Goal: Task Accomplishment & Management: Use online tool/utility

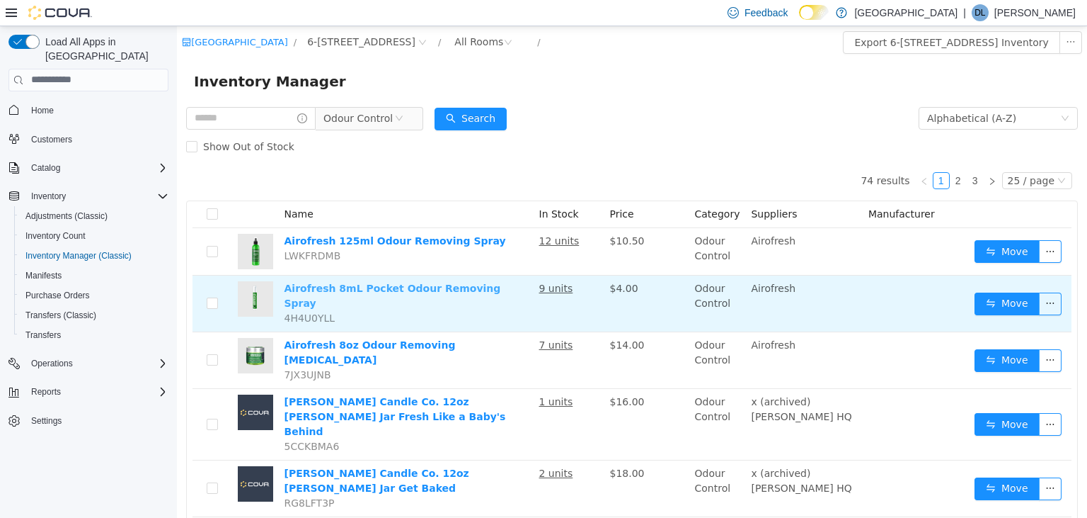
scroll to position [74, 0]
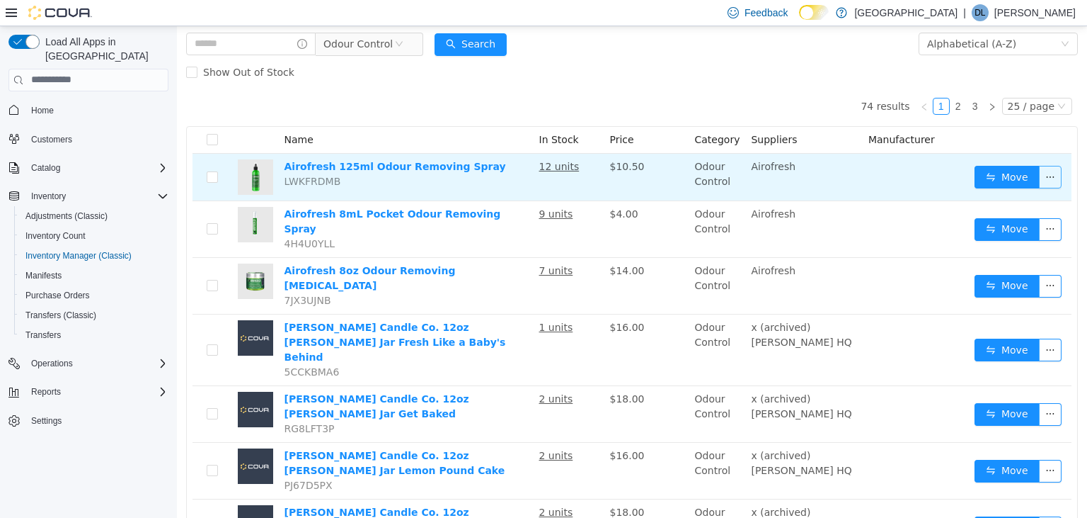
click at [1053, 178] on button "button" at bounding box center [1050, 176] width 23 height 23
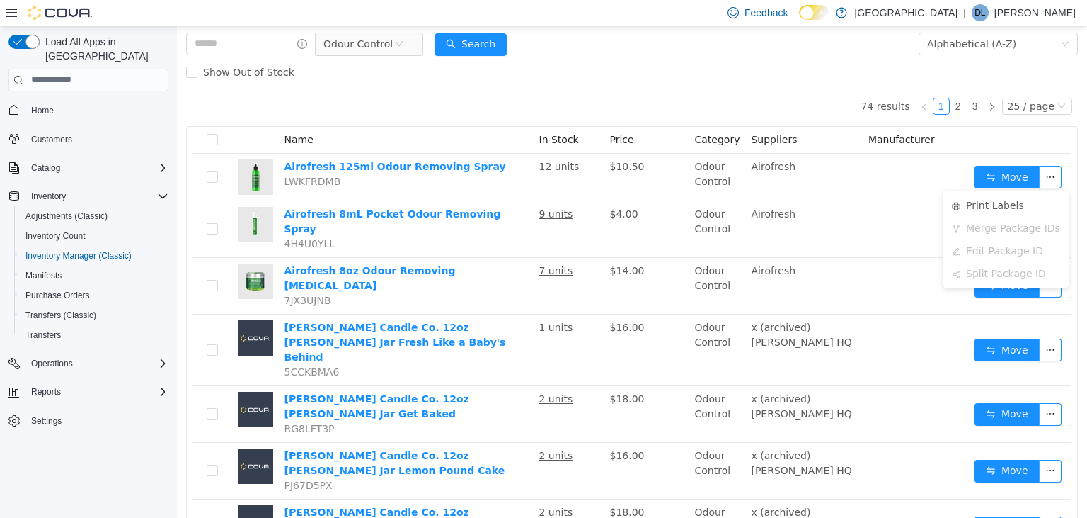
click at [559, 81] on div "Show Out of Stock" at bounding box center [632, 71] width 892 height 28
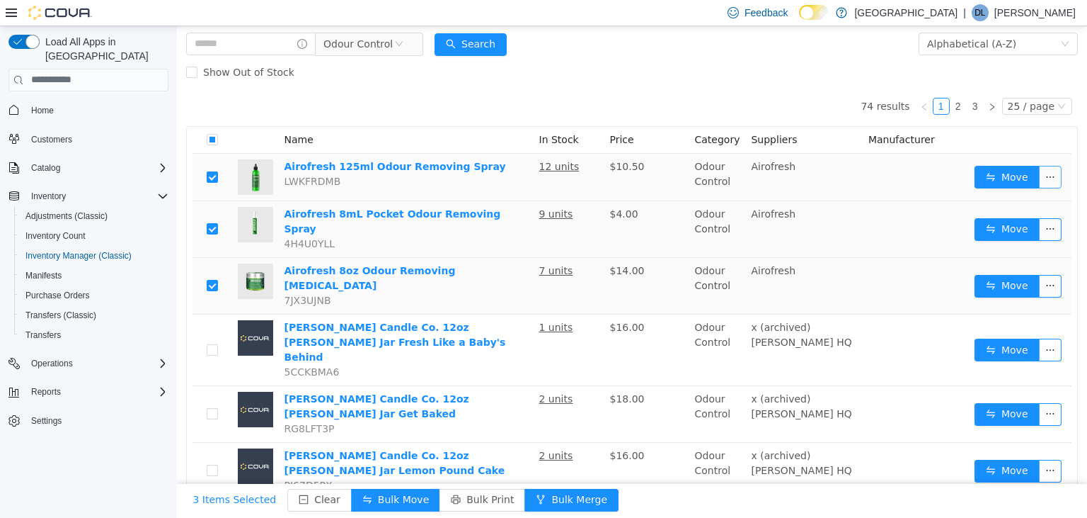
click at [1056, 173] on button "button" at bounding box center [1050, 176] width 23 height 23
click at [464, 496] on button "Bulk Print" at bounding box center [483, 499] width 86 height 23
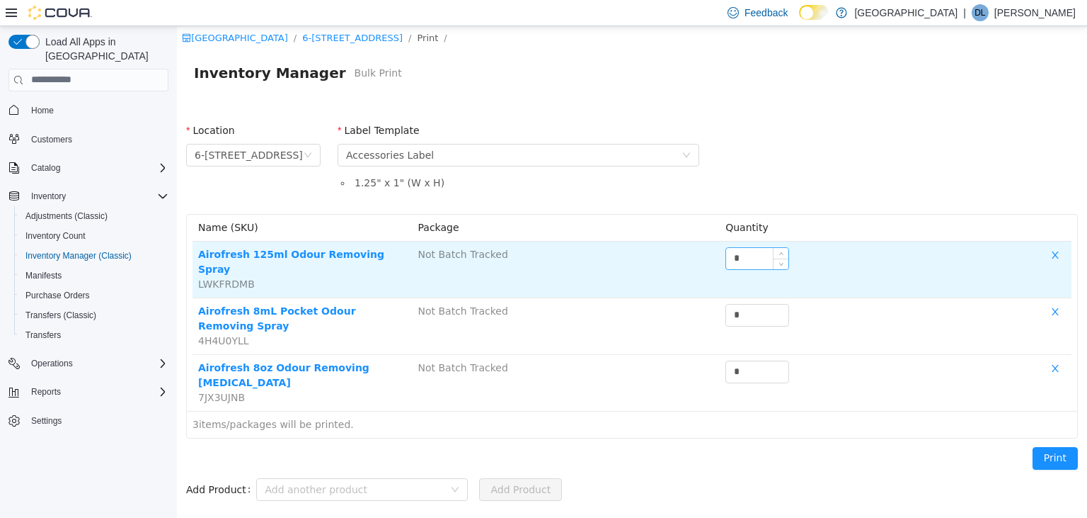
click at [757, 257] on input "*" at bounding box center [757, 257] width 62 height 21
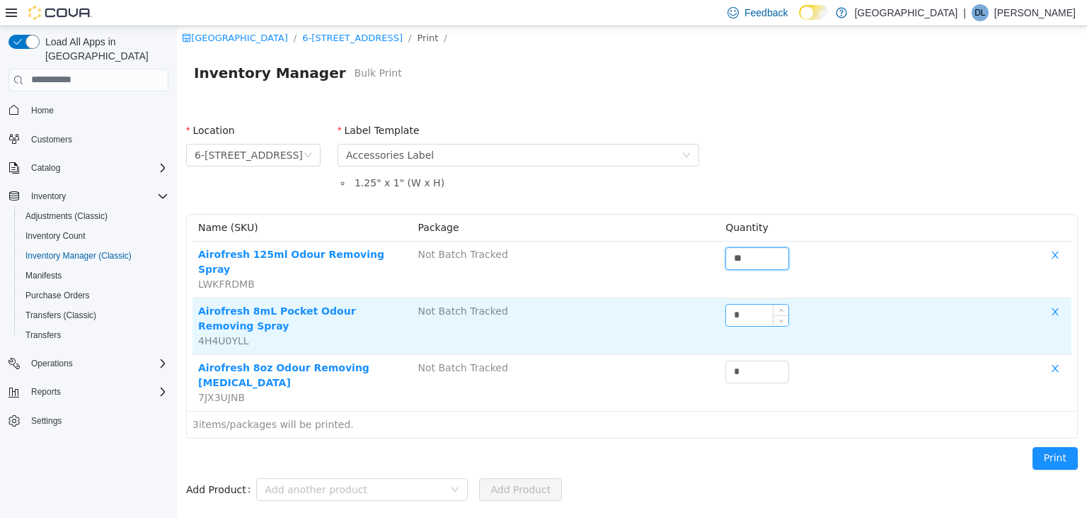
type input "**"
click at [751, 304] on input "*" at bounding box center [757, 314] width 62 height 21
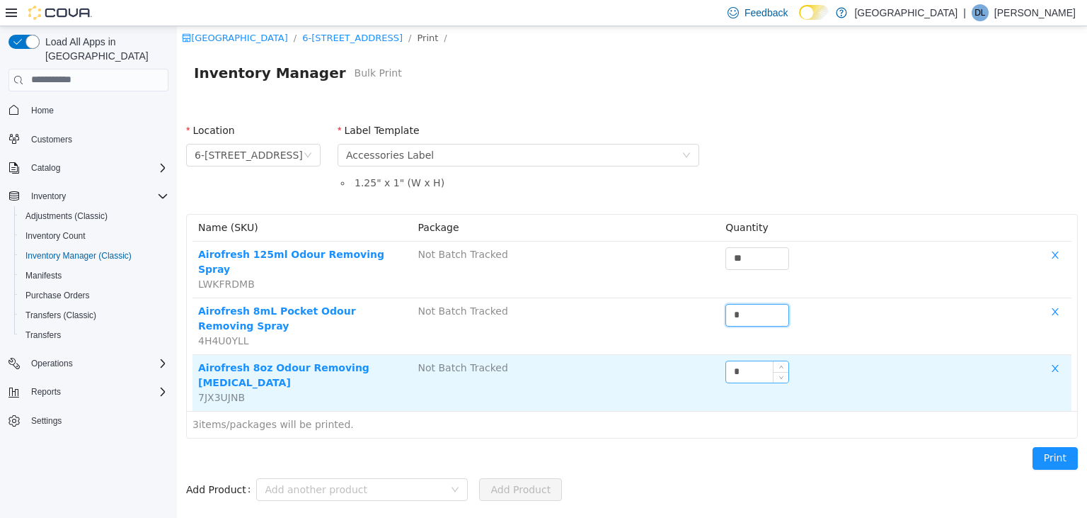
type input "*"
click at [752, 360] on input "*" at bounding box center [757, 370] width 62 height 21
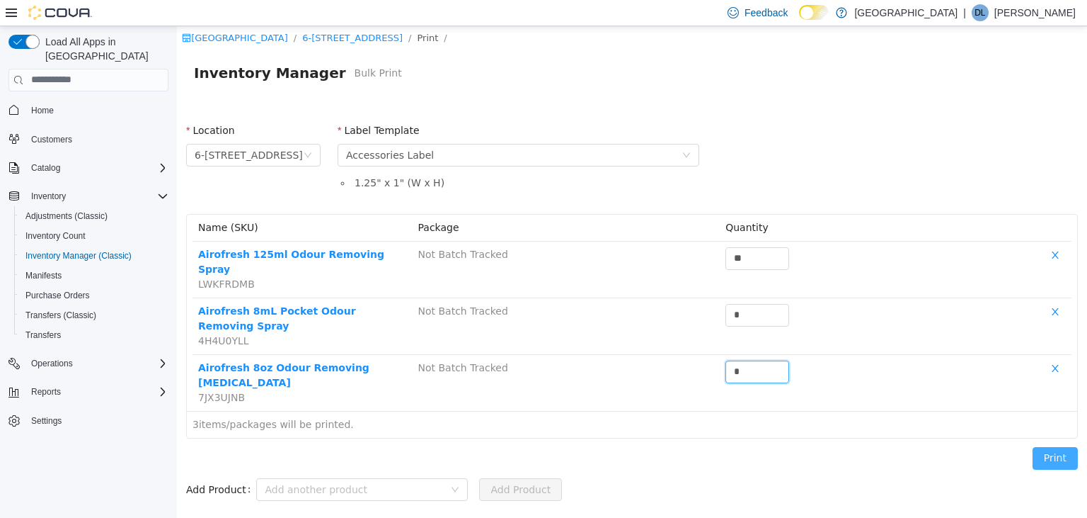
type input "*"
click at [1063, 446] on button "Print" at bounding box center [1055, 457] width 45 height 23
click at [1055, 446] on button "Print" at bounding box center [1055, 457] width 45 height 23
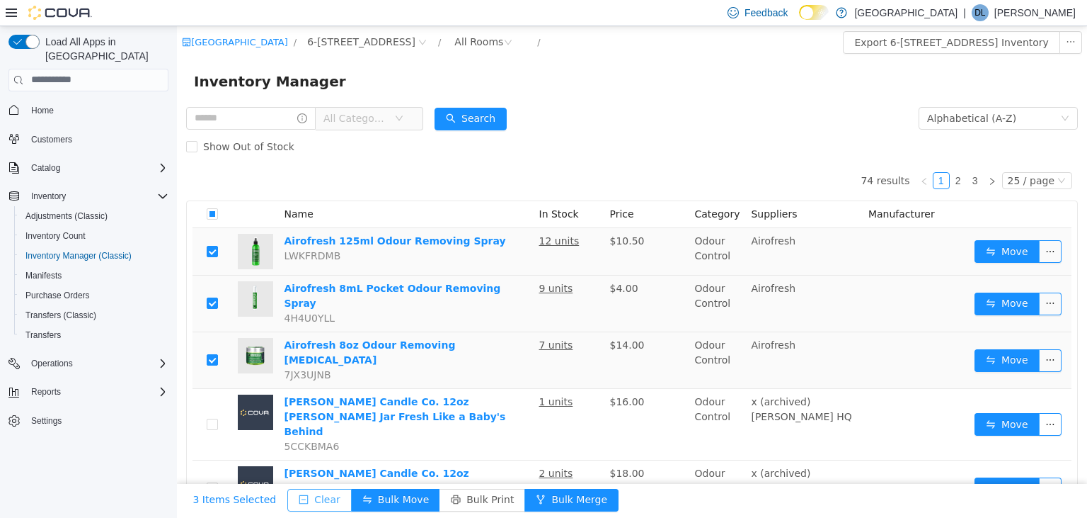
click at [307, 498] on button "Clear" at bounding box center [319, 499] width 64 height 23
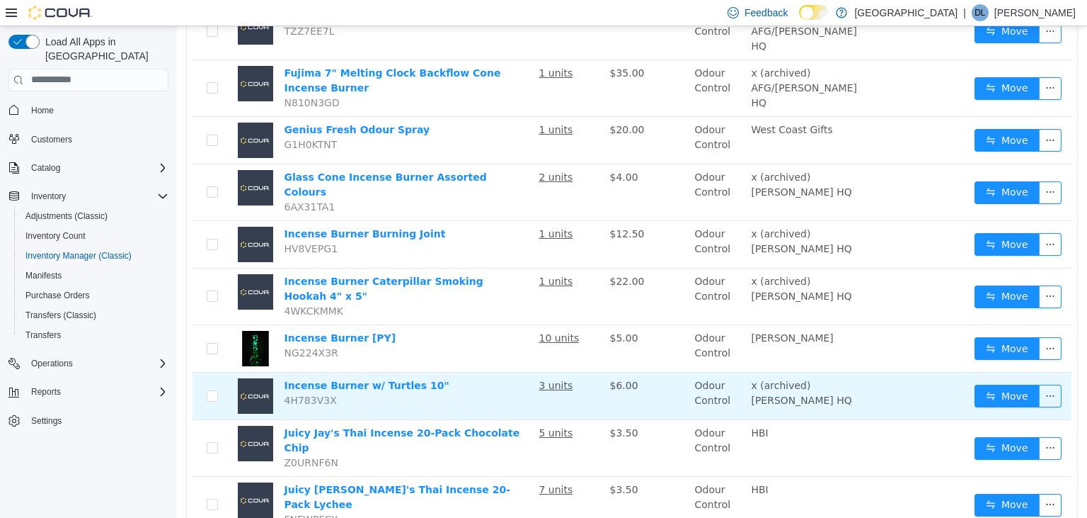
scroll to position [996, 0]
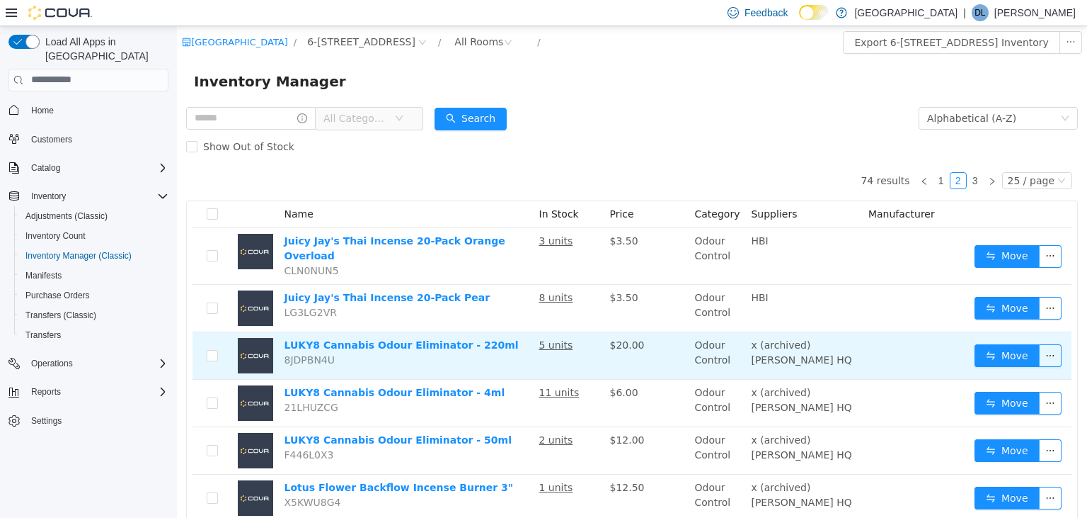
scroll to position [74, 0]
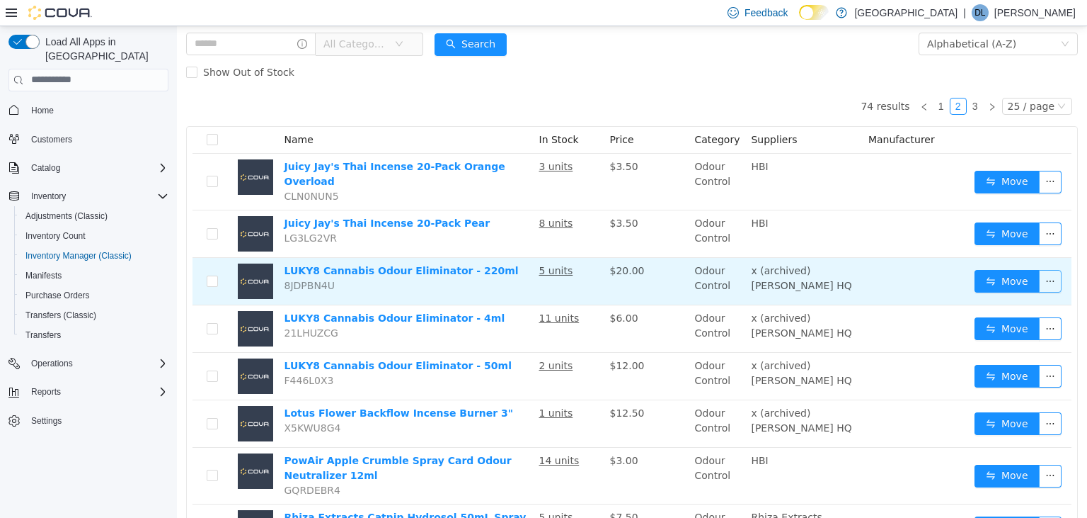
click at [1048, 269] on button "button" at bounding box center [1050, 280] width 23 height 23
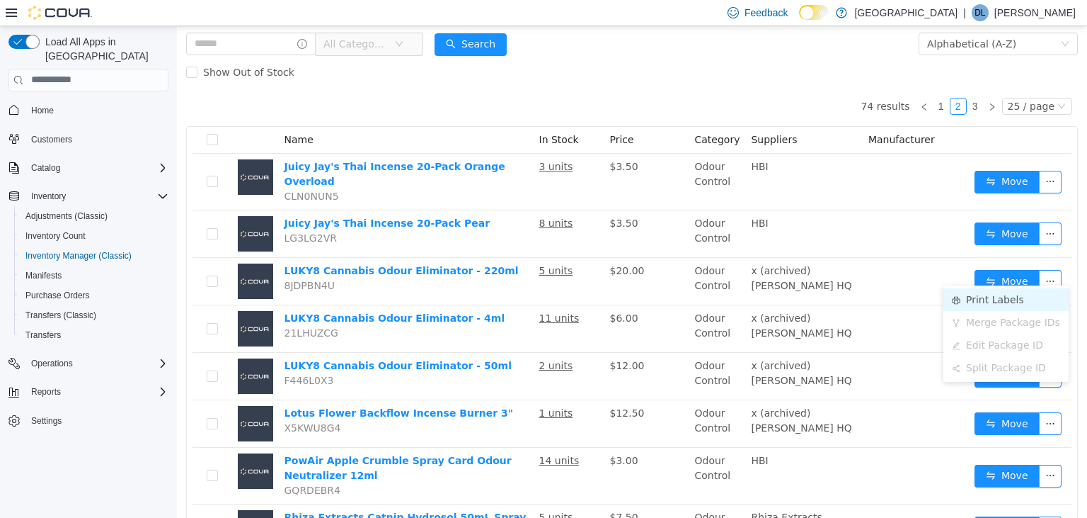
click at [1007, 293] on li "Print Labels" at bounding box center [1006, 298] width 125 height 23
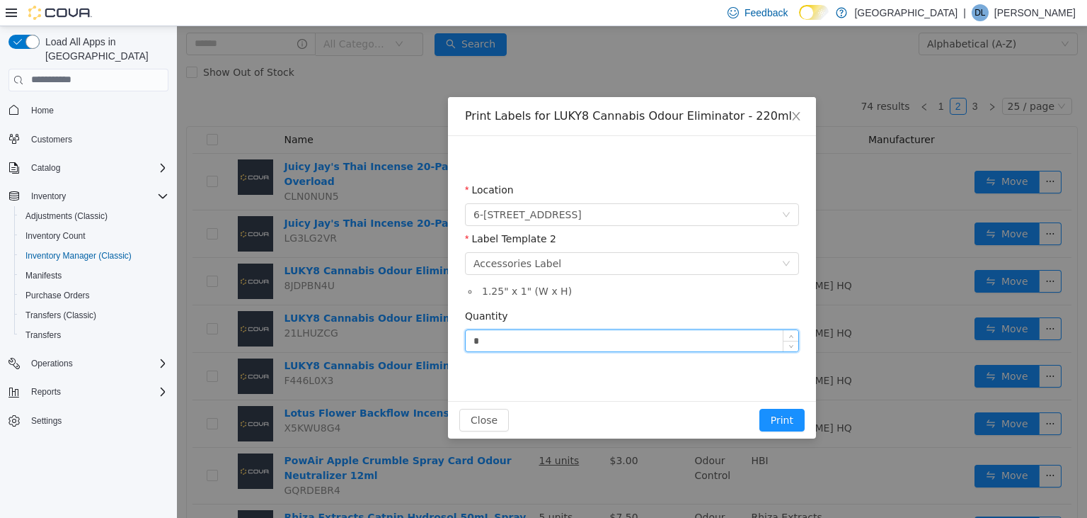
click at [518, 337] on input "*" at bounding box center [632, 339] width 333 height 21
type input "*"
click at [760, 408] on button "Print" at bounding box center [782, 419] width 45 height 23
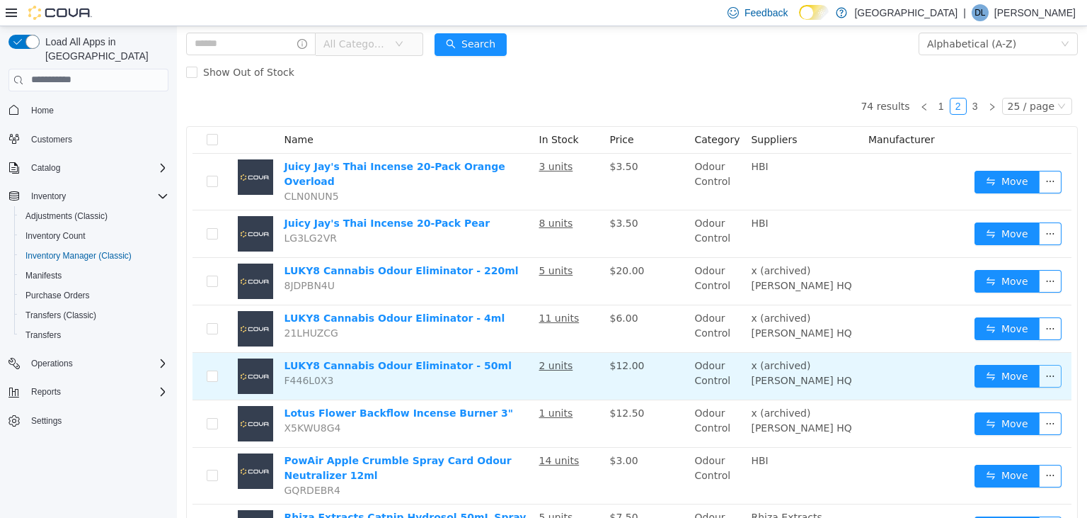
click at [1051, 364] on button "button" at bounding box center [1050, 375] width 23 height 23
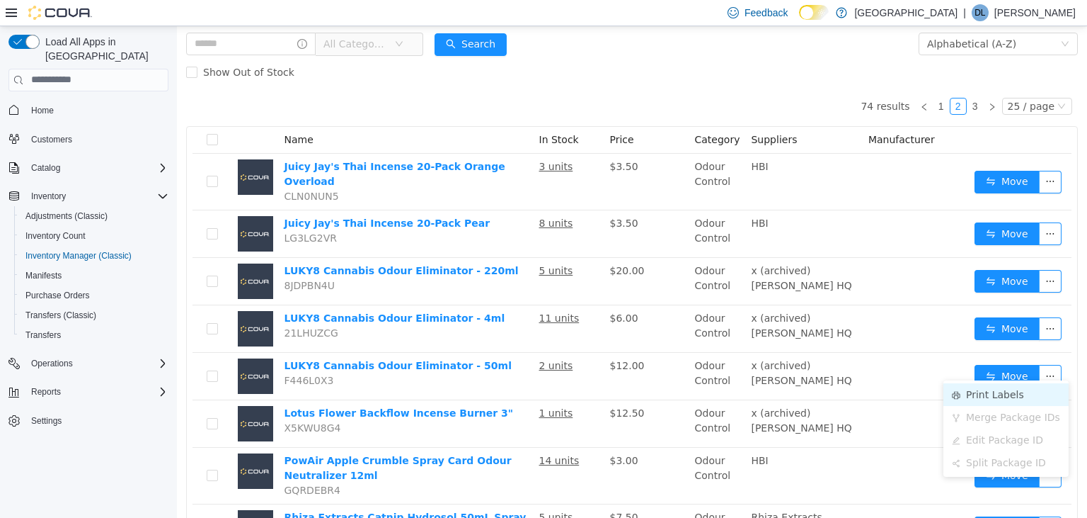
click at [993, 392] on li "Print Labels" at bounding box center [1006, 393] width 125 height 23
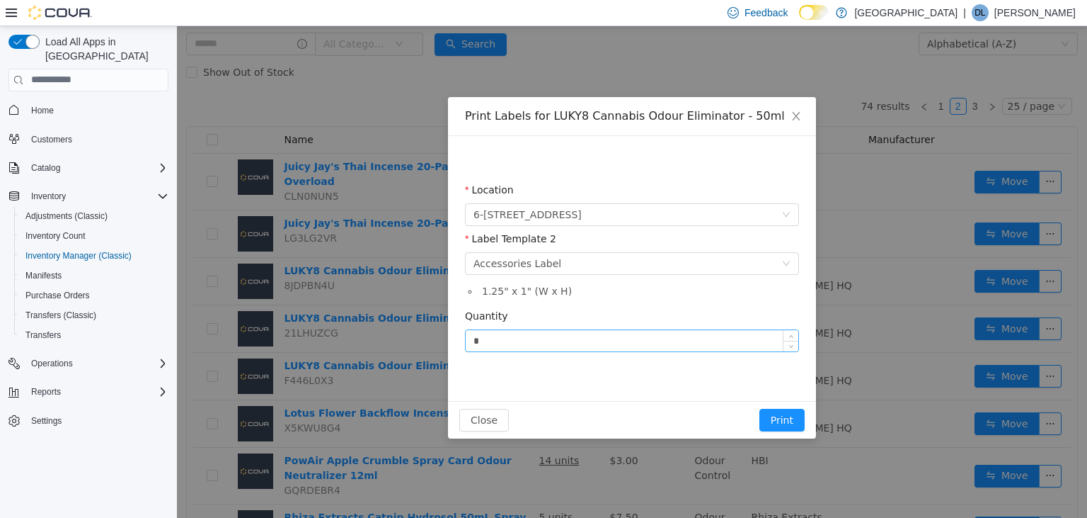
click at [546, 336] on input "*" at bounding box center [632, 339] width 333 height 21
type input "*"
click at [760, 408] on button "Print" at bounding box center [782, 419] width 45 height 23
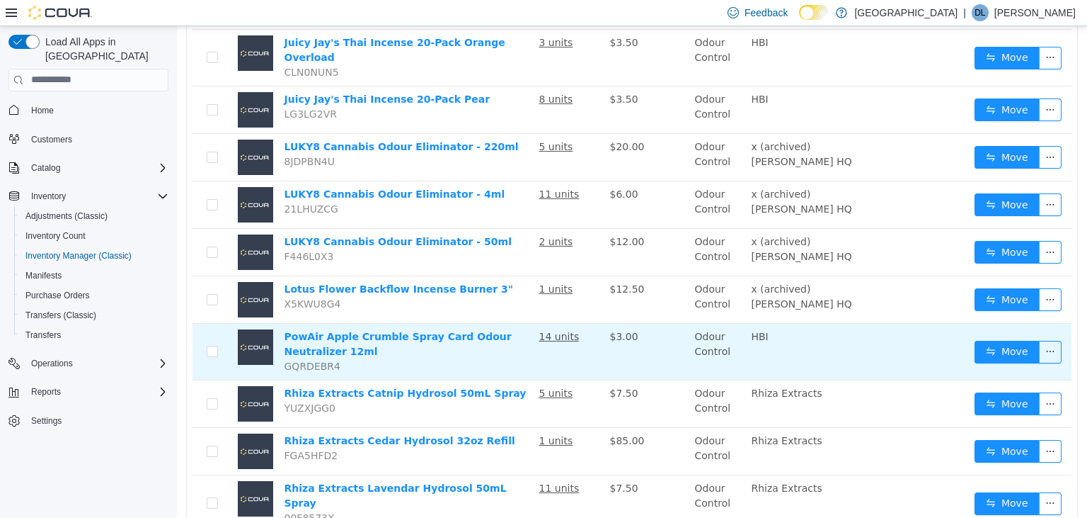
scroll to position [224, 0]
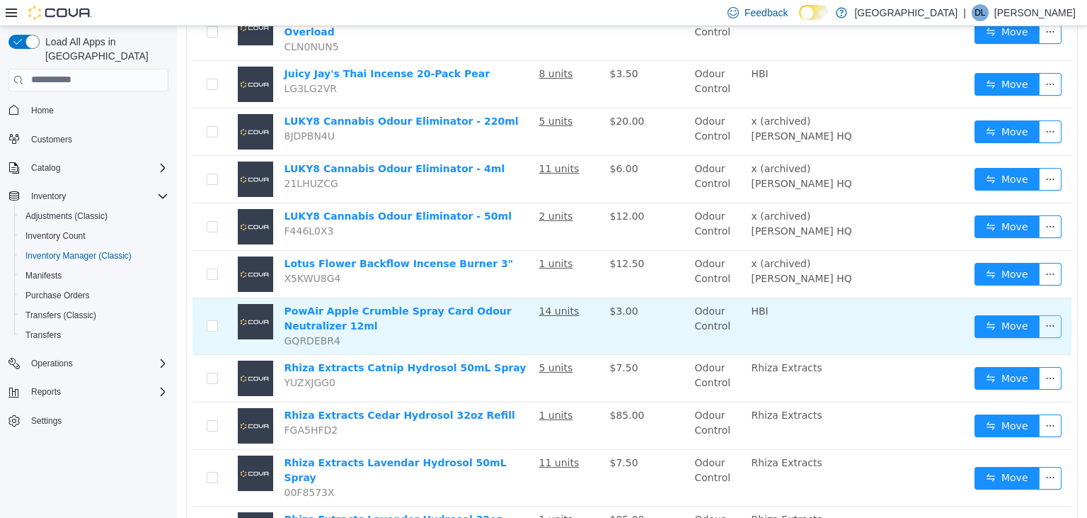
click at [1053, 316] on button "button" at bounding box center [1050, 325] width 23 height 23
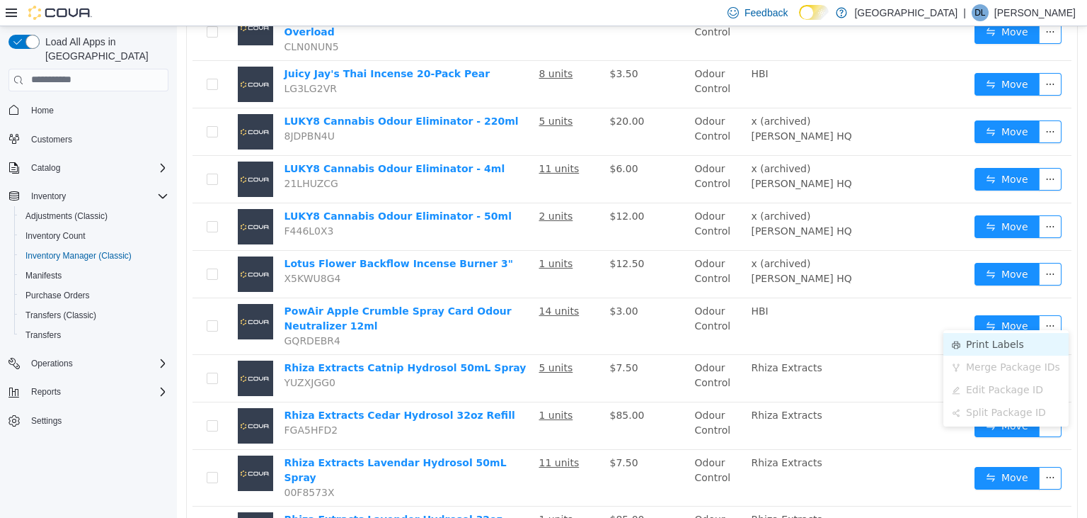
click at [1007, 344] on li "Print Labels" at bounding box center [1006, 343] width 125 height 23
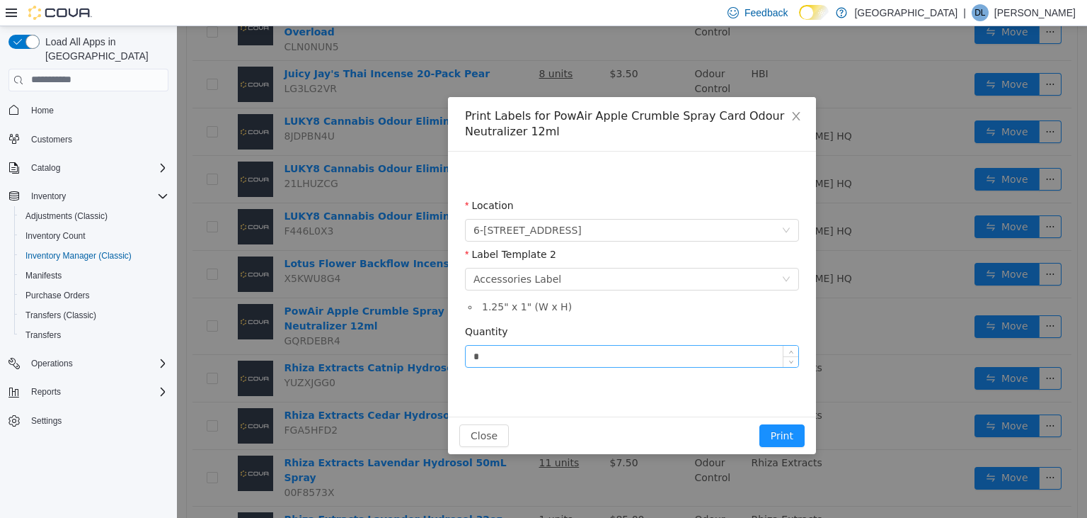
click at [592, 356] on input "*" at bounding box center [632, 355] width 333 height 21
type input "**"
click at [760, 423] on button "Print" at bounding box center [782, 434] width 45 height 23
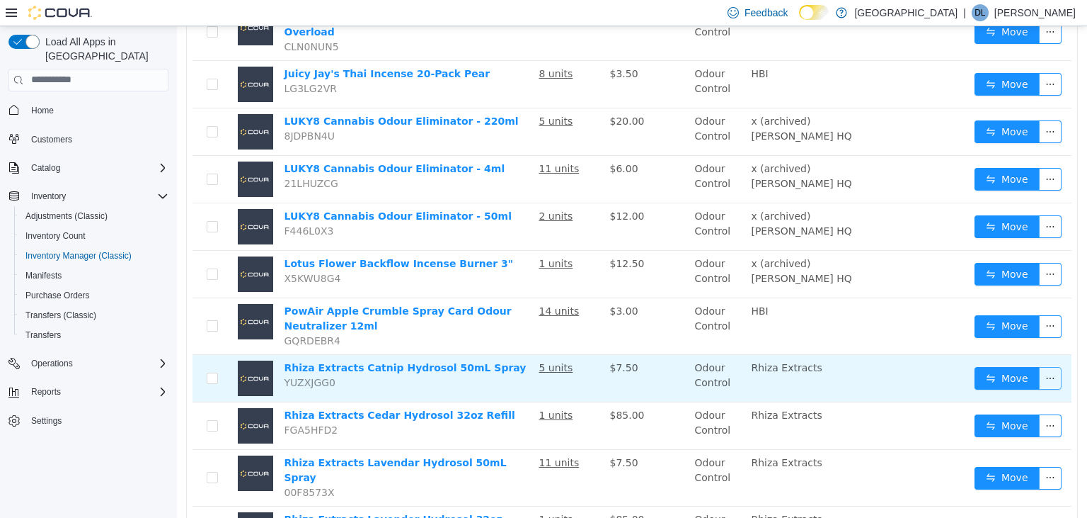
scroll to position [299, 0]
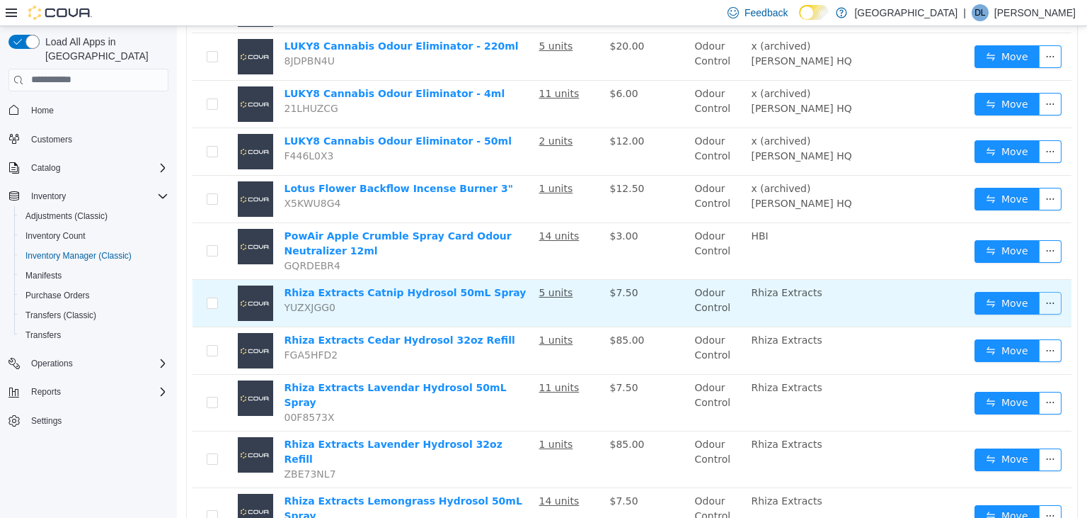
click at [1053, 293] on button "button" at bounding box center [1050, 302] width 23 height 23
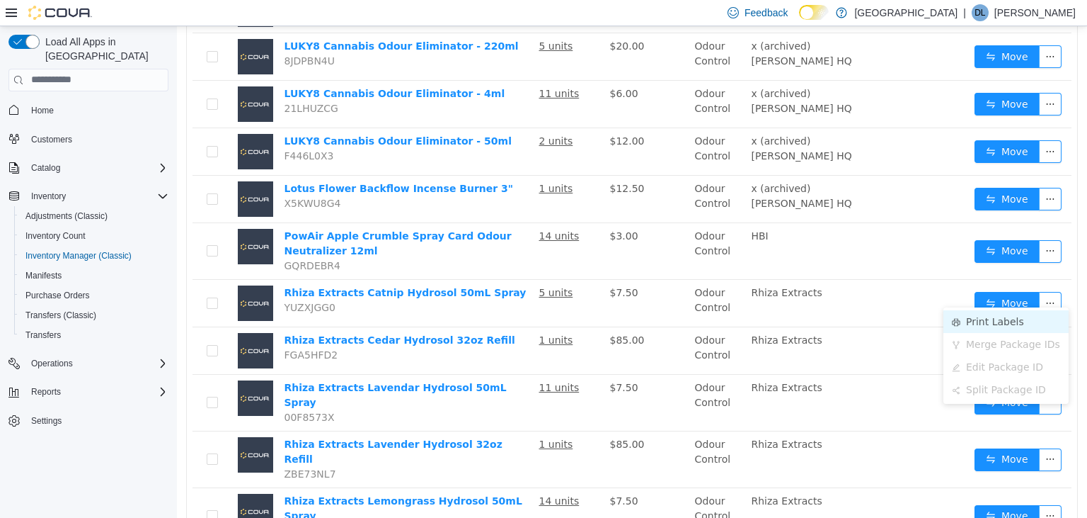
click at [1007, 319] on li "Print Labels" at bounding box center [1006, 320] width 125 height 23
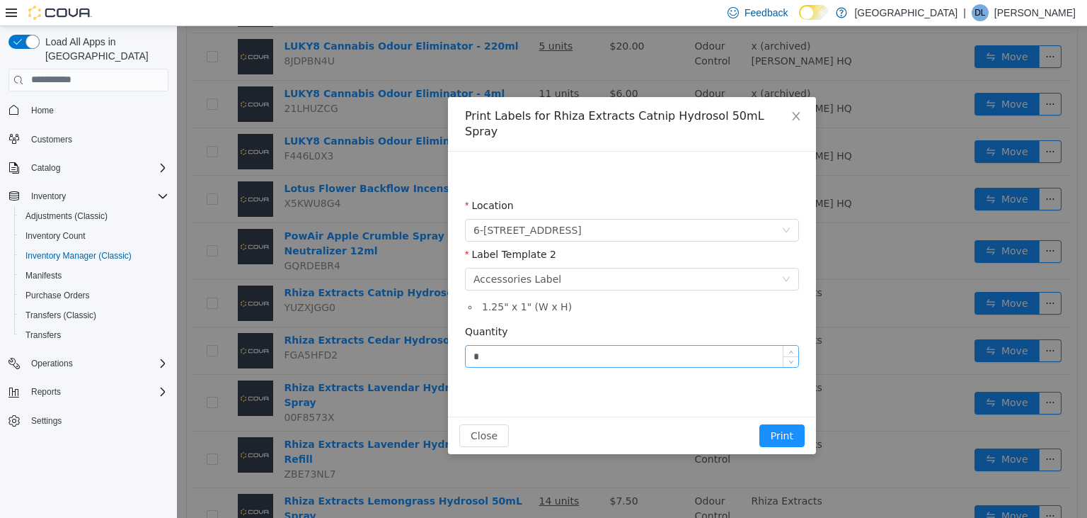
click at [536, 345] on input "*" at bounding box center [632, 355] width 333 height 21
type input "*"
click at [760, 423] on button "Print" at bounding box center [782, 434] width 45 height 23
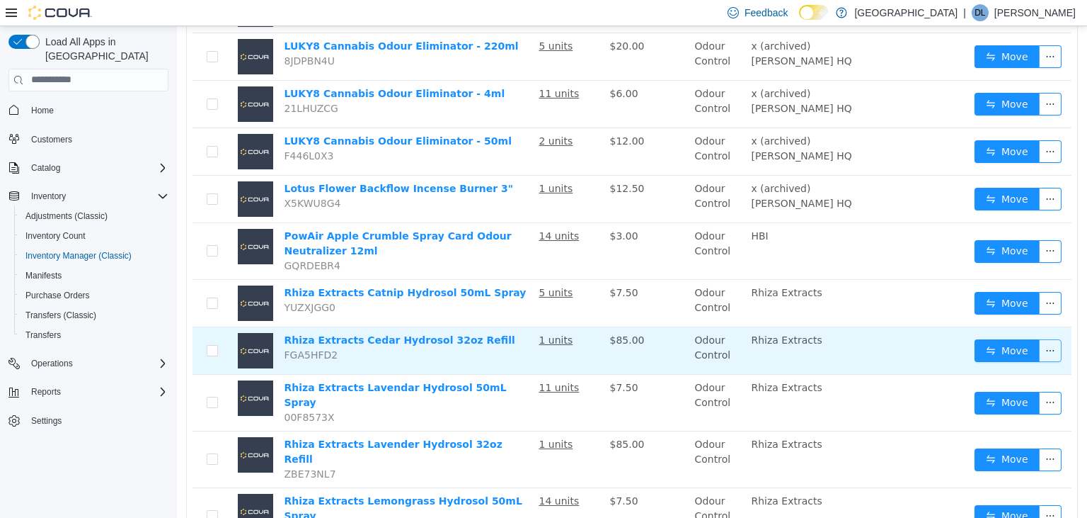
click at [1047, 344] on button "button" at bounding box center [1050, 349] width 23 height 23
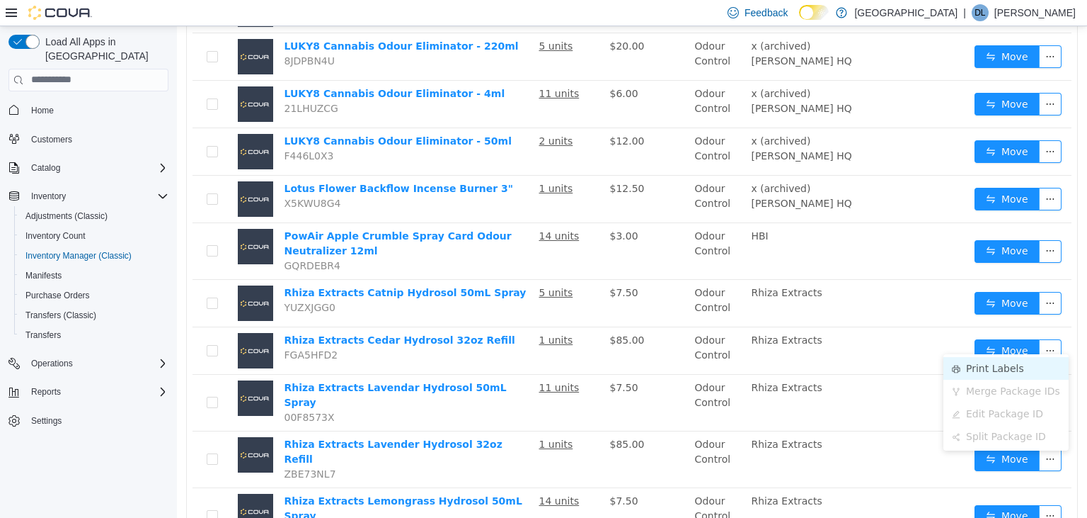
click at [997, 365] on li "Print Labels" at bounding box center [1006, 367] width 125 height 23
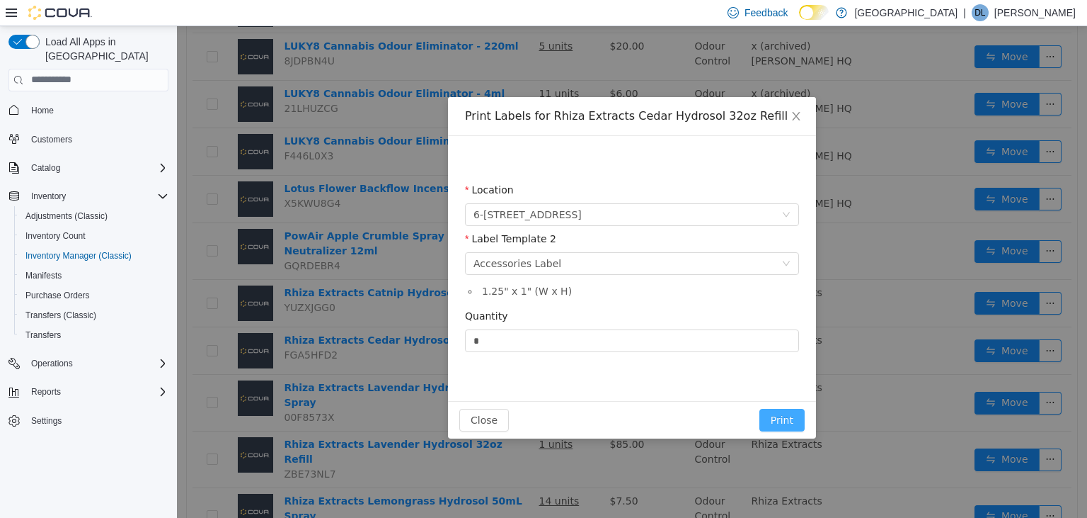
click at [783, 413] on button "Print" at bounding box center [782, 419] width 45 height 23
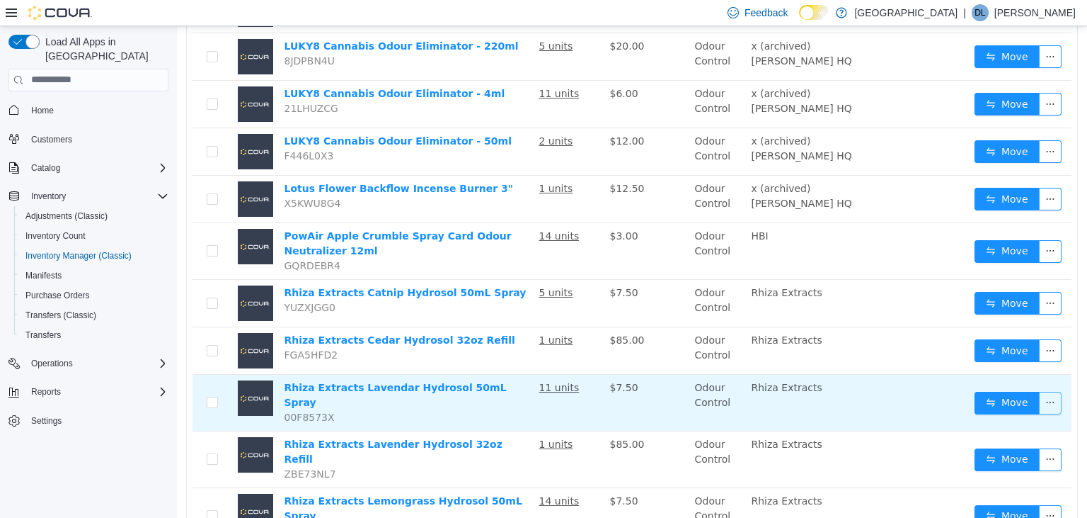
click at [1049, 391] on button "button" at bounding box center [1050, 402] width 23 height 23
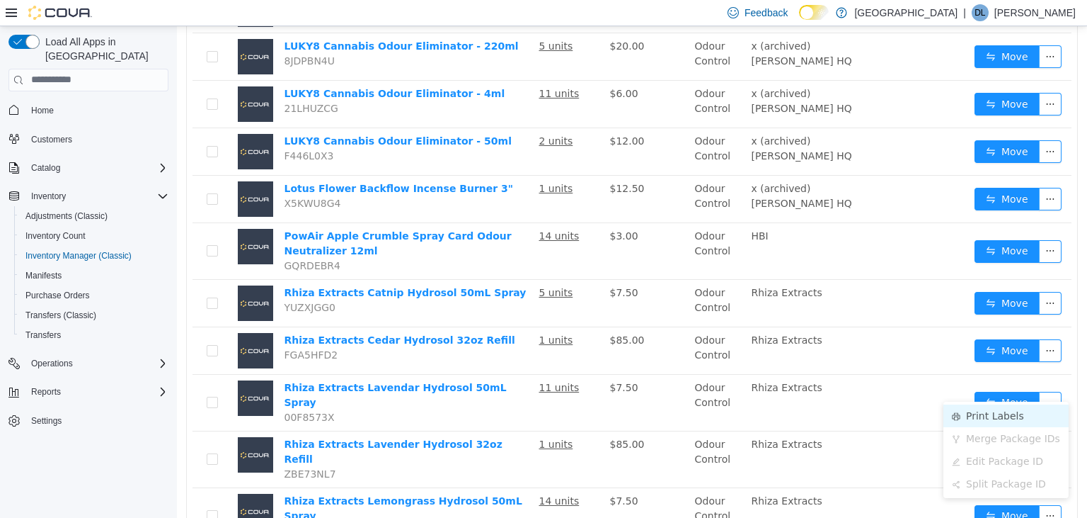
click at [1005, 413] on li "Print Labels" at bounding box center [1006, 415] width 125 height 23
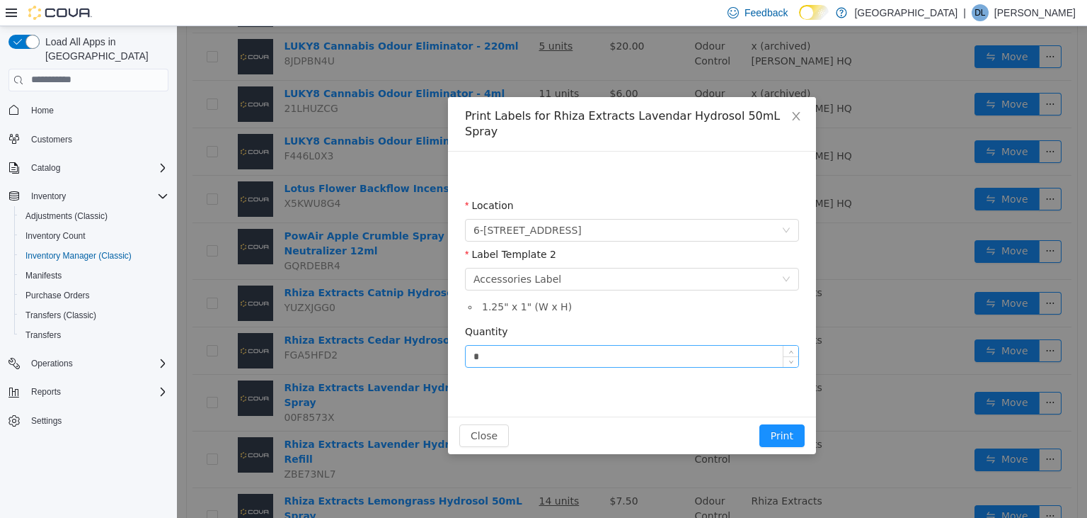
click at [594, 345] on input "*" at bounding box center [632, 355] width 333 height 21
type input "**"
click at [760, 423] on button "Print" at bounding box center [782, 434] width 45 height 23
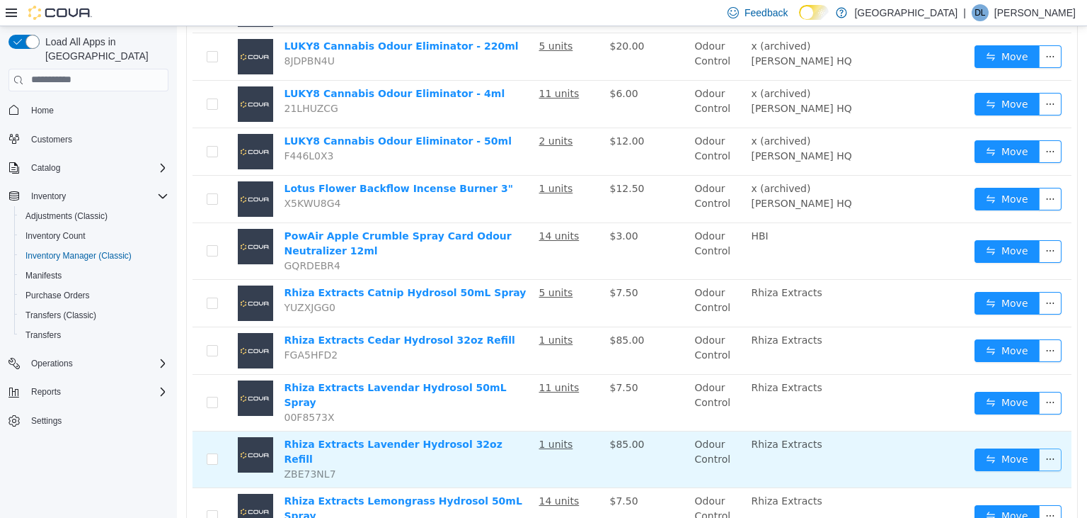
click at [1054, 447] on button "button" at bounding box center [1050, 458] width 23 height 23
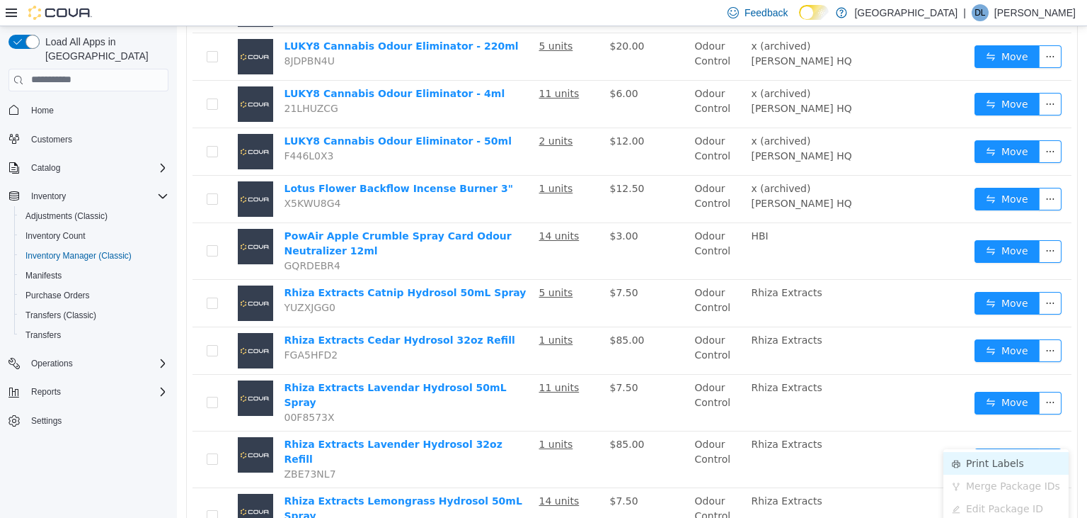
click at [995, 462] on li "Print Labels" at bounding box center [1006, 462] width 125 height 23
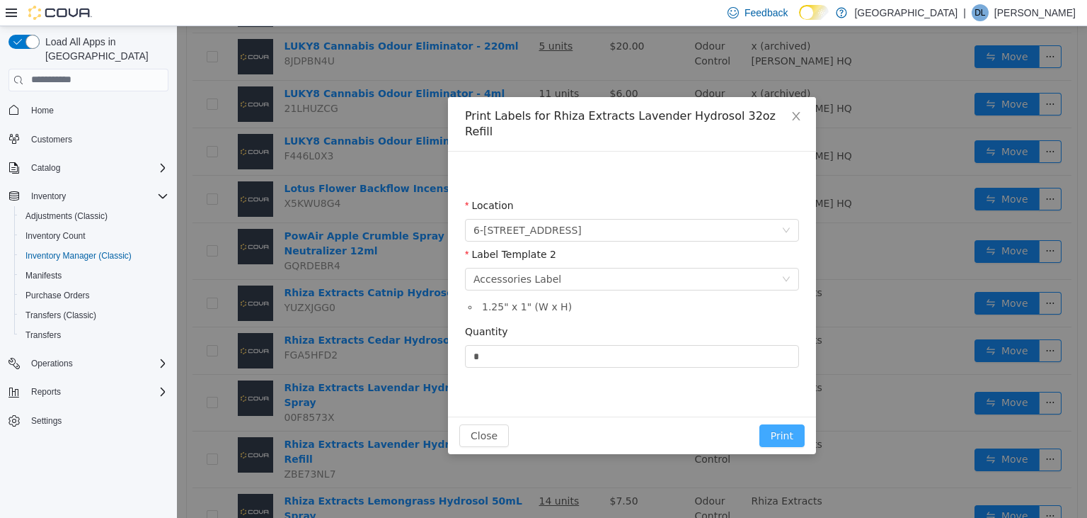
click at [784, 423] on button "Print" at bounding box center [782, 434] width 45 height 23
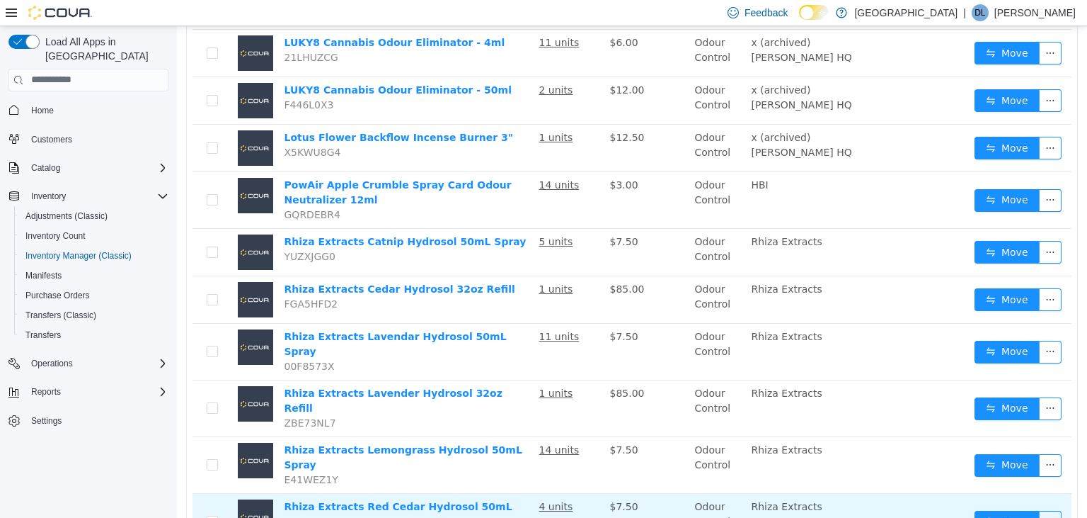
scroll to position [374, 0]
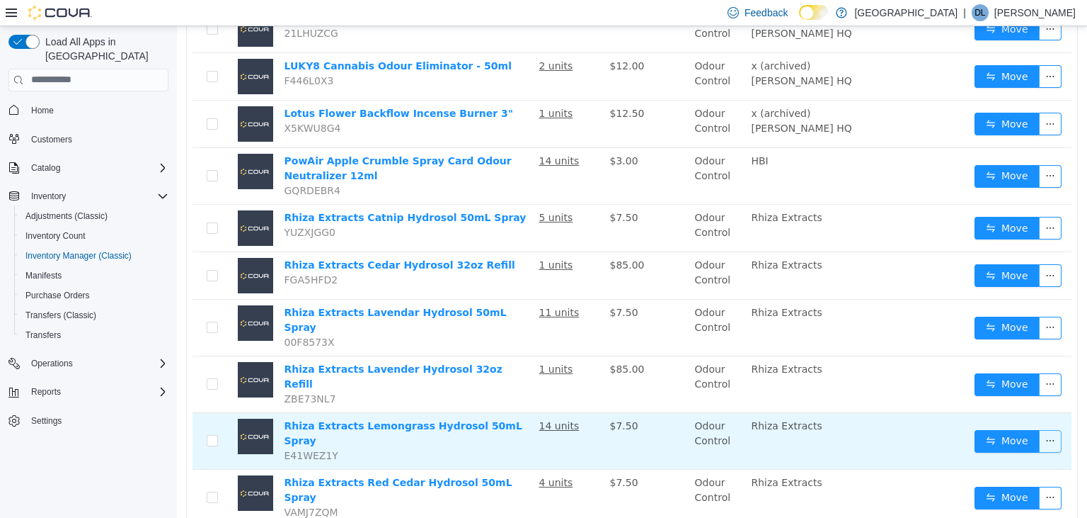
click at [1056, 429] on button "button" at bounding box center [1050, 440] width 23 height 23
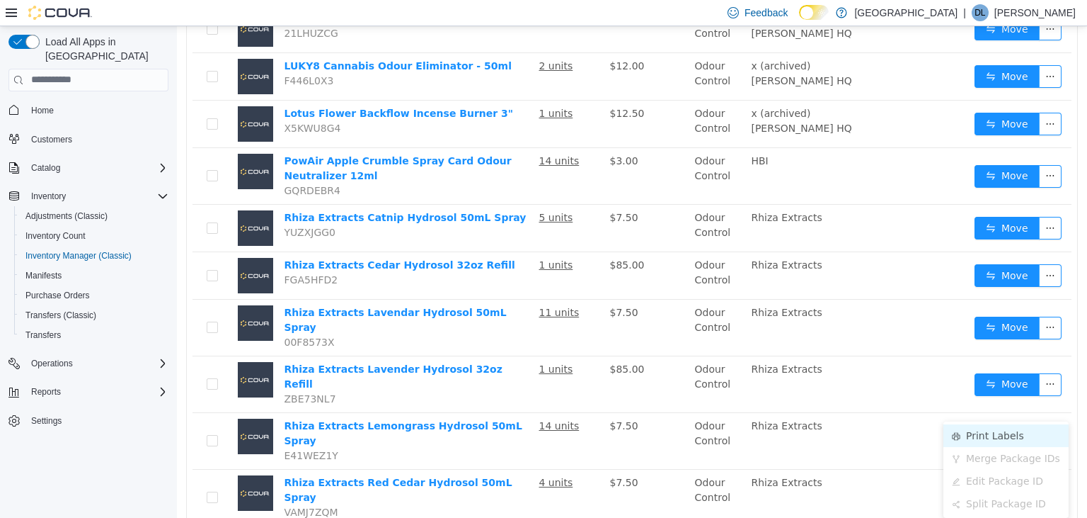
click at [1003, 433] on li "Print Labels" at bounding box center [1006, 434] width 125 height 23
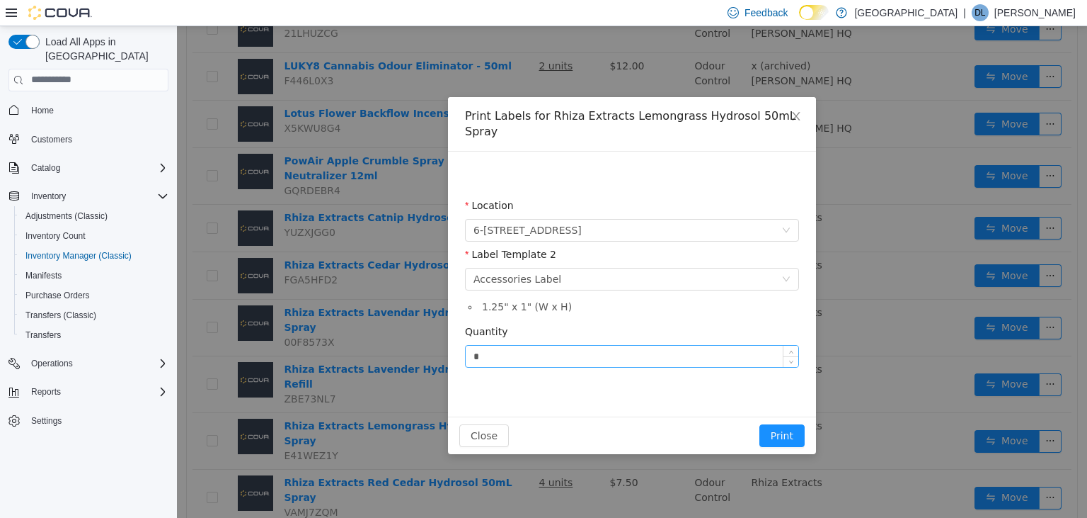
click at [634, 345] on input "*" at bounding box center [632, 355] width 333 height 21
type input "**"
click at [760, 423] on button "Print" at bounding box center [782, 434] width 45 height 23
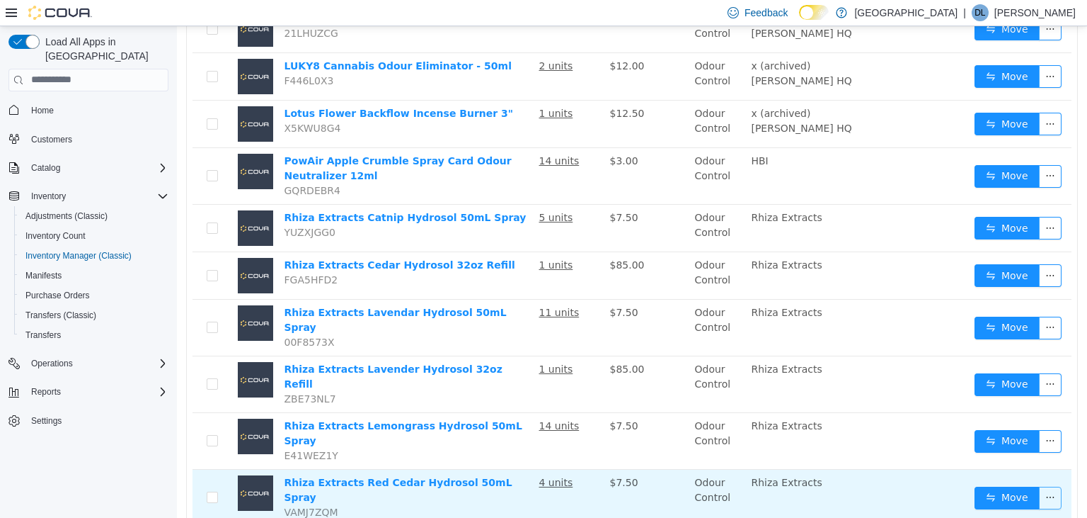
click at [1057, 486] on button "button" at bounding box center [1050, 497] width 23 height 23
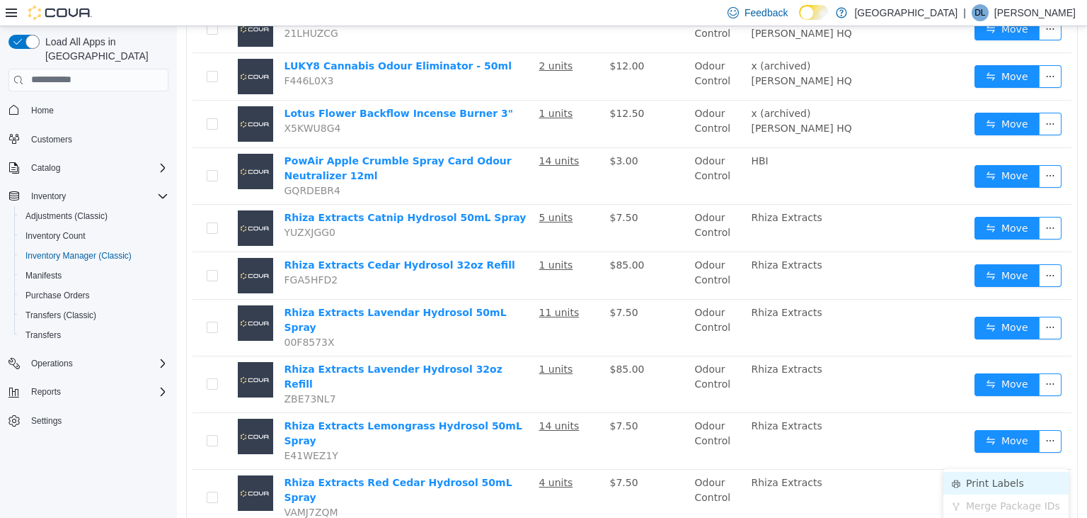
click at [995, 486] on li "Print Labels" at bounding box center [1006, 482] width 125 height 23
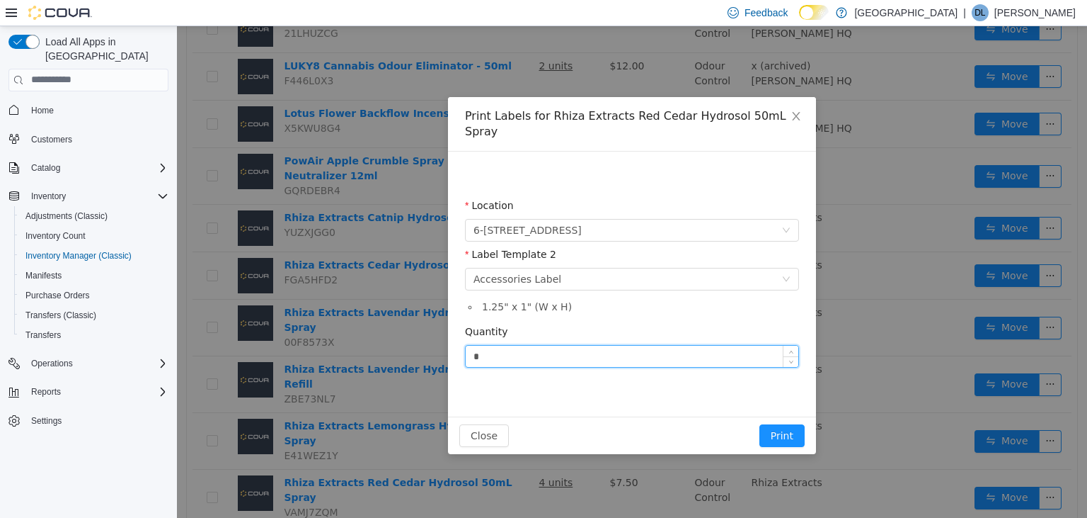
click at [595, 345] on input "*" at bounding box center [632, 355] width 333 height 21
type input "*"
click at [760, 423] on button "Print" at bounding box center [782, 434] width 45 height 23
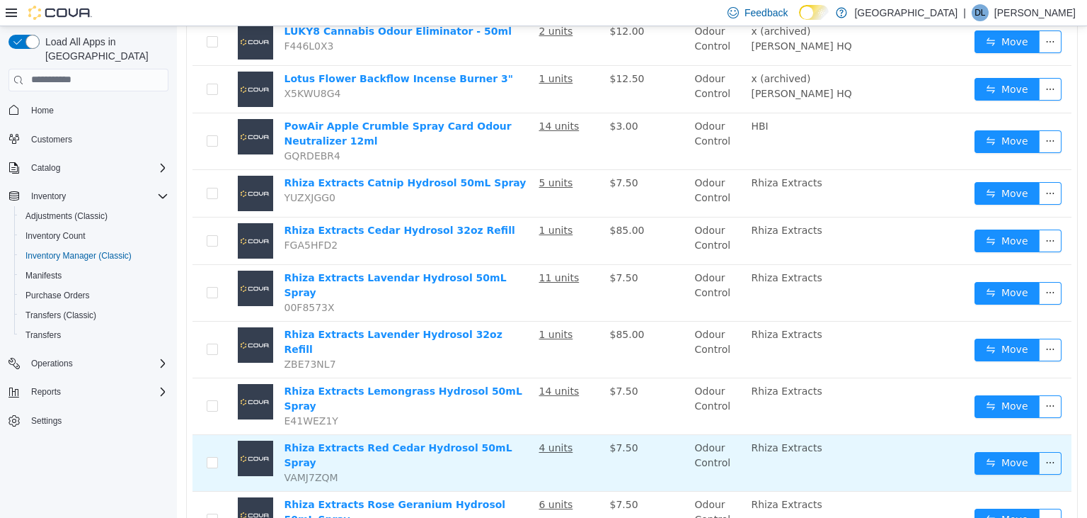
scroll to position [448, 0]
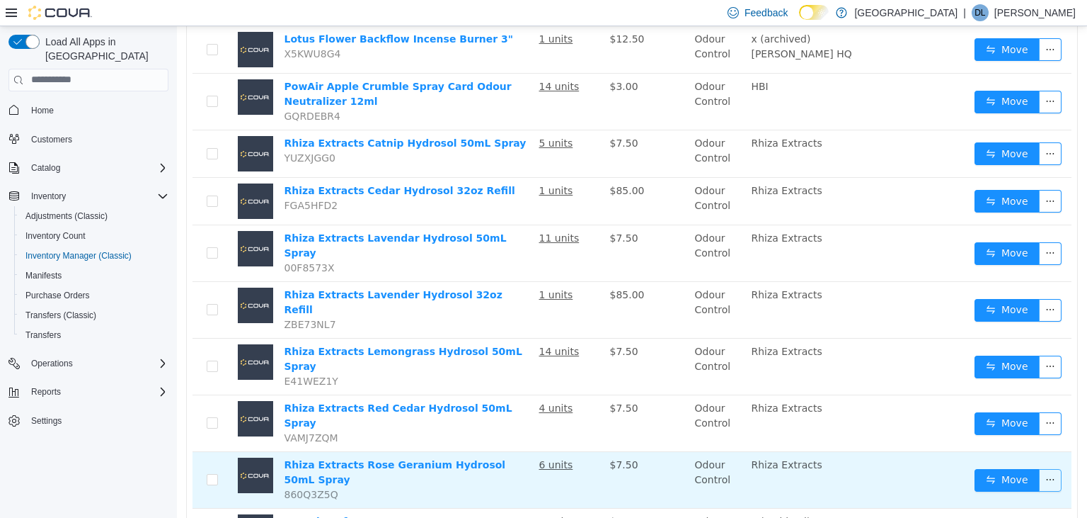
click at [1047, 468] on button "button" at bounding box center [1050, 479] width 23 height 23
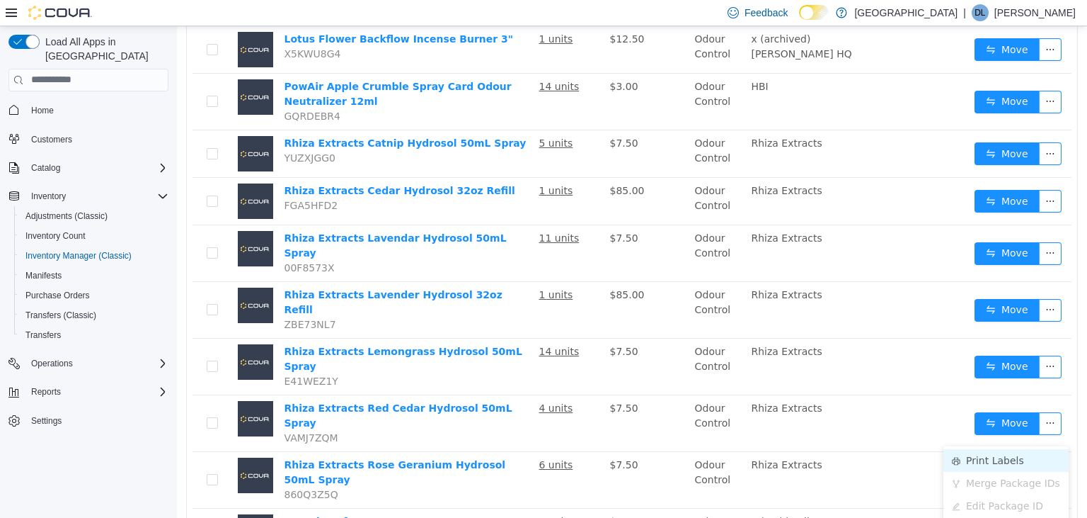
click at [1005, 458] on li "Print Labels" at bounding box center [1006, 459] width 125 height 23
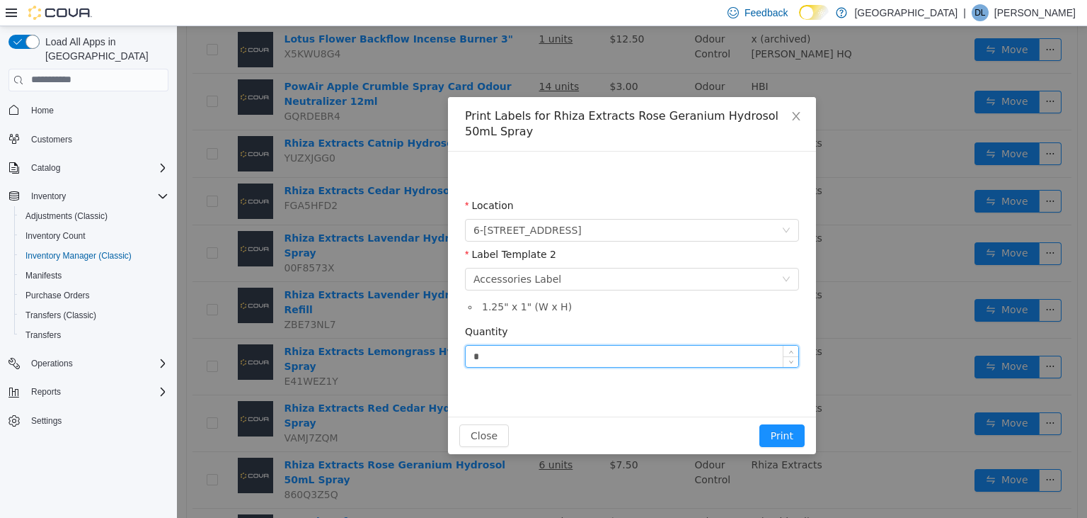
click at [560, 355] on input "*" at bounding box center [632, 355] width 333 height 21
type input "*"
click at [760, 423] on button "Print" at bounding box center [782, 434] width 45 height 23
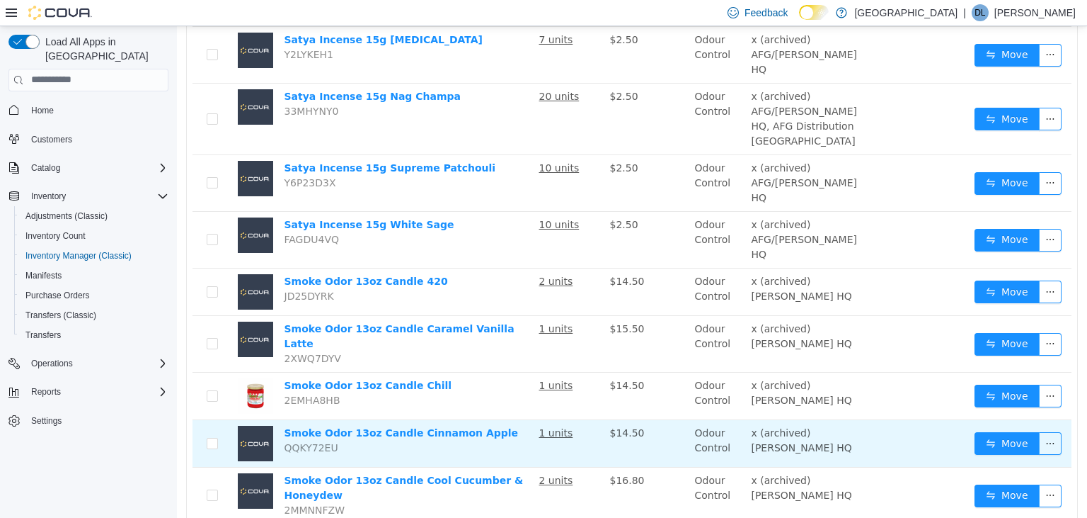
scroll to position [978, 0]
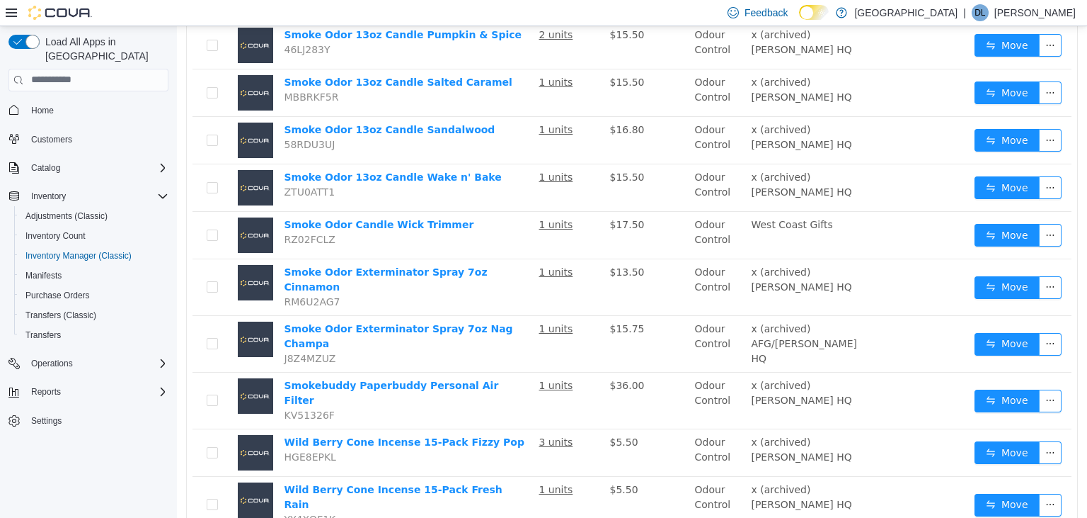
scroll to position [660, 0]
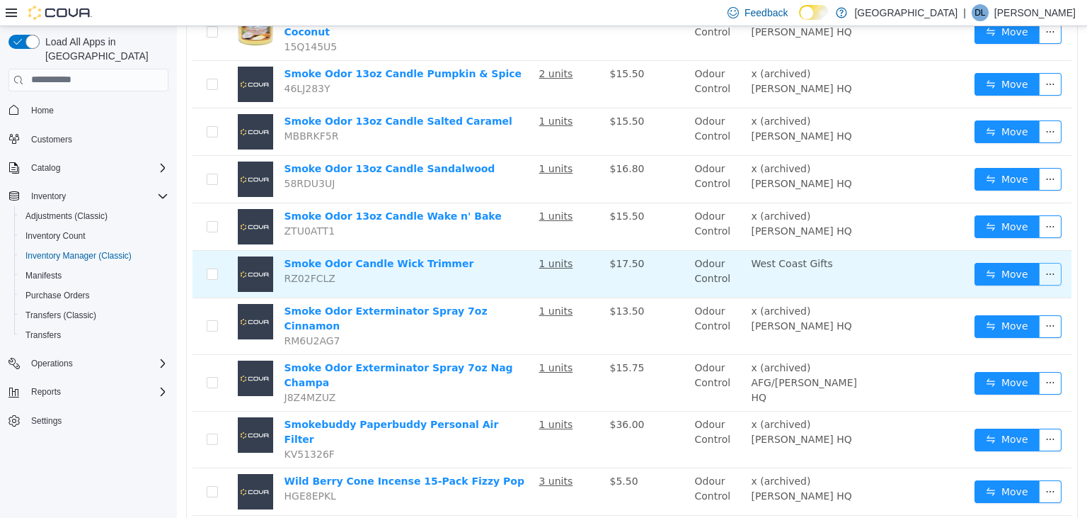
click at [1053, 262] on button "button" at bounding box center [1050, 273] width 23 height 23
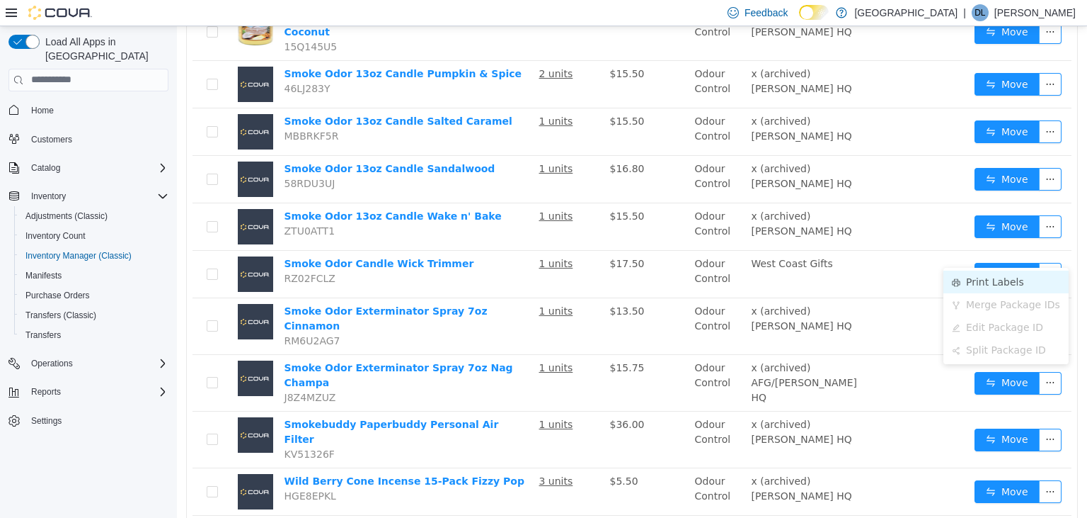
click at [993, 277] on li "Print Labels" at bounding box center [1006, 281] width 125 height 23
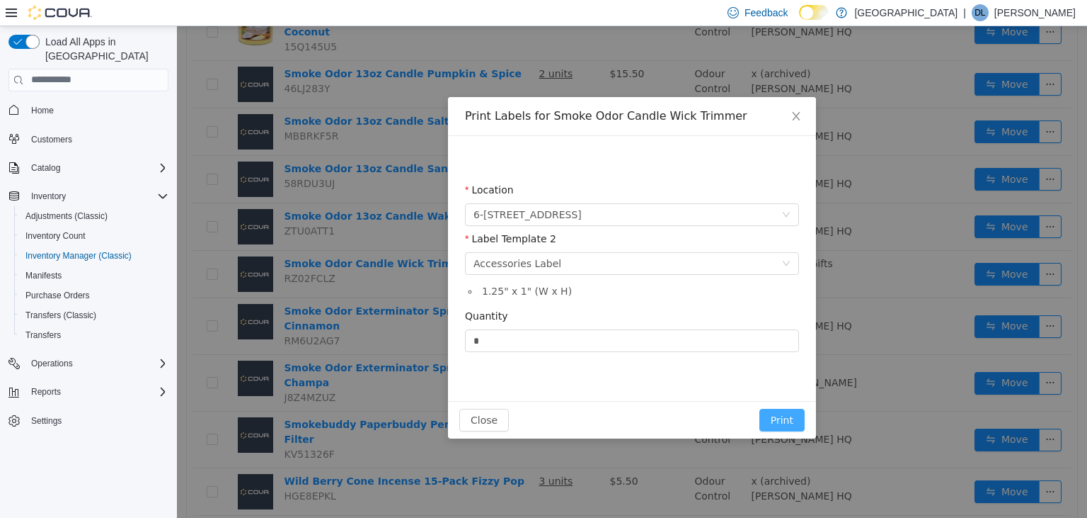
click at [788, 421] on button "Print" at bounding box center [782, 419] width 45 height 23
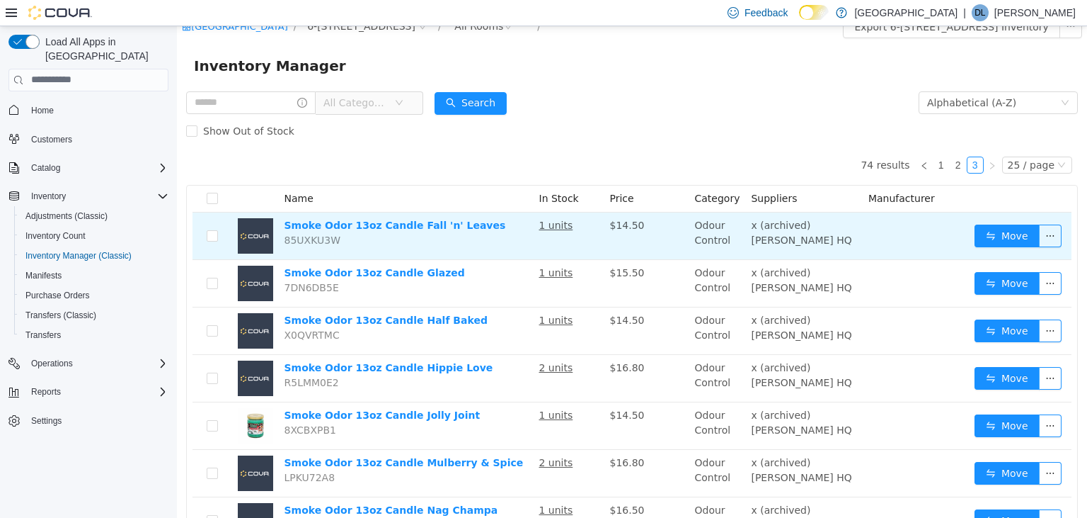
scroll to position [0, 0]
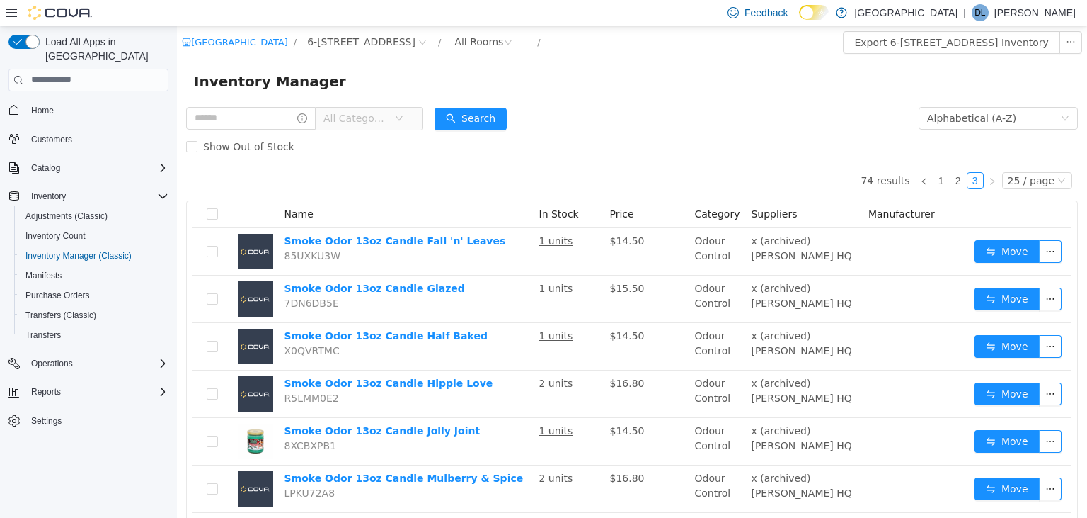
click at [392, 110] on span "All Categories" at bounding box center [359, 117] width 71 height 21
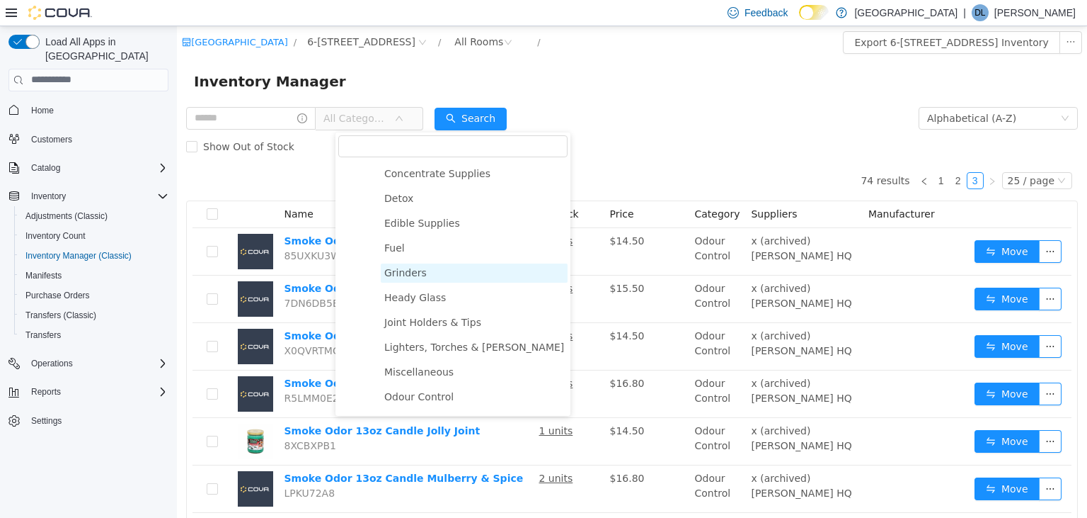
scroll to position [476, 0]
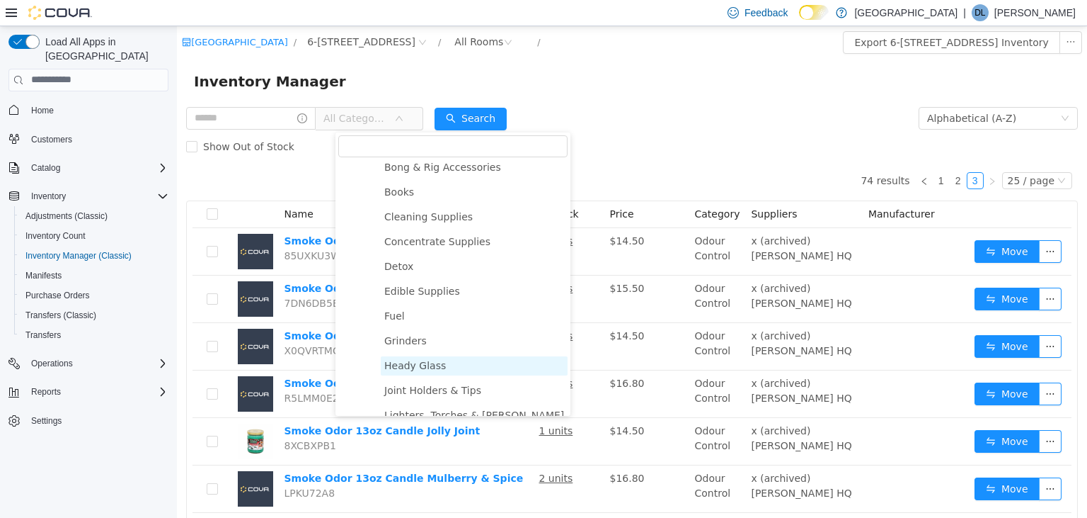
click at [421, 364] on span "Heady Glass" at bounding box center [415, 364] width 62 height 11
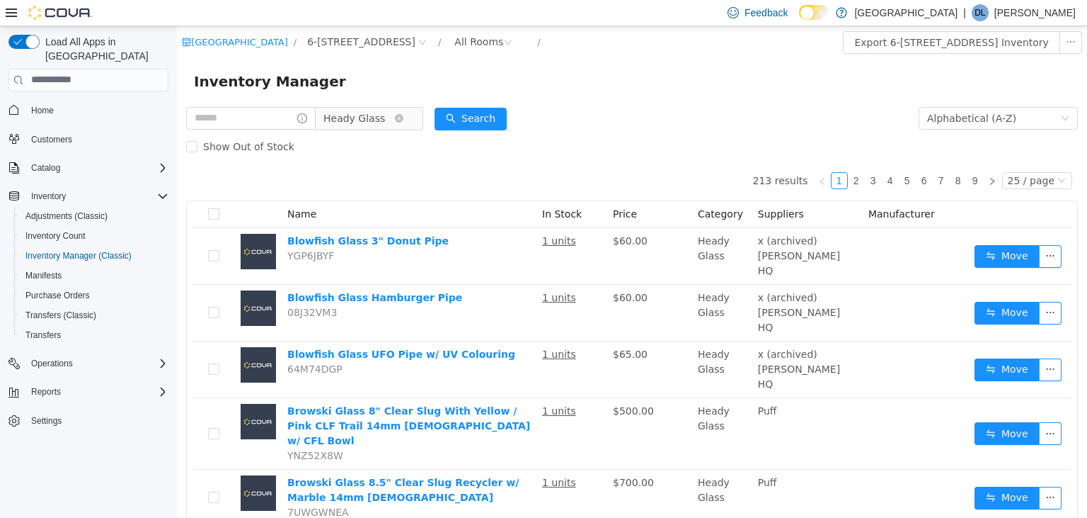
click at [381, 125] on span "Heady Glass" at bounding box center [355, 117] width 62 height 21
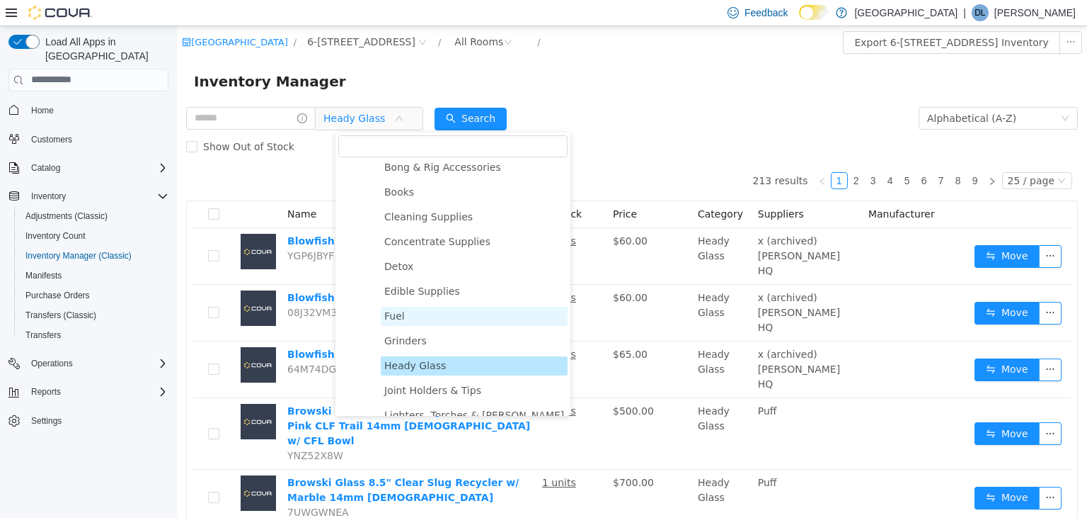
scroll to position [408, 0]
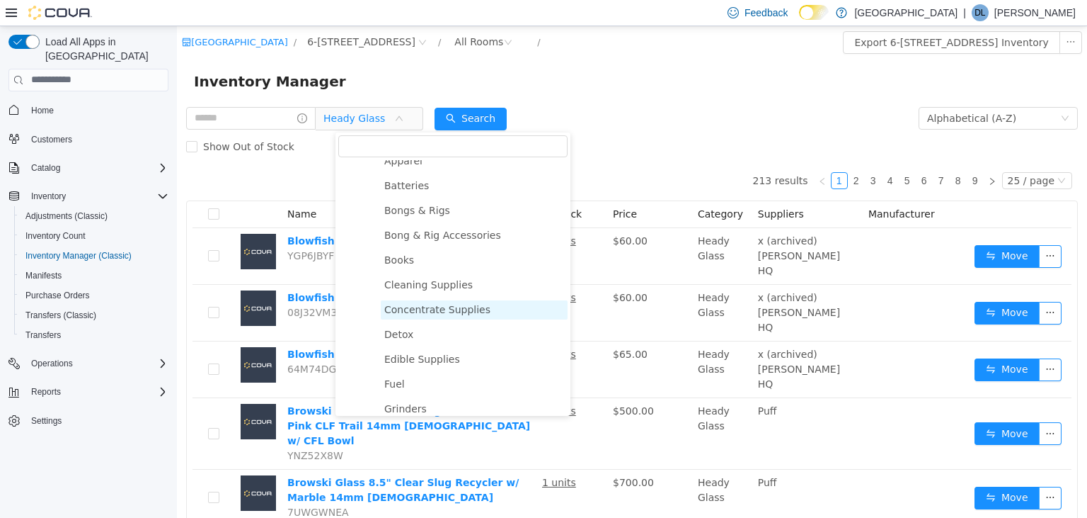
click at [450, 311] on span "Concentrate Supplies" at bounding box center [437, 308] width 106 height 11
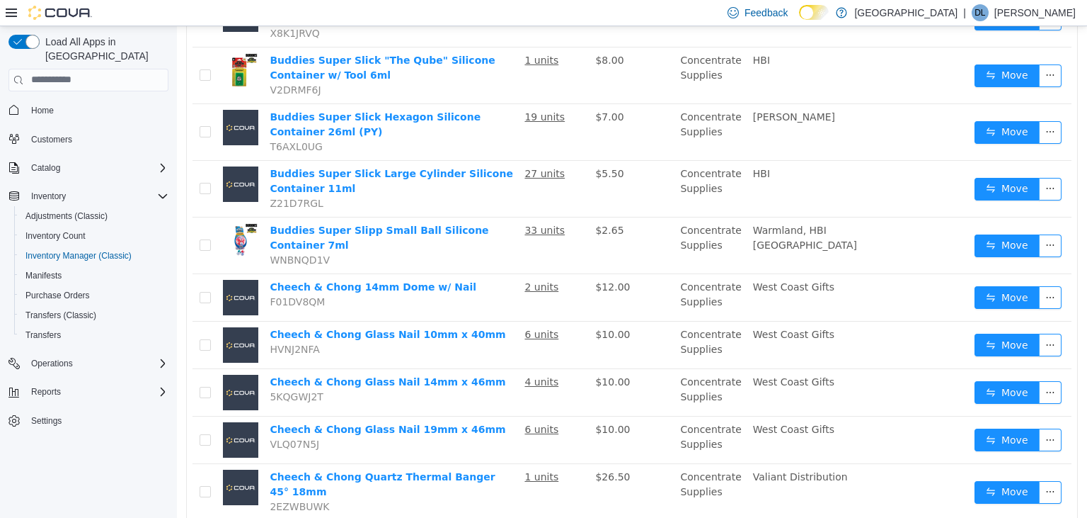
scroll to position [1042, 0]
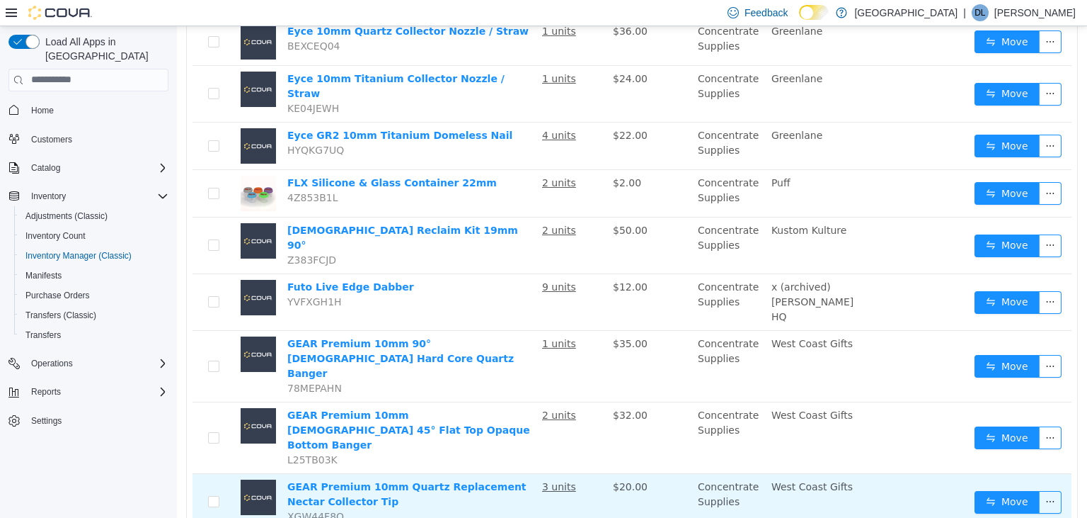
scroll to position [1024, 0]
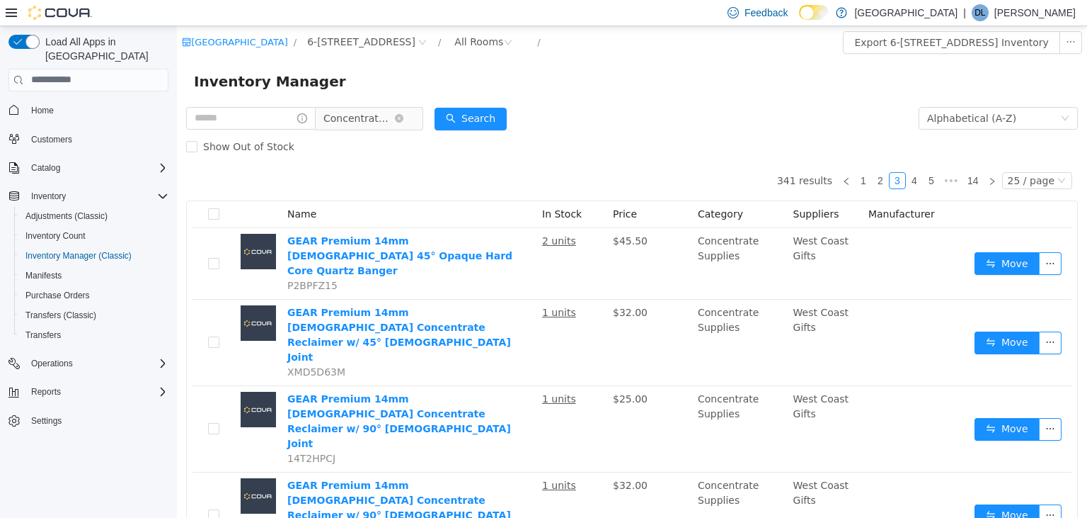
click at [389, 115] on span "Concentrate Supplies" at bounding box center [359, 117] width 71 height 21
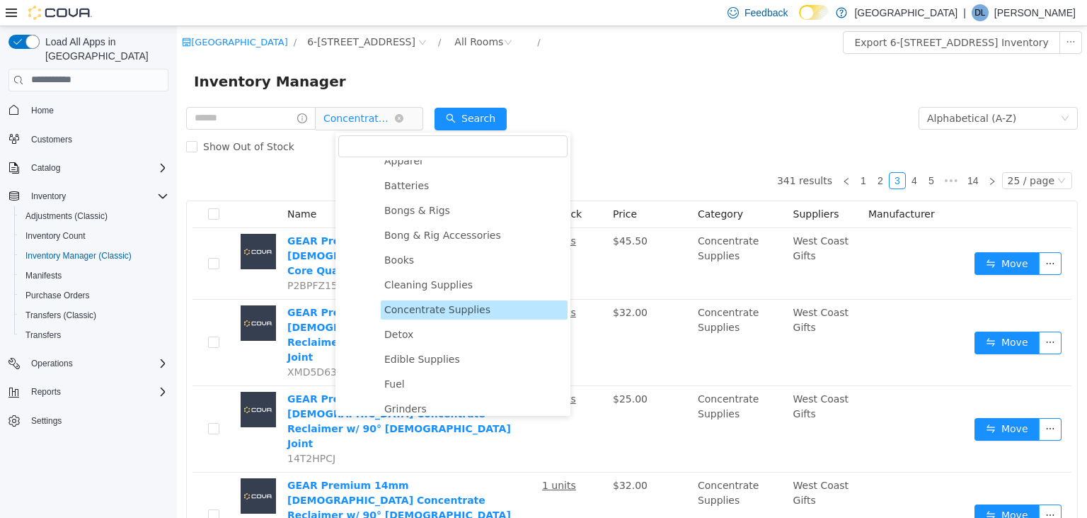
scroll to position [408, 0]
click at [434, 234] on span "Bong & Rig Accessories" at bounding box center [442, 234] width 117 height 11
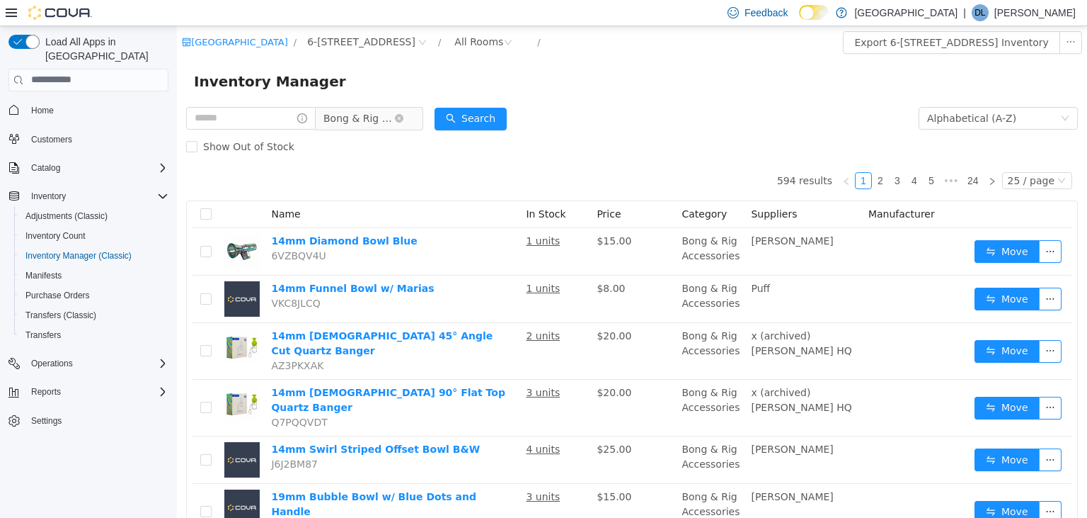
click at [394, 116] on span "Bong & Rig Accessories" at bounding box center [359, 117] width 71 height 21
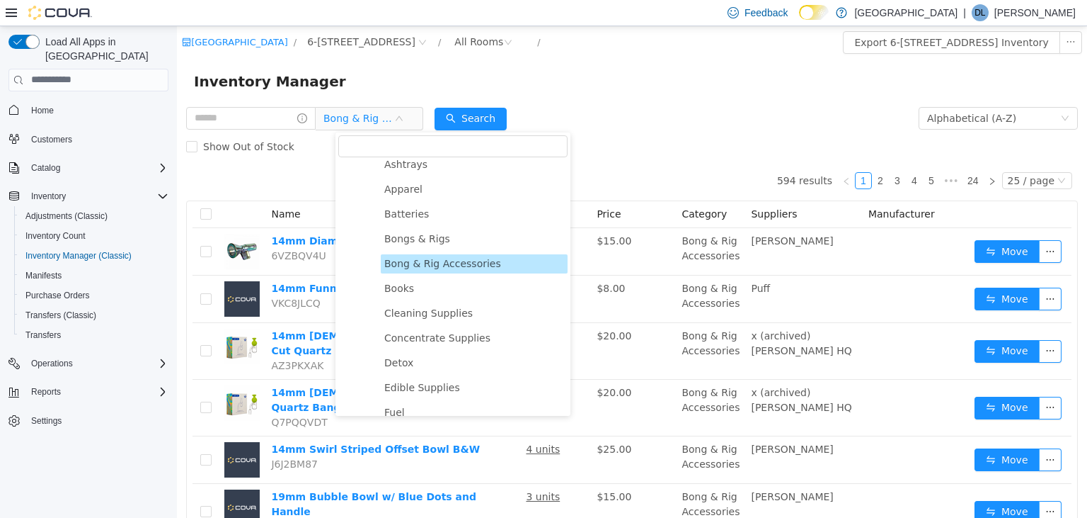
scroll to position [348, 0]
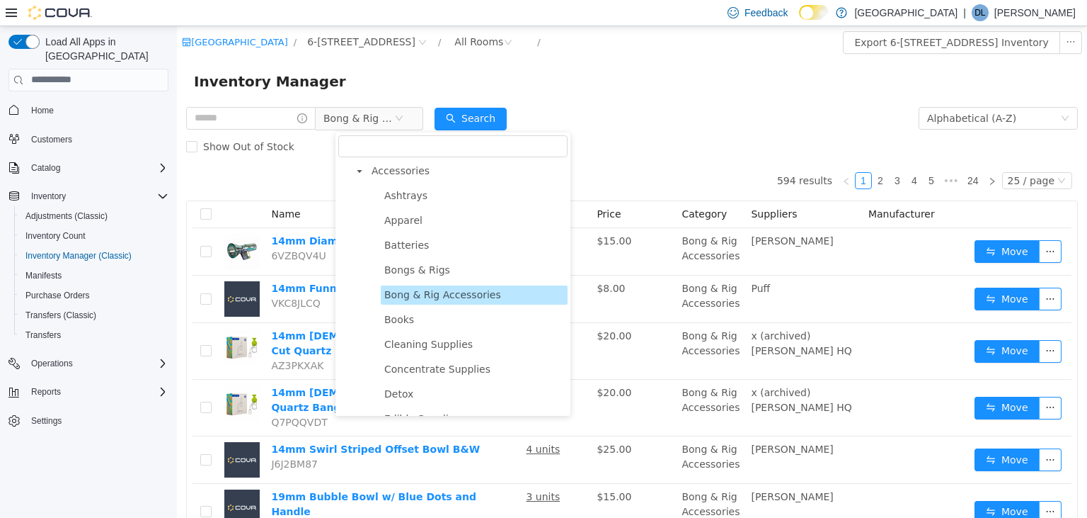
click at [593, 107] on form "Bong & Rig Accessories Alphabetical (A-Z) Search Show Out of Stock" at bounding box center [632, 131] width 892 height 57
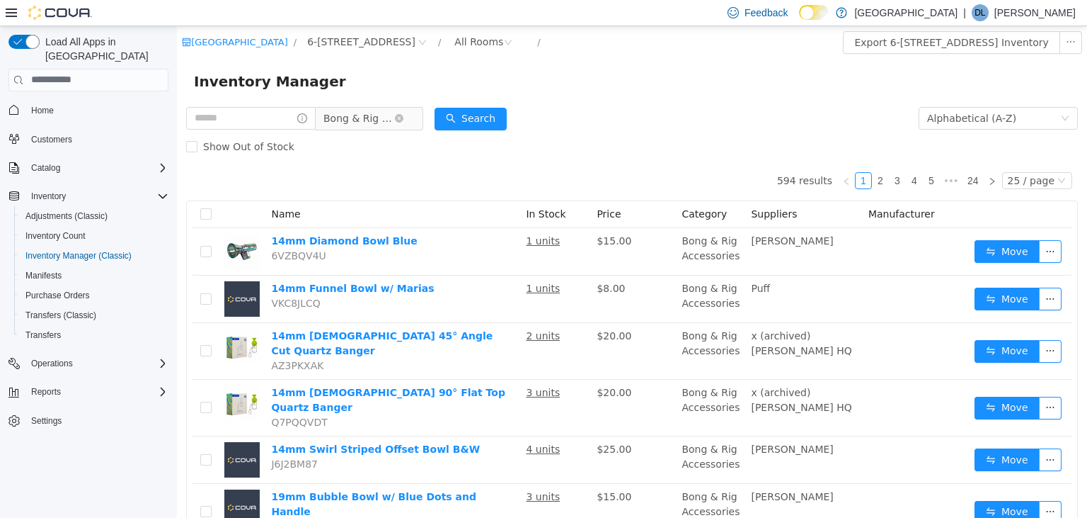
click at [392, 118] on span "Bong & Rig Accessories" at bounding box center [359, 117] width 71 height 21
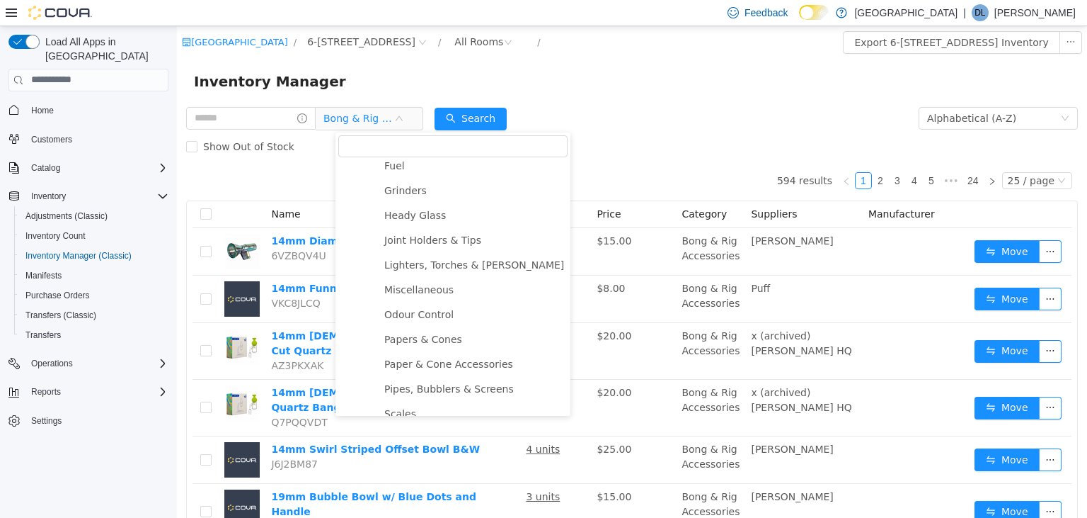
scroll to position [688, 0]
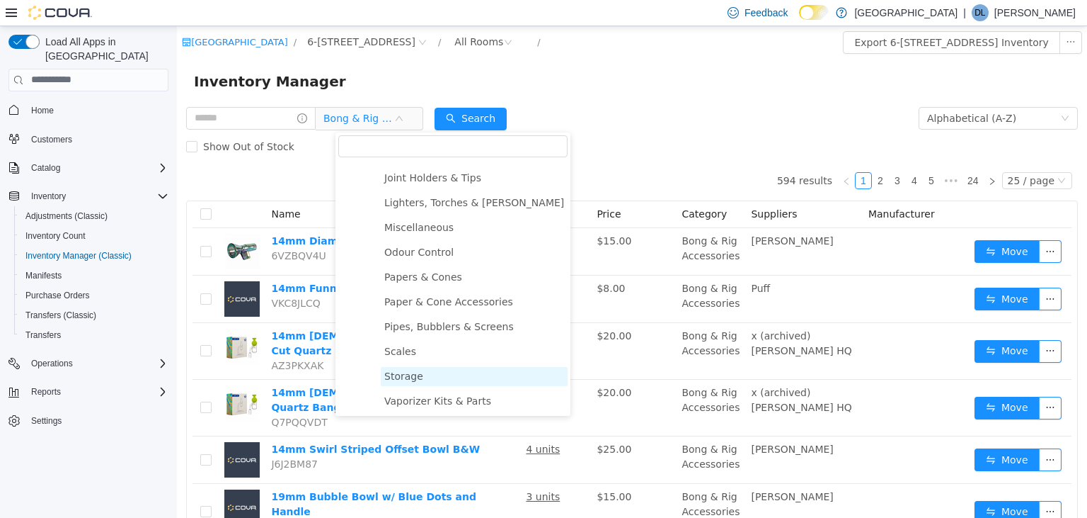
click at [395, 377] on span "Storage" at bounding box center [403, 375] width 39 height 11
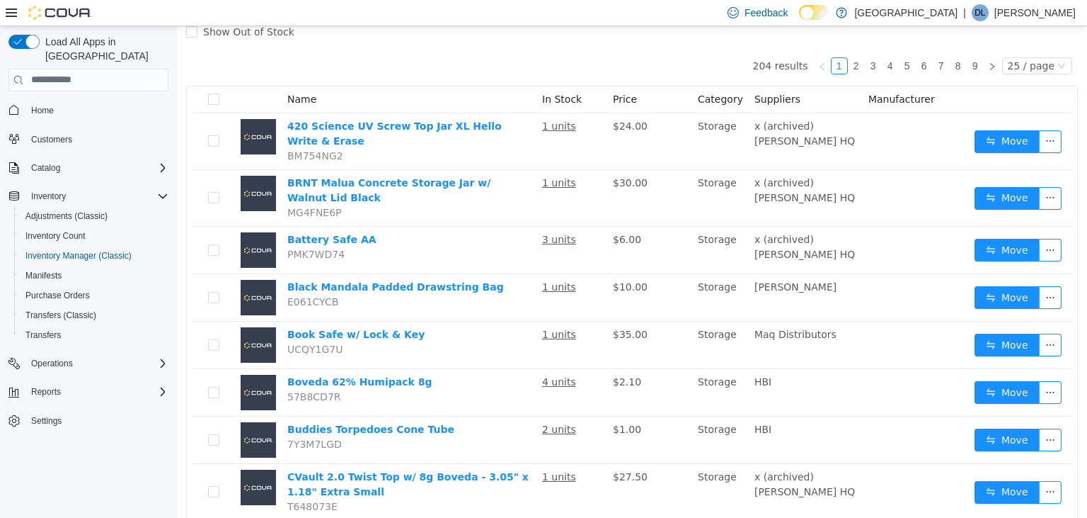
scroll to position [0, 0]
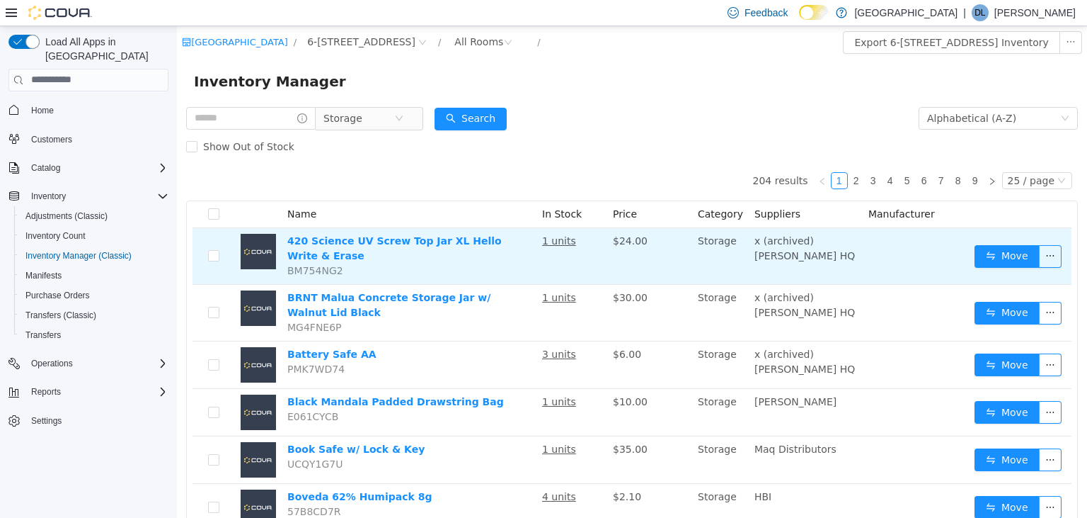
scroll to position [1024, 0]
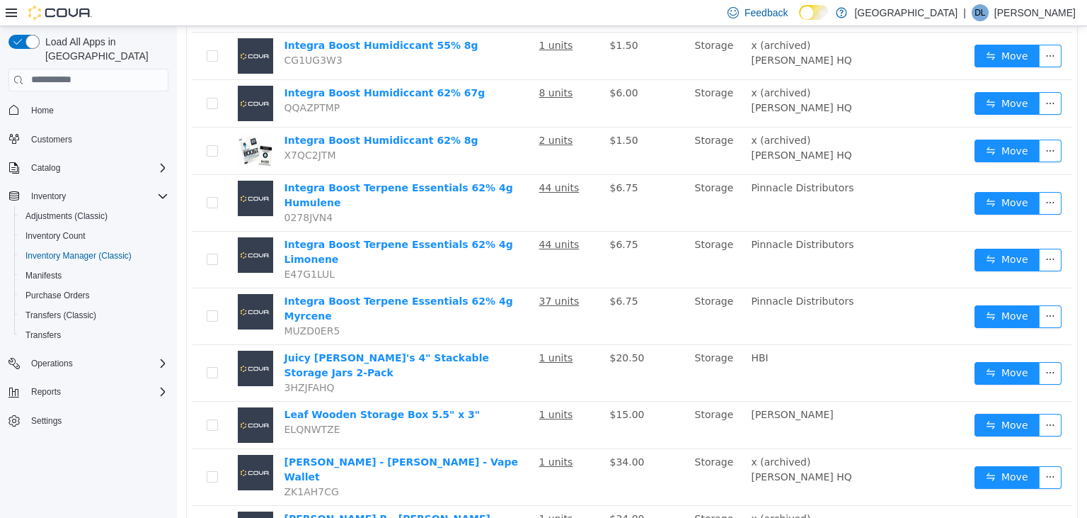
scroll to position [1005, 0]
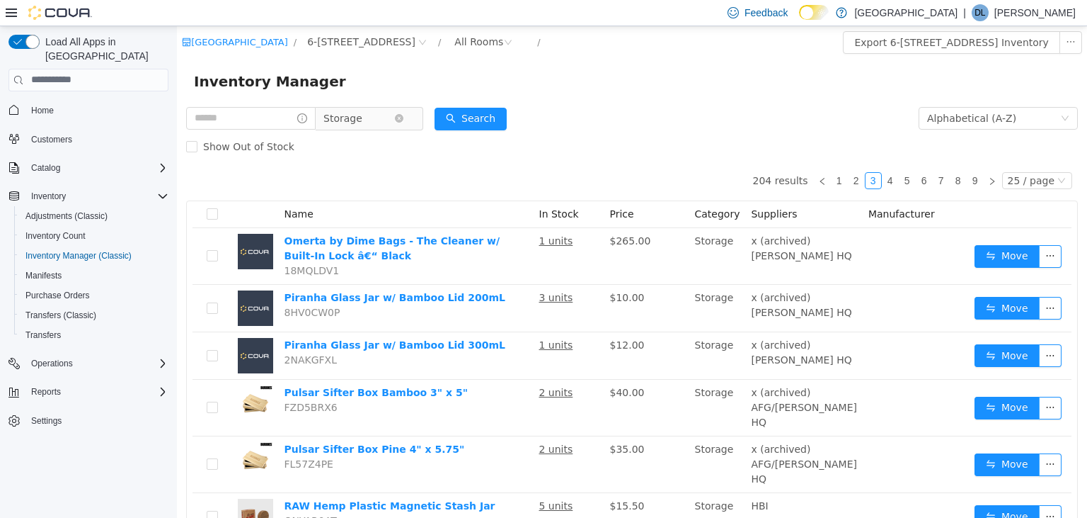
click at [391, 121] on span "Storage" at bounding box center [359, 117] width 71 height 21
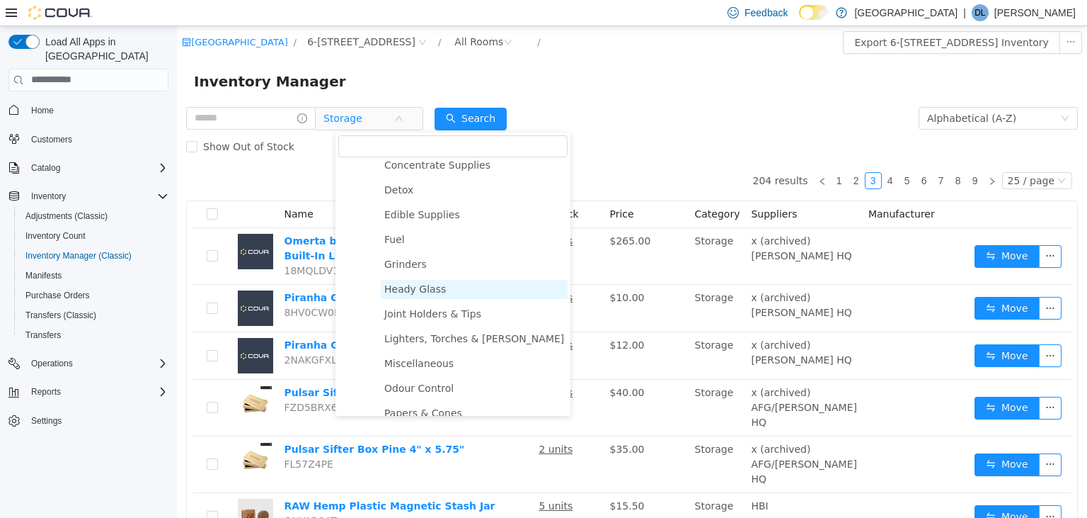
scroll to position [484, 0]
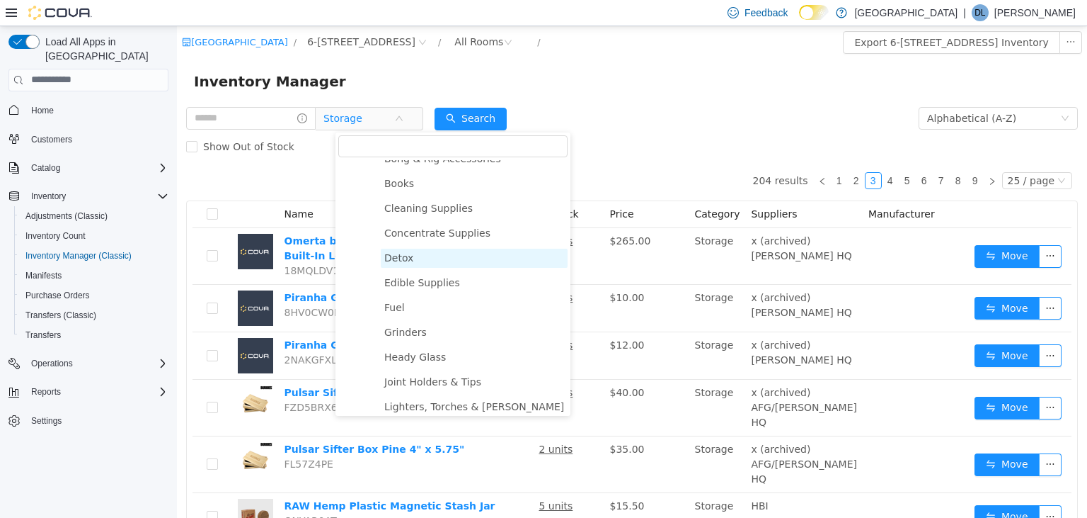
click at [410, 259] on span "Detox" at bounding box center [398, 256] width 29 height 11
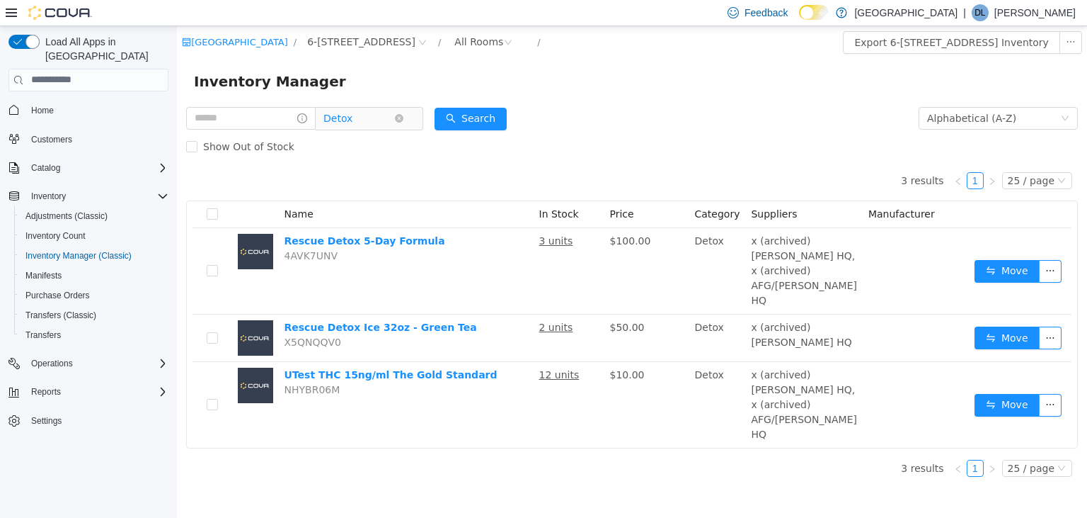
click at [382, 118] on span "Detox" at bounding box center [359, 117] width 71 height 21
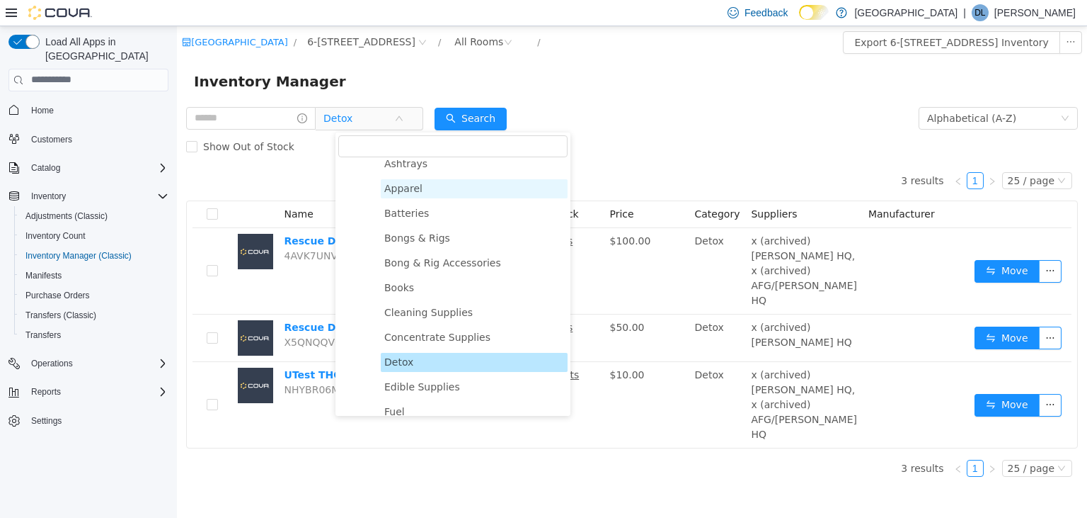
scroll to position [416, 0]
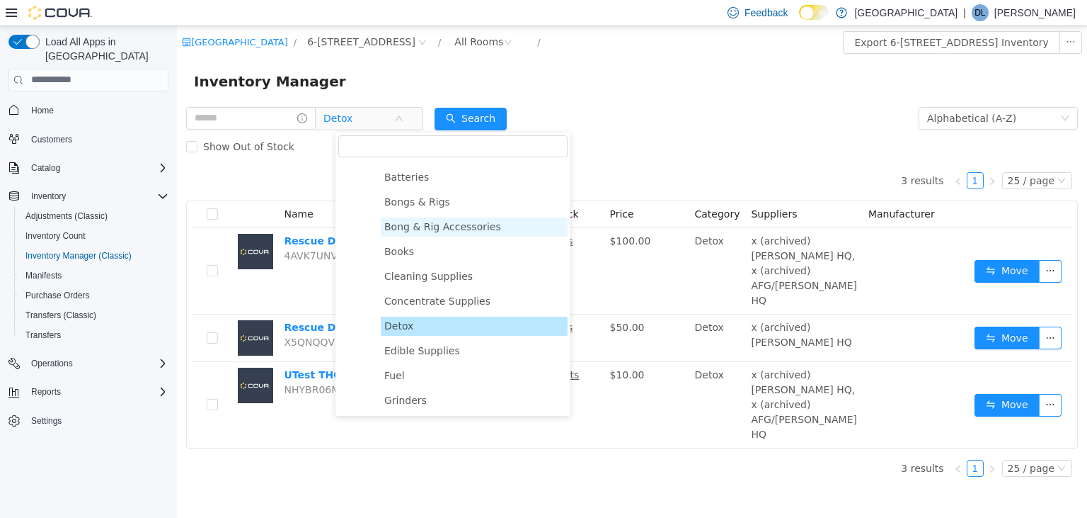
click at [433, 227] on span "Bong & Rig Accessories" at bounding box center [442, 225] width 117 height 11
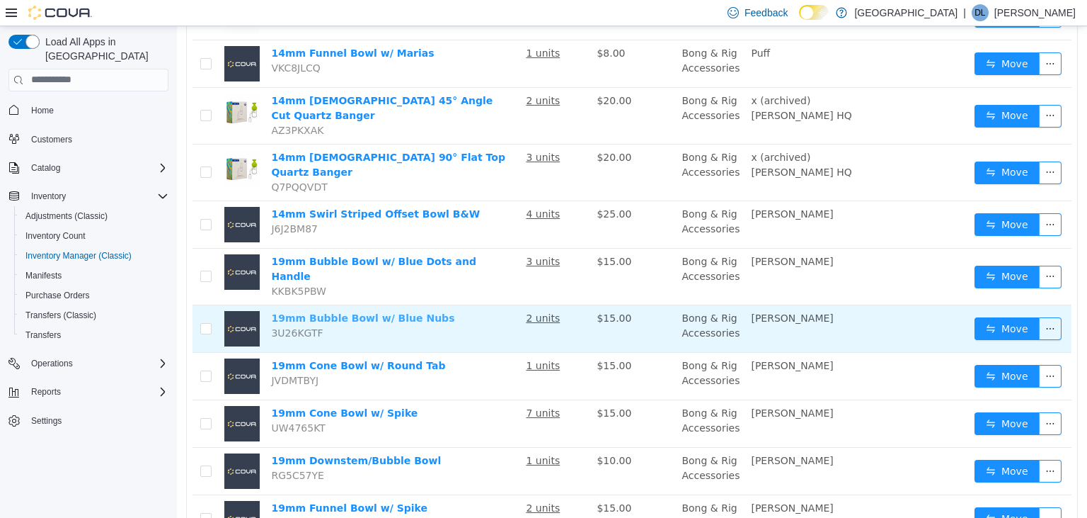
scroll to position [0, 0]
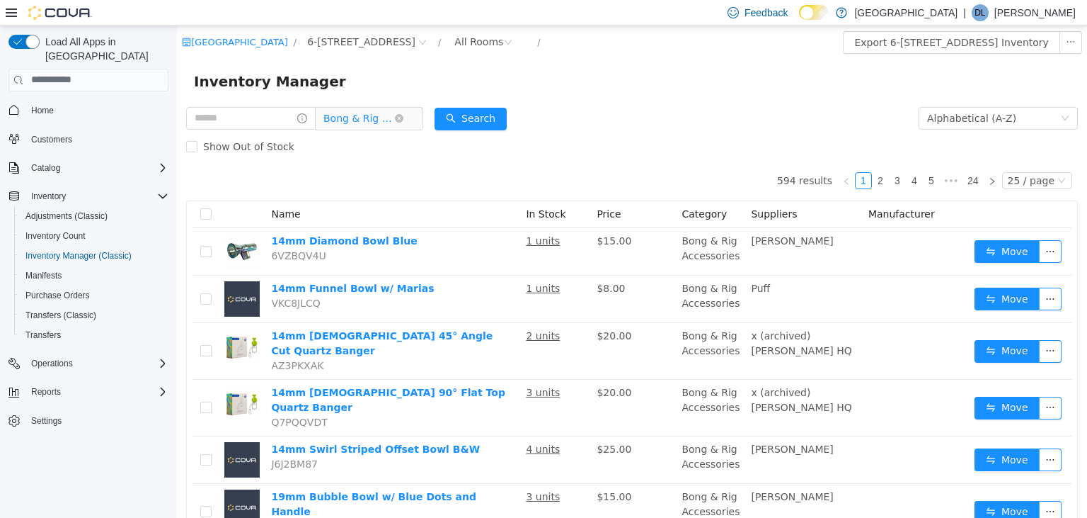
click at [394, 120] on span "Bong & Rig Accessories" at bounding box center [359, 117] width 71 height 21
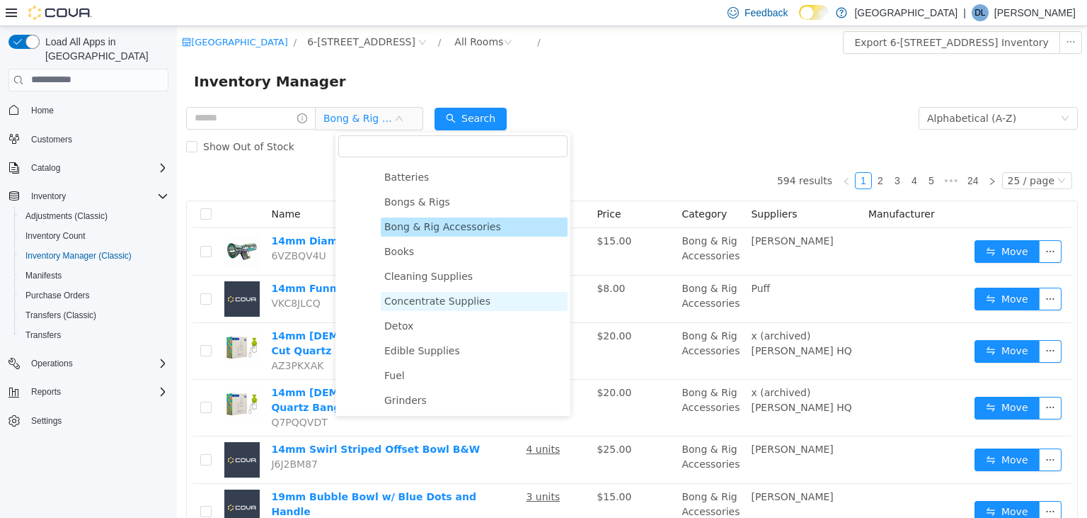
click at [447, 302] on span "Concentrate Supplies" at bounding box center [437, 300] width 106 height 11
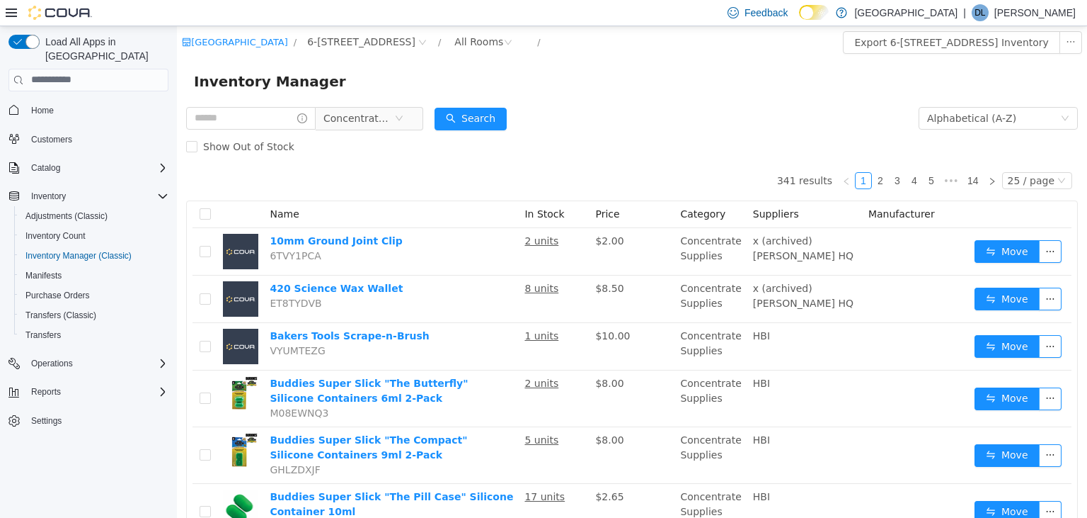
click at [682, 127] on form "Concentrate Supplies Alphabetical (A-Z) Search Show Out of Stock" at bounding box center [632, 131] width 892 height 57
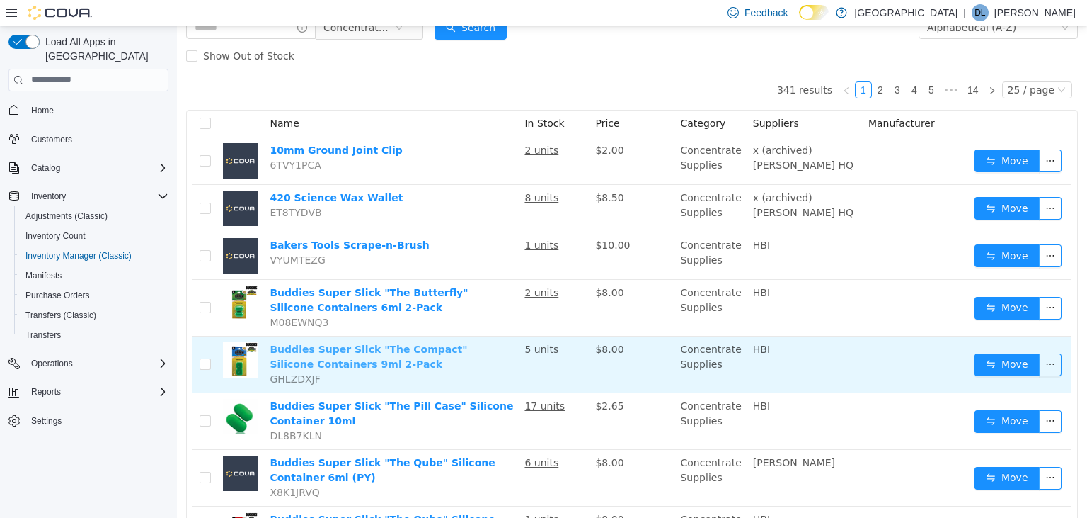
scroll to position [0, 0]
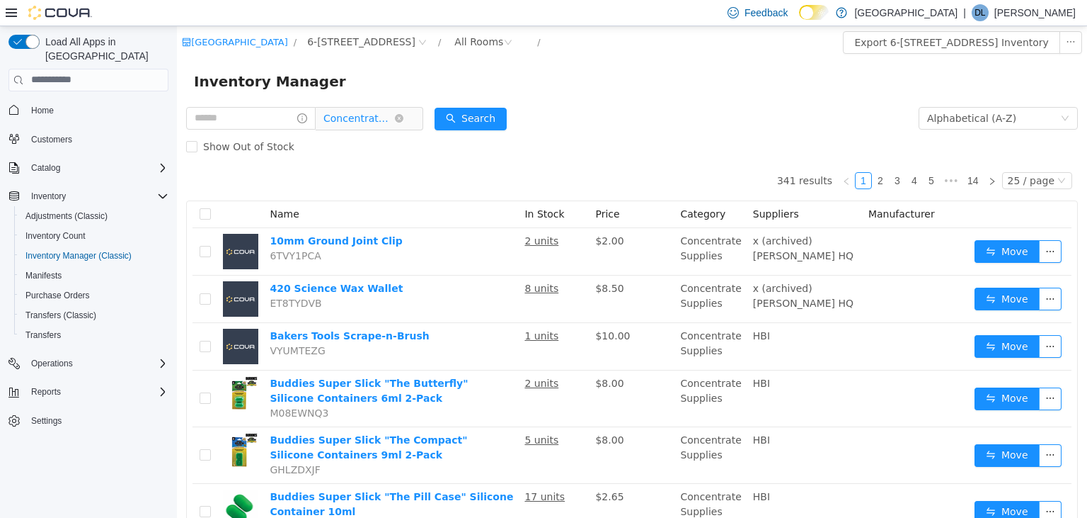
click at [394, 120] on span "Concentrate Supplies" at bounding box center [359, 117] width 71 height 21
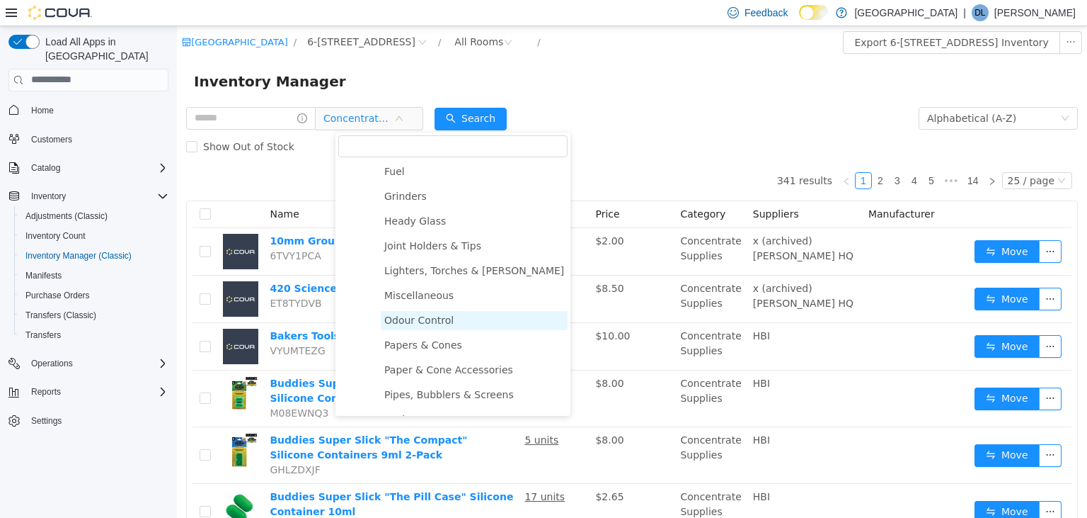
scroll to position [688, 0]
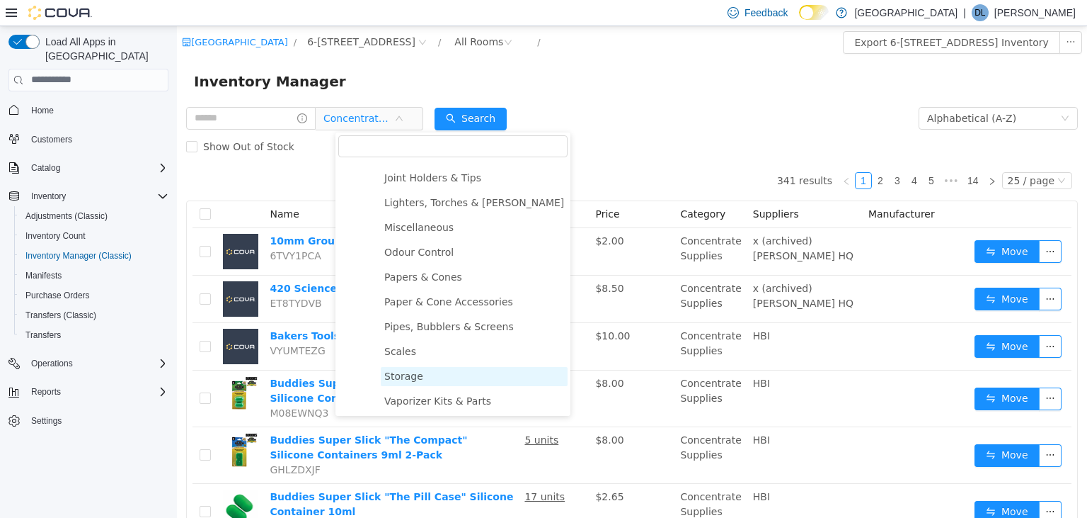
click at [423, 374] on span "Storage" at bounding box center [474, 375] width 187 height 19
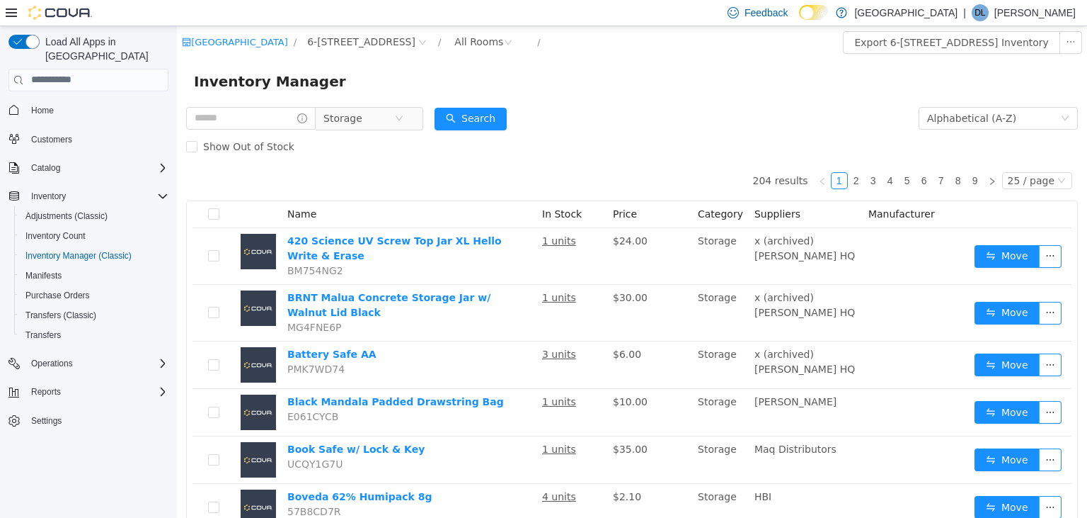
click at [639, 141] on div "Show Out of Stock" at bounding box center [632, 146] width 892 height 28
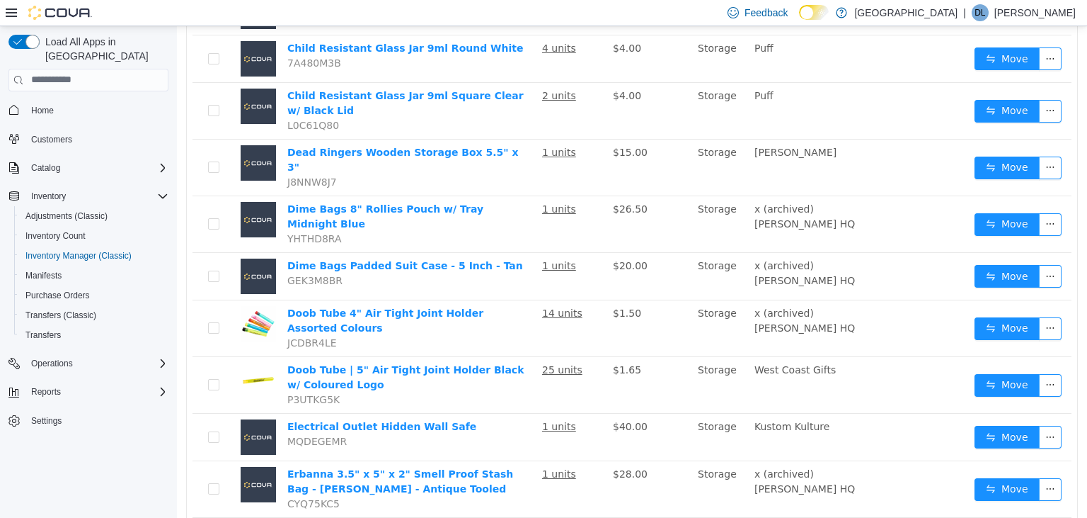
scroll to position [1024, 0]
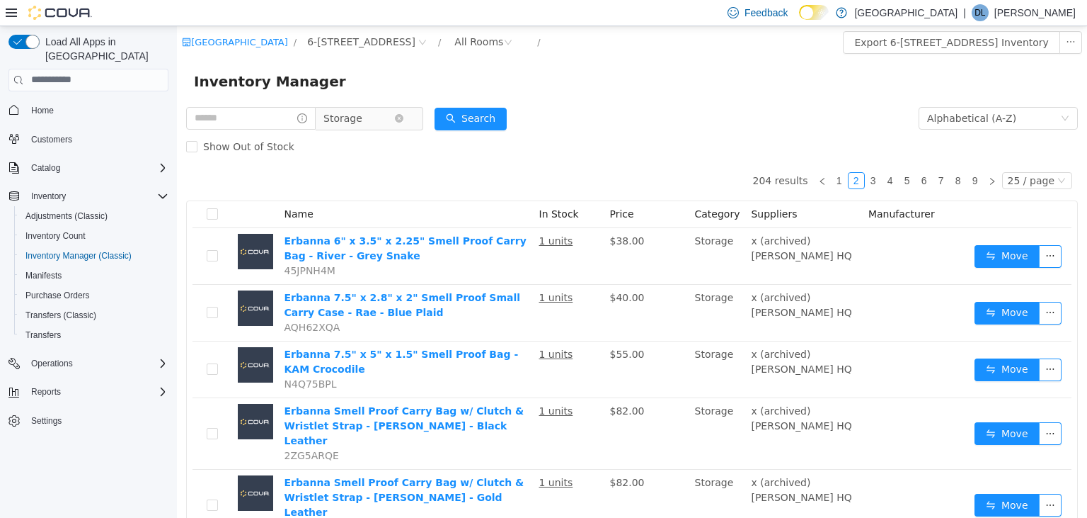
click at [394, 116] on span "Storage" at bounding box center [359, 117] width 71 height 21
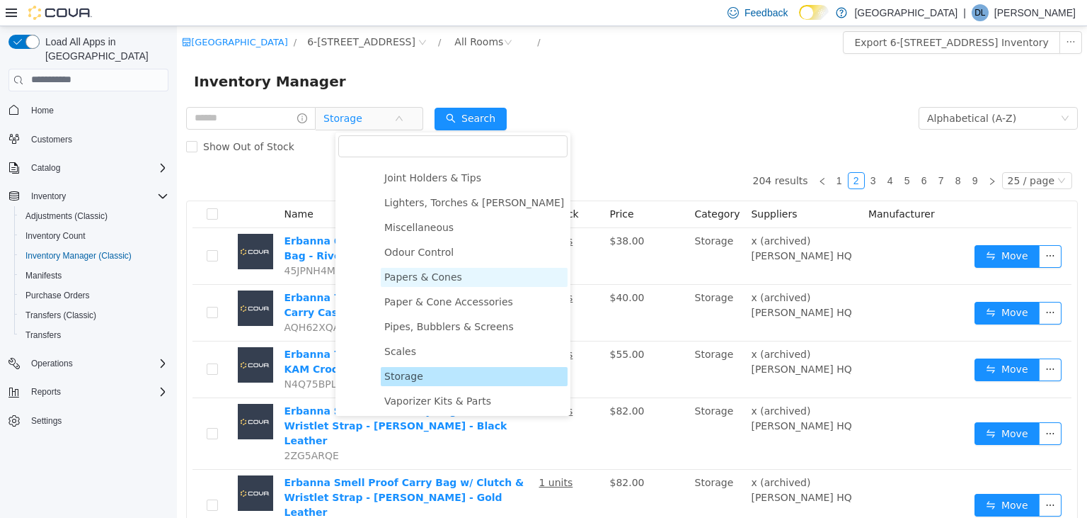
scroll to position [620, 0]
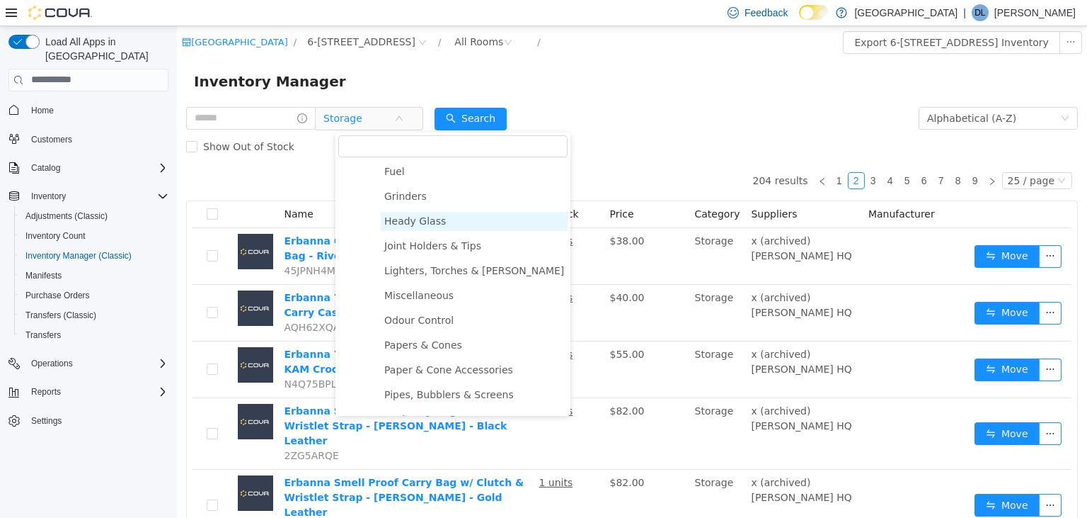
click at [414, 218] on span "Heady Glass" at bounding box center [415, 220] width 62 height 11
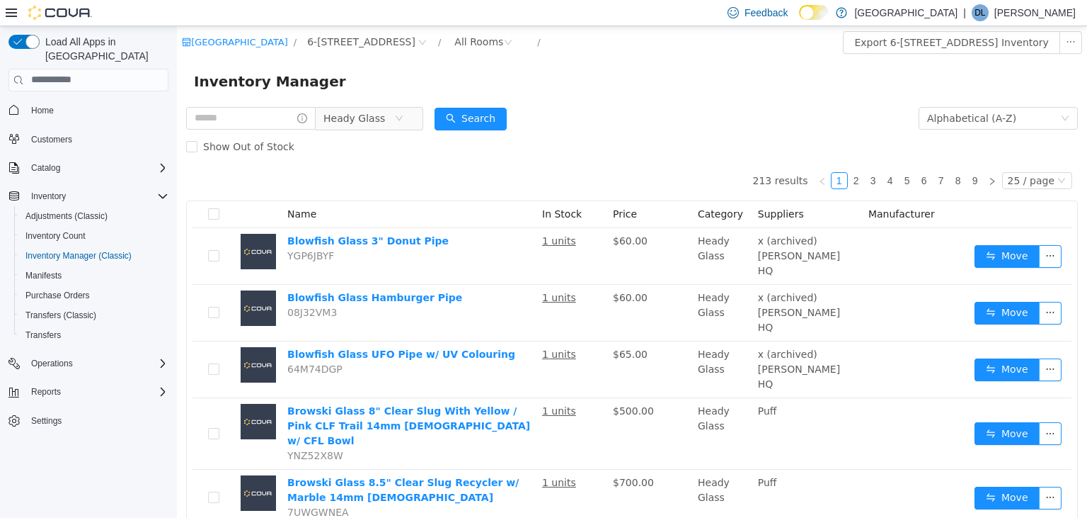
click at [640, 104] on form "Heady Glass Alphabetical (A-Z) Search Show Out of Stock" at bounding box center [632, 131] width 892 height 57
click at [381, 115] on span "Heady Glass" at bounding box center [355, 117] width 62 height 21
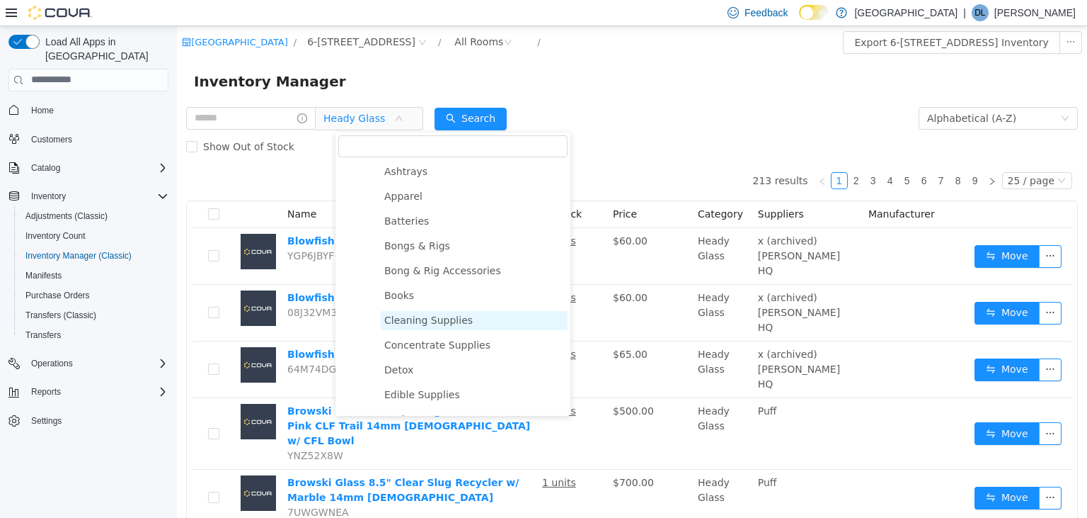
scroll to position [348, 0]
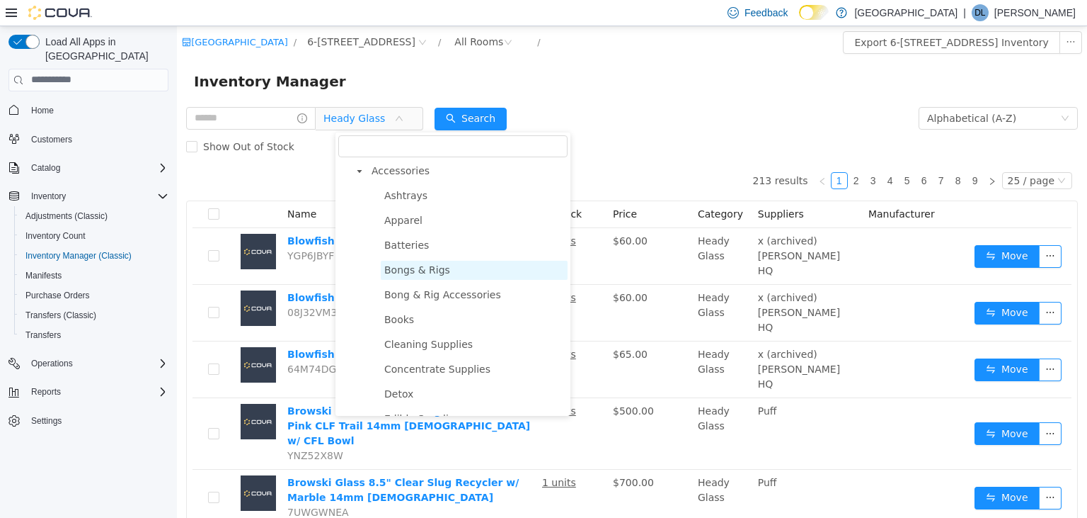
click at [427, 272] on span "Bongs & Rigs" at bounding box center [417, 268] width 66 height 11
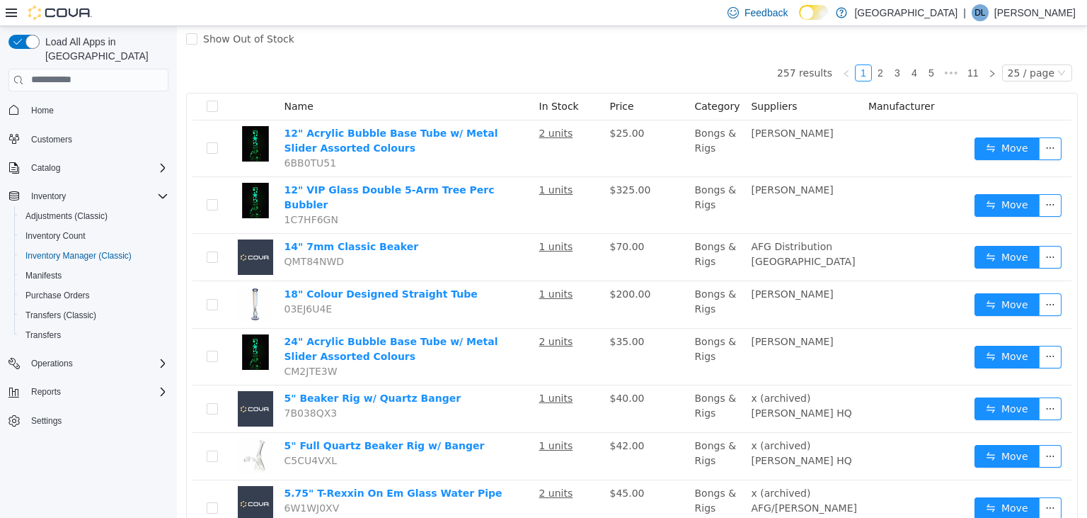
scroll to position [0, 0]
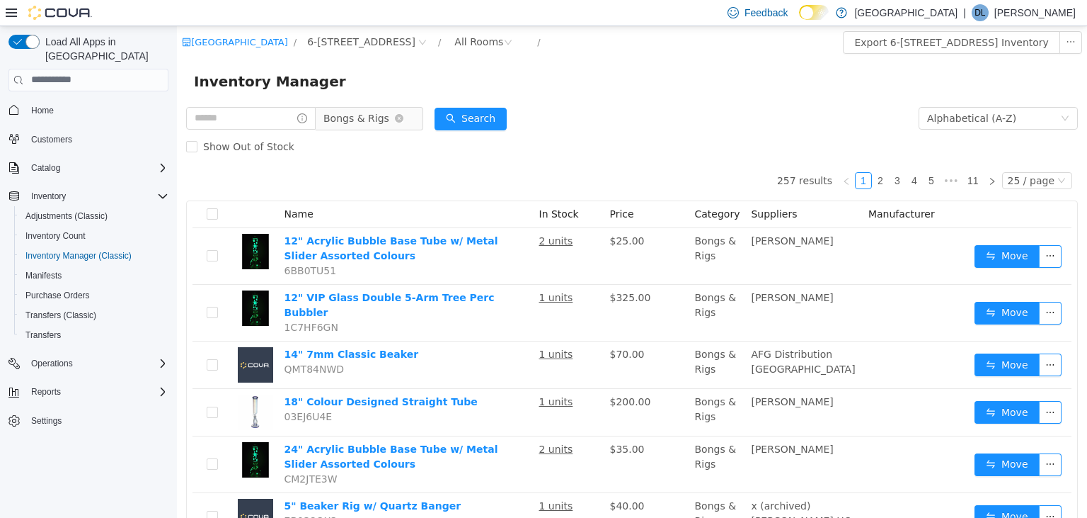
click at [412, 117] on span "Bongs & Rigs" at bounding box center [363, 117] width 97 height 23
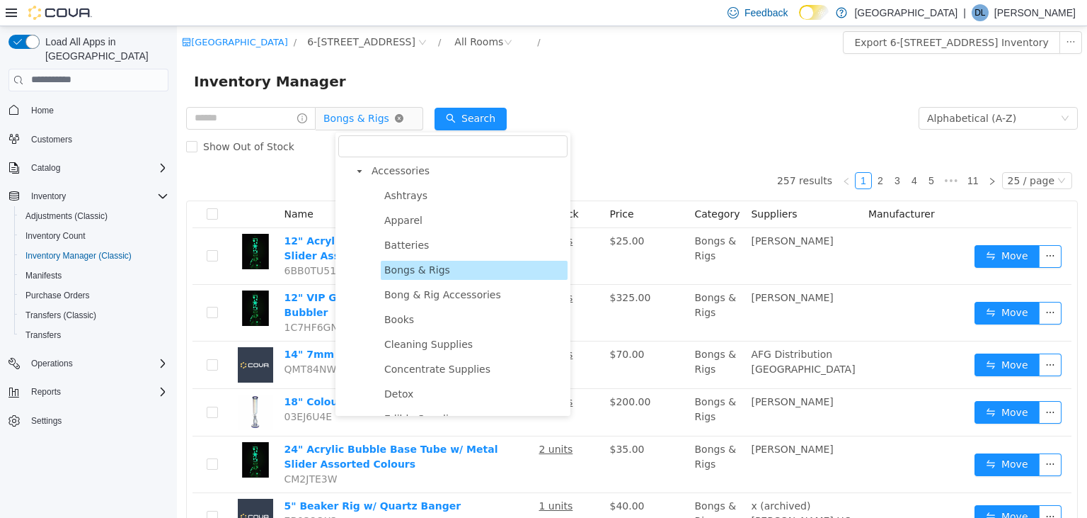
scroll to position [348, 0]
click at [452, 291] on span "Bong & Rig Accessories" at bounding box center [442, 293] width 117 height 11
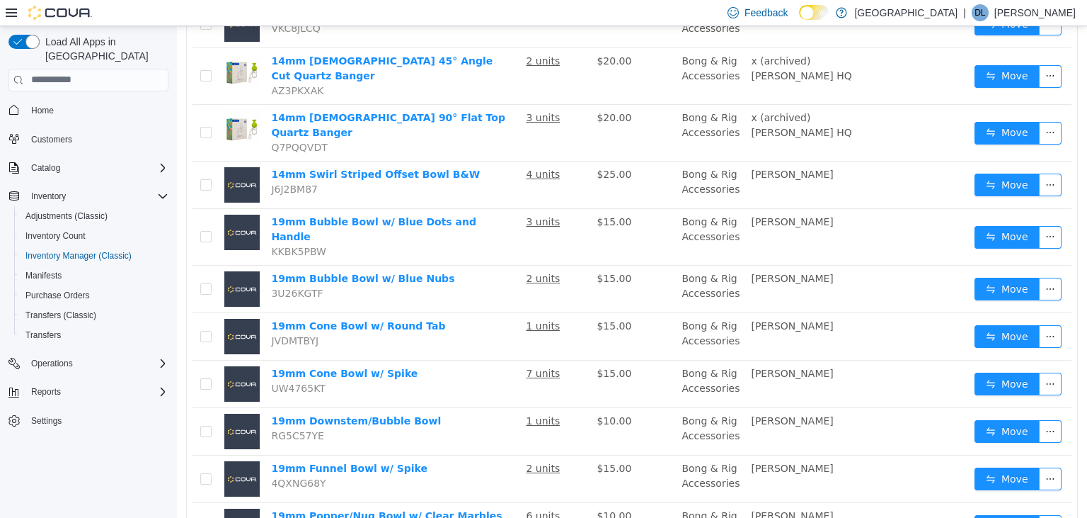
scroll to position [0, 0]
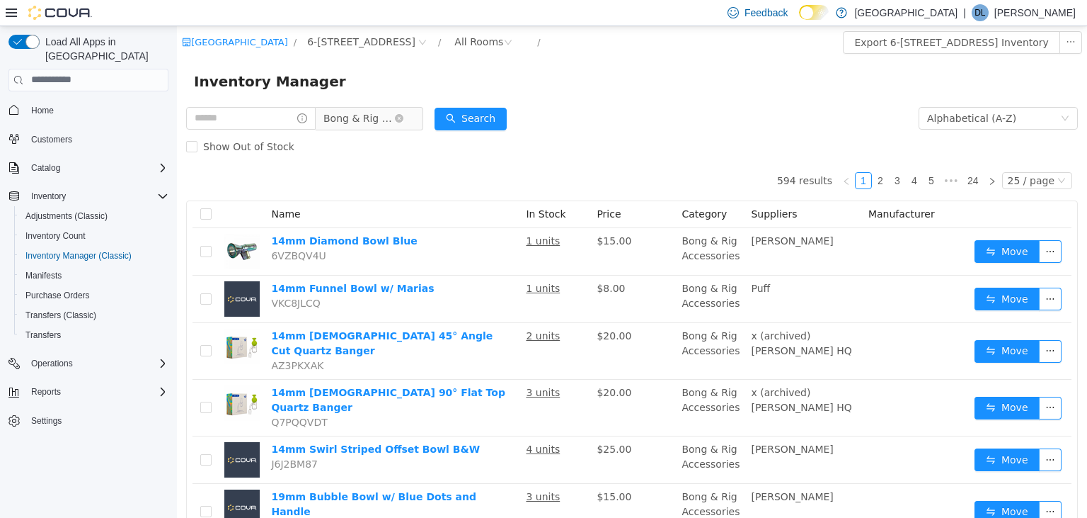
click at [387, 122] on span "Bong & Rig Accessories" at bounding box center [359, 117] width 71 height 21
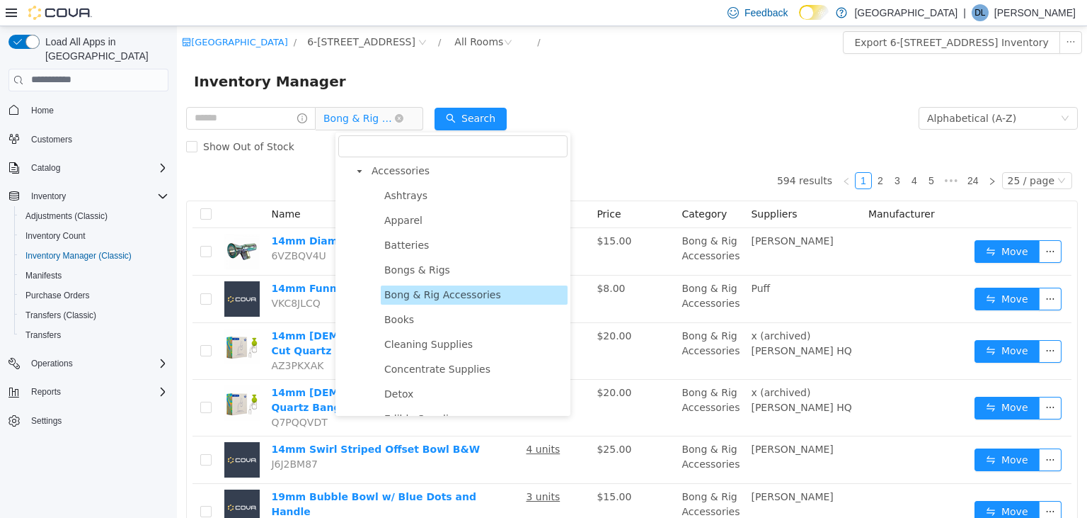
scroll to position [348, 0]
click at [445, 369] on span "Concentrate Supplies" at bounding box center [437, 367] width 106 height 11
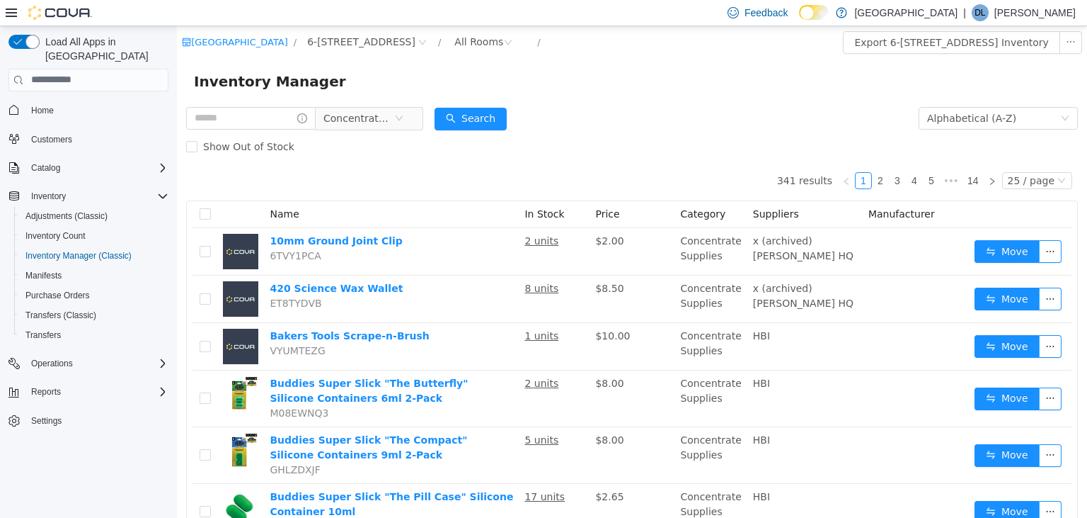
click at [585, 96] on div "Inventory Manager" at bounding box center [632, 80] width 910 height 45
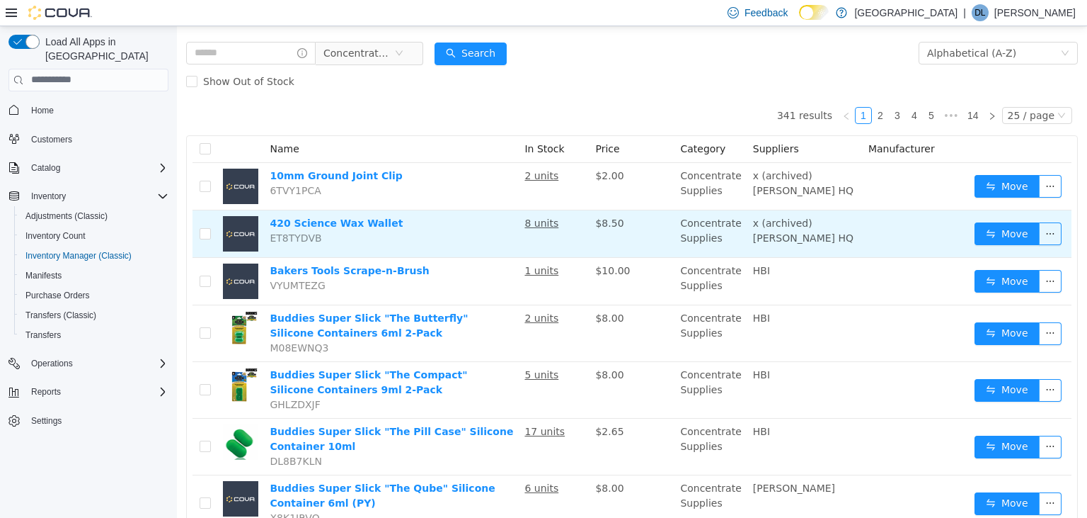
scroll to position [0, 0]
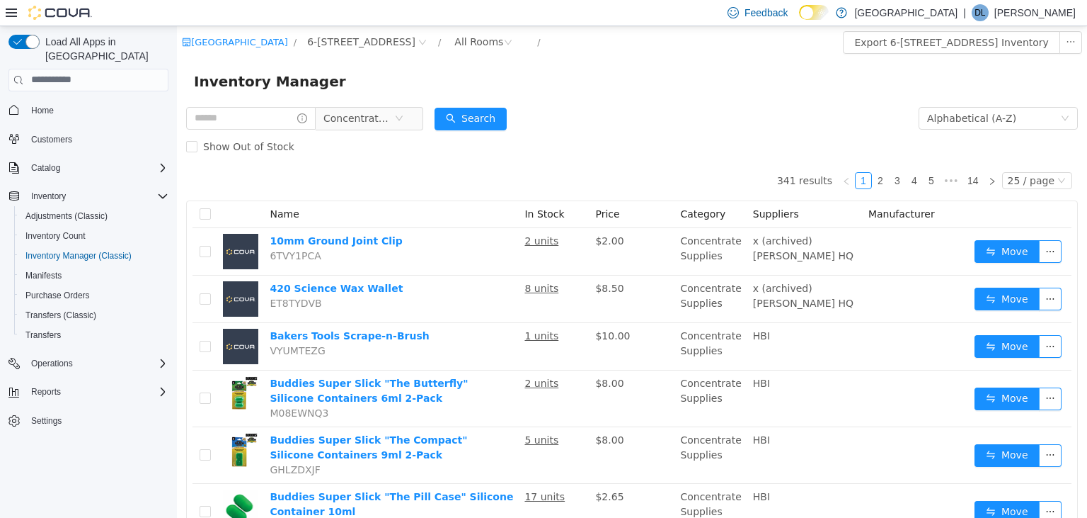
click at [777, 132] on form "Concentrate Supplies Alphabetical (A-Z) Search Show Out of Stock" at bounding box center [632, 131] width 892 height 57
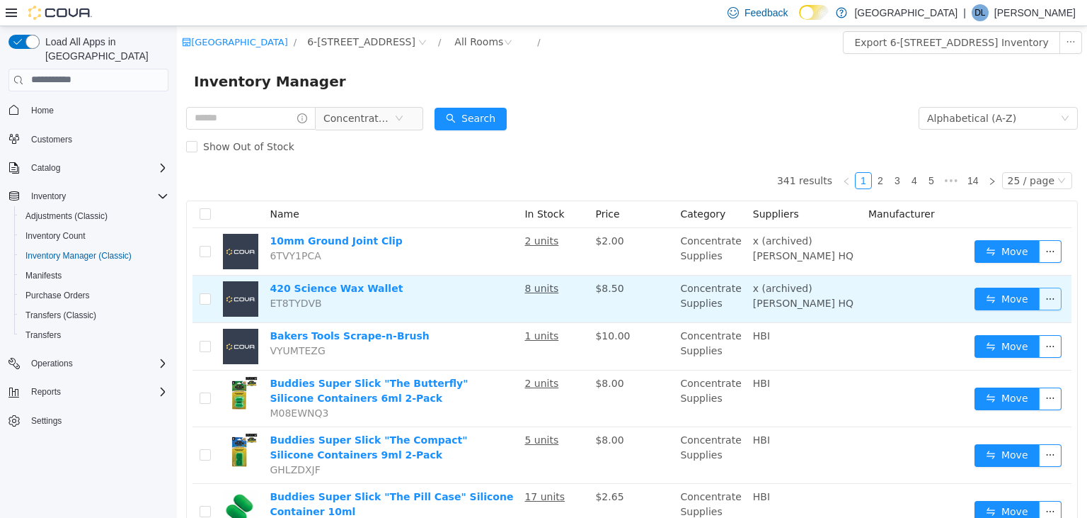
click at [1053, 297] on button "button" at bounding box center [1050, 298] width 23 height 23
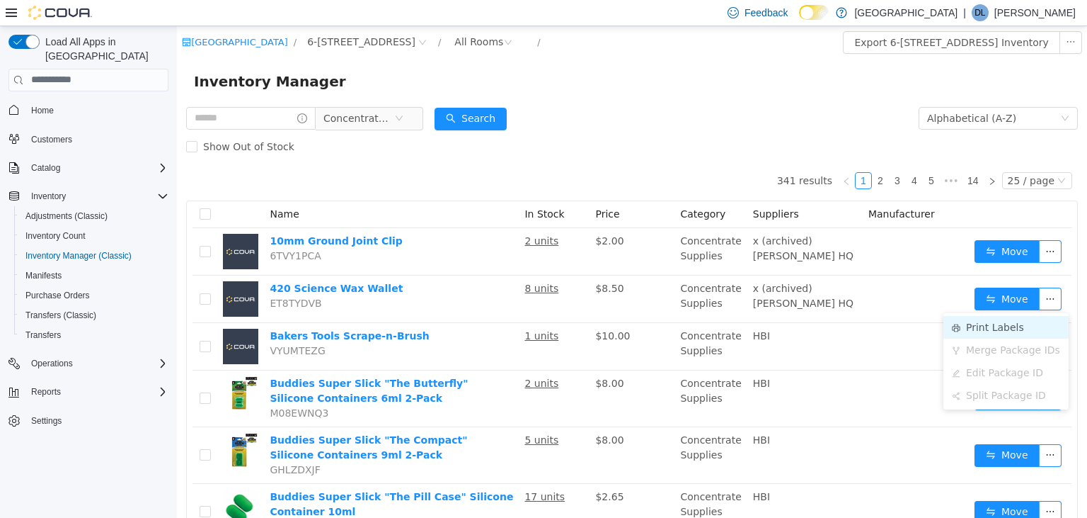
click at [988, 325] on li "Print Labels" at bounding box center [1006, 326] width 125 height 23
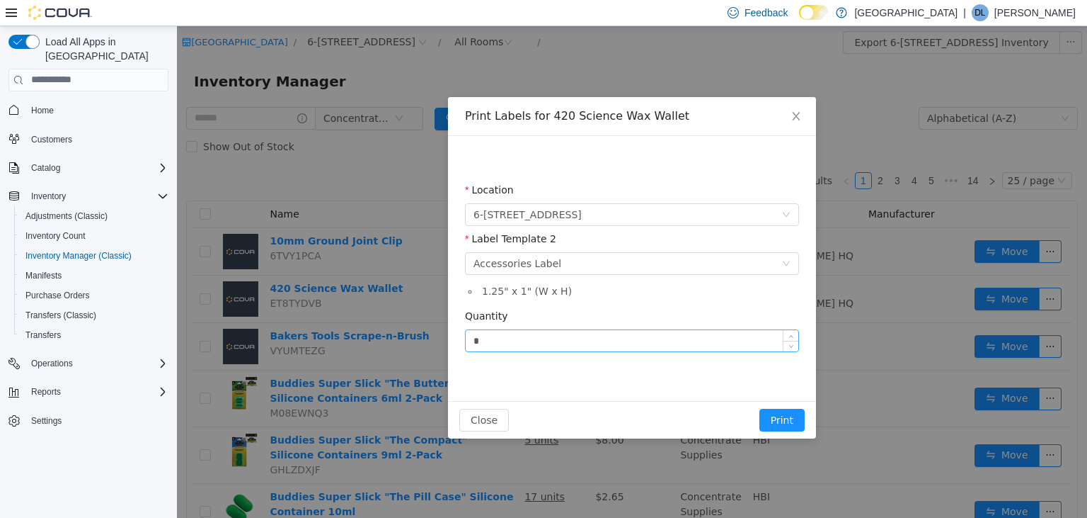
click at [525, 343] on input "*" at bounding box center [632, 339] width 333 height 21
type input "*"
click at [789, 419] on button "Print" at bounding box center [782, 419] width 45 height 23
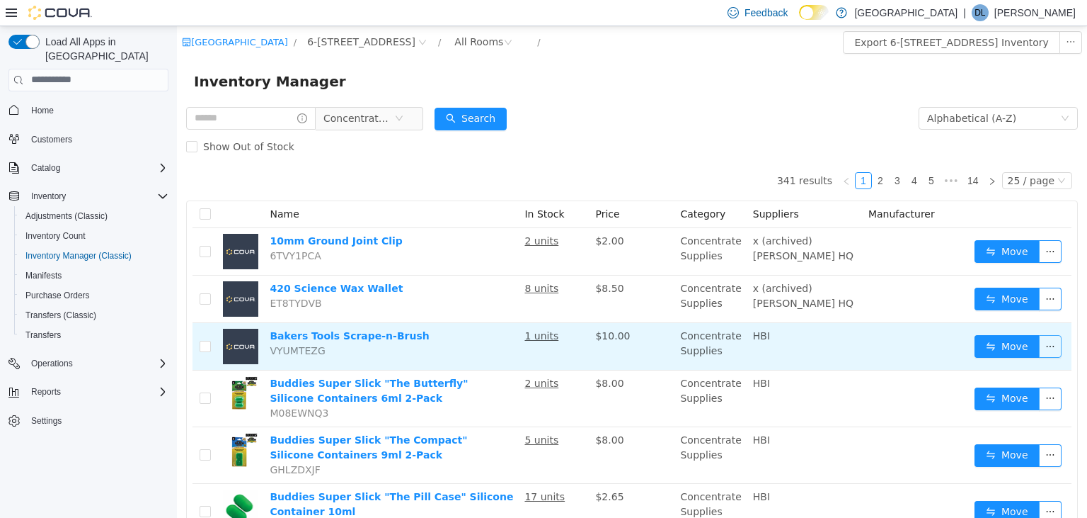
click at [1055, 348] on button "button" at bounding box center [1050, 345] width 23 height 23
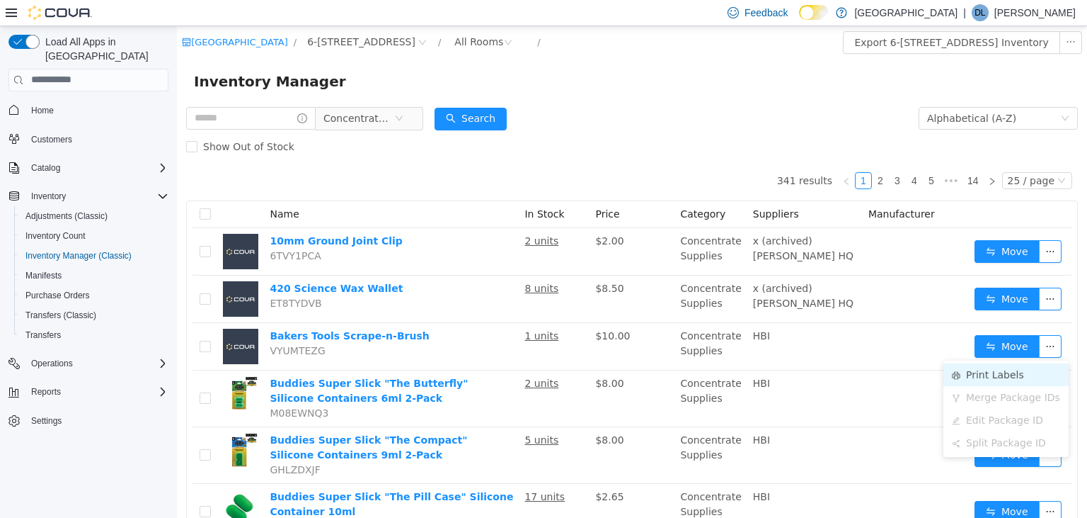
click at [1010, 376] on li "Print Labels" at bounding box center [1006, 373] width 125 height 23
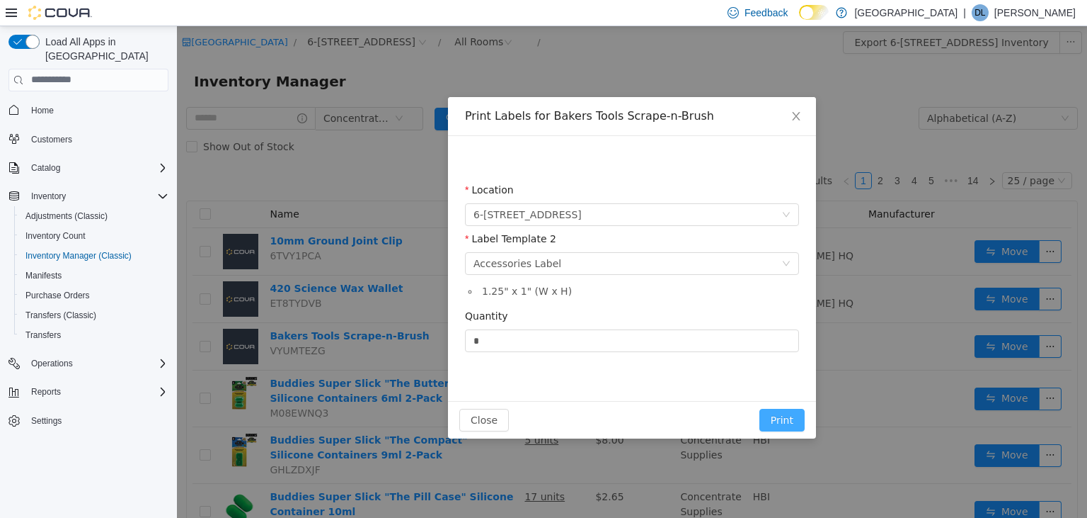
click at [778, 418] on button "Print" at bounding box center [782, 419] width 45 height 23
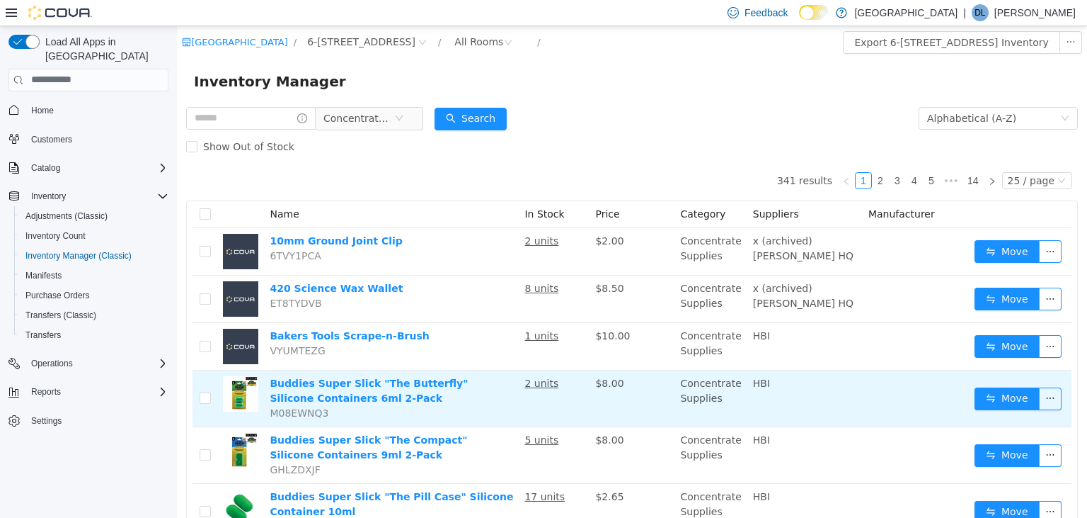
scroll to position [74, 0]
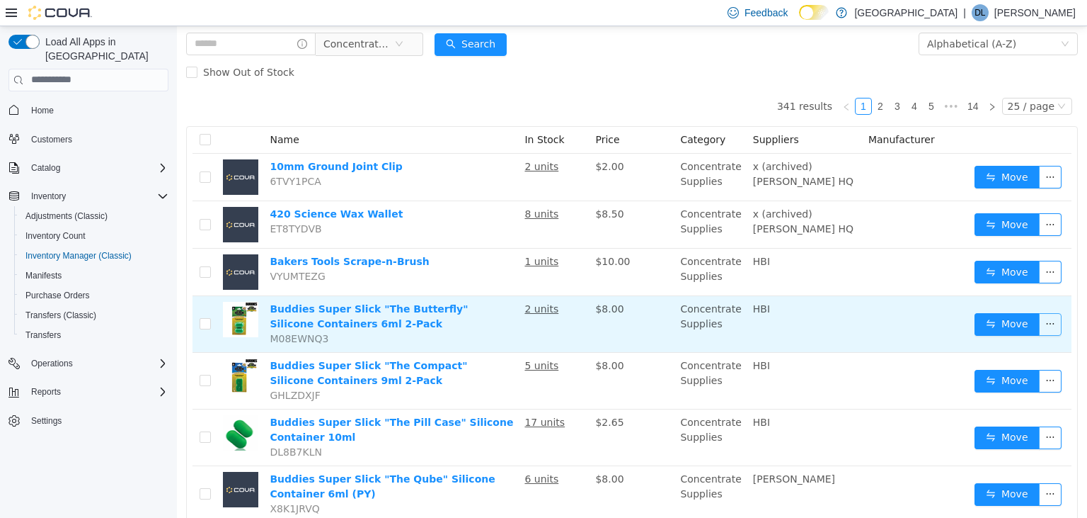
click at [1052, 328] on button "button" at bounding box center [1050, 323] width 23 height 23
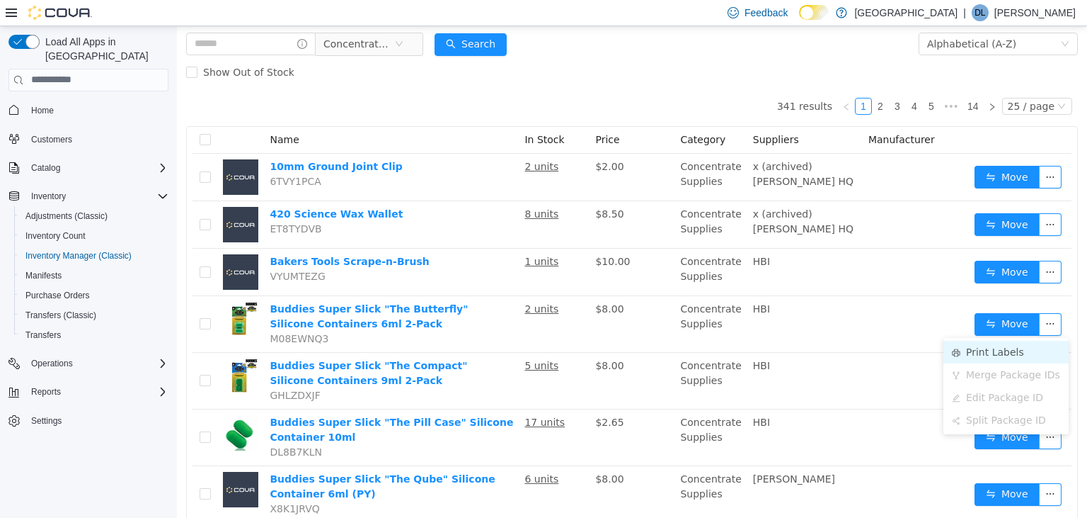
click at [984, 350] on li "Print Labels" at bounding box center [1006, 351] width 125 height 23
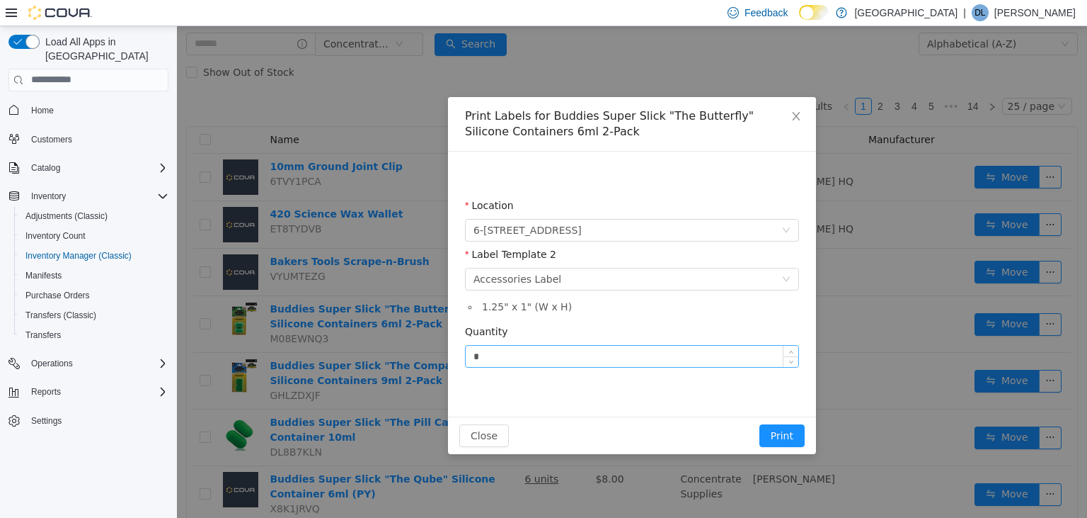
click at [531, 348] on input "*" at bounding box center [632, 355] width 333 height 21
type input "*"
click at [779, 436] on button "Print" at bounding box center [782, 434] width 45 height 23
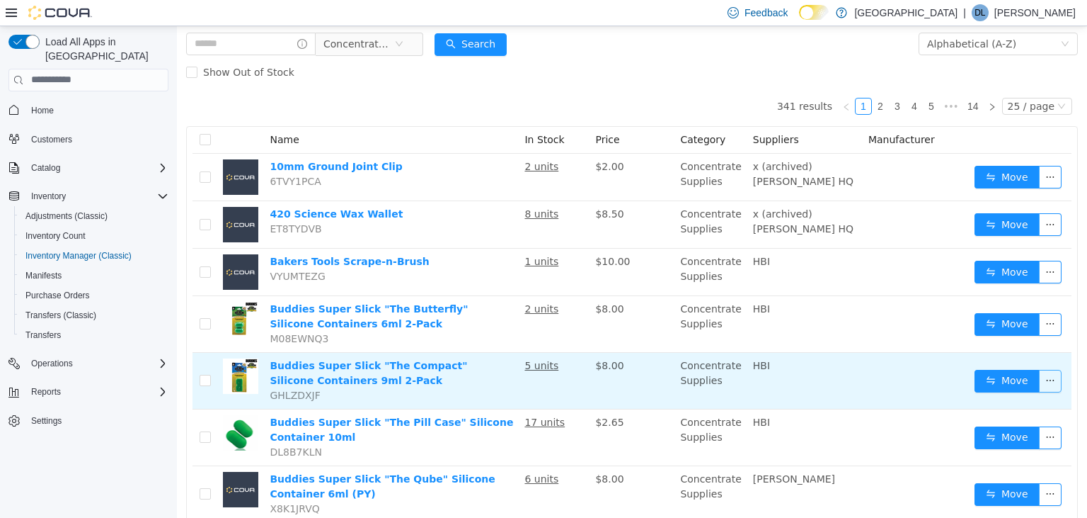
click at [1053, 381] on button "button" at bounding box center [1050, 380] width 23 height 23
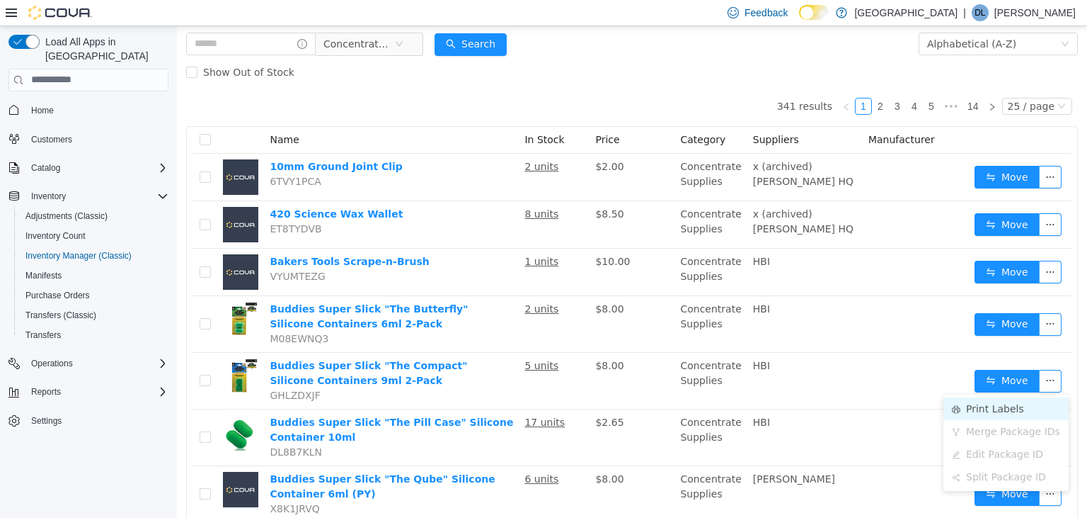
click at [1012, 407] on li "Print Labels" at bounding box center [1006, 407] width 125 height 23
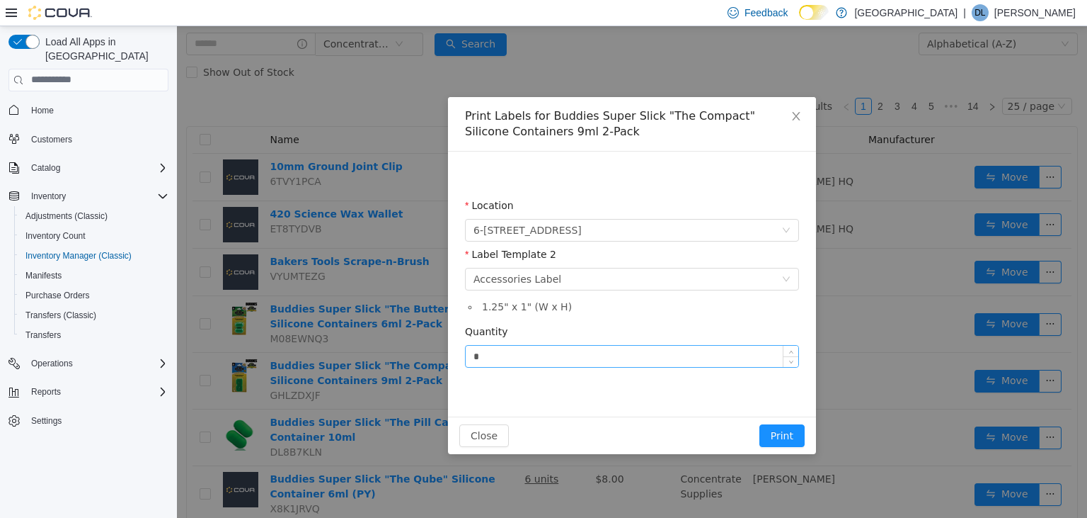
click at [525, 353] on input "*" at bounding box center [632, 355] width 333 height 21
type input "*"
click at [760, 423] on button "Print" at bounding box center [782, 434] width 45 height 23
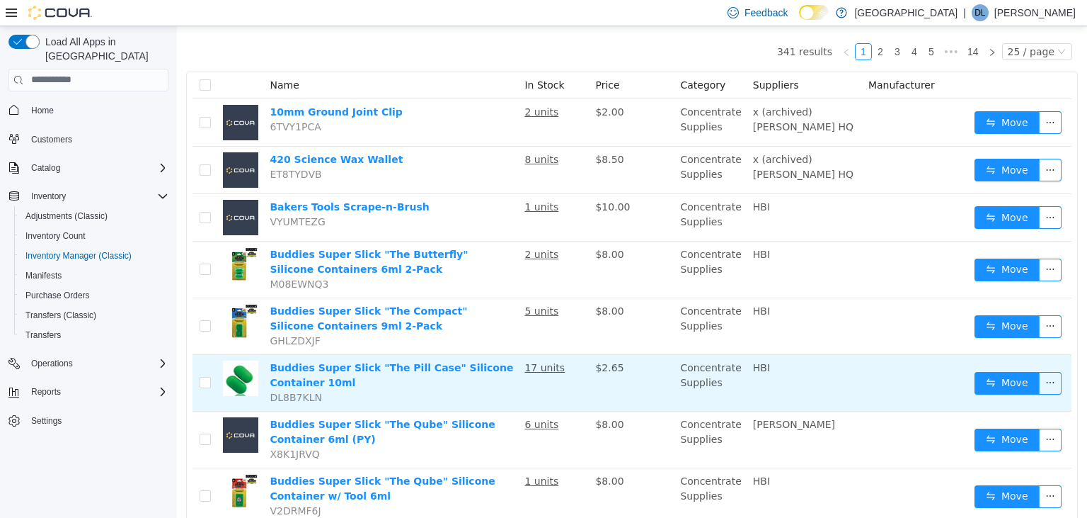
scroll to position [149, 0]
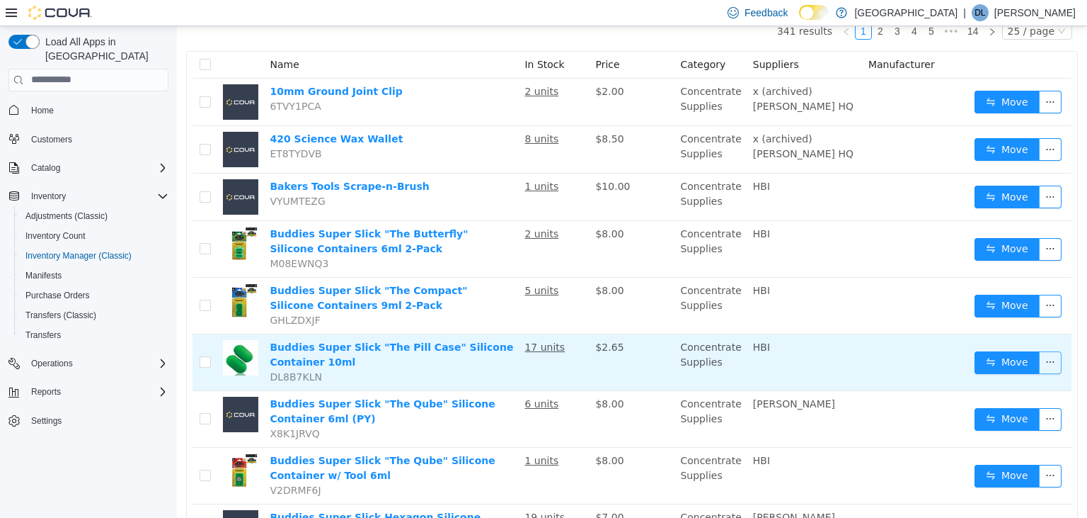
click at [1052, 359] on button "button" at bounding box center [1050, 361] width 23 height 23
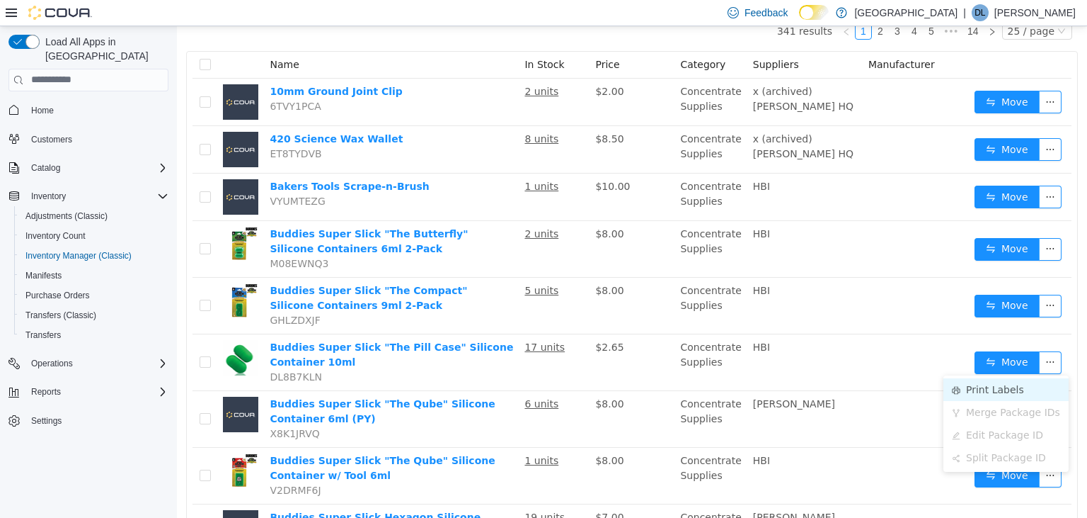
click at [994, 391] on li "Print Labels" at bounding box center [1006, 388] width 125 height 23
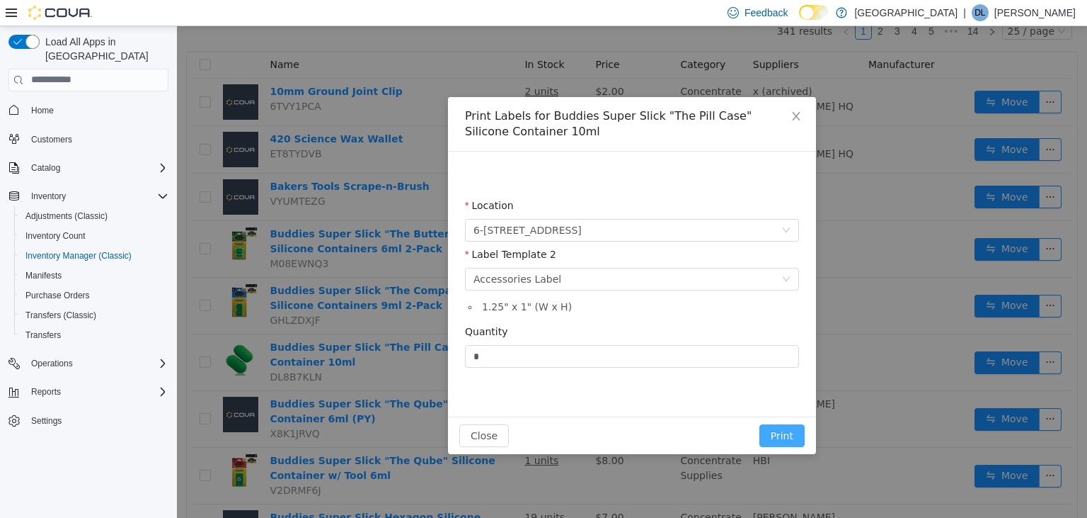
click at [786, 438] on button "Print" at bounding box center [782, 434] width 45 height 23
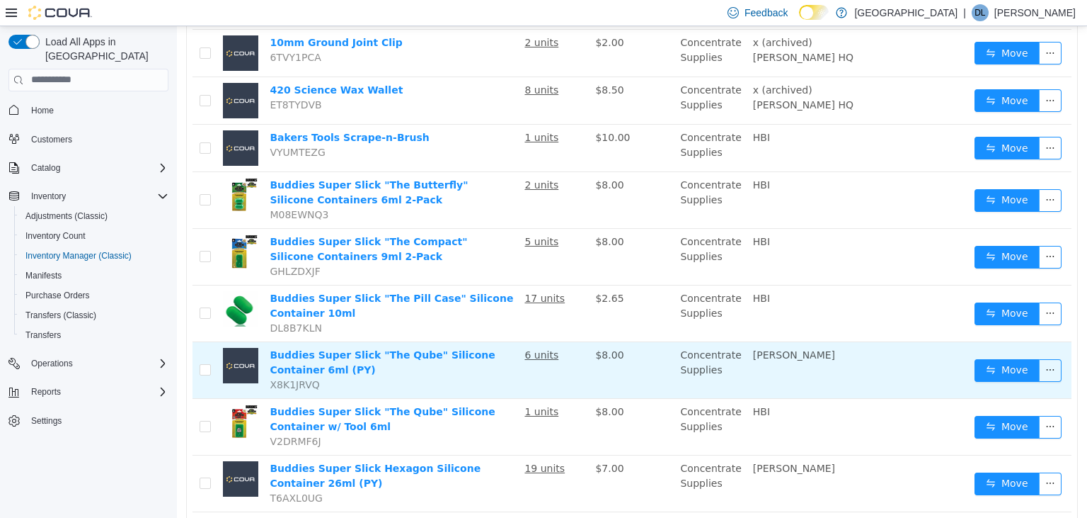
scroll to position [224, 0]
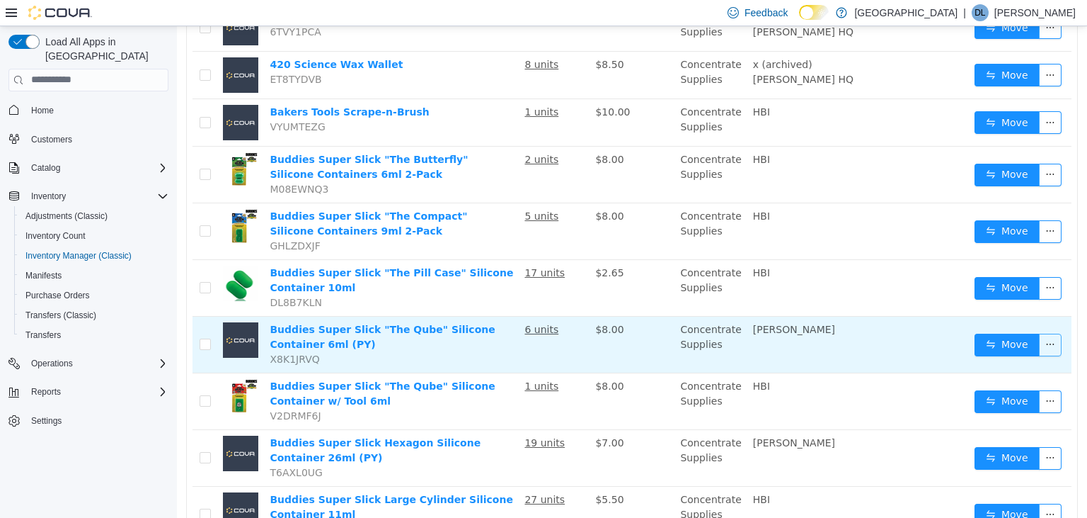
click at [1053, 342] on button "button" at bounding box center [1050, 344] width 23 height 23
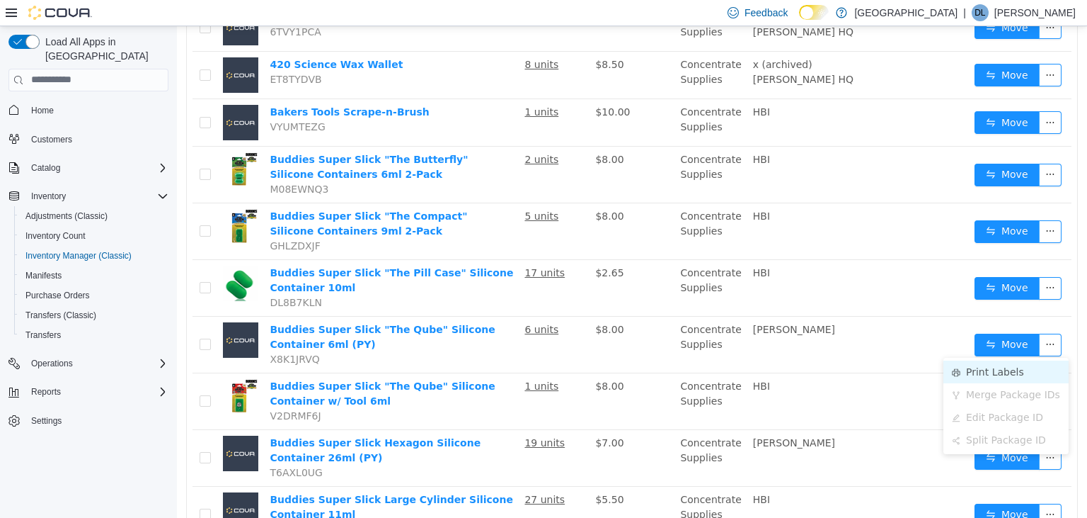
click at [990, 370] on li "Print Labels" at bounding box center [1006, 371] width 125 height 23
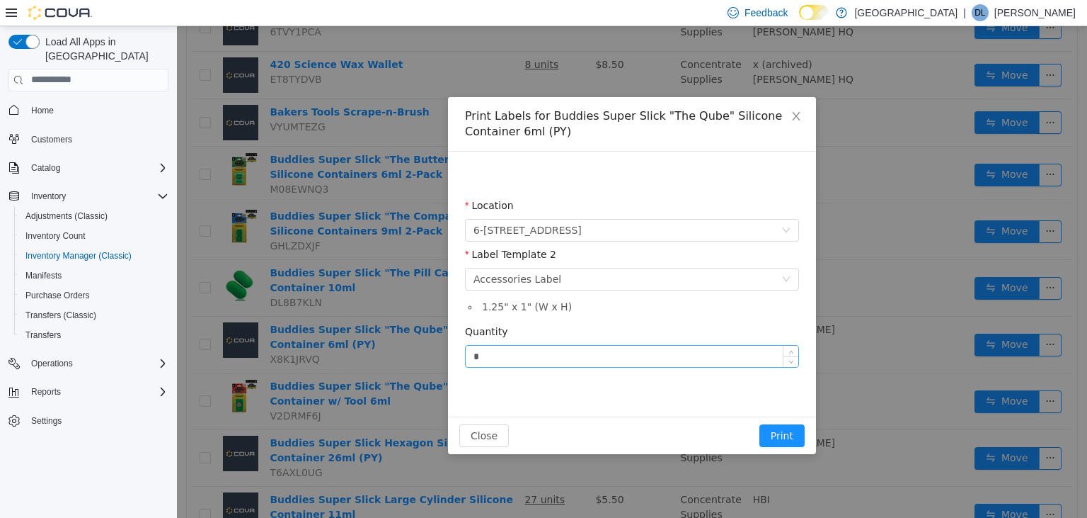
click at [500, 359] on input "*" at bounding box center [632, 355] width 333 height 21
type input "*"
click at [760, 423] on button "Print" at bounding box center [782, 434] width 45 height 23
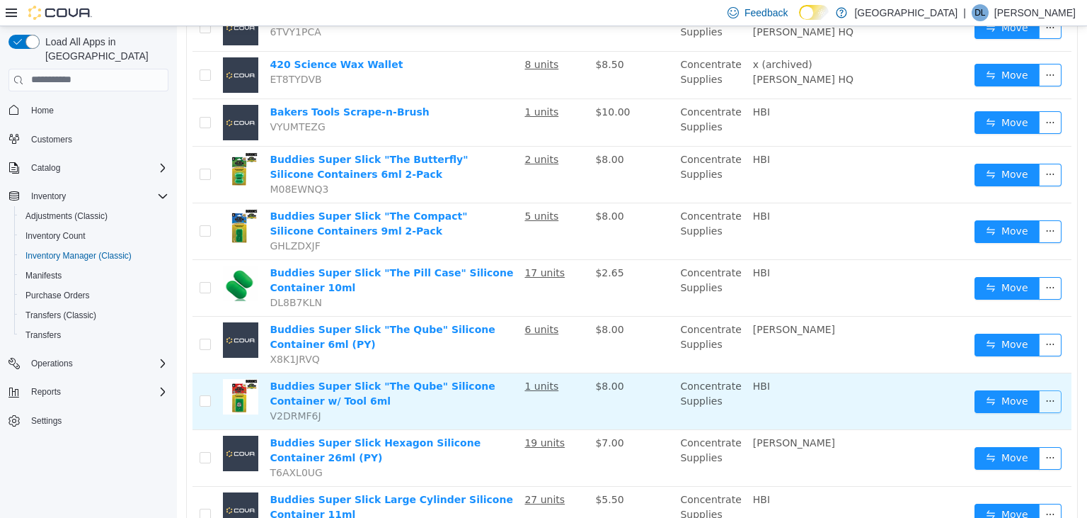
click at [1046, 399] on button "button" at bounding box center [1050, 400] width 23 height 23
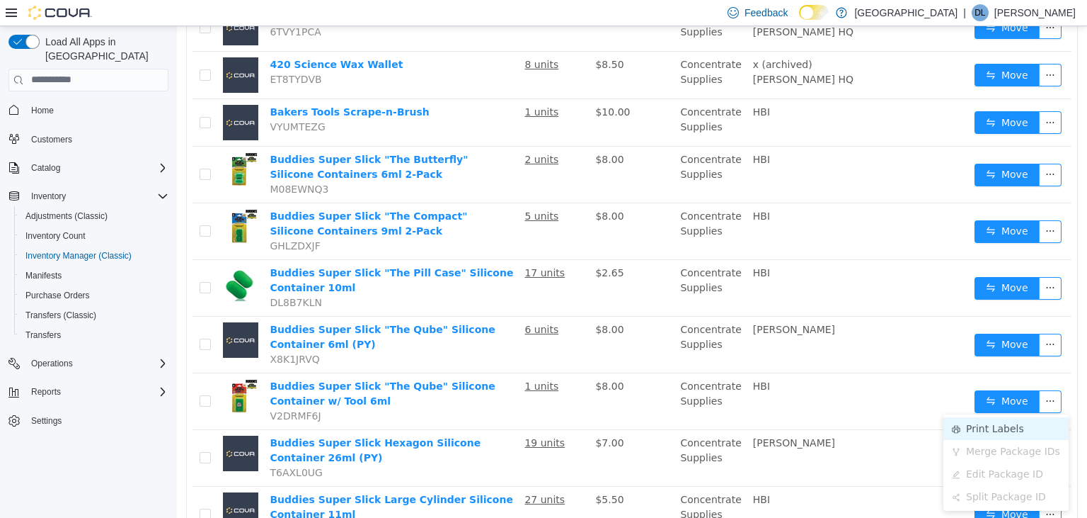
click at [987, 427] on li "Print Labels" at bounding box center [1006, 427] width 125 height 23
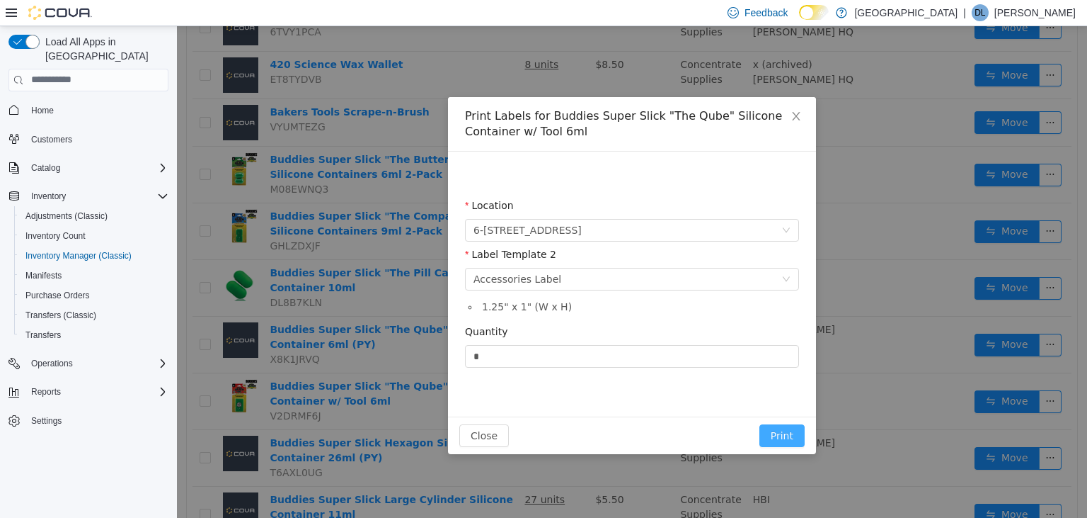
click at [791, 433] on button "Print" at bounding box center [782, 434] width 45 height 23
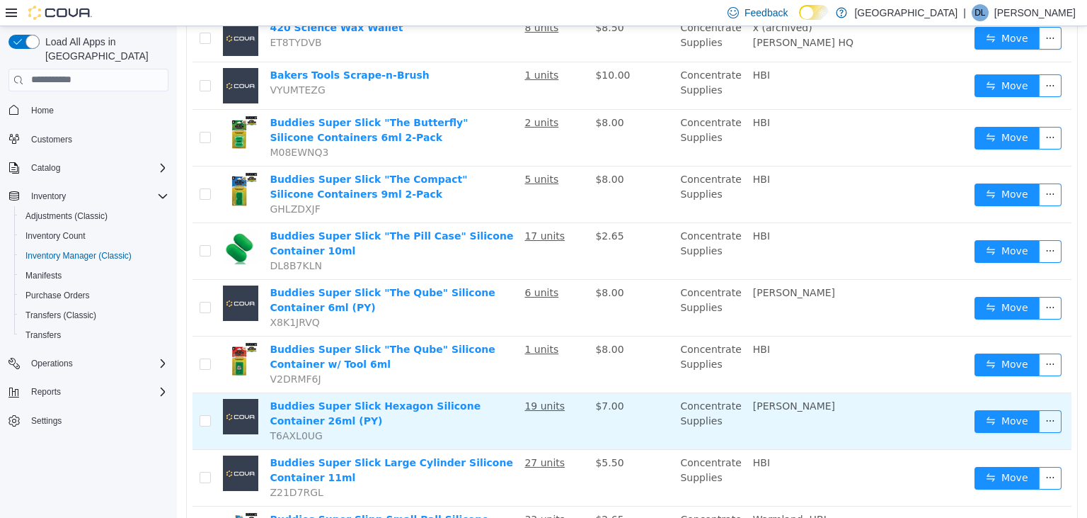
scroll to position [299, 0]
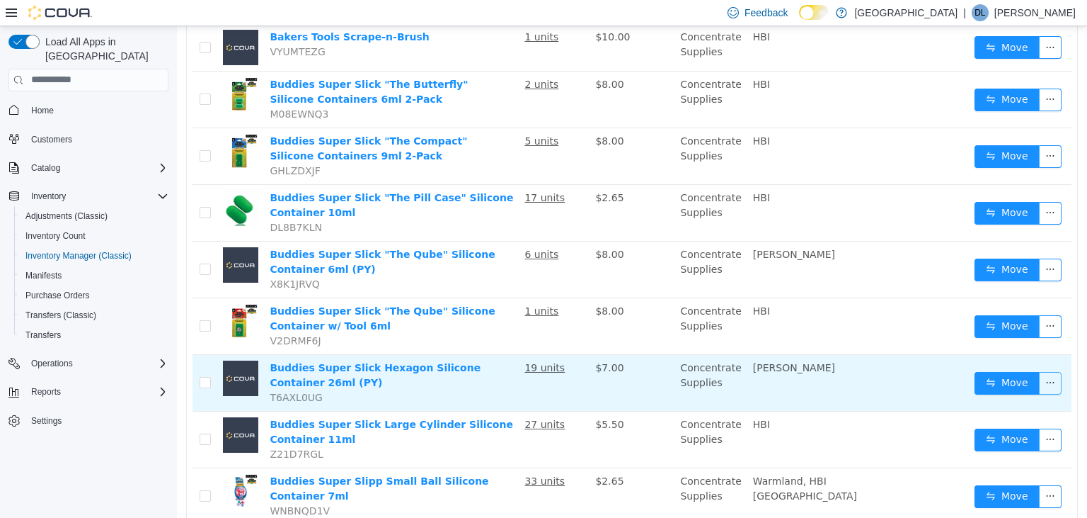
click at [1050, 385] on button "button" at bounding box center [1050, 382] width 23 height 23
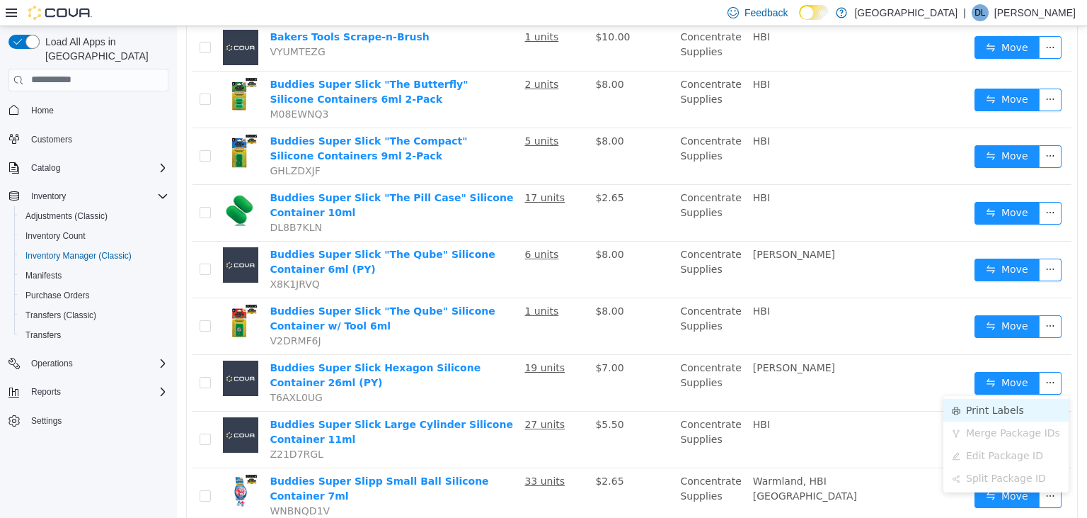
click at [993, 408] on li "Print Labels" at bounding box center [1006, 409] width 125 height 23
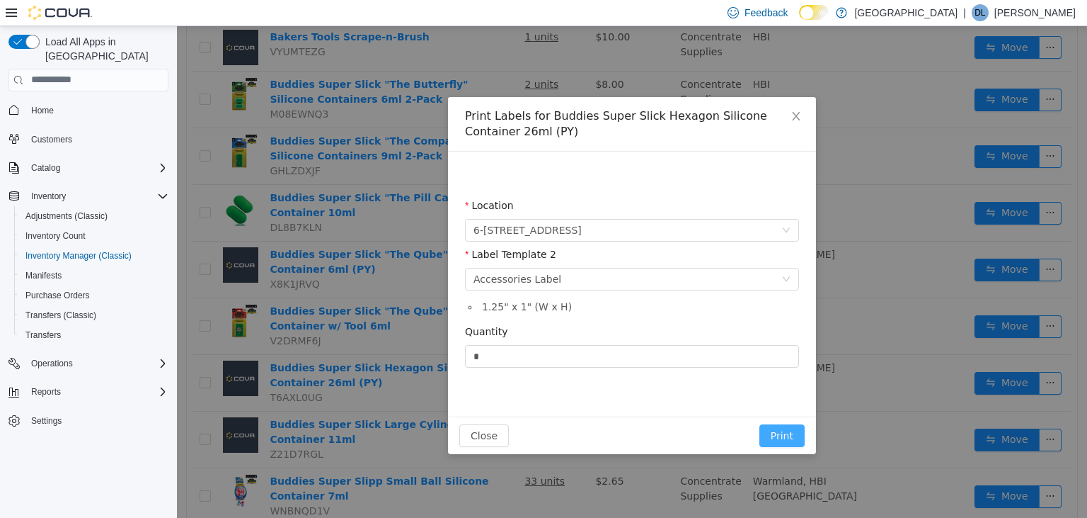
click at [786, 432] on button "Print" at bounding box center [782, 434] width 45 height 23
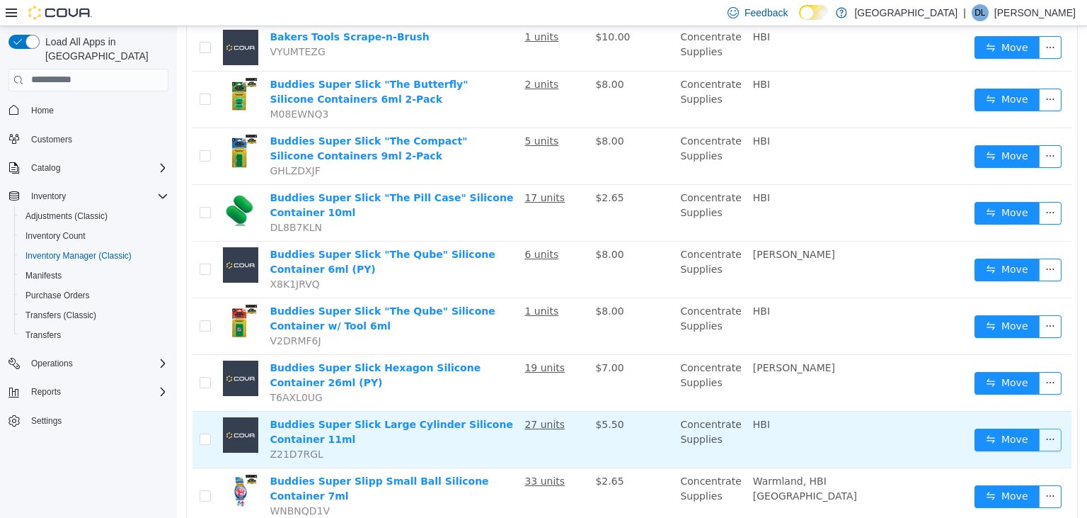
click at [1053, 438] on button "button" at bounding box center [1050, 439] width 23 height 23
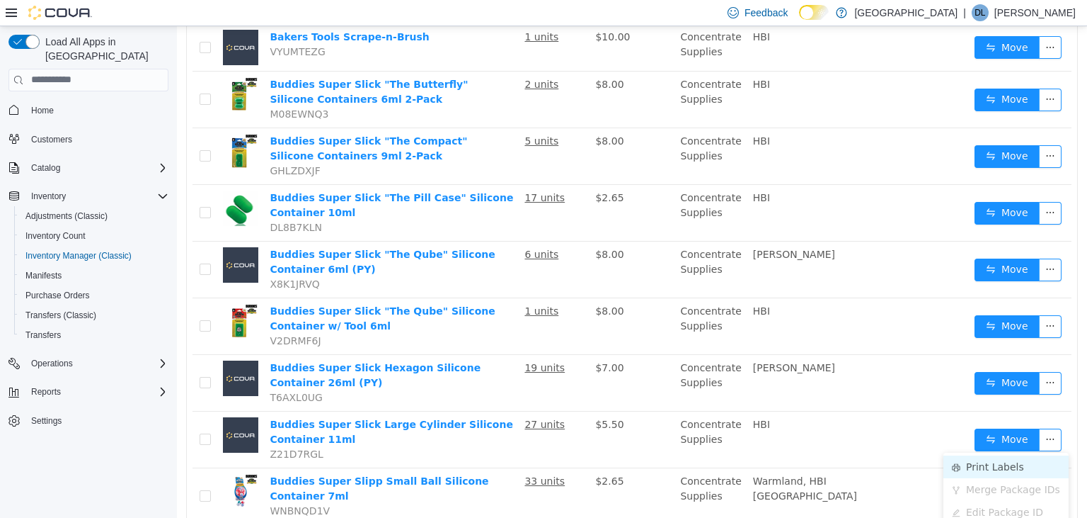
click at [976, 467] on li "Print Labels" at bounding box center [1006, 465] width 125 height 23
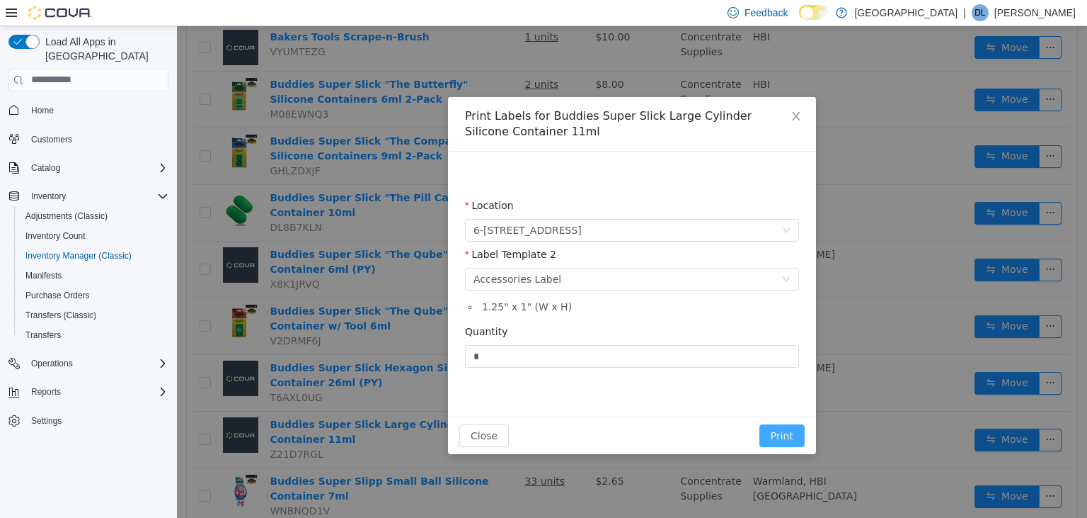
click at [797, 433] on button "Print" at bounding box center [782, 434] width 45 height 23
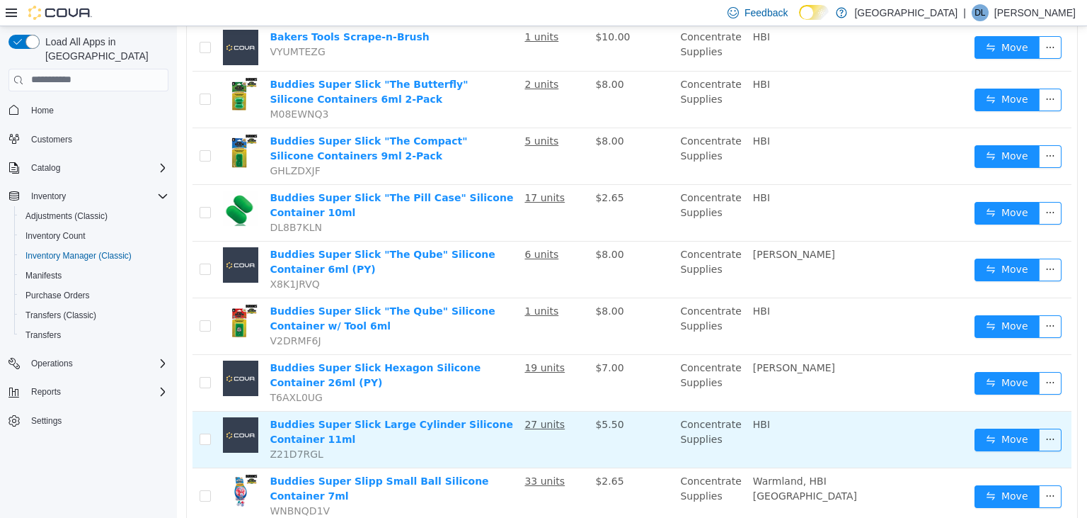
scroll to position [374, 0]
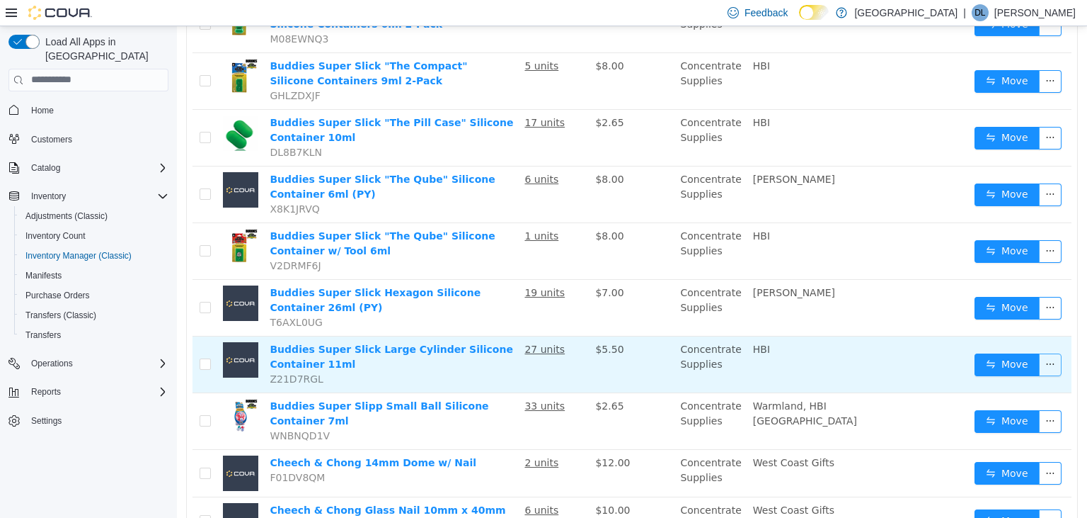
click at [1052, 357] on button "button" at bounding box center [1050, 364] width 23 height 23
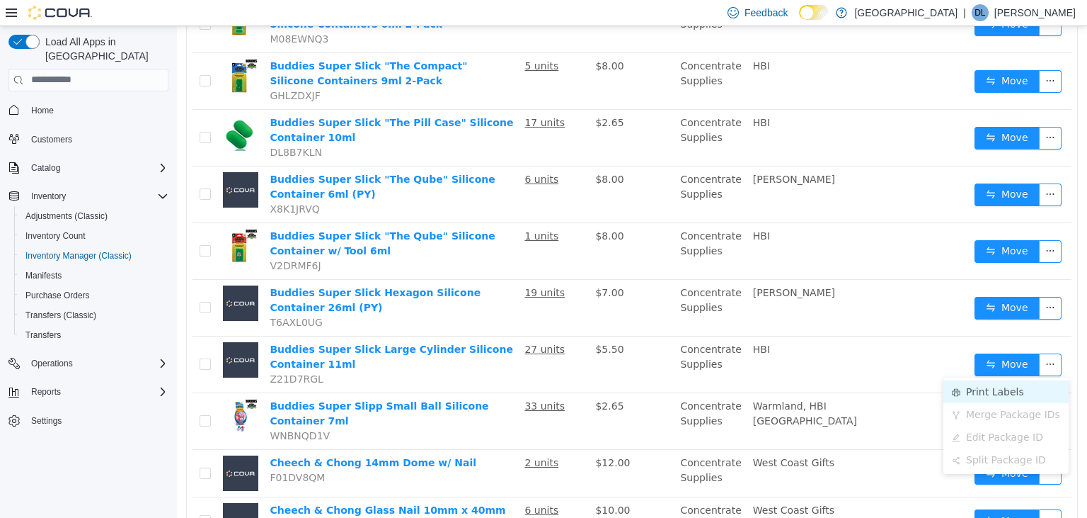
click at [1000, 389] on li "Print Labels" at bounding box center [1006, 390] width 125 height 23
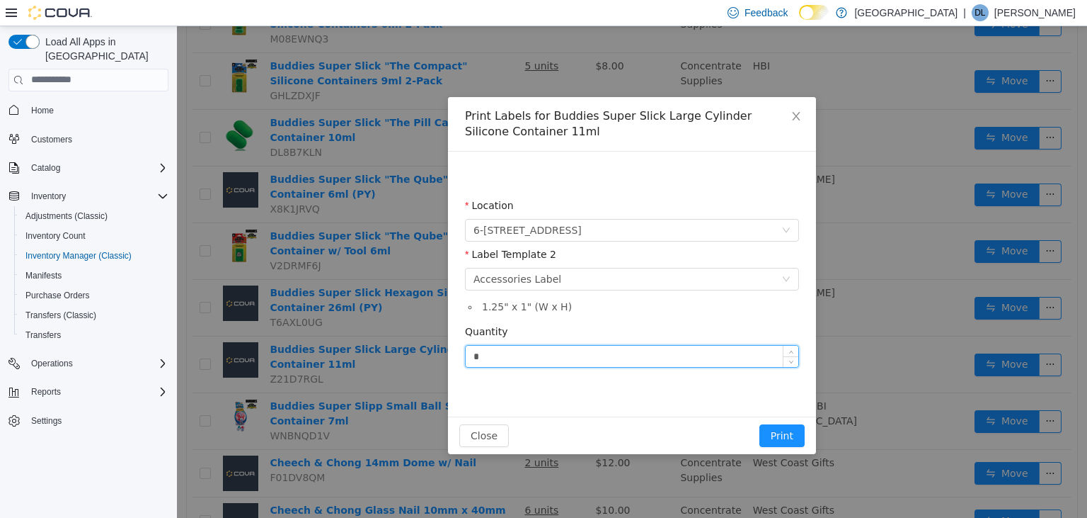
click at [590, 361] on input "*" at bounding box center [632, 355] width 333 height 21
type input "**"
click at [789, 433] on button "Print" at bounding box center [782, 434] width 45 height 23
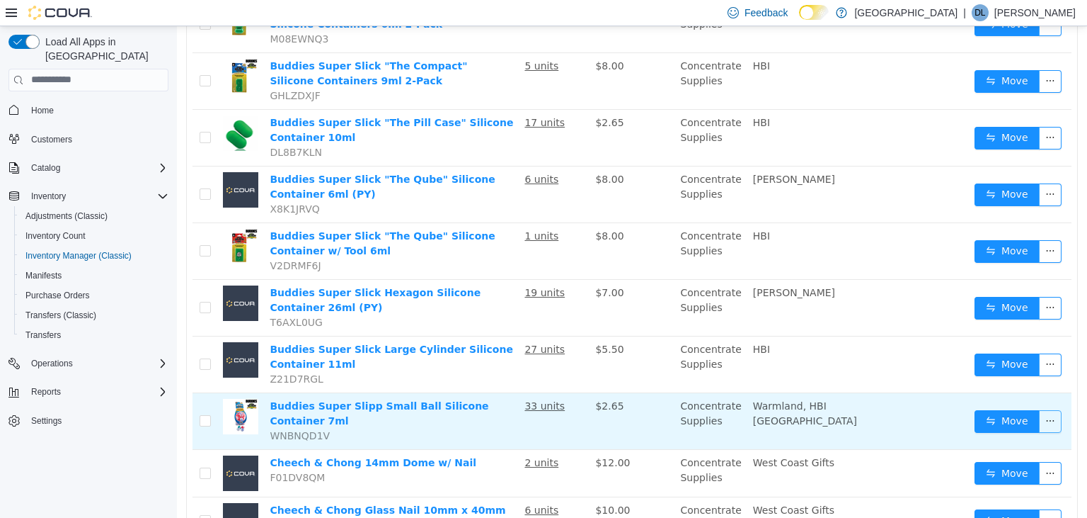
click at [1054, 417] on button "button" at bounding box center [1050, 420] width 23 height 23
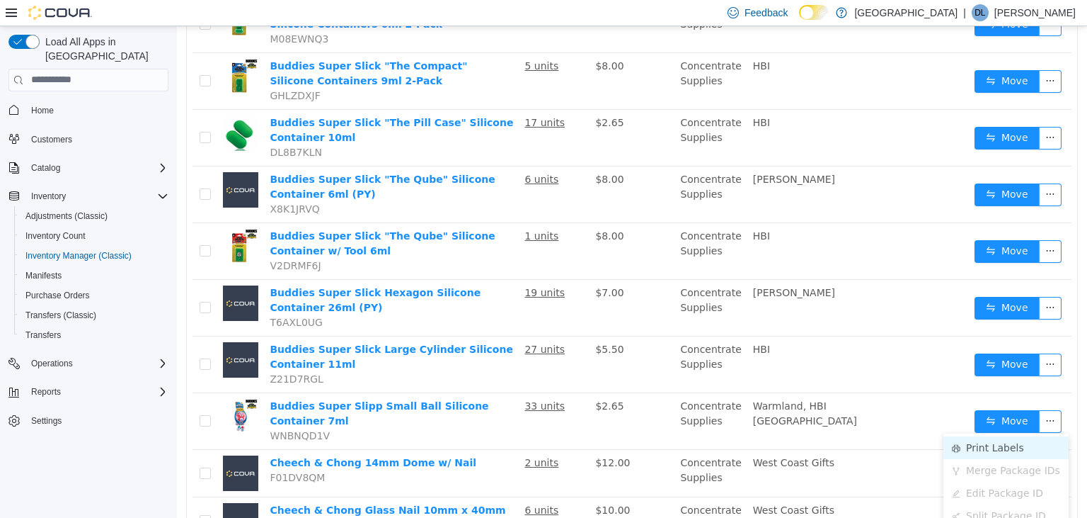
click at [998, 445] on li "Print Labels" at bounding box center [1006, 446] width 125 height 23
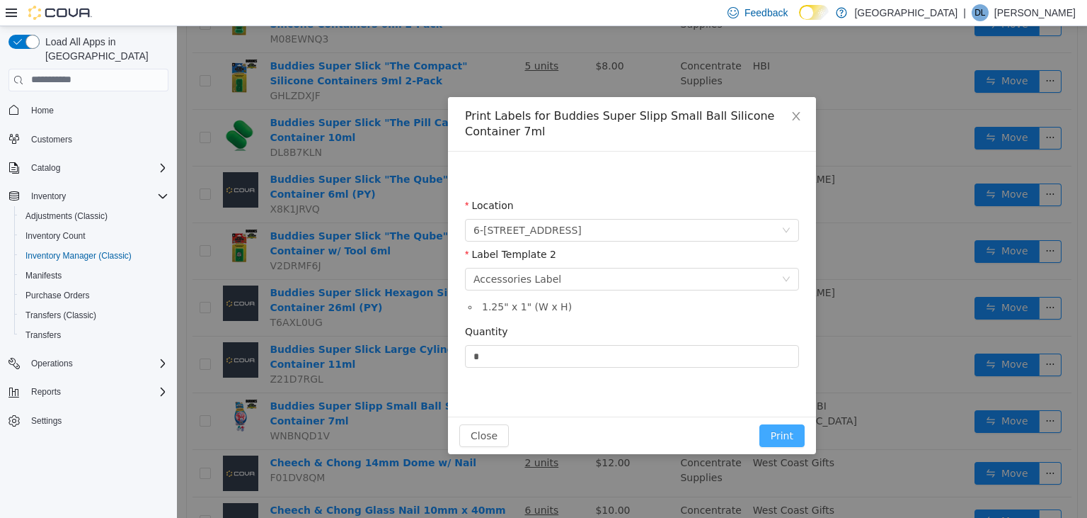
click at [789, 435] on button "Print" at bounding box center [782, 434] width 45 height 23
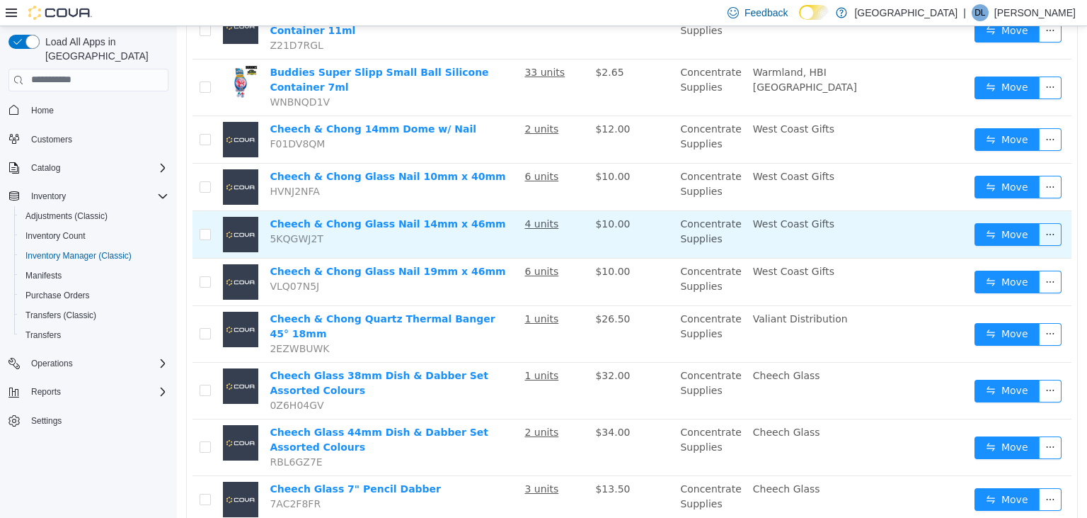
scroll to position [673, 0]
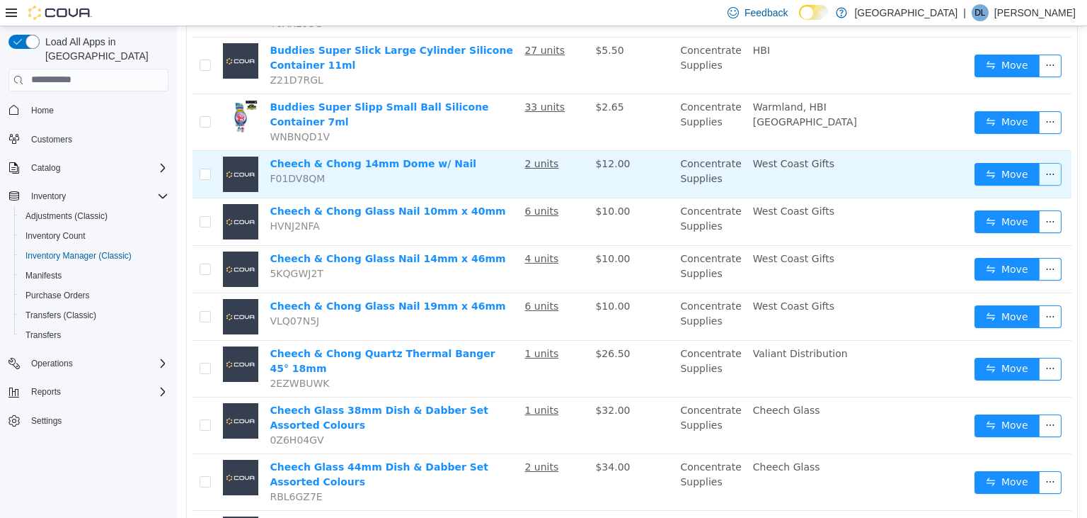
click at [1055, 169] on button "button" at bounding box center [1050, 173] width 23 height 23
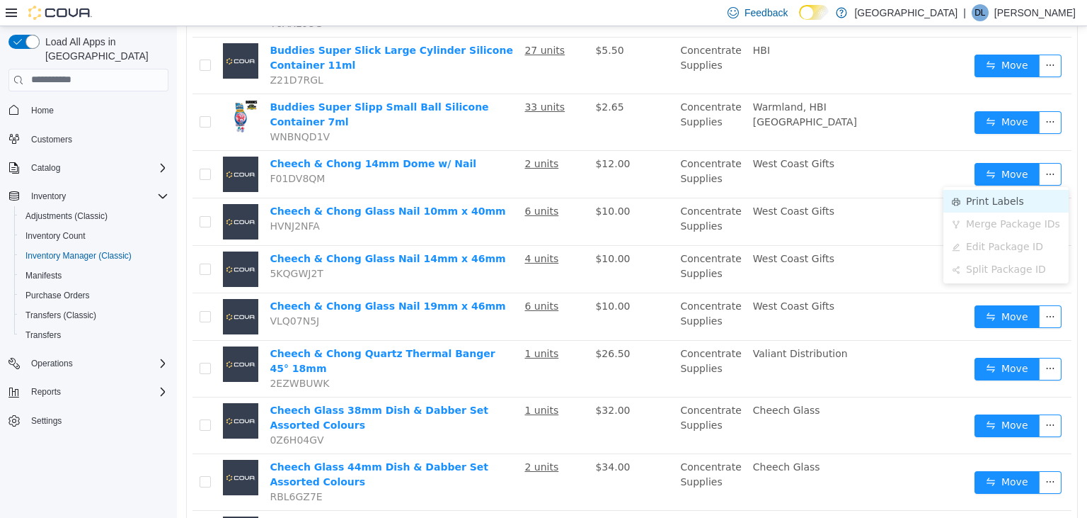
click at [1004, 202] on li "Print Labels" at bounding box center [1006, 200] width 125 height 23
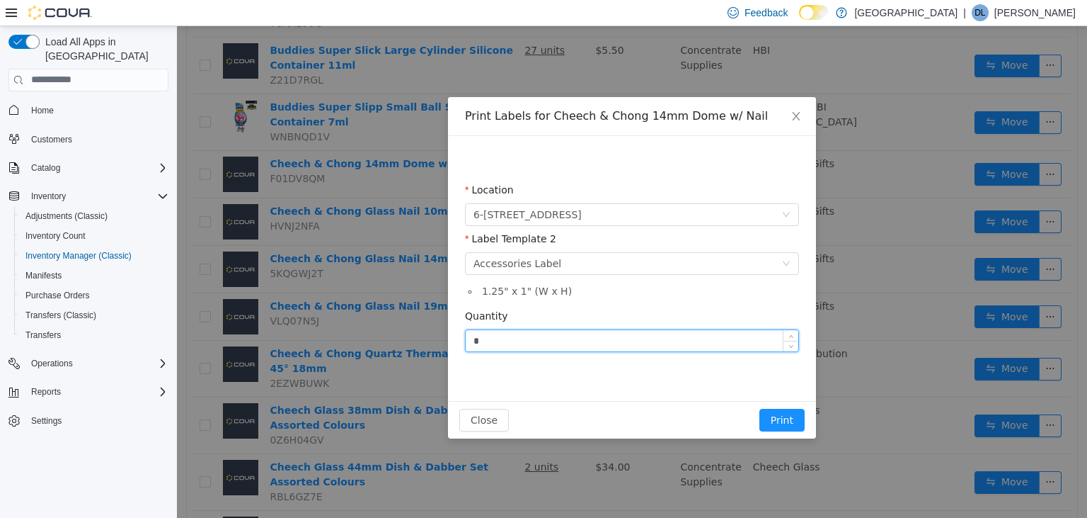
drag, startPoint x: 530, startPoint y: 335, endPoint x: 425, endPoint y: 337, distance: 105.5
click at [466, 337] on input "*" at bounding box center [632, 339] width 333 height 21
type input "*"
click at [760, 408] on button "Print" at bounding box center [782, 419] width 45 height 23
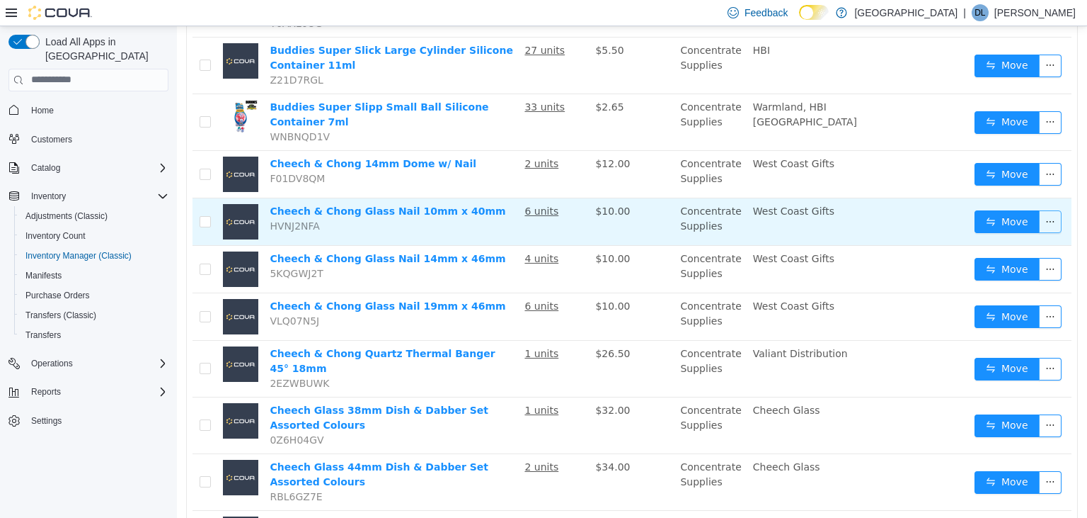
click at [1052, 217] on button "button" at bounding box center [1050, 221] width 23 height 23
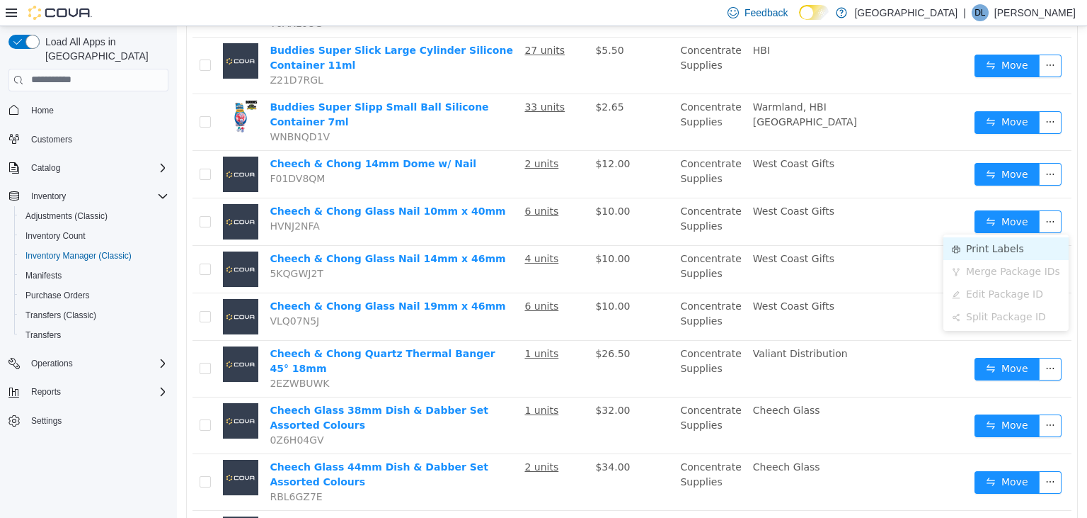
click at [1000, 251] on li "Print Labels" at bounding box center [1006, 247] width 125 height 23
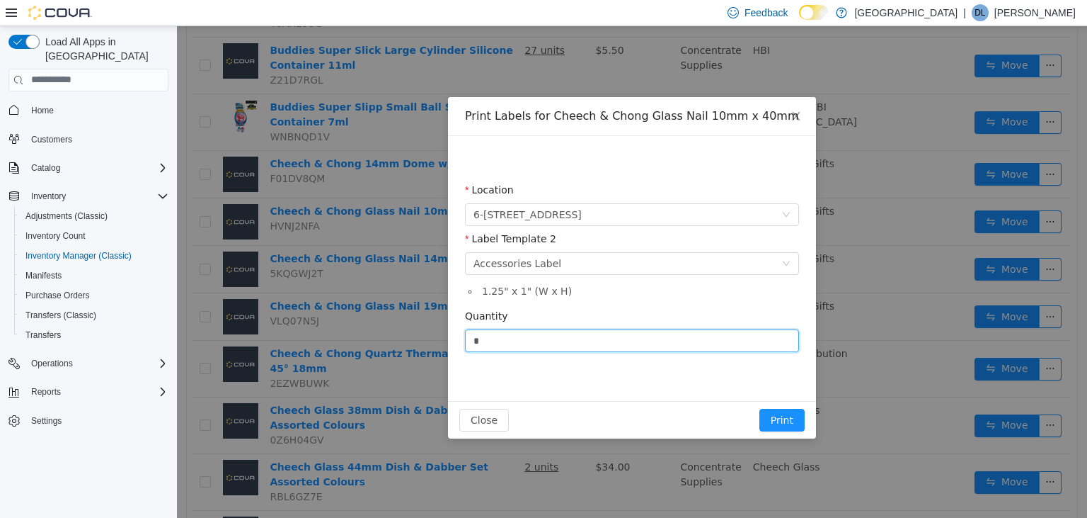
drag, startPoint x: 529, startPoint y: 342, endPoint x: 423, endPoint y: 336, distance: 105.7
click at [466, 336] on input "*" at bounding box center [632, 339] width 333 height 21
type input "*"
click at [760, 408] on button "Print" at bounding box center [782, 419] width 45 height 23
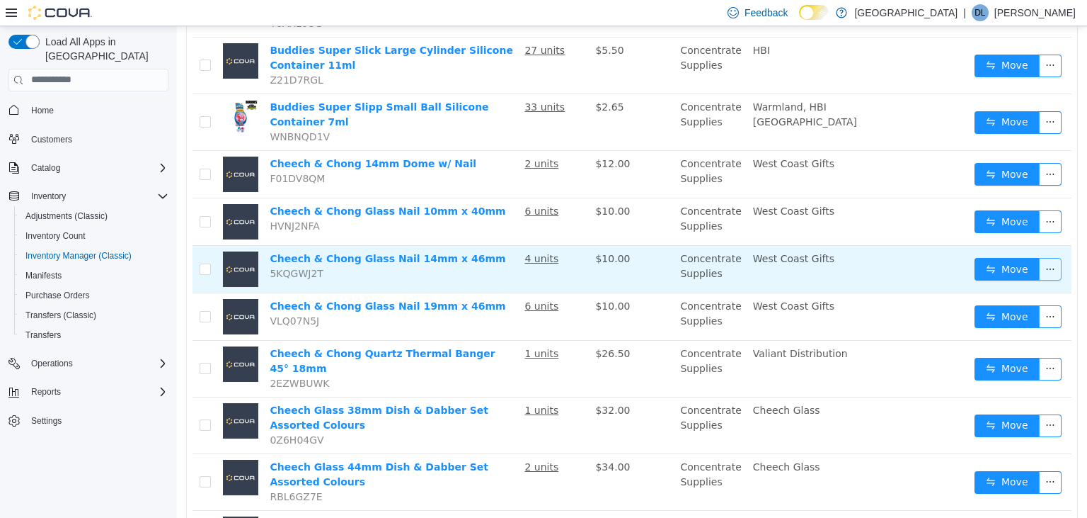
click at [1058, 268] on button "button" at bounding box center [1050, 268] width 23 height 23
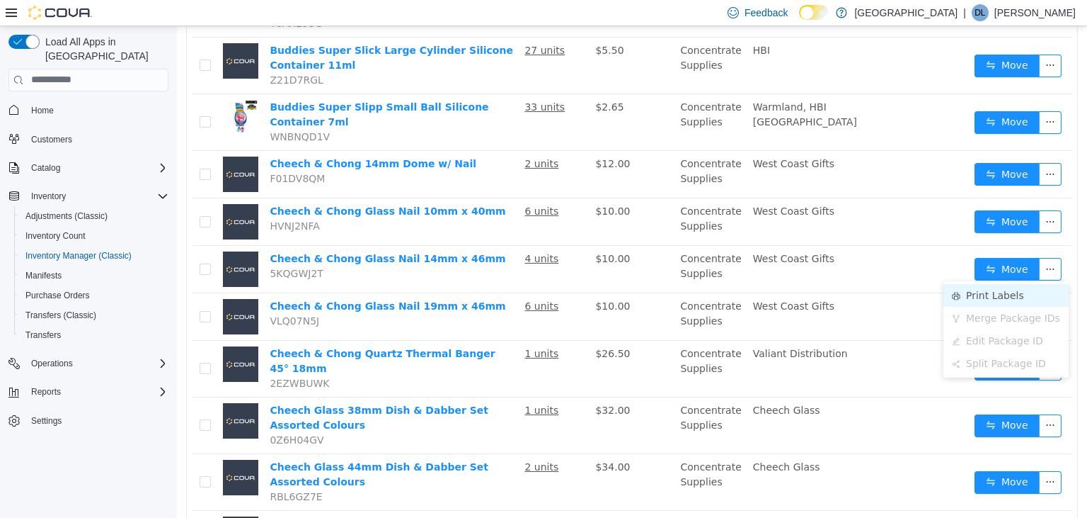
click at [1002, 296] on li "Print Labels" at bounding box center [1006, 294] width 125 height 23
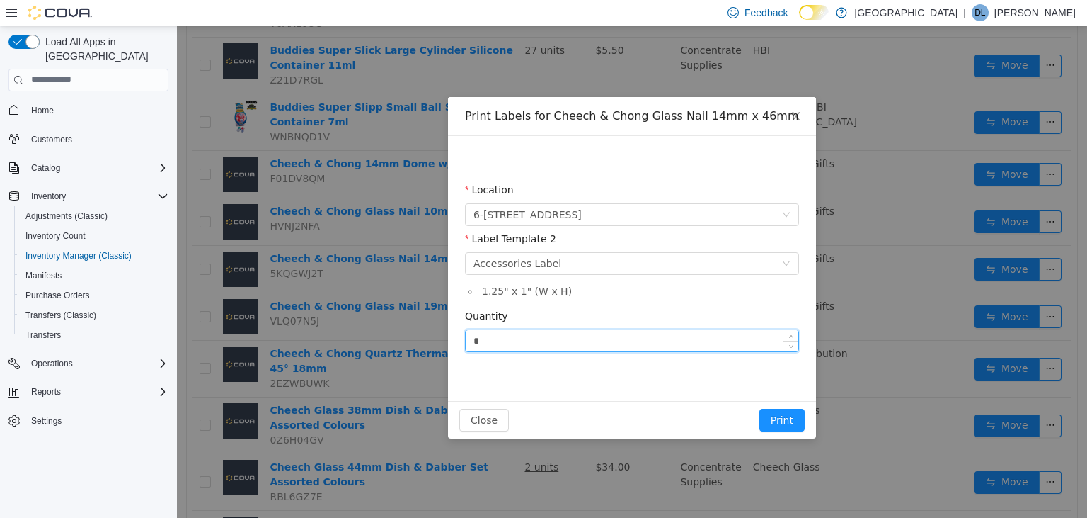
click at [520, 340] on input "*" at bounding box center [632, 339] width 333 height 21
type input "*"
click at [760, 408] on button "Print" at bounding box center [782, 419] width 45 height 23
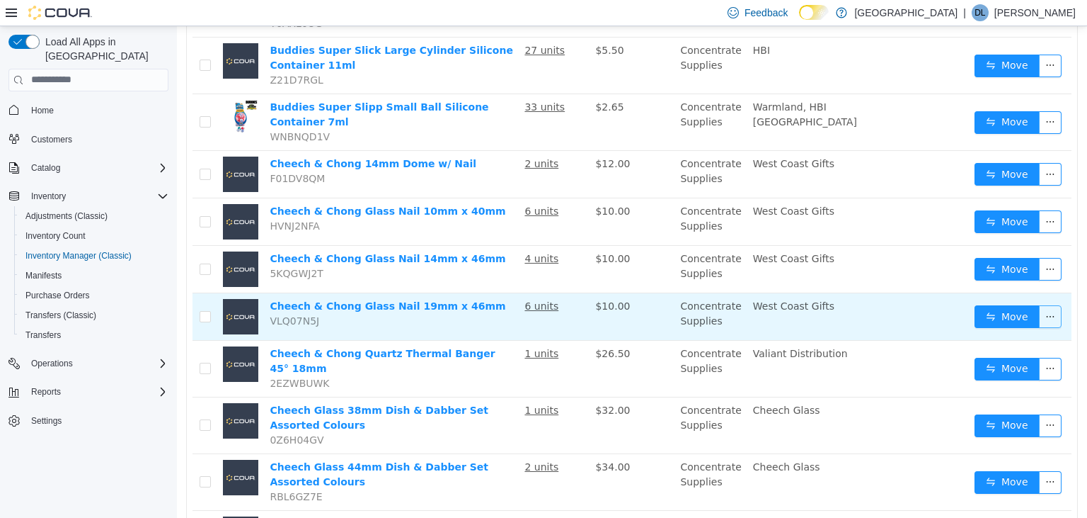
click at [1054, 316] on button "button" at bounding box center [1050, 315] width 23 height 23
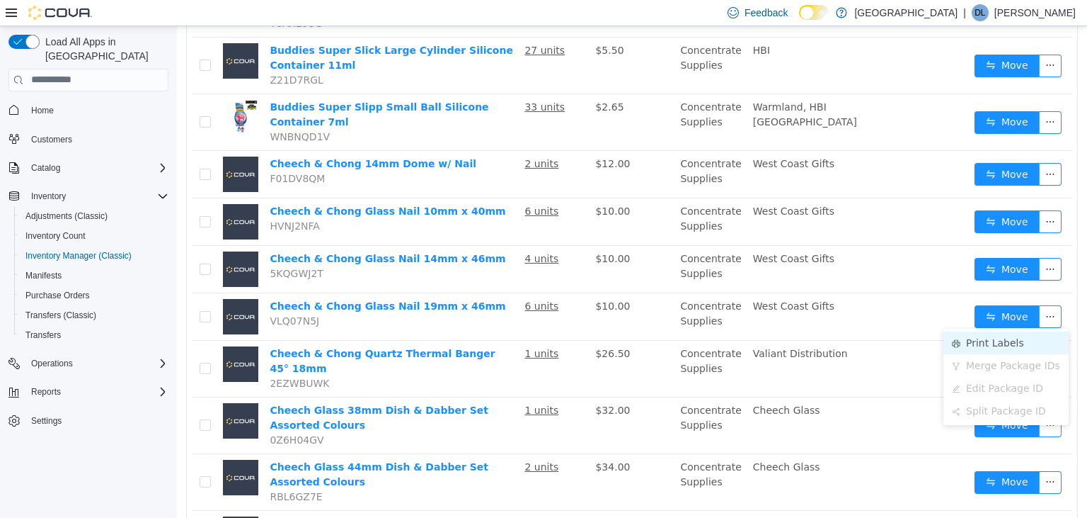
click at [993, 342] on li "Print Labels" at bounding box center [1006, 342] width 125 height 23
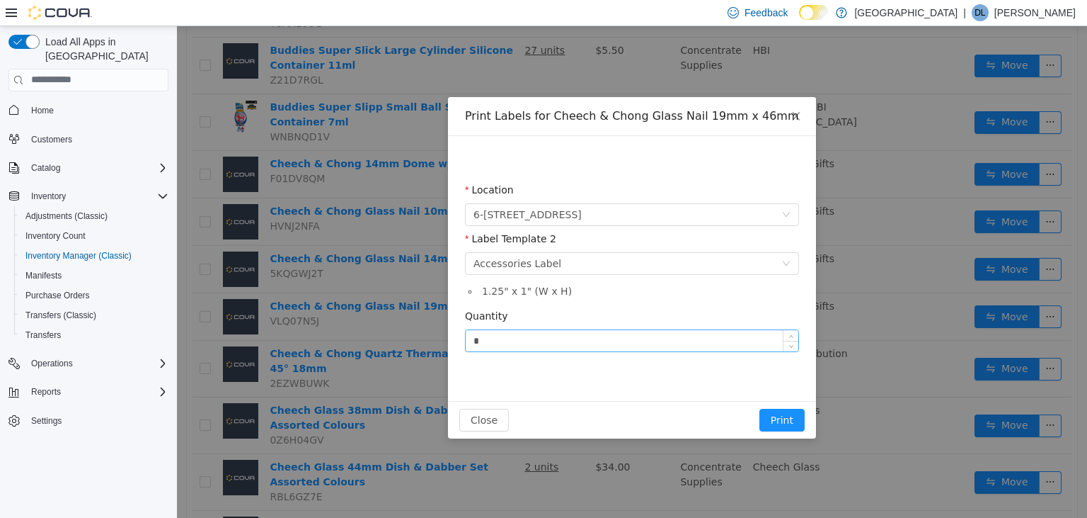
click at [554, 346] on input "*" at bounding box center [632, 339] width 333 height 21
type input "*"
click at [760, 408] on button "Print" at bounding box center [782, 419] width 45 height 23
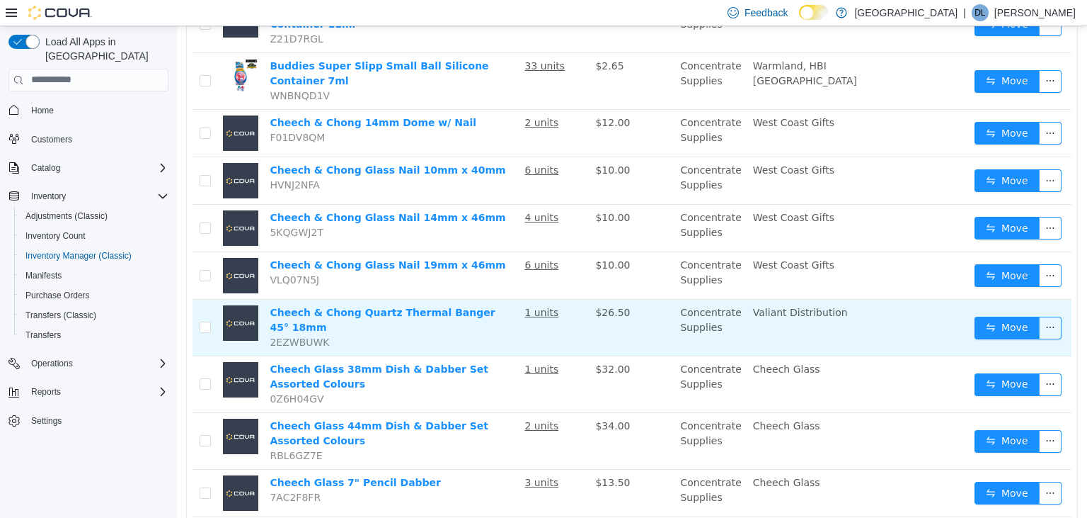
scroll to position [748, 0]
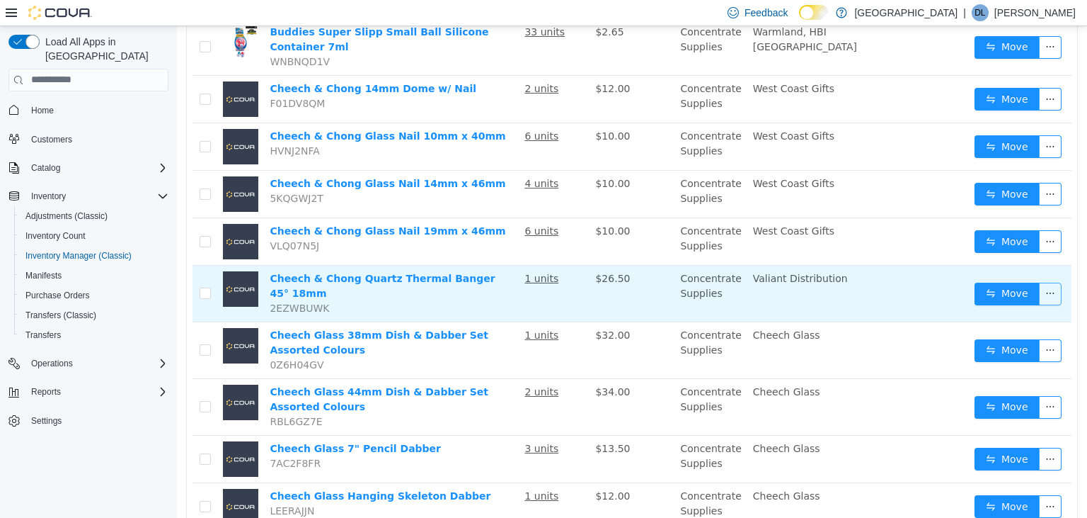
click at [1051, 284] on button "button" at bounding box center [1050, 293] width 23 height 23
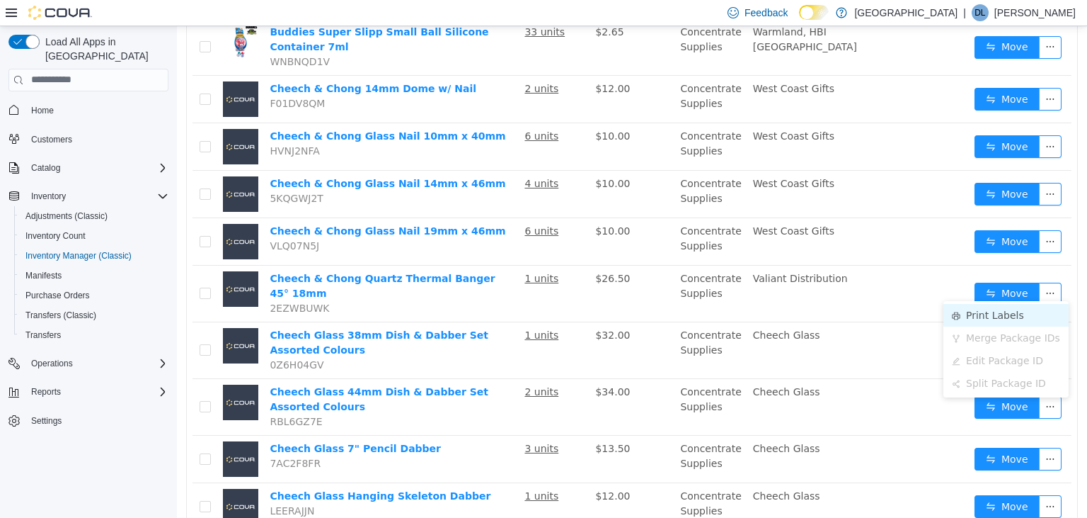
click at [989, 314] on li "Print Labels" at bounding box center [1006, 314] width 125 height 23
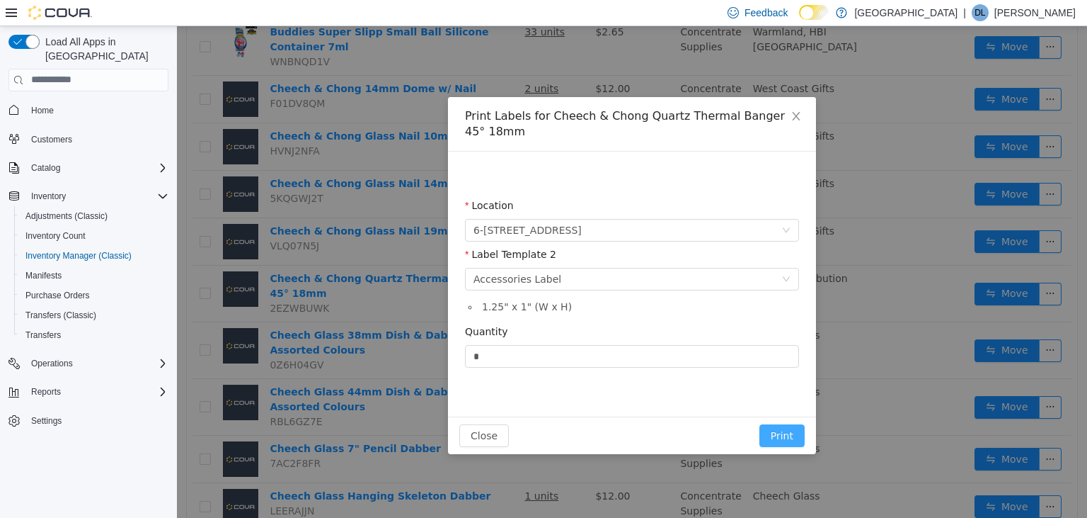
click at [794, 425] on button "Print" at bounding box center [782, 434] width 45 height 23
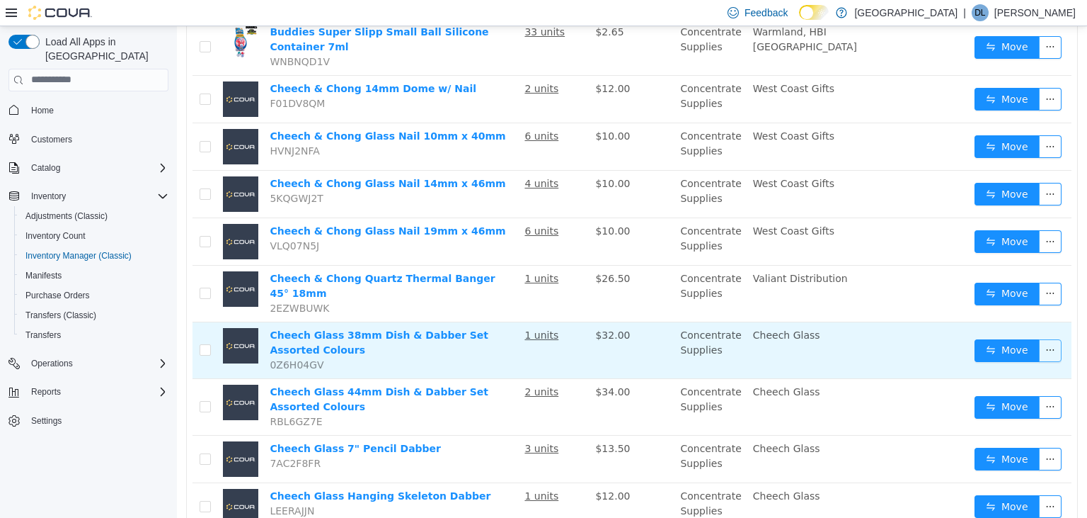
click at [1056, 339] on button "button" at bounding box center [1050, 349] width 23 height 23
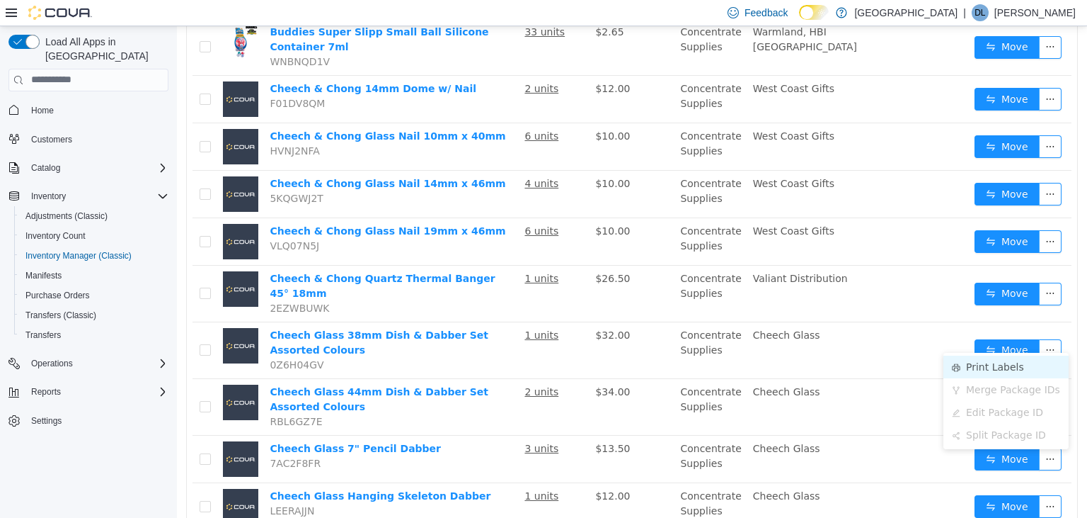
click at [1003, 367] on li "Print Labels" at bounding box center [1006, 366] width 125 height 23
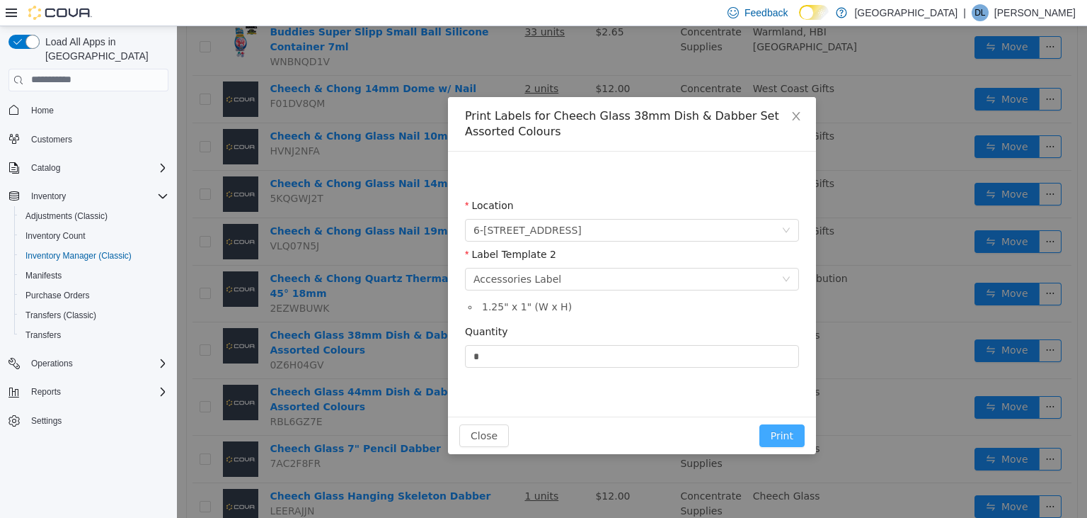
click at [791, 434] on button "Print" at bounding box center [782, 434] width 45 height 23
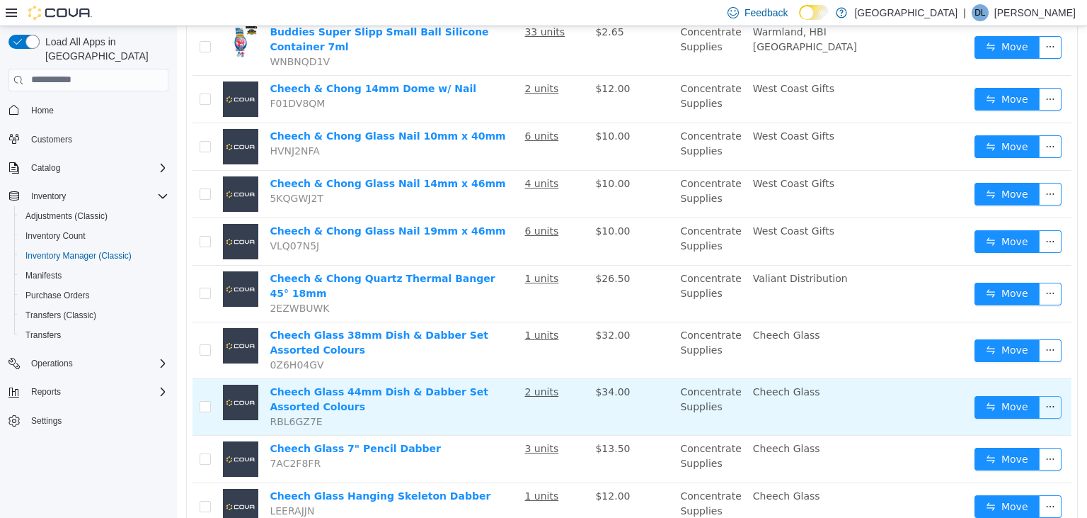
click at [1055, 395] on button "button" at bounding box center [1050, 406] width 23 height 23
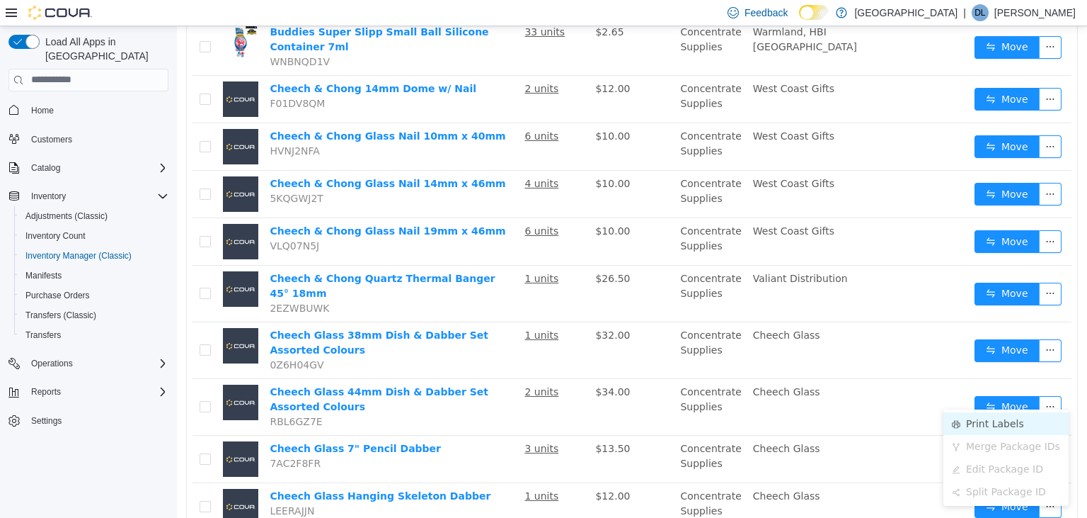
click at [973, 428] on li "Print Labels" at bounding box center [1006, 422] width 125 height 23
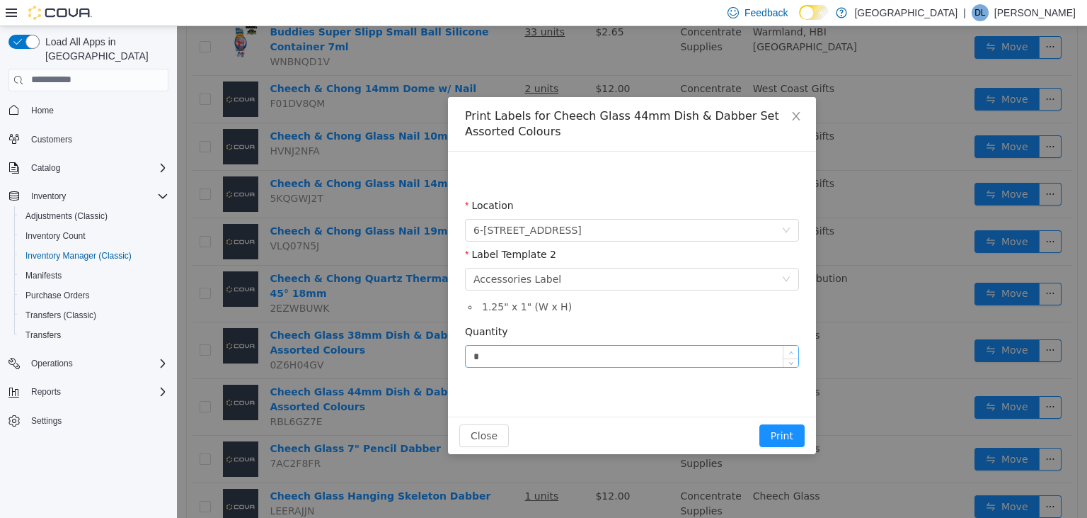
type input "*"
click at [793, 350] on icon "icon: up" at bounding box center [791, 352] width 5 height 5
click at [799, 434] on button "Print" at bounding box center [782, 434] width 45 height 23
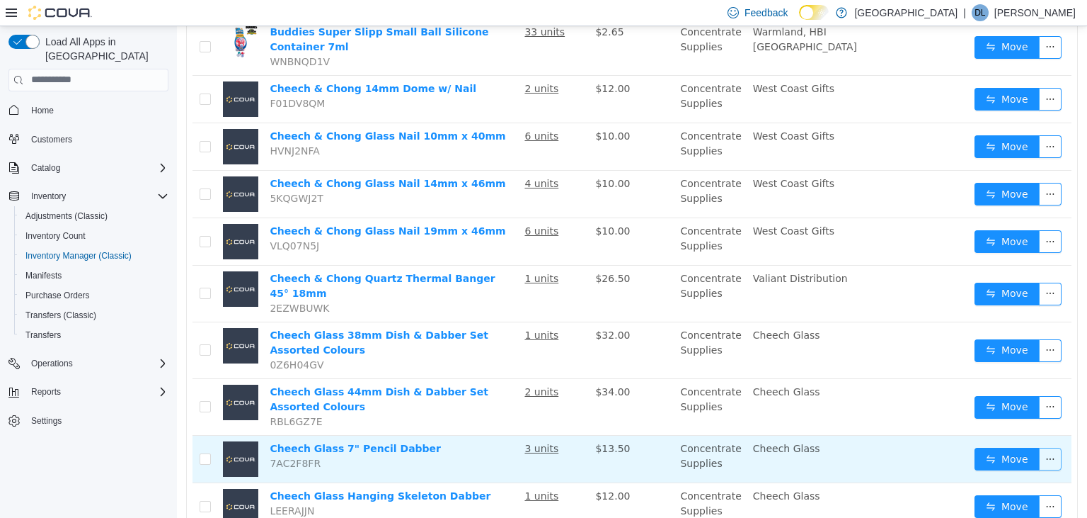
click at [1055, 447] on button "button" at bounding box center [1050, 458] width 23 height 23
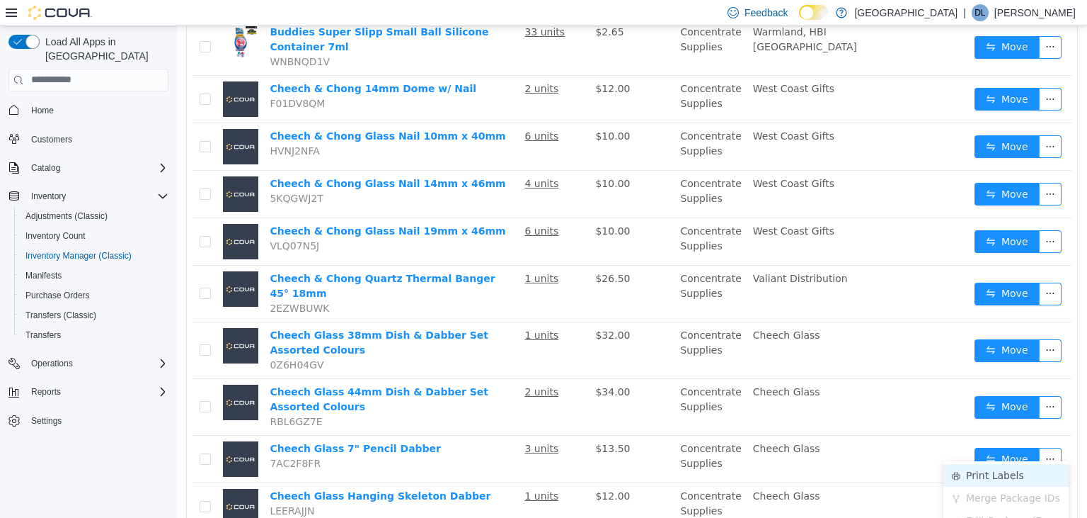
click at [1005, 474] on li "Print Labels" at bounding box center [1006, 474] width 125 height 23
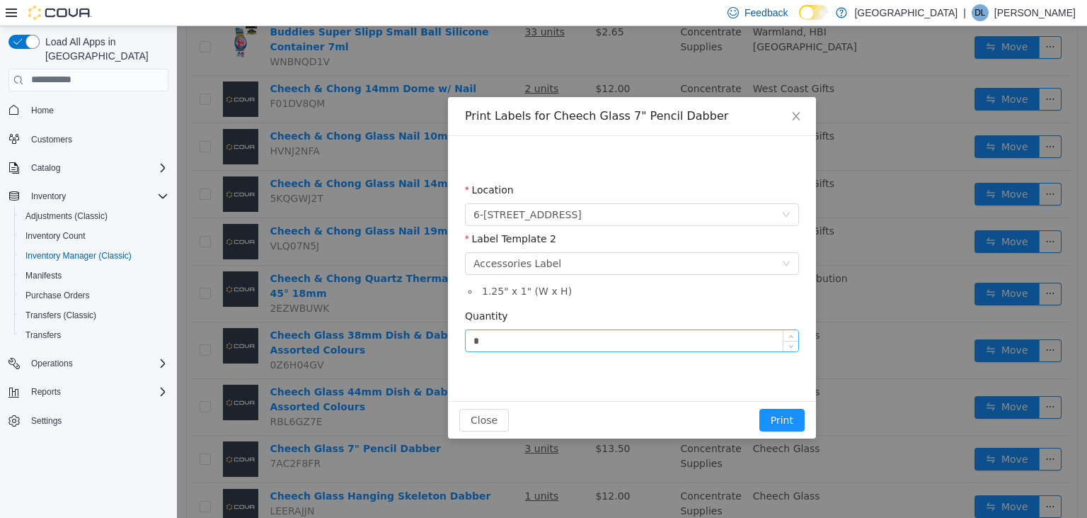
click at [521, 348] on input "*" at bounding box center [632, 339] width 333 height 21
type input "*"
click at [760, 408] on button "Print" at bounding box center [782, 419] width 45 height 23
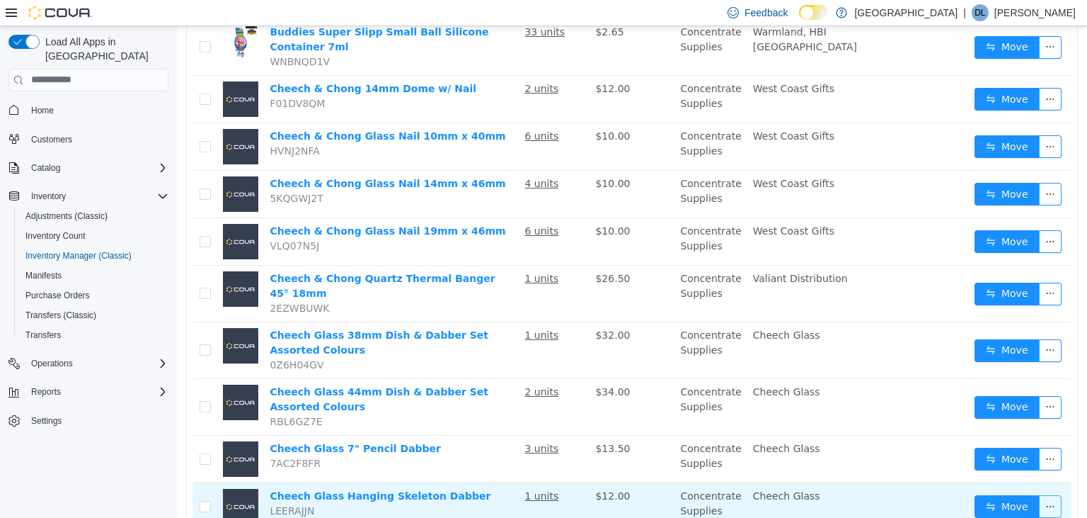
click at [1054, 494] on button "button" at bounding box center [1050, 505] width 23 height 23
click at [1051, 498] on button "button" at bounding box center [1050, 505] width 23 height 23
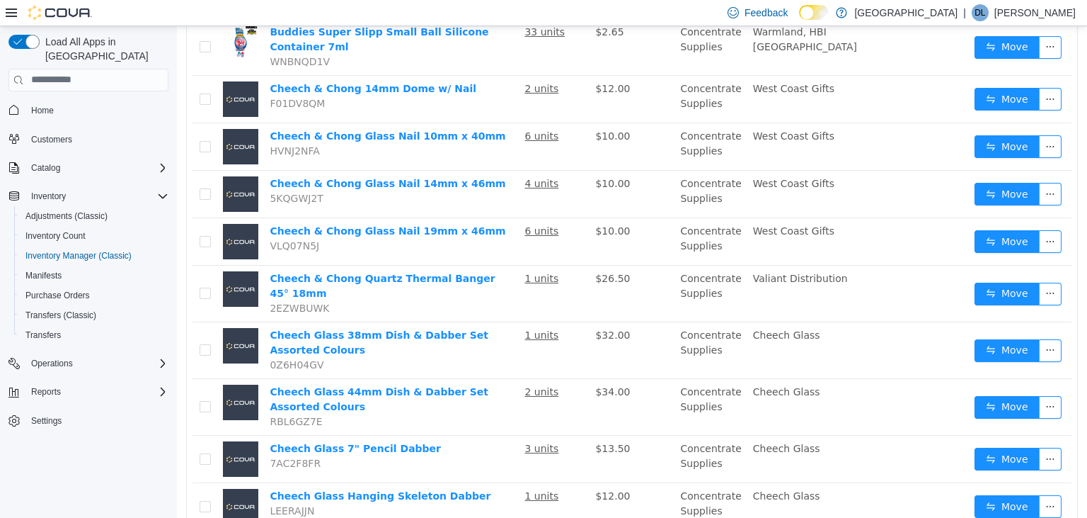
click at [1073, 475] on div "Name In Stock Price Category Suppliers Manufacturer 10mm Ground Joint Clip 6TVY…" at bounding box center [632, 135] width 891 height 1365
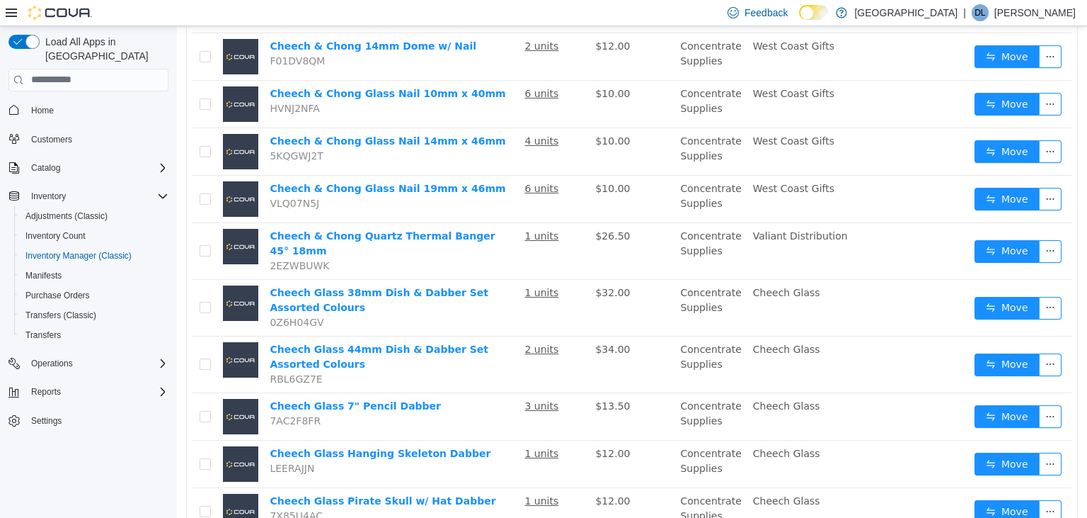
scroll to position [822, 0]
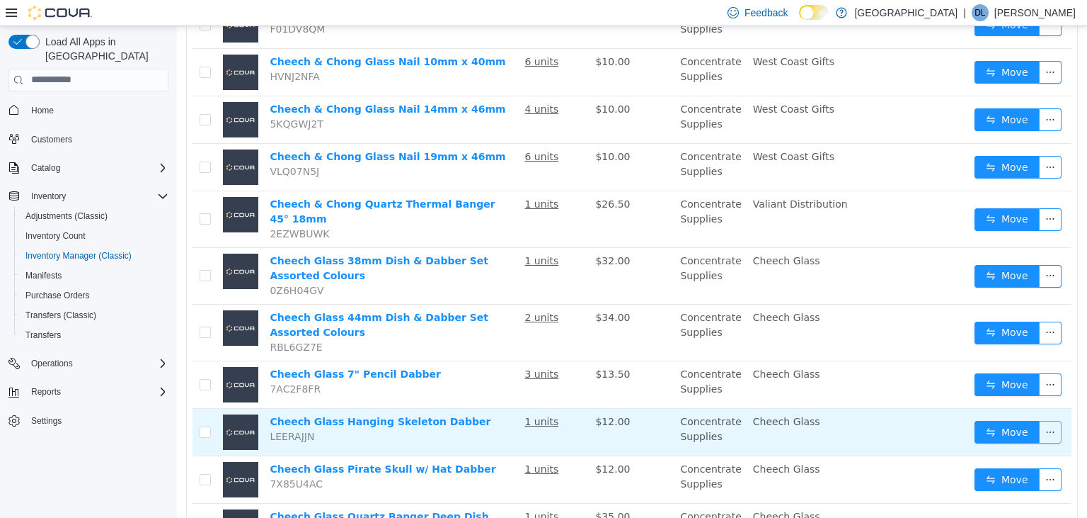
click at [1056, 420] on button "button" at bounding box center [1050, 431] width 23 height 23
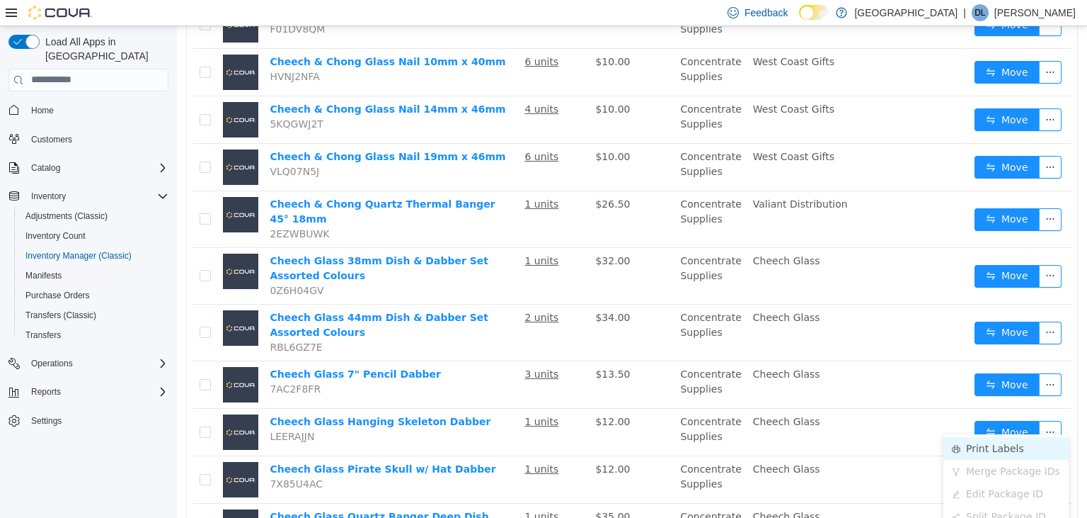
click at [1007, 447] on li "Print Labels" at bounding box center [1006, 447] width 125 height 23
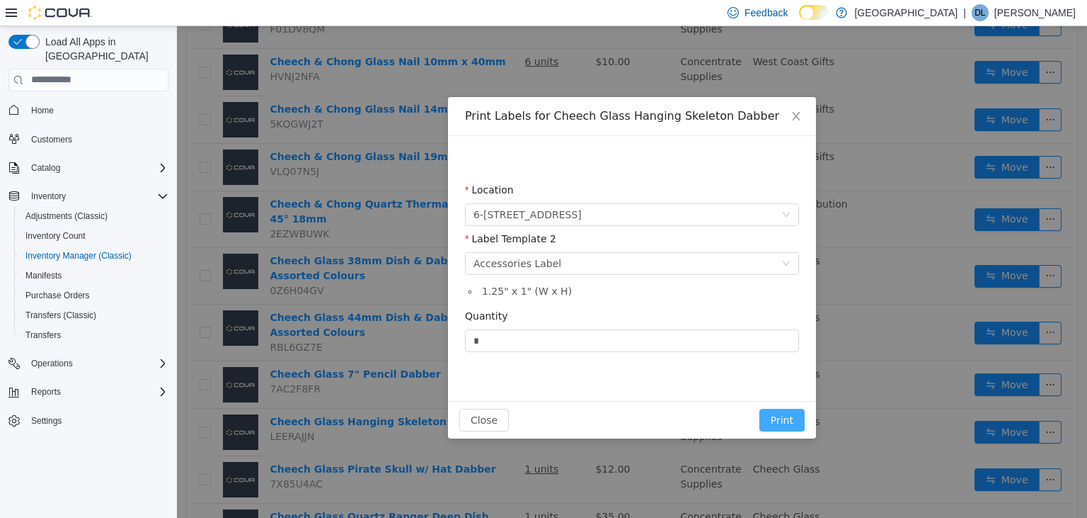
click at [786, 427] on button "Print" at bounding box center [782, 419] width 45 height 23
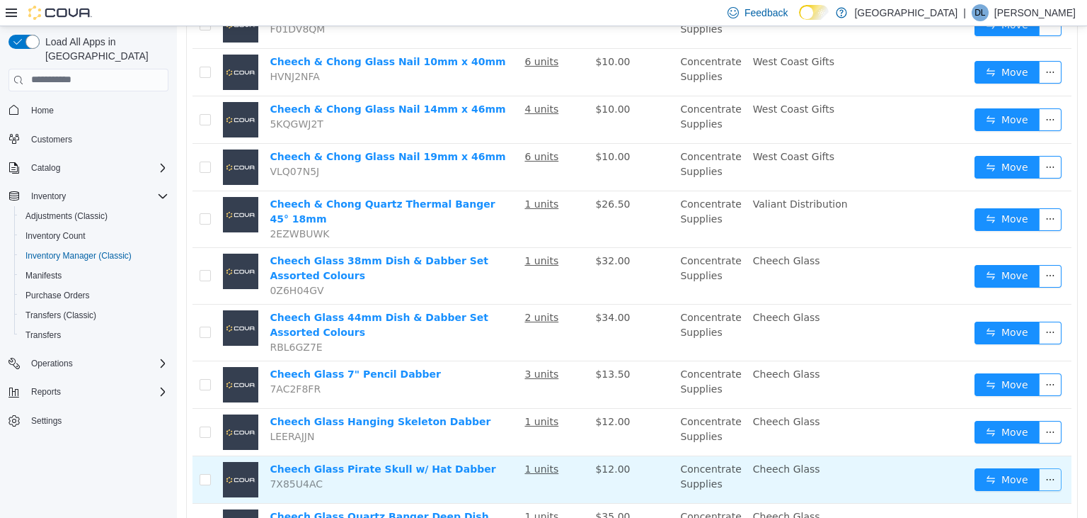
click at [1054, 469] on button "button" at bounding box center [1050, 478] width 23 height 23
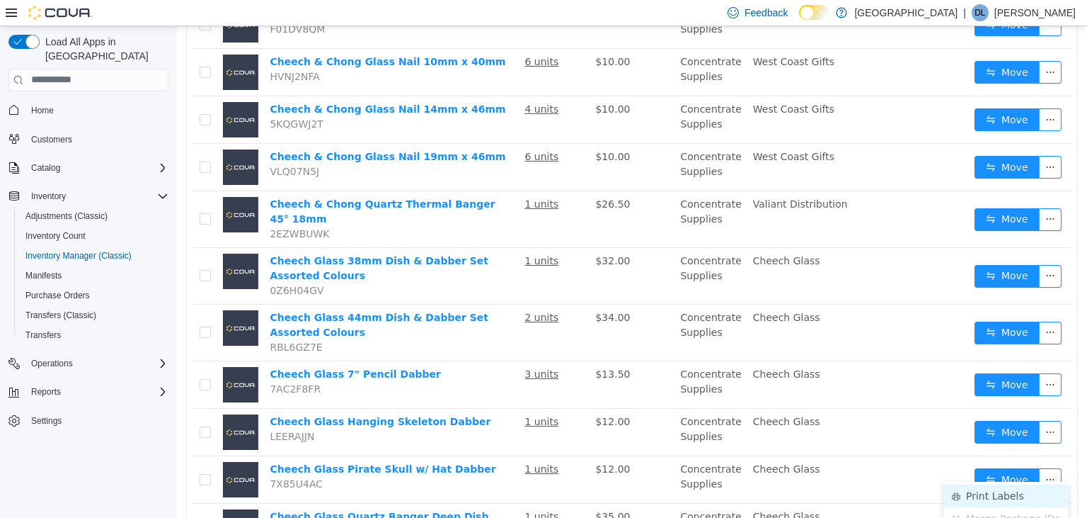
click at [1010, 498] on li "Print Labels" at bounding box center [1006, 495] width 125 height 23
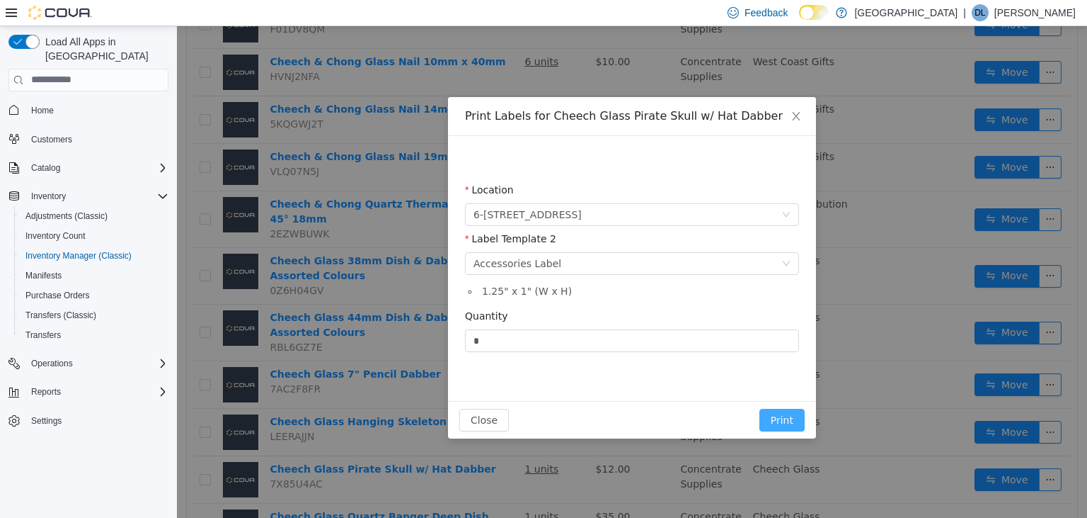
click at [788, 423] on button "Print" at bounding box center [782, 419] width 45 height 23
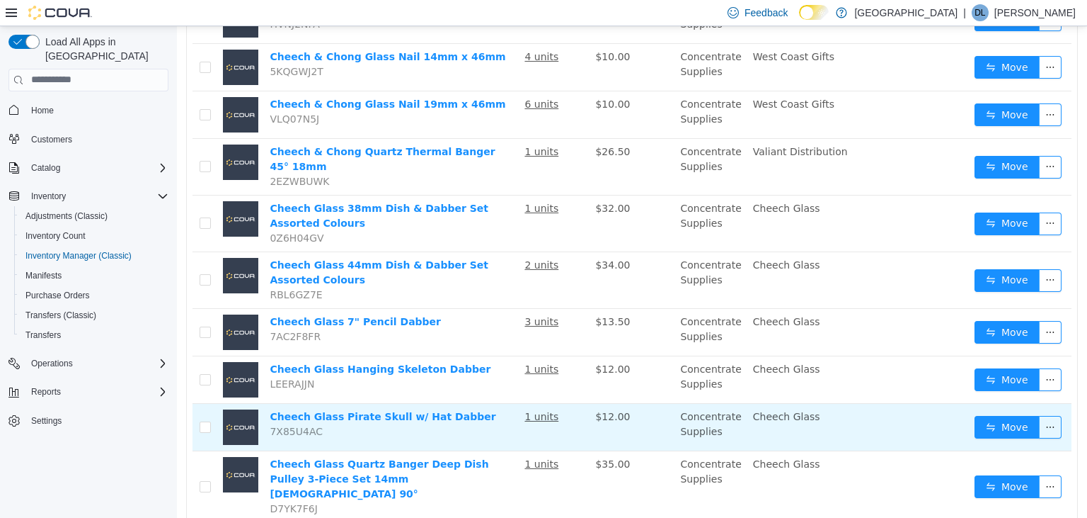
scroll to position [897, 0]
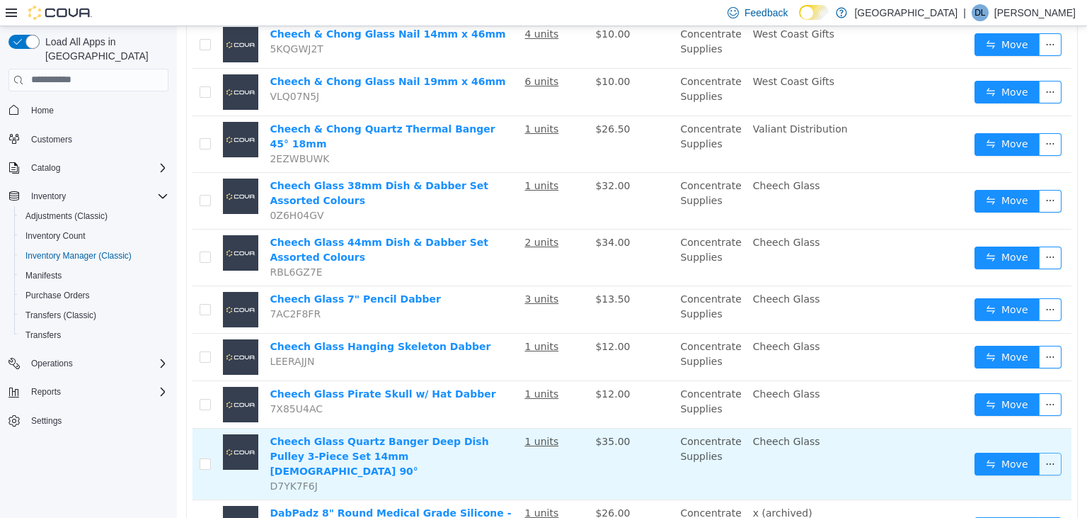
click at [1050, 452] on button "button" at bounding box center [1050, 463] width 23 height 23
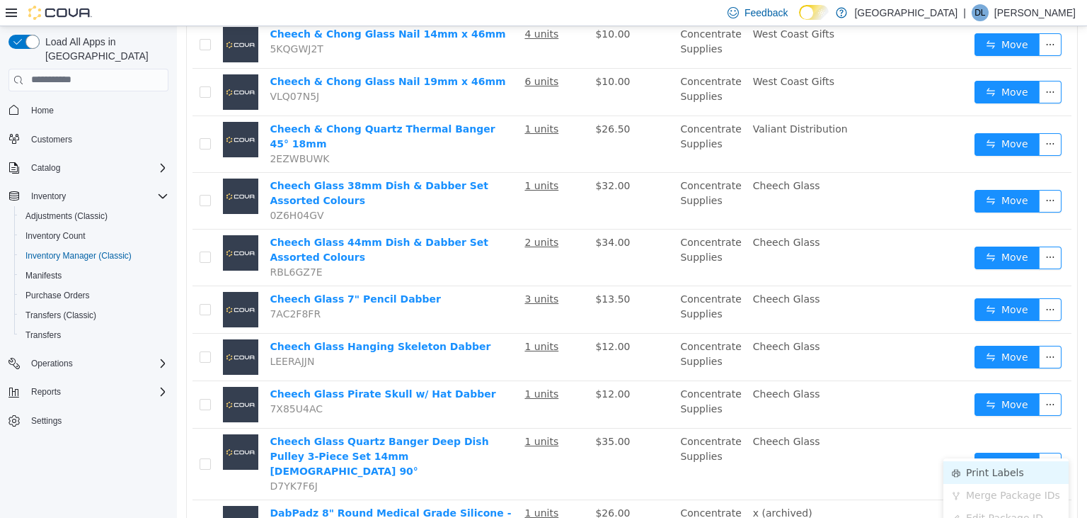
click at [979, 472] on li "Print Labels" at bounding box center [1006, 471] width 125 height 23
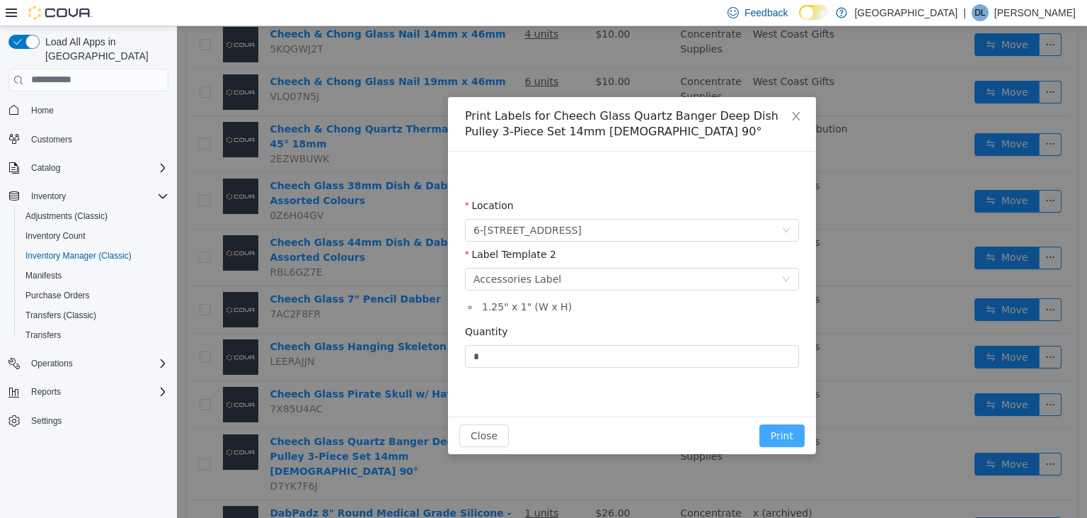
click at [787, 437] on button "Print" at bounding box center [782, 434] width 45 height 23
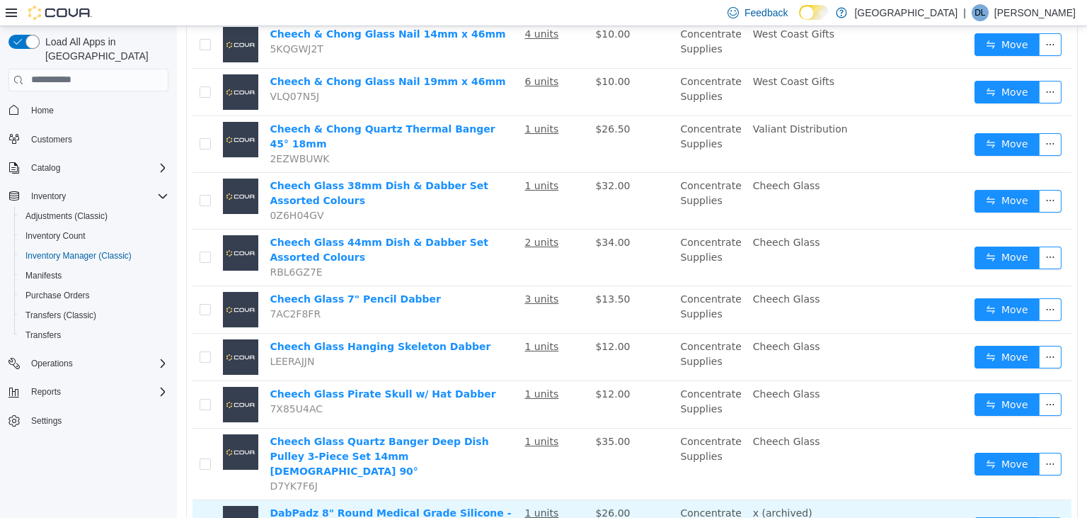
click at [1056, 516] on button "button" at bounding box center [1050, 527] width 23 height 23
click at [1051, 516] on button "button" at bounding box center [1050, 527] width 23 height 23
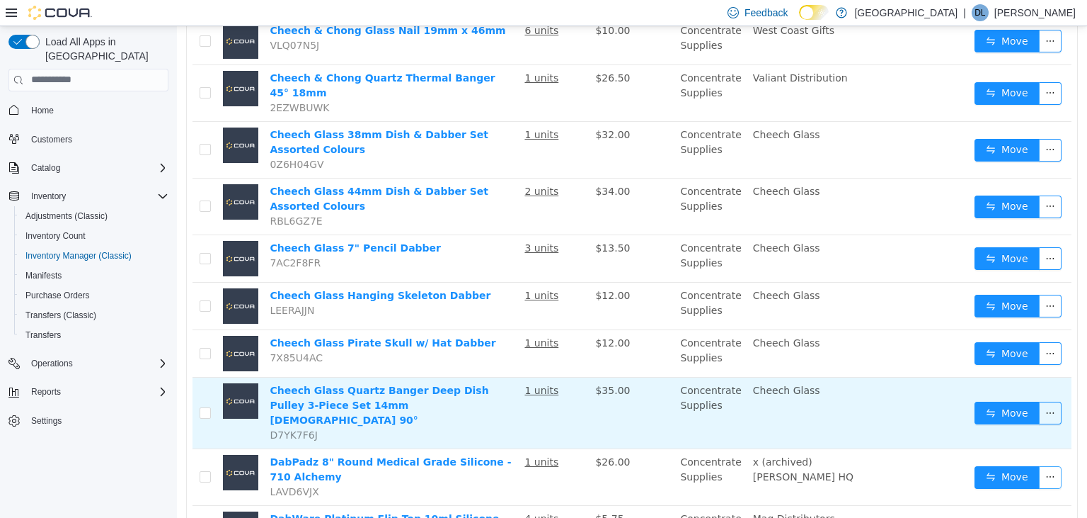
scroll to position [971, 0]
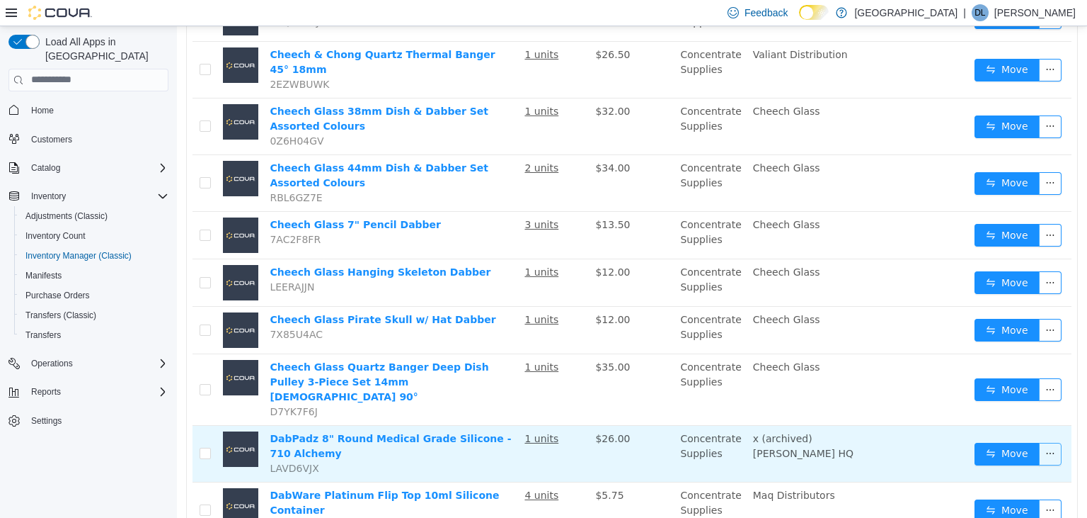
click at [1052, 442] on button "button" at bounding box center [1050, 453] width 23 height 23
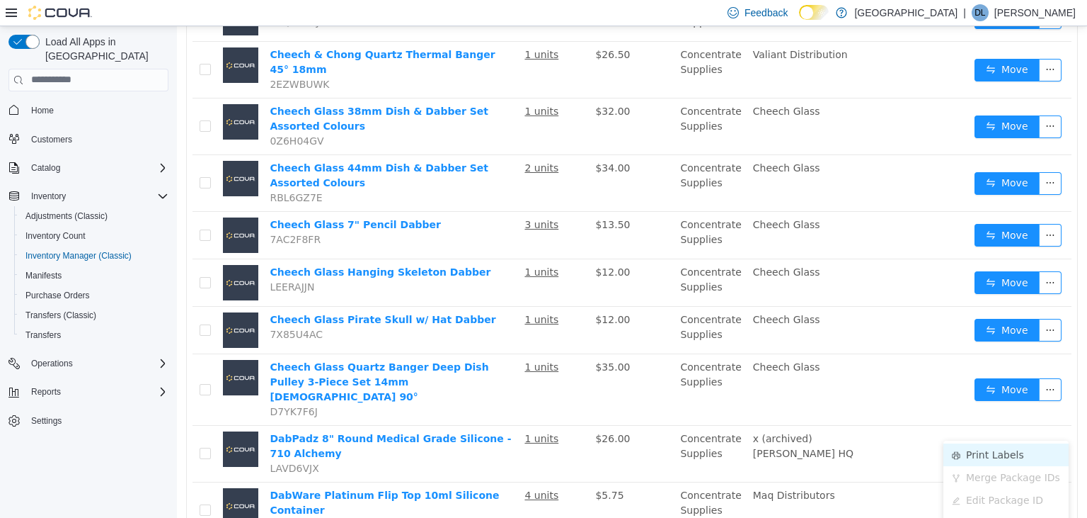
click at [981, 454] on li "Print Labels" at bounding box center [1006, 453] width 125 height 23
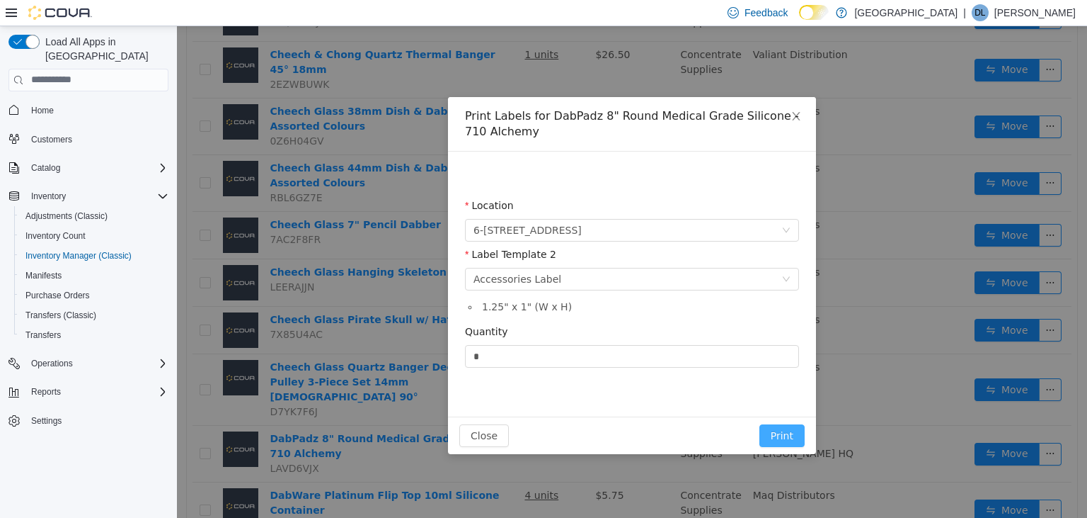
click at [796, 434] on button "Print" at bounding box center [782, 434] width 45 height 23
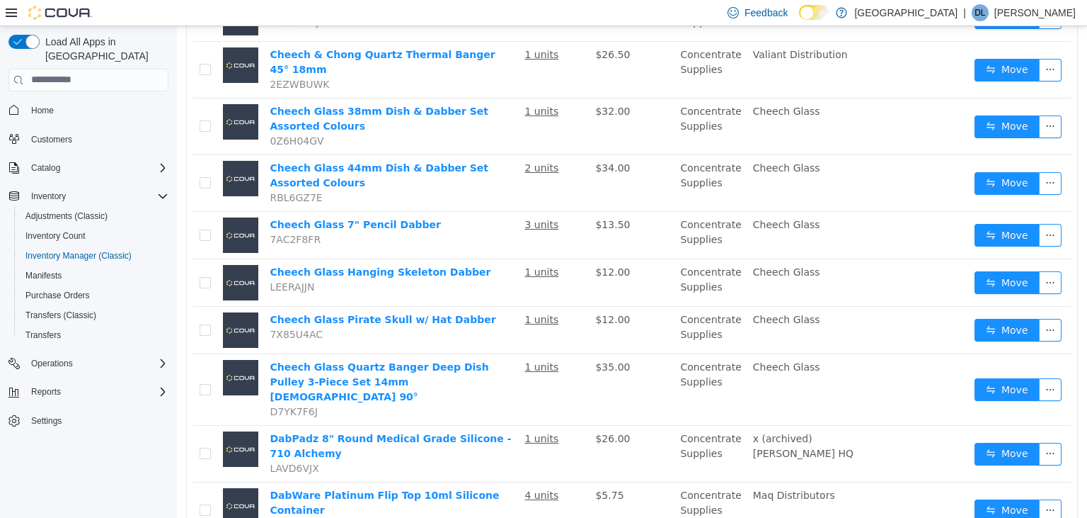
scroll to position [1042, 0]
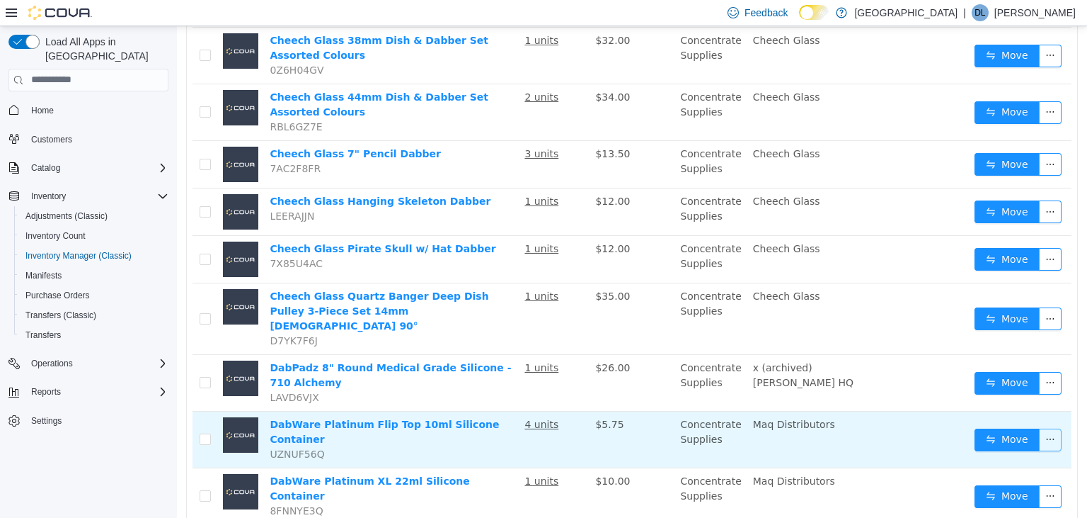
click at [1051, 428] on button "button" at bounding box center [1050, 439] width 23 height 23
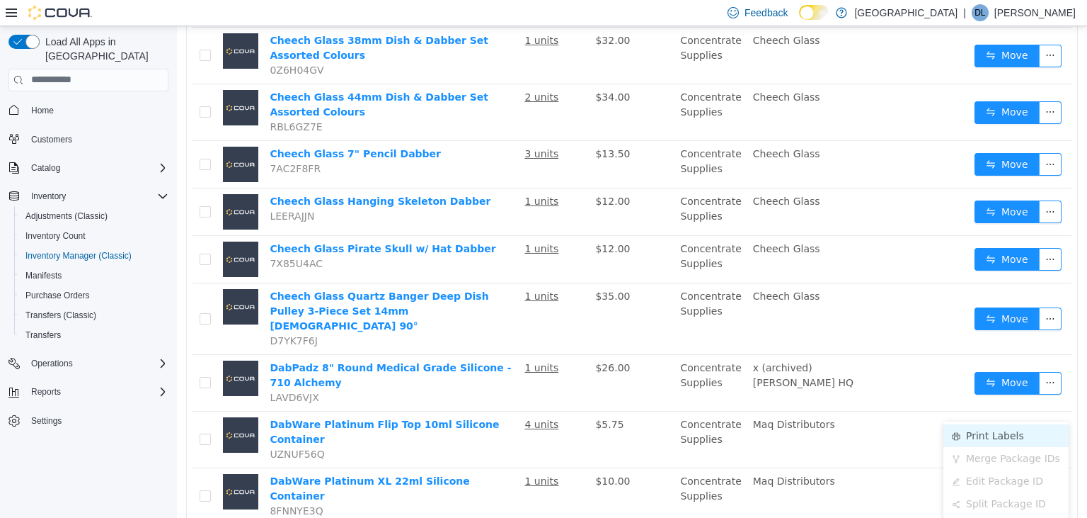
click at [1000, 440] on li "Print Labels" at bounding box center [1006, 434] width 125 height 23
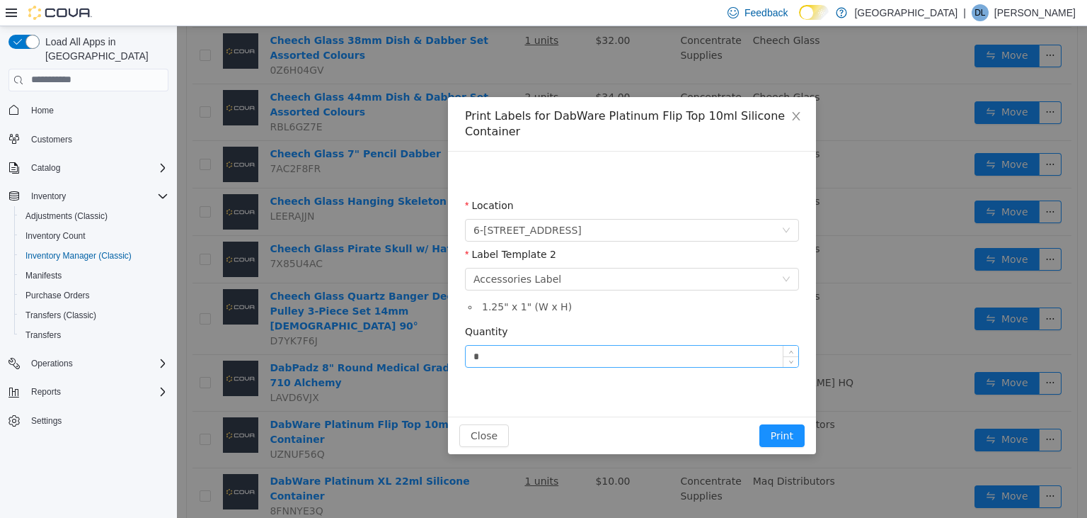
click at [605, 360] on input "*" at bounding box center [632, 355] width 333 height 21
type input "*"
click at [760, 423] on button "Print" at bounding box center [782, 434] width 45 height 23
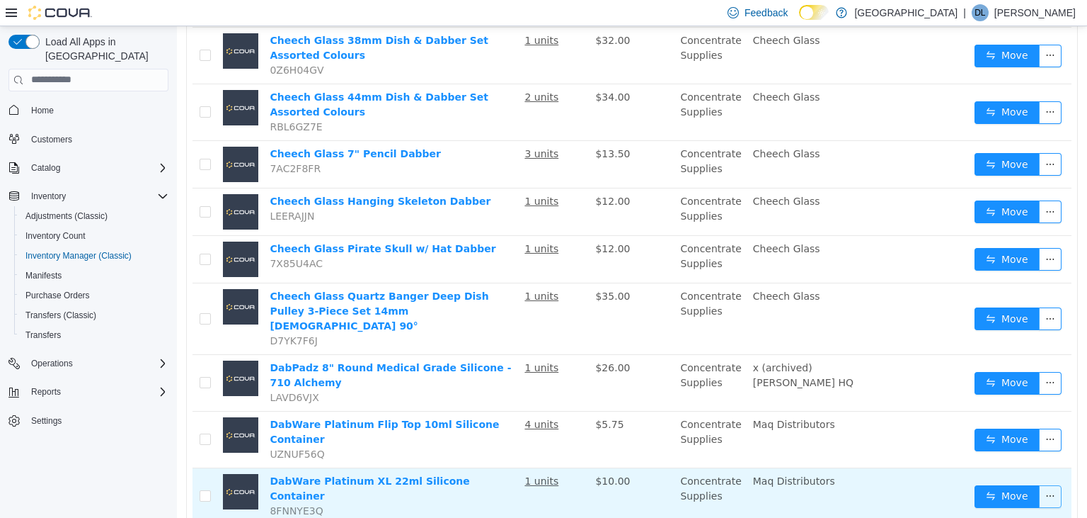
click at [1057, 484] on button "button" at bounding box center [1050, 495] width 23 height 23
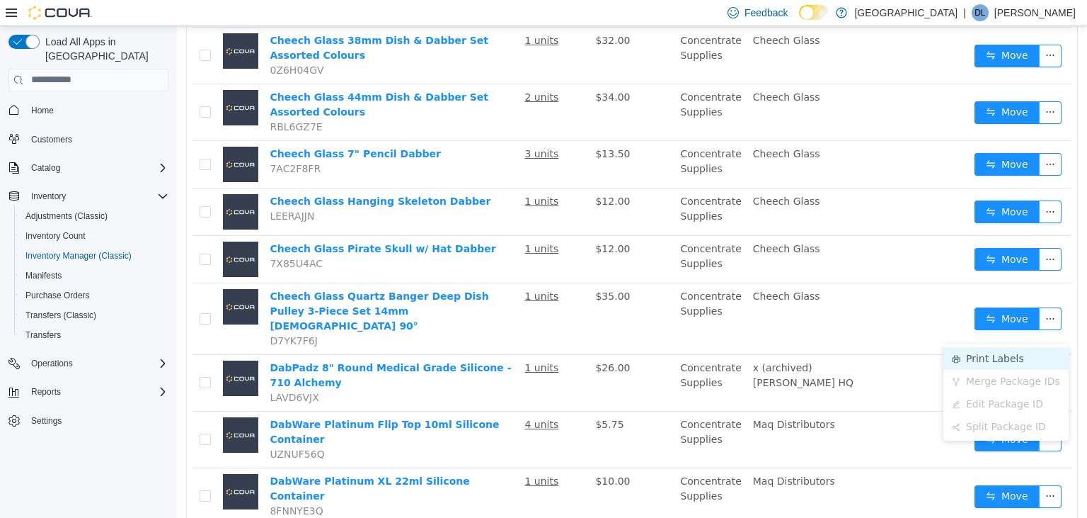
click at [1001, 359] on li "Print Labels" at bounding box center [1006, 357] width 125 height 23
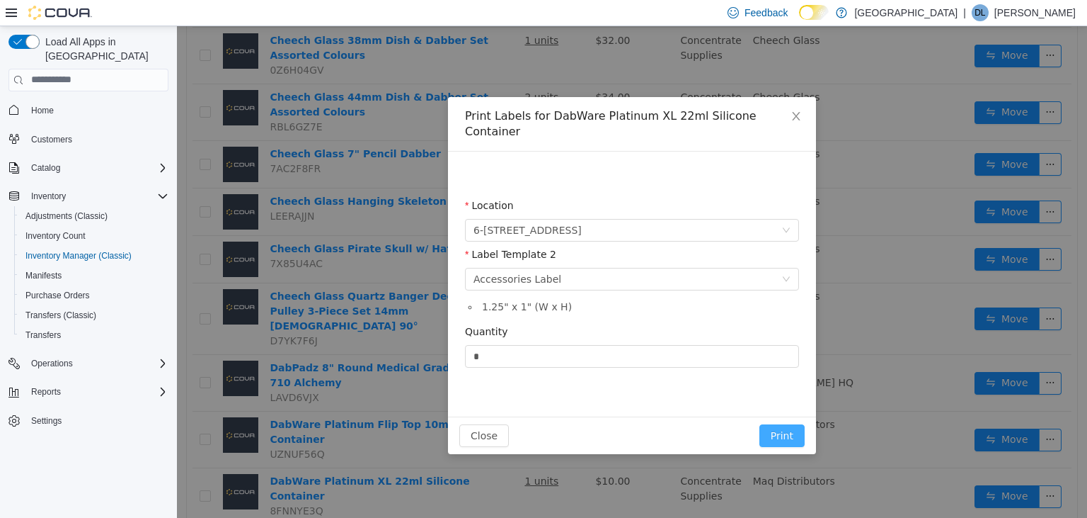
click at [788, 423] on button "Print" at bounding box center [782, 434] width 45 height 23
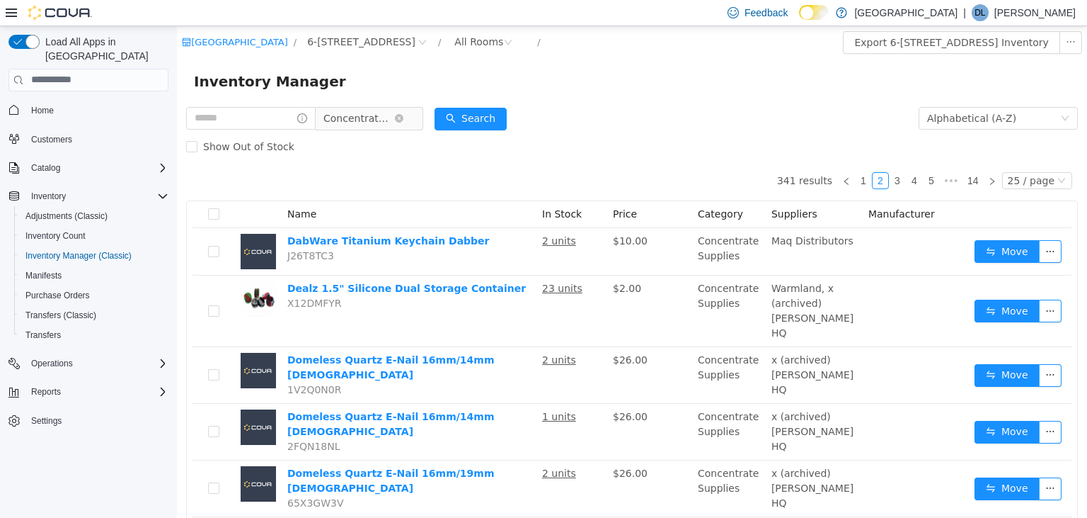
click at [383, 114] on span "Concentrate Supplies" at bounding box center [359, 117] width 71 height 21
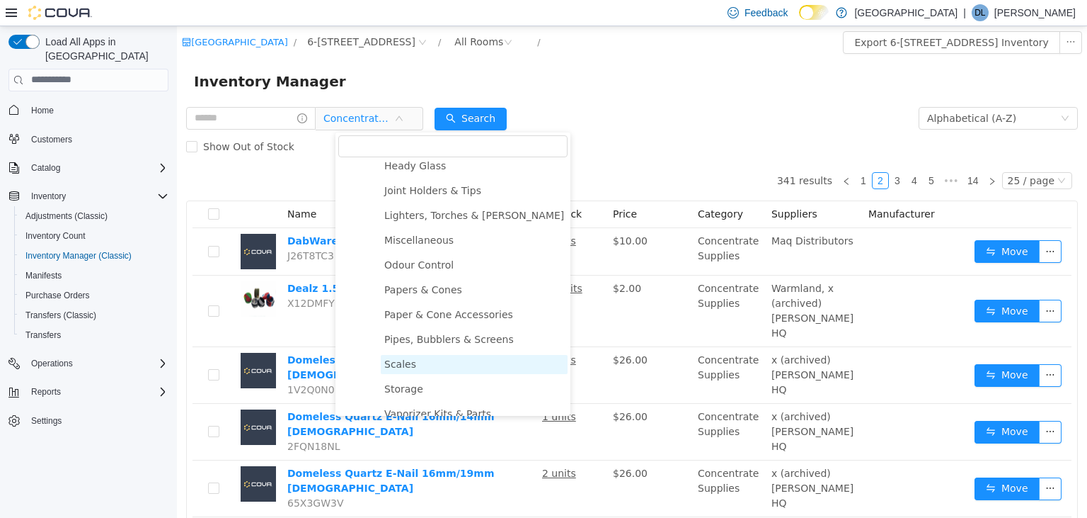
scroll to position [688, 0]
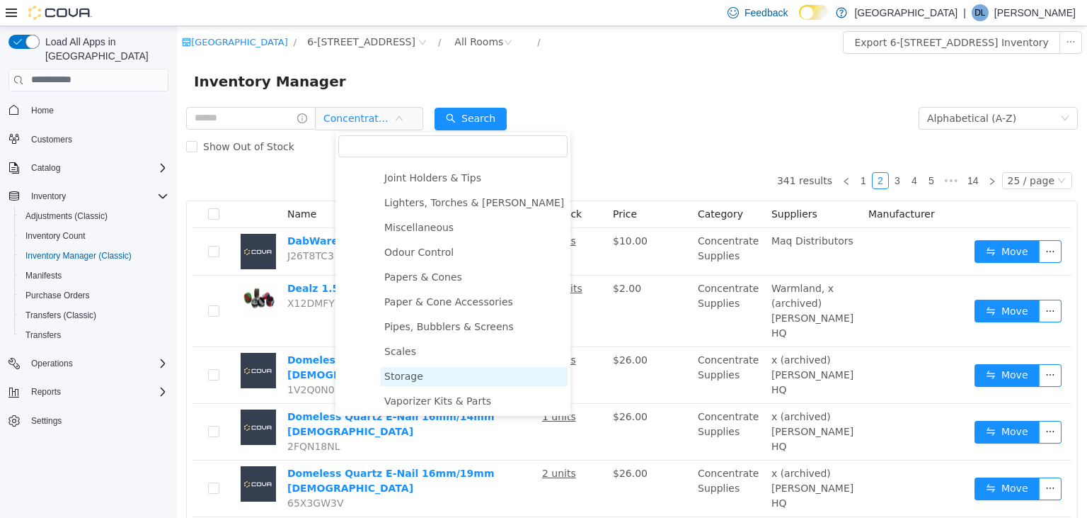
click at [412, 375] on span "Storage" at bounding box center [403, 375] width 39 height 11
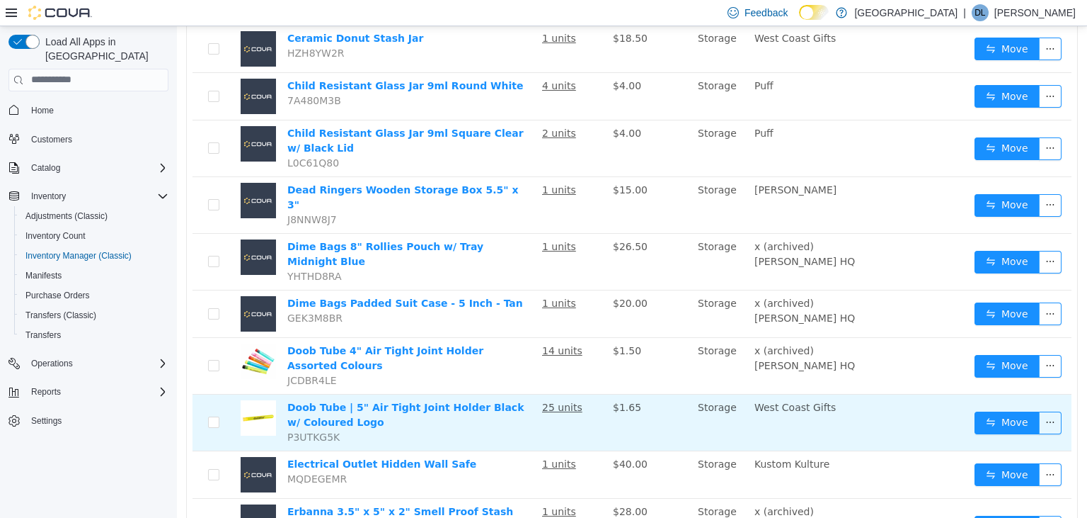
scroll to position [1024, 0]
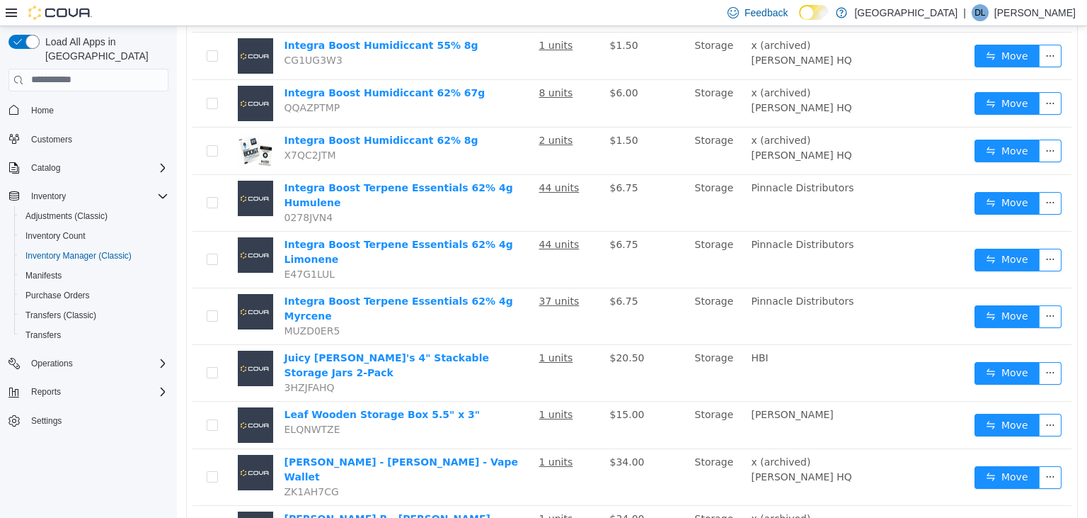
scroll to position [1005, 0]
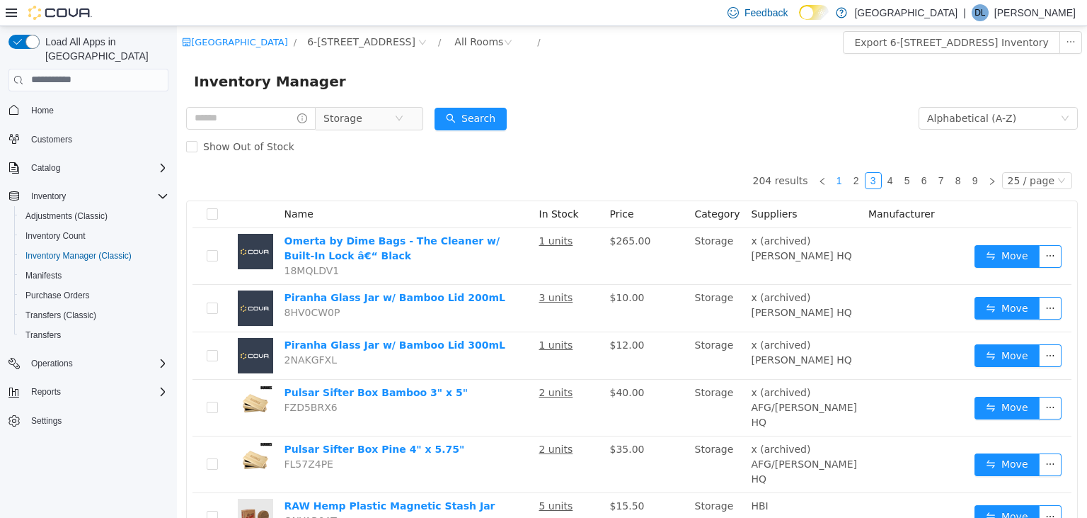
click at [847, 181] on link "1" at bounding box center [840, 180] width 16 height 16
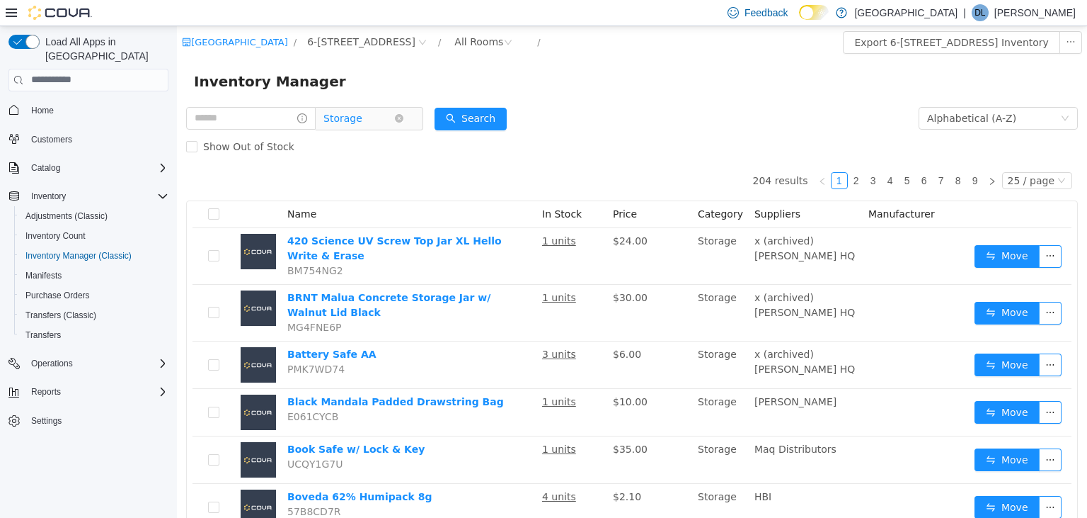
click at [389, 118] on span "Storage" at bounding box center [359, 117] width 71 height 21
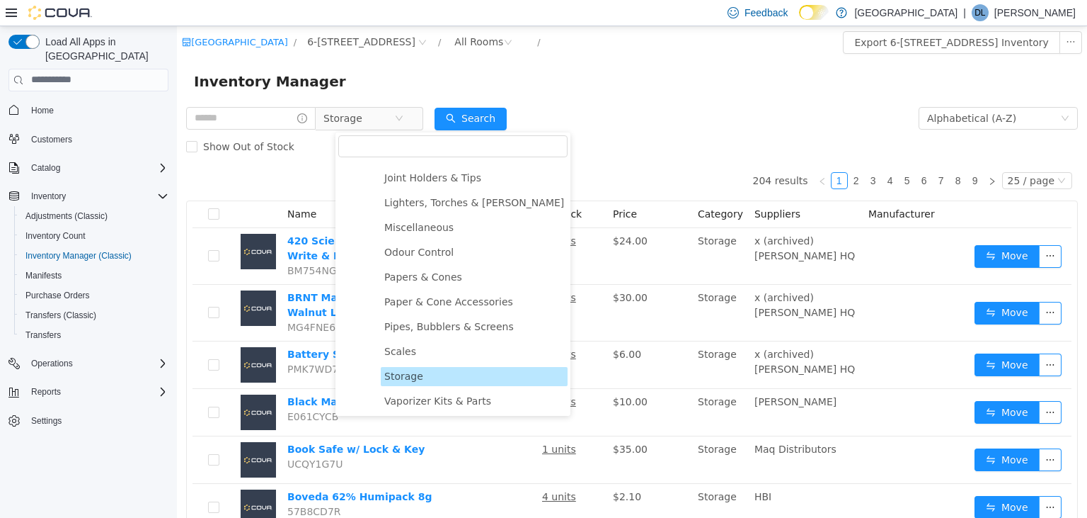
click at [726, 98] on div "Inventory Manager" at bounding box center [632, 80] width 910 height 45
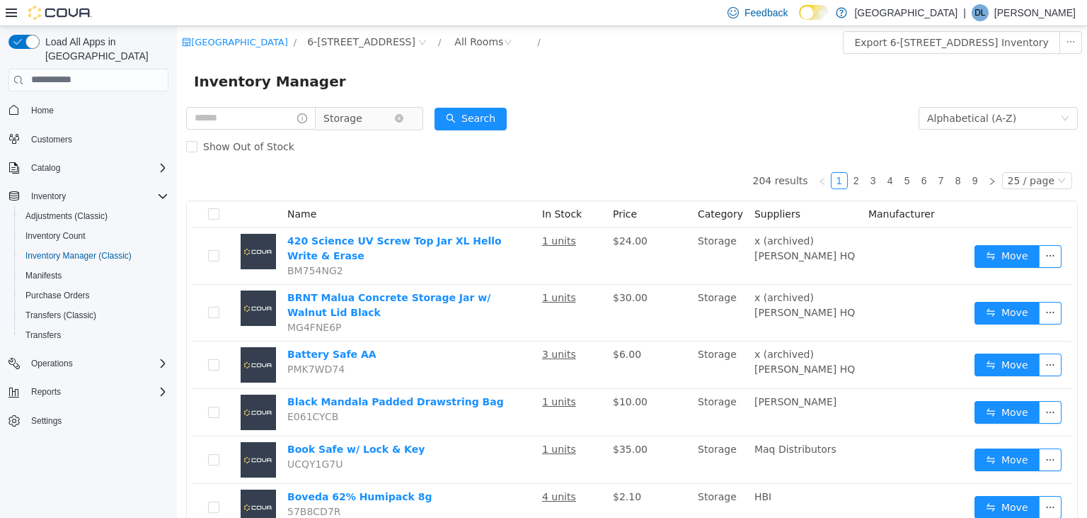
click at [378, 118] on span "Storage" at bounding box center [359, 117] width 71 height 21
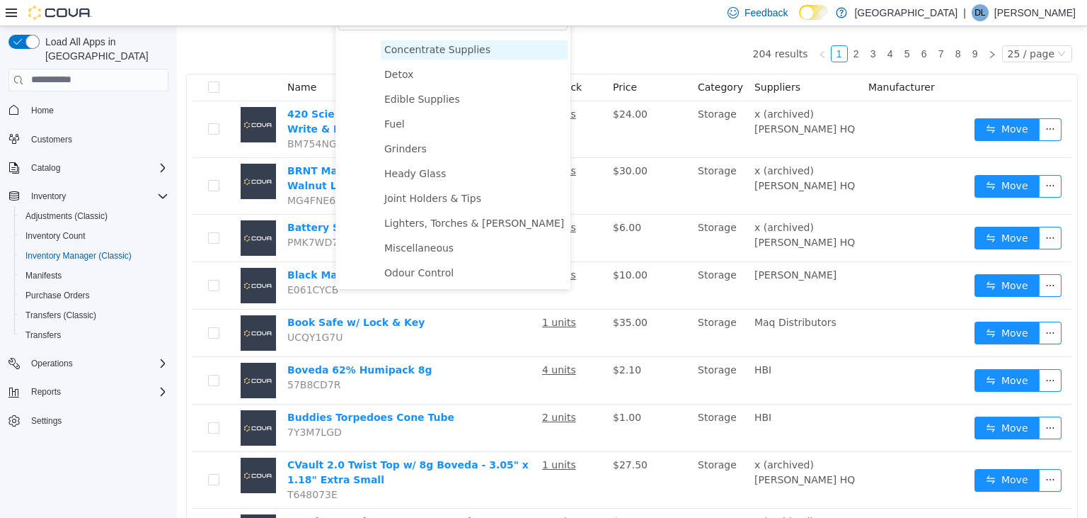
scroll to position [552, 0]
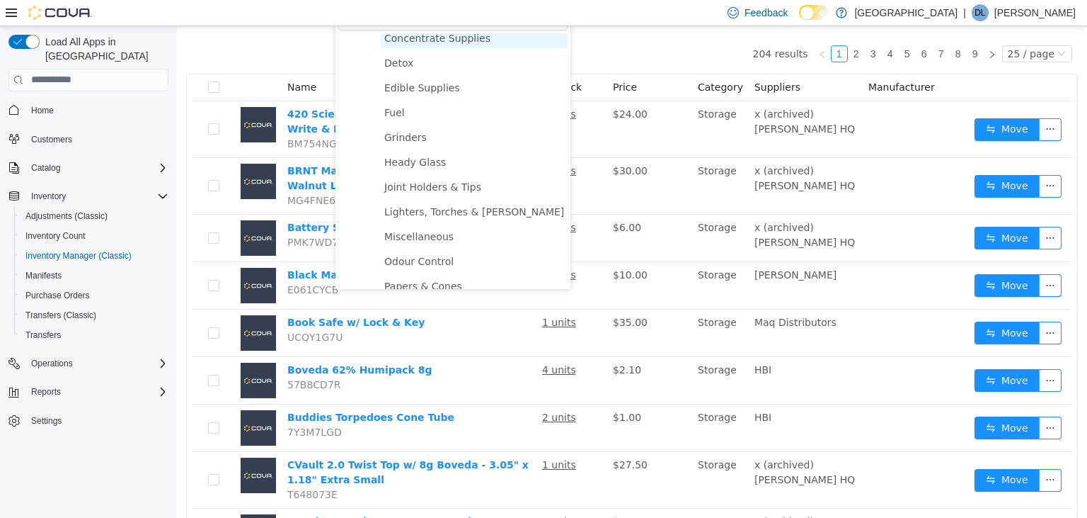
click at [456, 38] on span "Concentrate Supplies" at bounding box center [437, 37] width 106 height 11
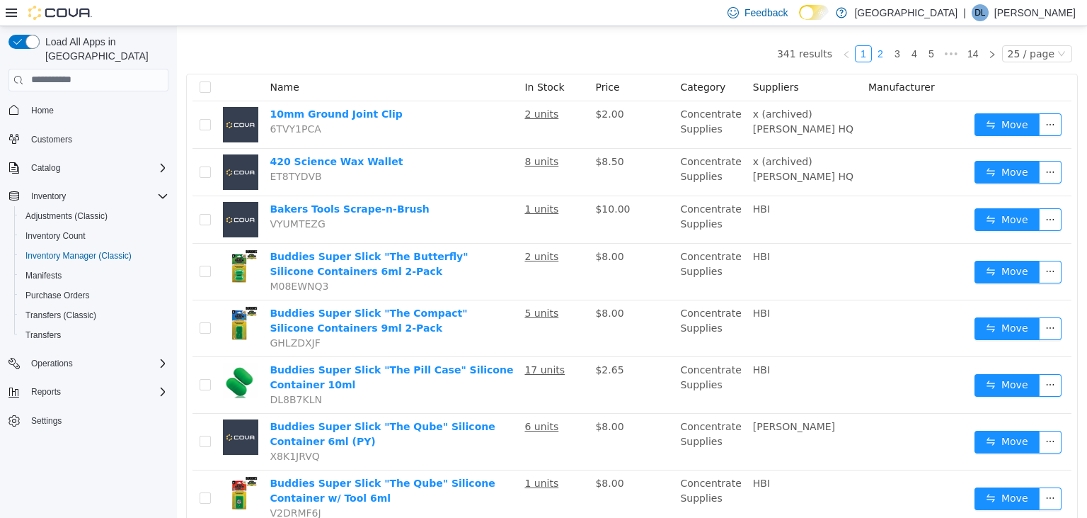
click at [888, 55] on link "2" at bounding box center [881, 53] width 16 height 16
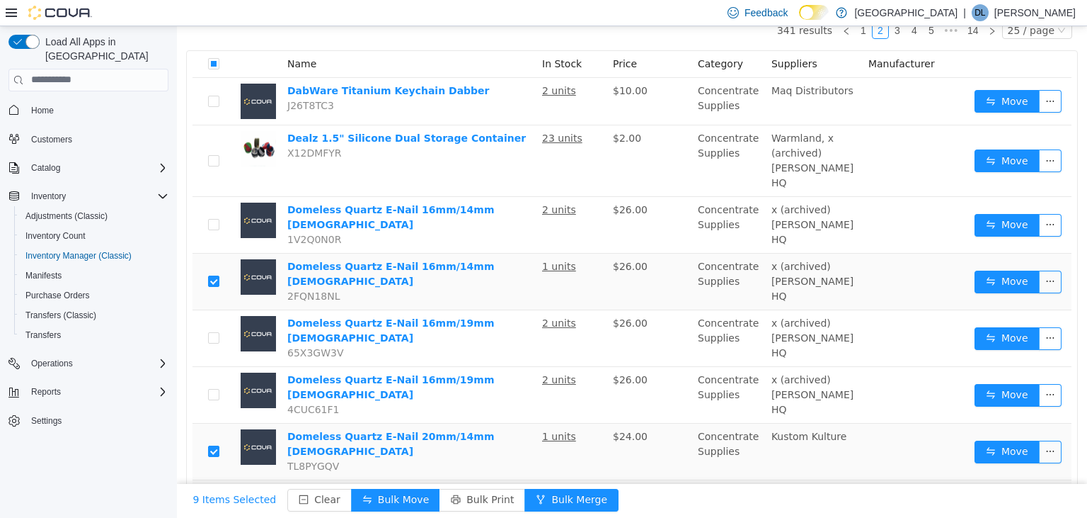
scroll to position [127, 0]
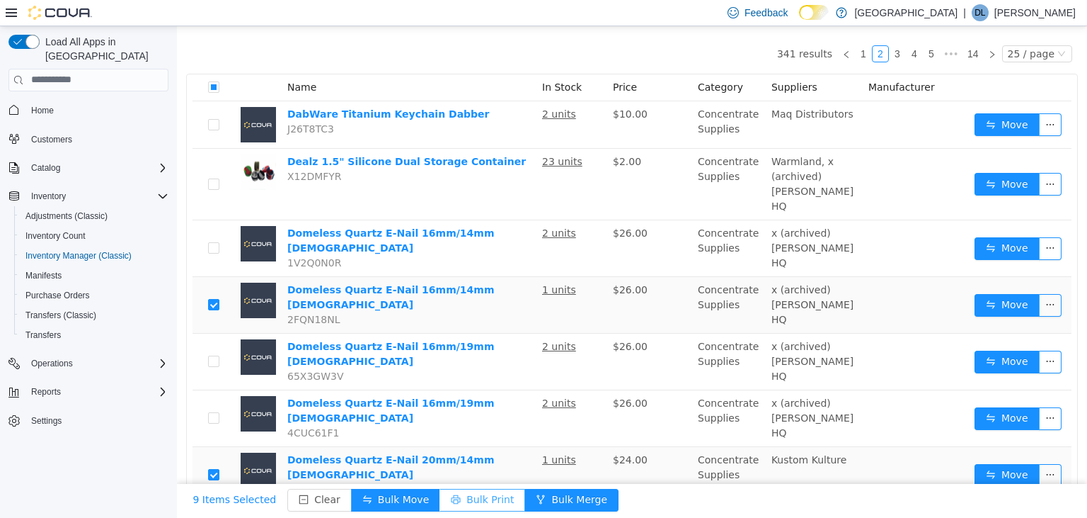
click at [463, 495] on button "Bulk Print" at bounding box center [483, 499] width 86 height 23
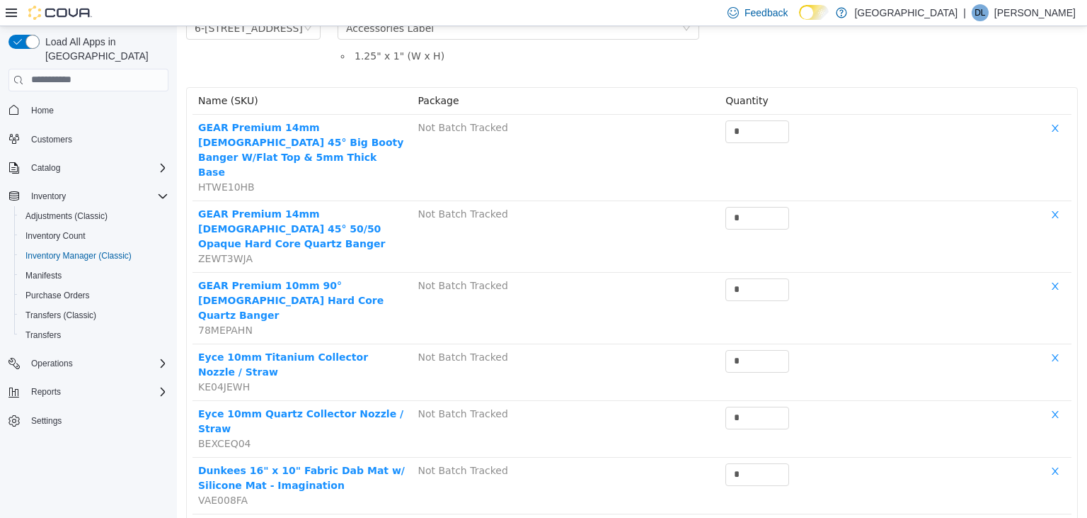
scroll to position [278, 0]
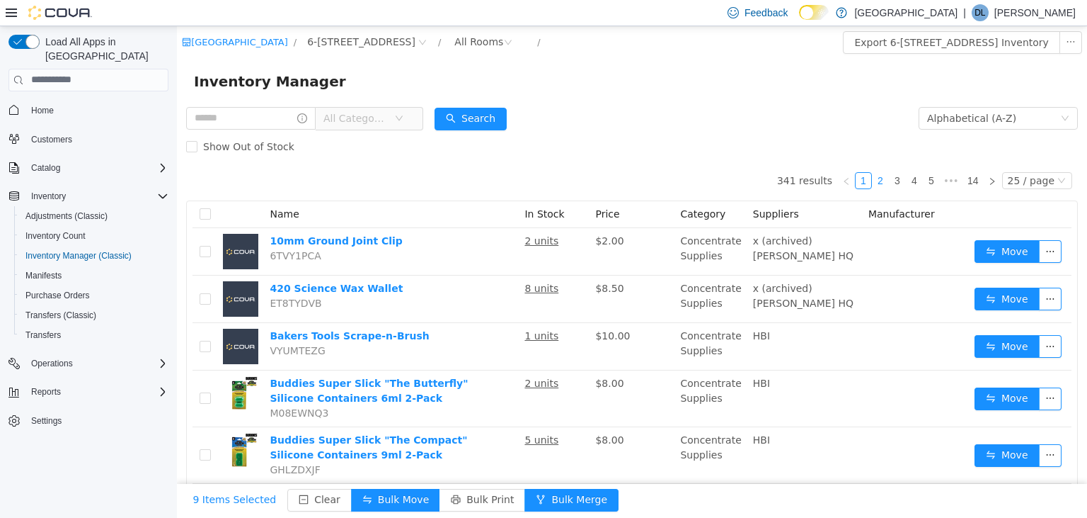
click at [888, 180] on link "2" at bounding box center [881, 180] width 16 height 16
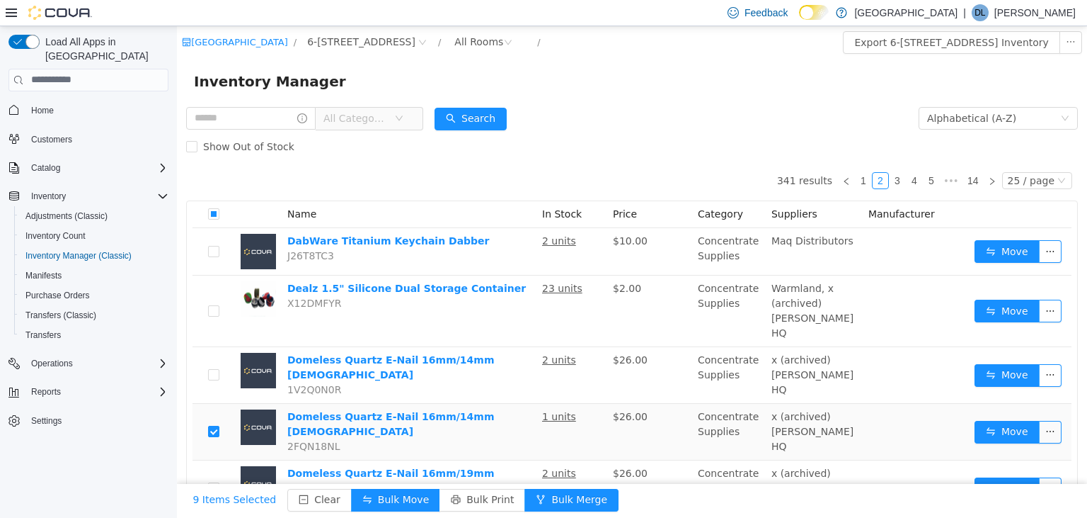
click at [638, 88] on div "Inventory Manager" at bounding box center [632, 80] width 876 height 23
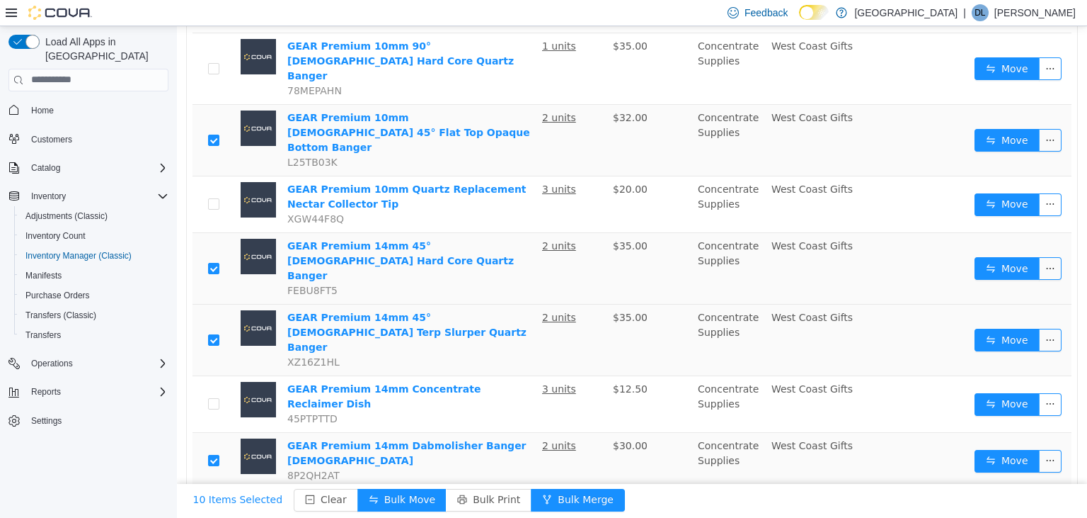
scroll to position [1024, 0]
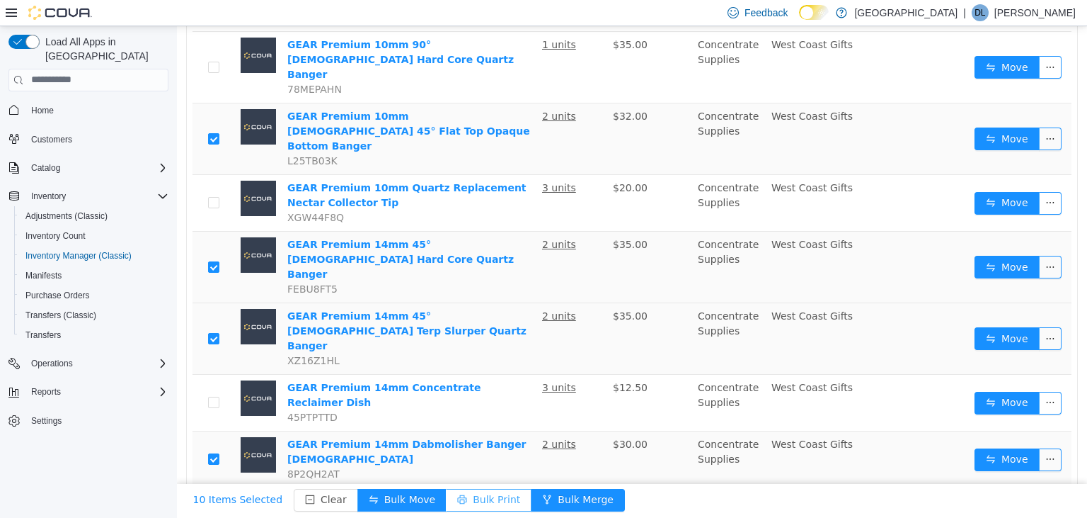
click at [474, 501] on button "Bulk Print" at bounding box center [489, 499] width 86 height 23
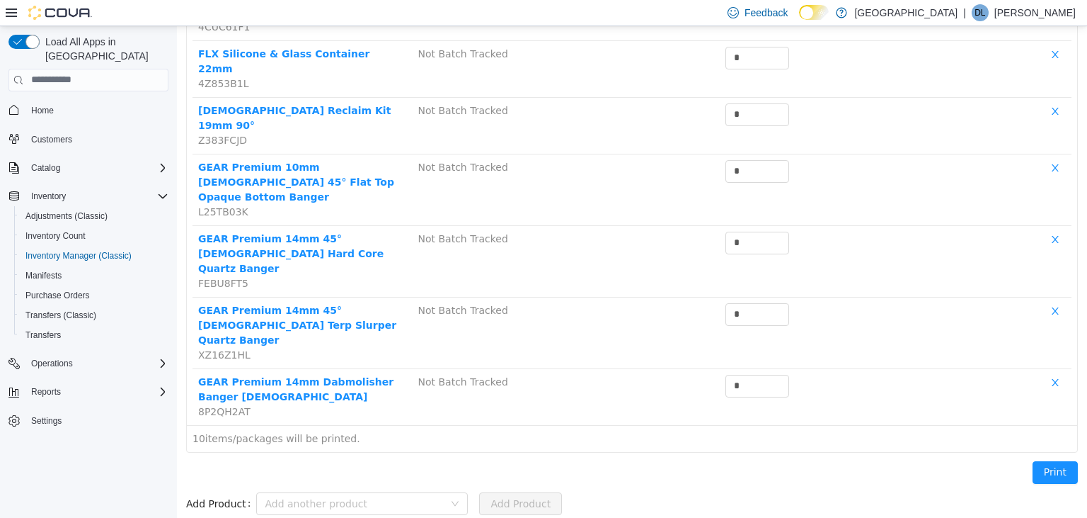
scroll to position [320, 0]
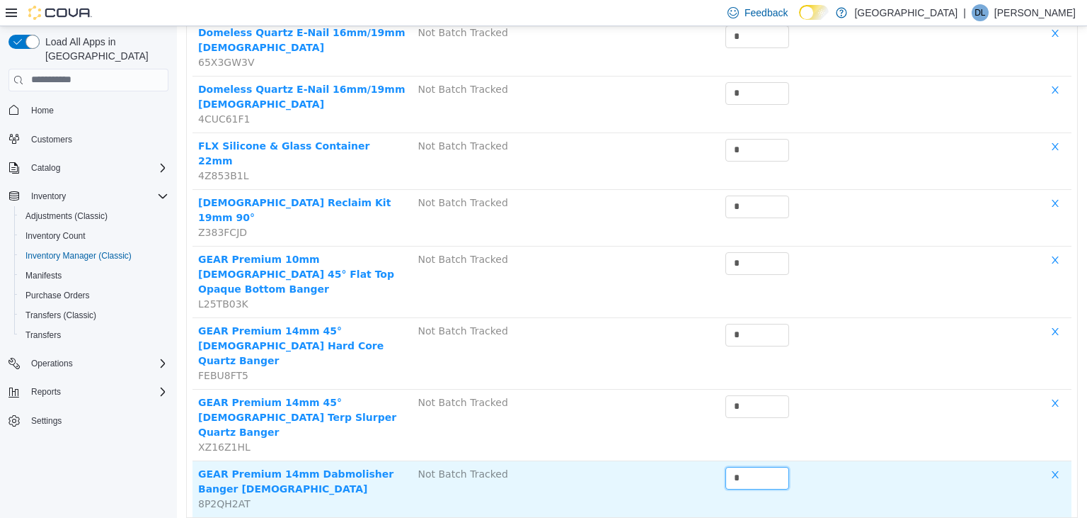
drag, startPoint x: 762, startPoint y: 384, endPoint x: 673, endPoint y: 393, distance: 88.9
click at [726, 467] on input "*" at bounding box center [757, 477] width 62 height 21
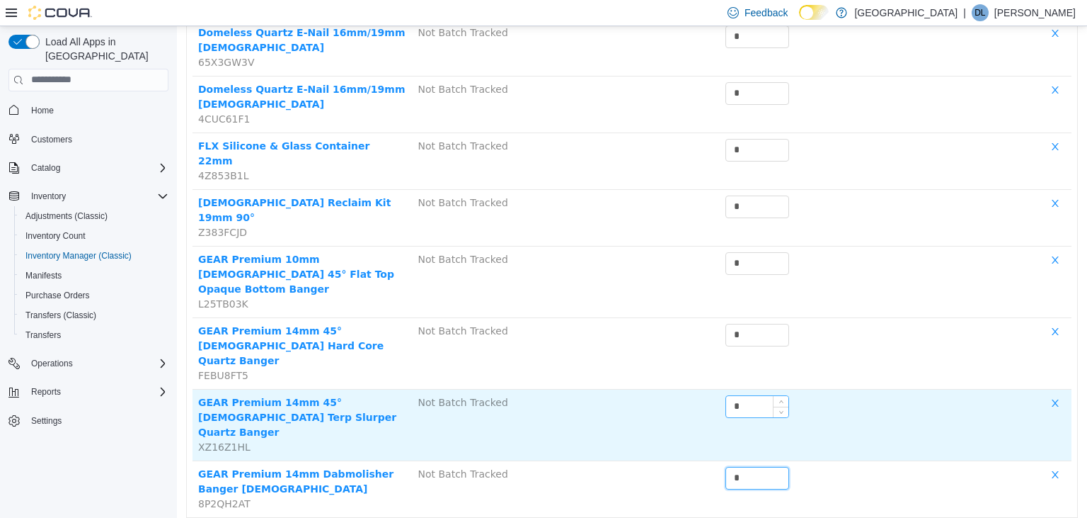
type input "*"
drag, startPoint x: 768, startPoint y: 319, endPoint x: 719, endPoint y: 324, distance: 49.1
click at [726, 395] on input "*" at bounding box center [757, 405] width 62 height 21
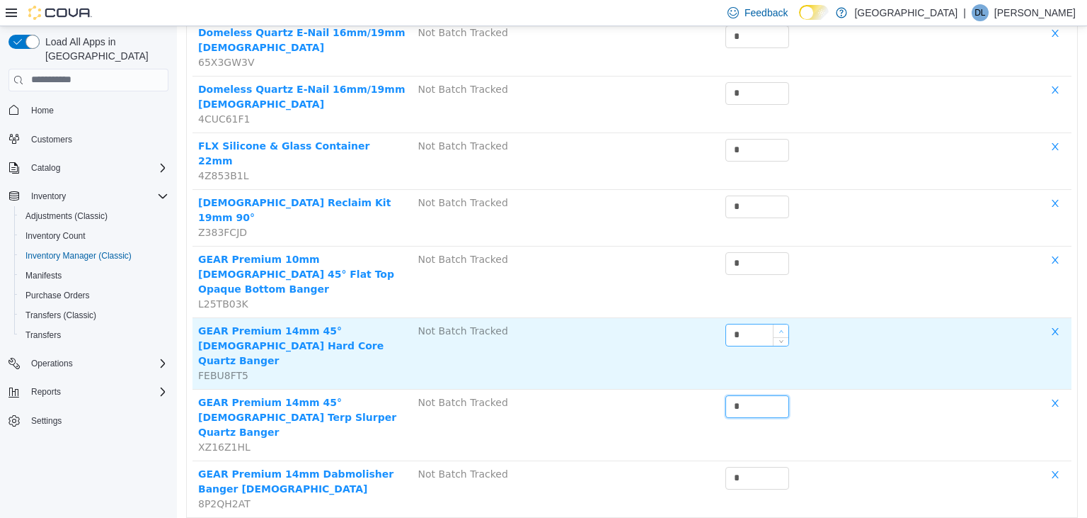
type input "*"
drag, startPoint x: 777, startPoint y: 270, endPoint x: 724, endPoint y: 268, distance: 53.1
click at [728, 323] on div "*" at bounding box center [758, 334] width 64 height 23
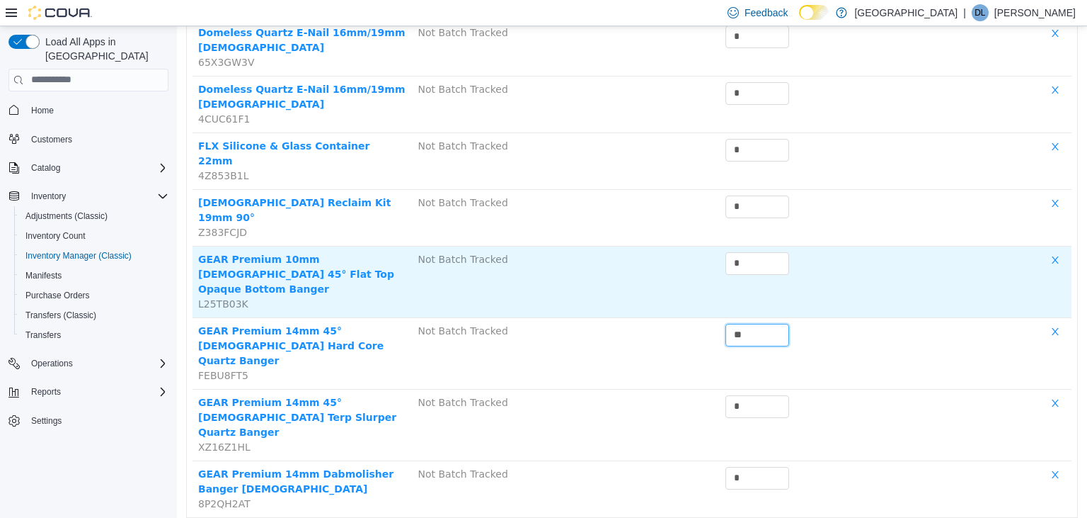
type input "*"
click at [784, 256] on icon "icon: up" at bounding box center [781, 258] width 5 height 5
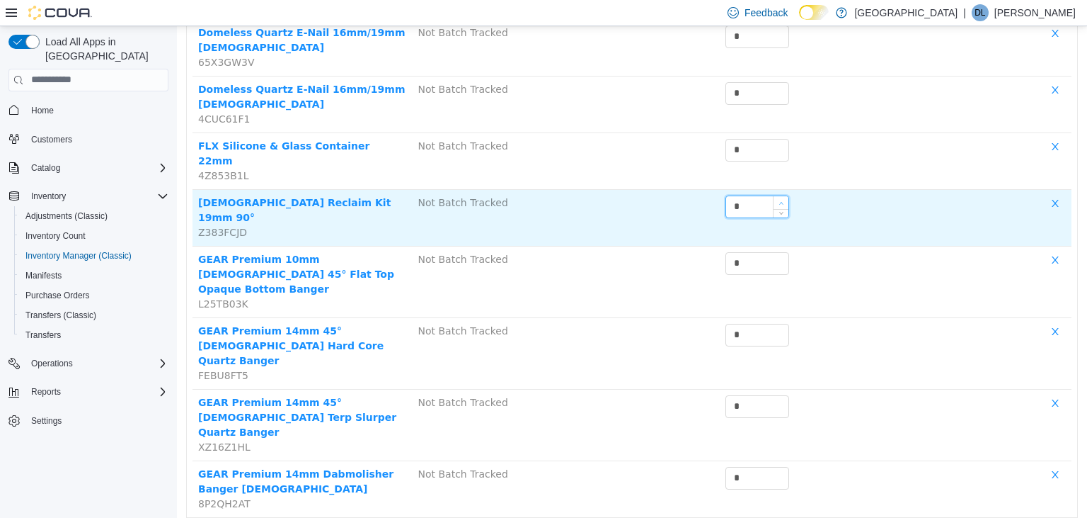
type input "*"
click at [783, 200] on icon "icon: up" at bounding box center [781, 202] width 5 height 5
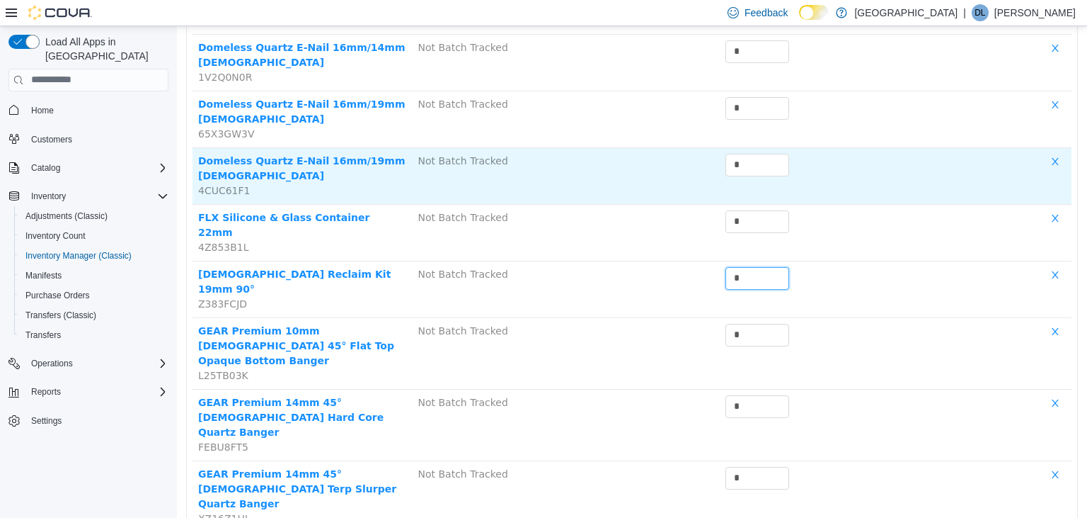
scroll to position [246, 0]
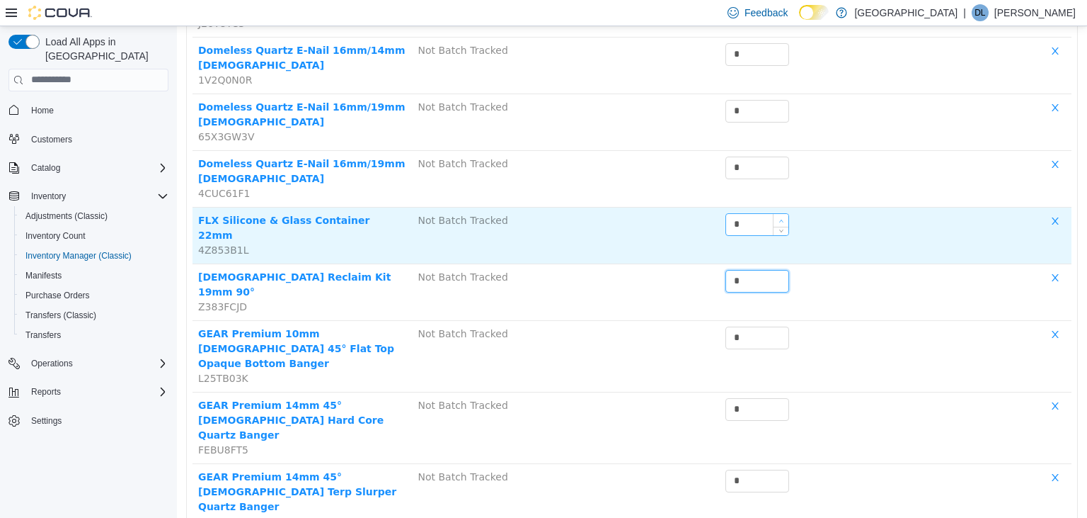
type input "*"
click at [785, 213] on span "Increase Value" at bounding box center [781, 219] width 15 height 13
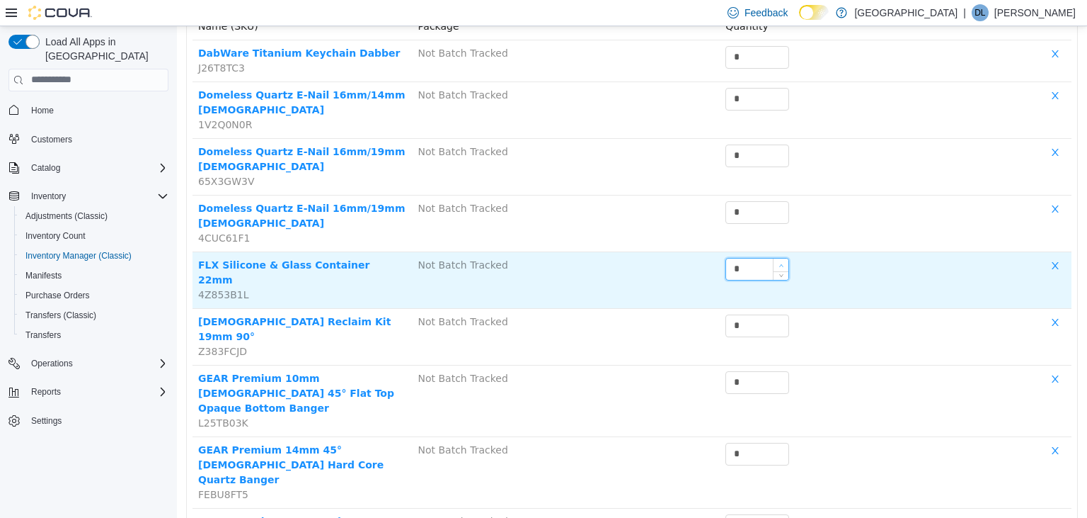
scroll to position [171, 0]
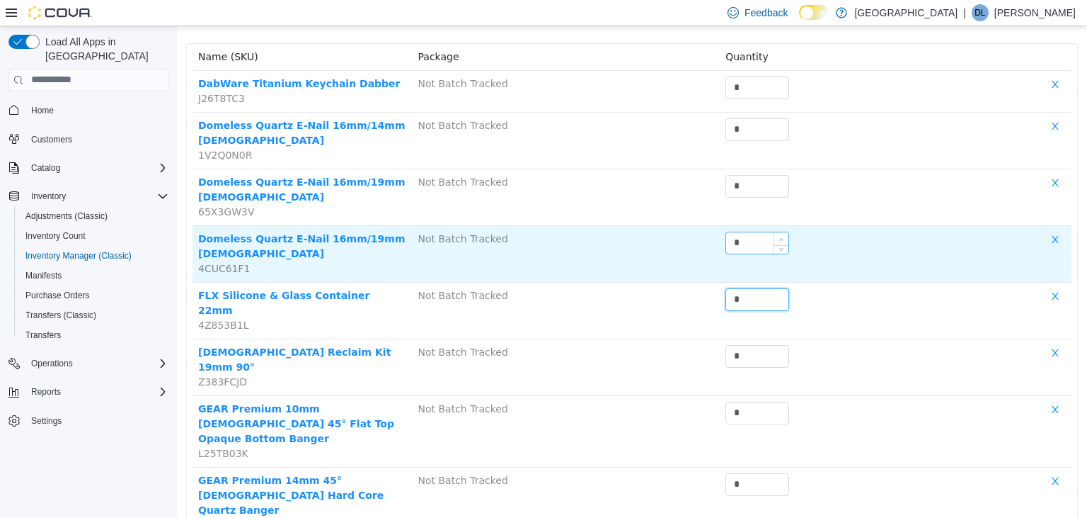
type input "*"
click at [783, 234] on span "Increase Value" at bounding box center [781, 237] width 15 height 13
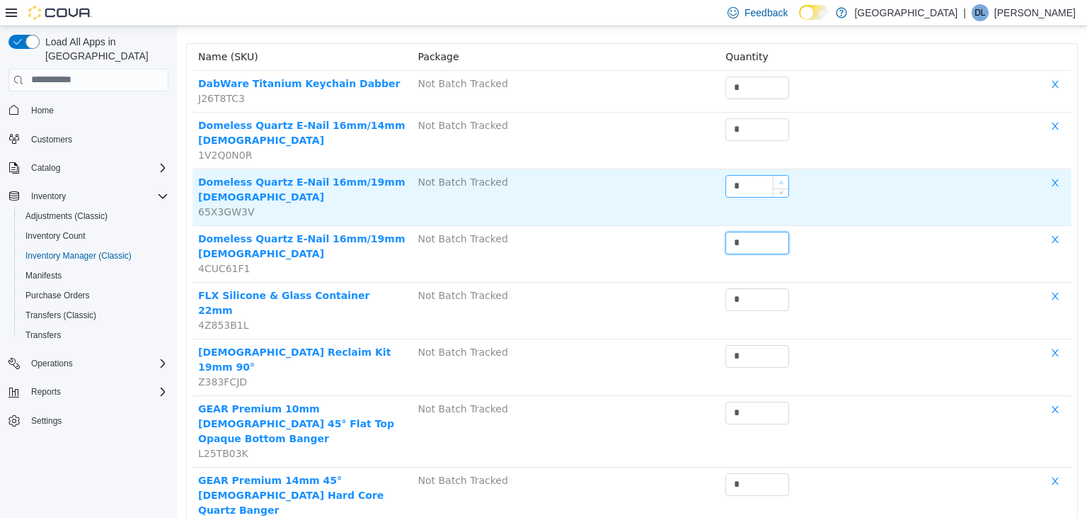
type input "*"
click at [783, 178] on span "Increase Value" at bounding box center [781, 181] width 15 height 13
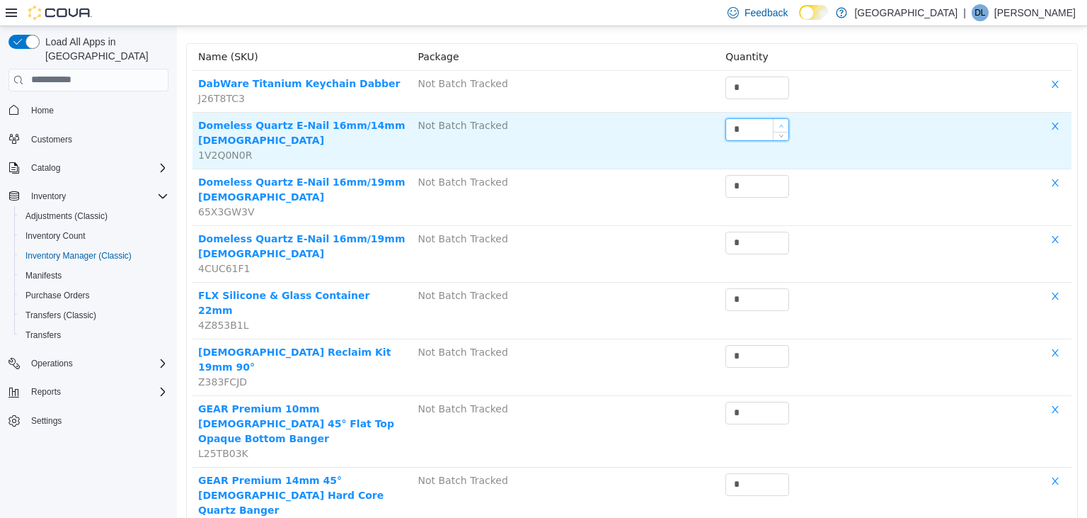
type input "*"
click at [785, 118] on span "Increase Value" at bounding box center [781, 124] width 15 height 13
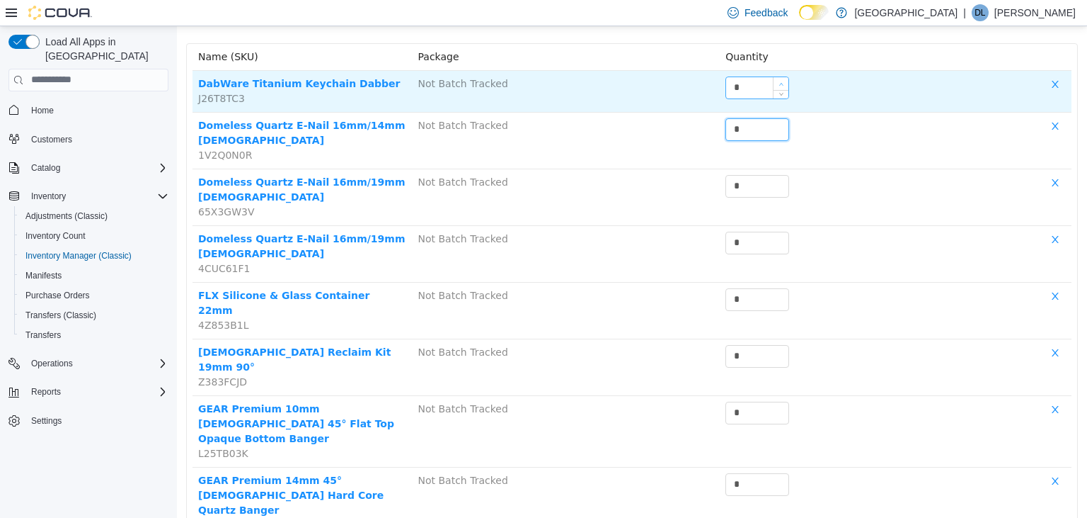
type input "*"
click at [782, 79] on span "Increase Value" at bounding box center [781, 82] width 15 height 13
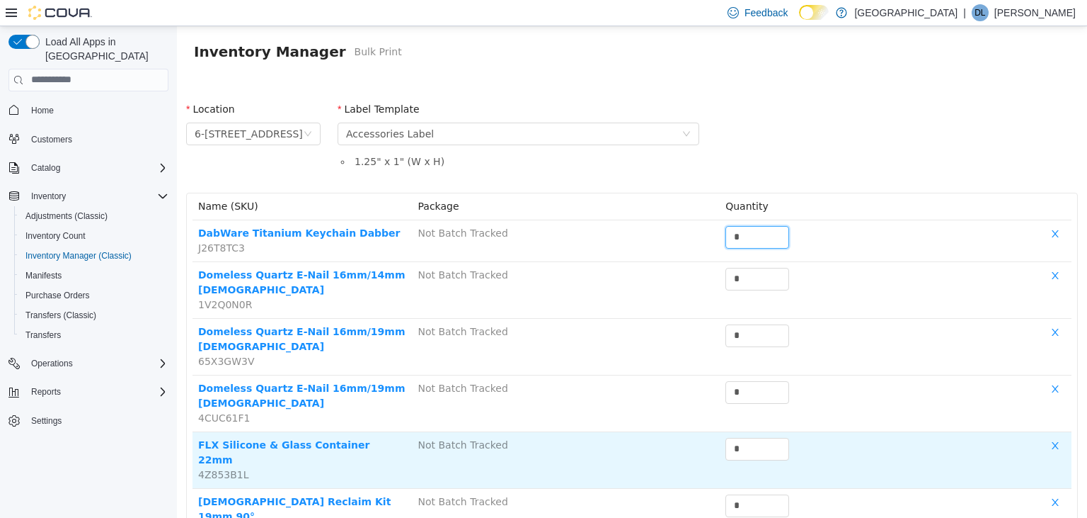
scroll to position [320, 0]
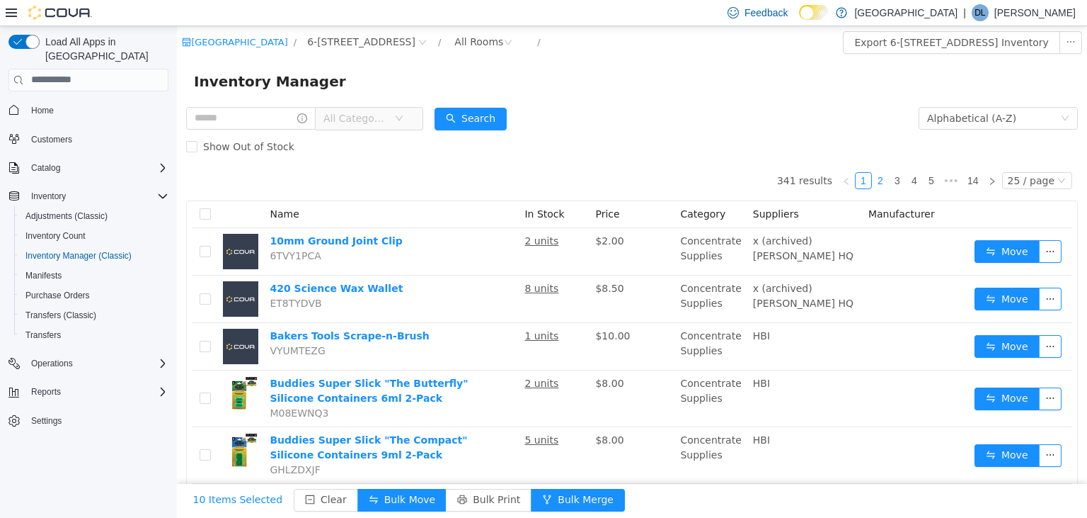
click at [888, 183] on link "2" at bounding box center [881, 180] width 16 height 16
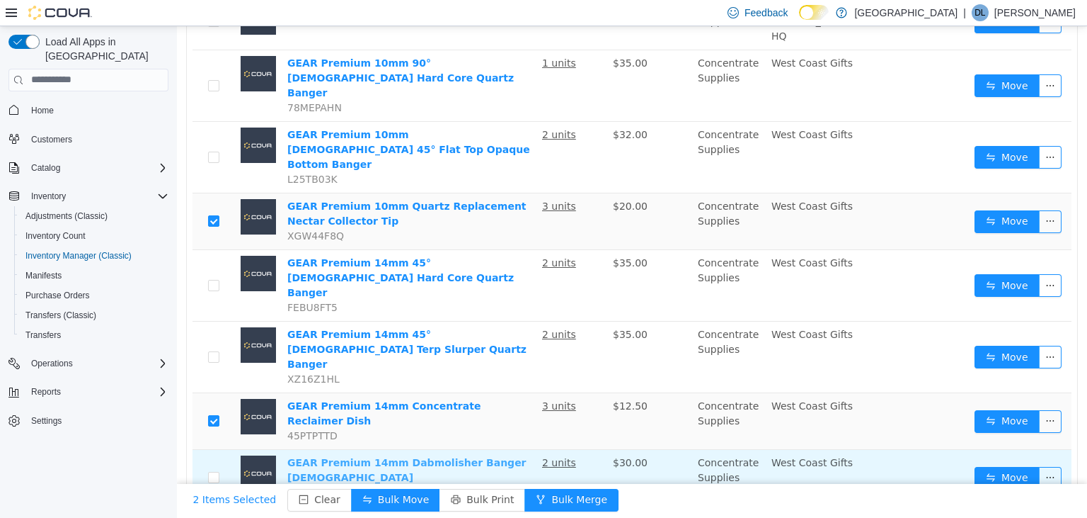
scroll to position [1024, 0]
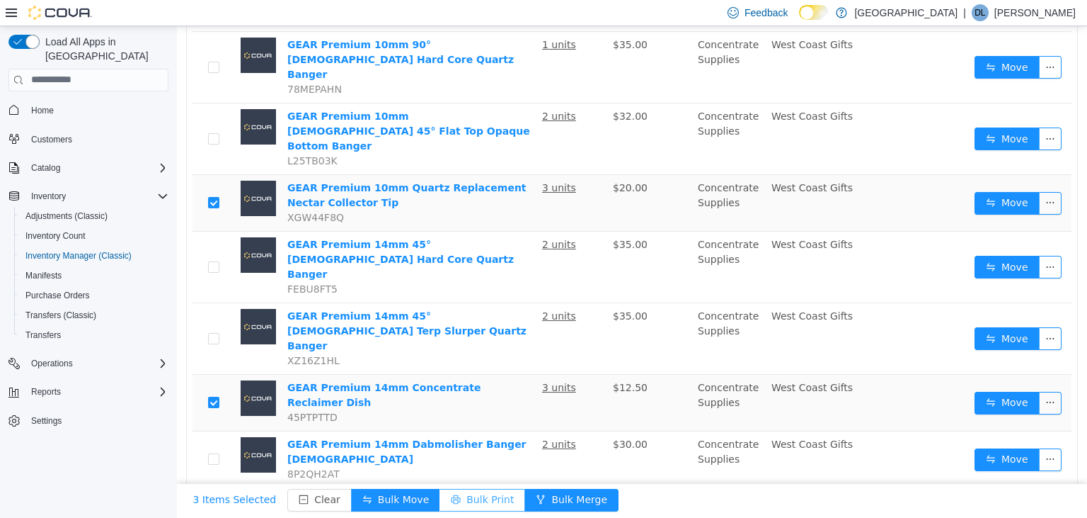
click at [451, 498] on button "Bulk Print" at bounding box center [483, 499] width 86 height 23
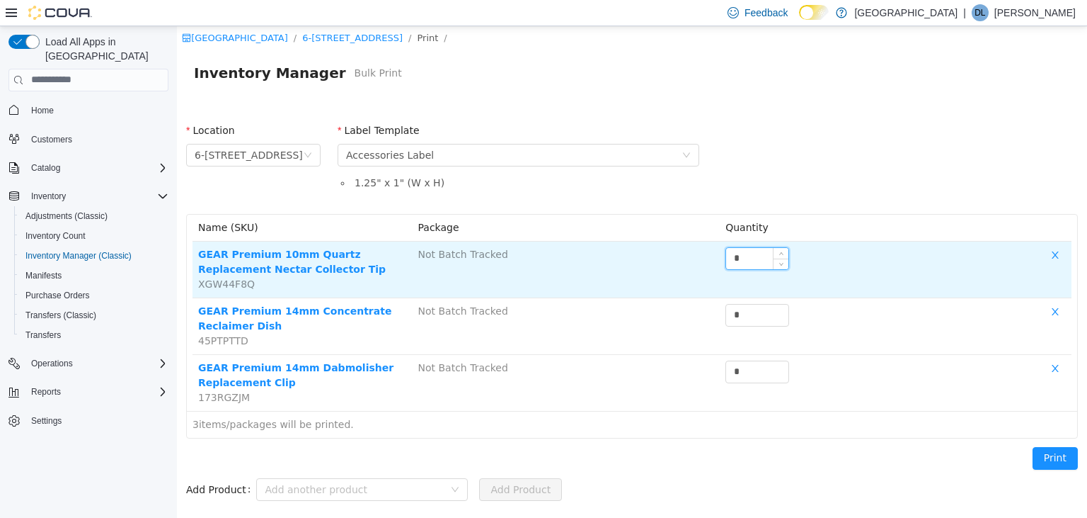
click at [751, 257] on input "*" at bounding box center [757, 257] width 62 height 21
click at [724, 257] on td "*" at bounding box center [786, 269] width 132 height 57
click at [726, 254] on input "*" at bounding box center [757, 257] width 62 height 21
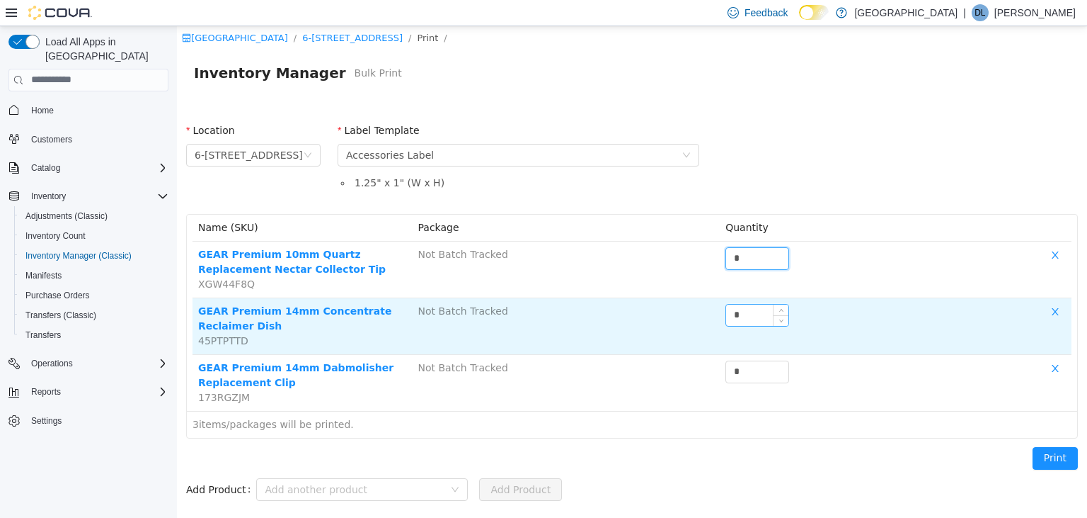
type input "*"
drag, startPoint x: 755, startPoint y: 316, endPoint x: 695, endPoint y: 312, distance: 59.6
click at [726, 312] on input "*" at bounding box center [757, 314] width 62 height 21
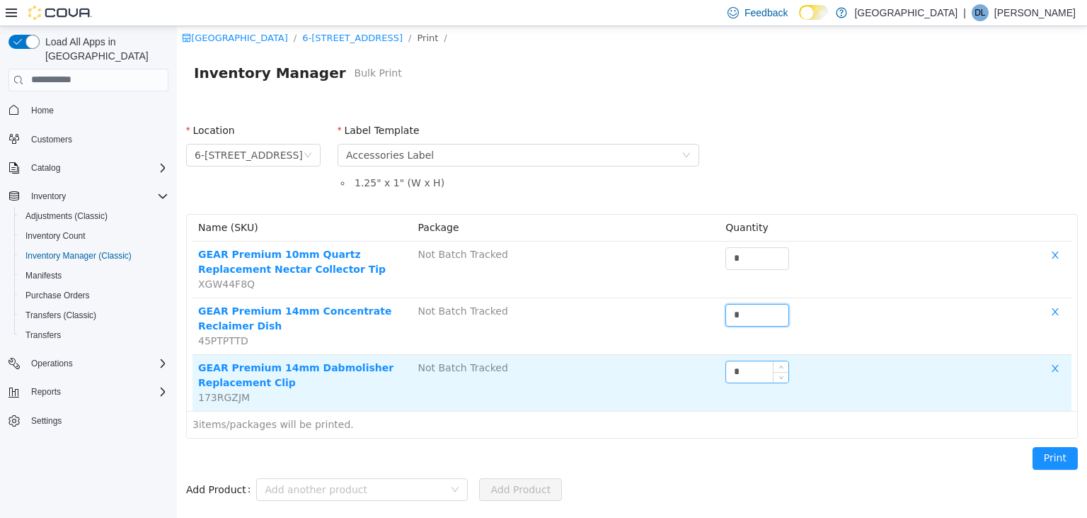
type input "*"
drag, startPoint x: 754, startPoint y: 373, endPoint x: 709, endPoint y: 372, distance: 45.3
click at [726, 372] on input "*" at bounding box center [757, 370] width 62 height 21
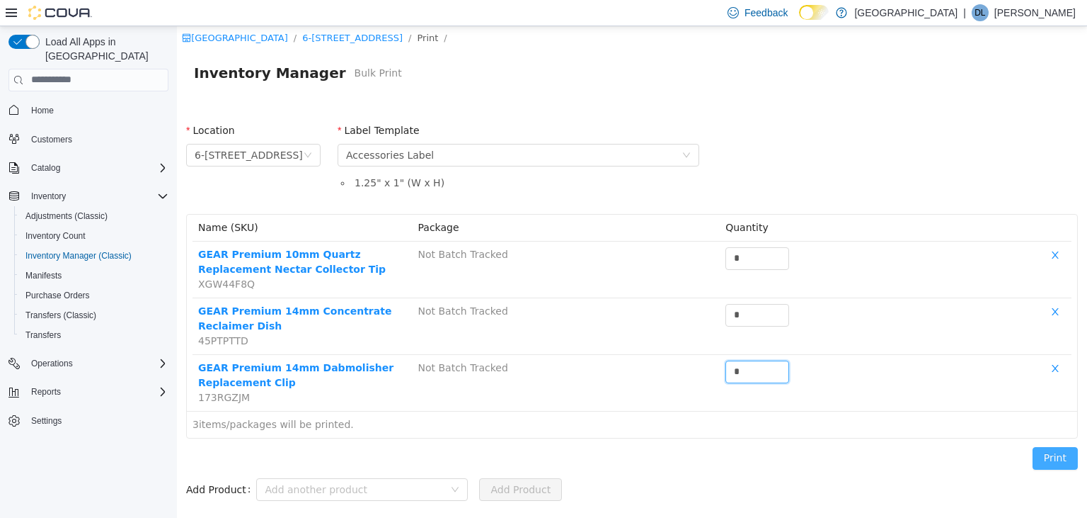
type input "*"
click at [1049, 455] on button "Print" at bounding box center [1055, 457] width 45 height 23
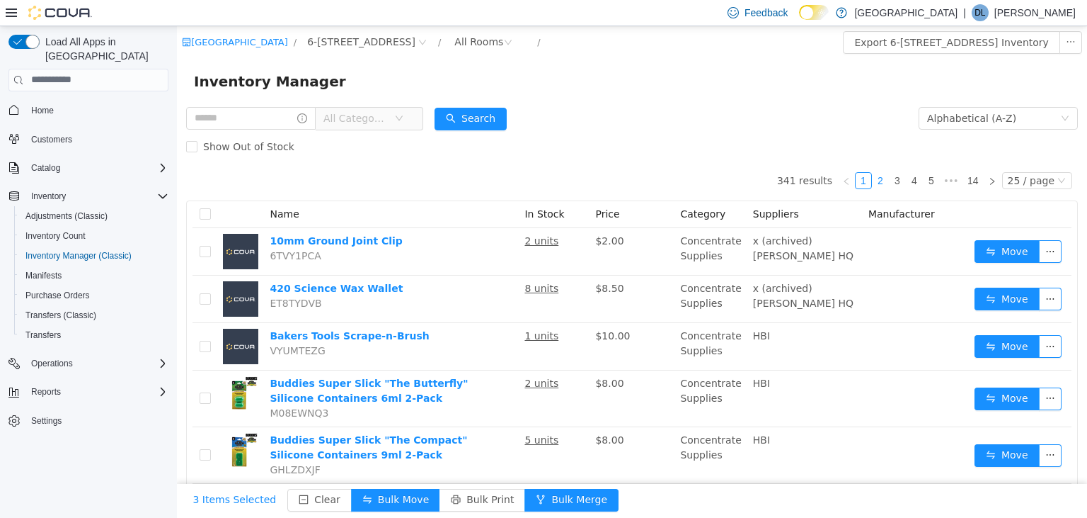
click at [887, 179] on link "2" at bounding box center [881, 180] width 16 height 16
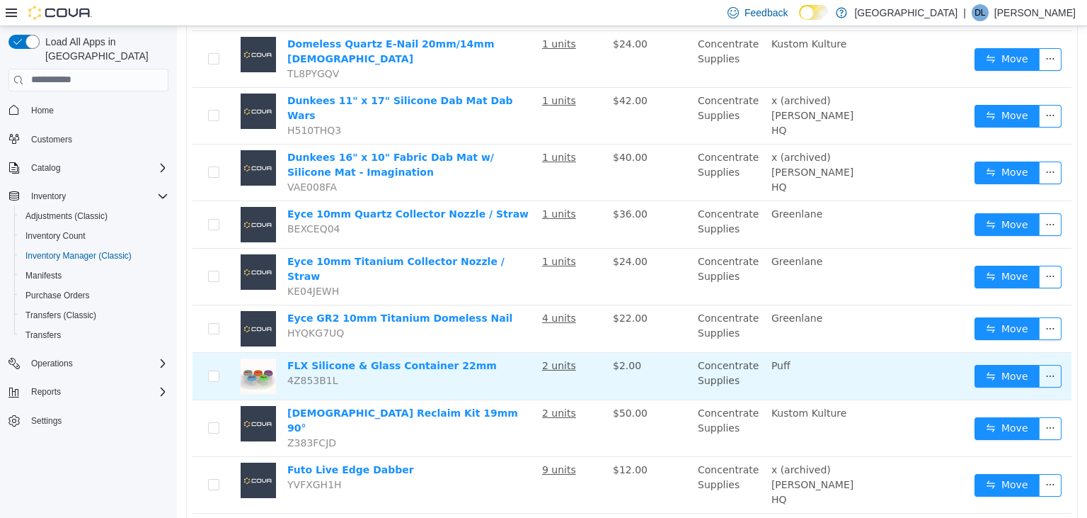
scroll to position [598, 0]
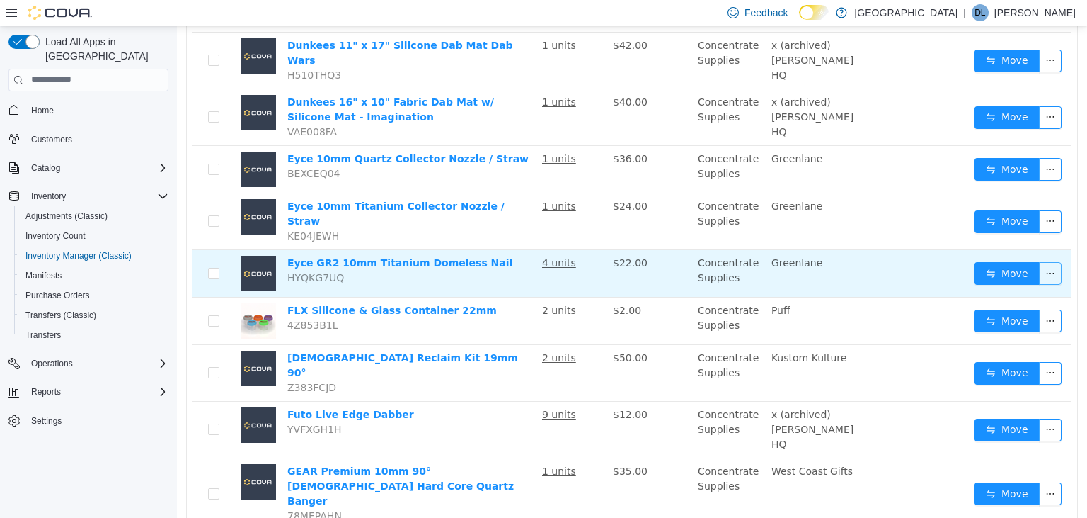
click at [1054, 261] on button "button" at bounding box center [1050, 272] width 23 height 23
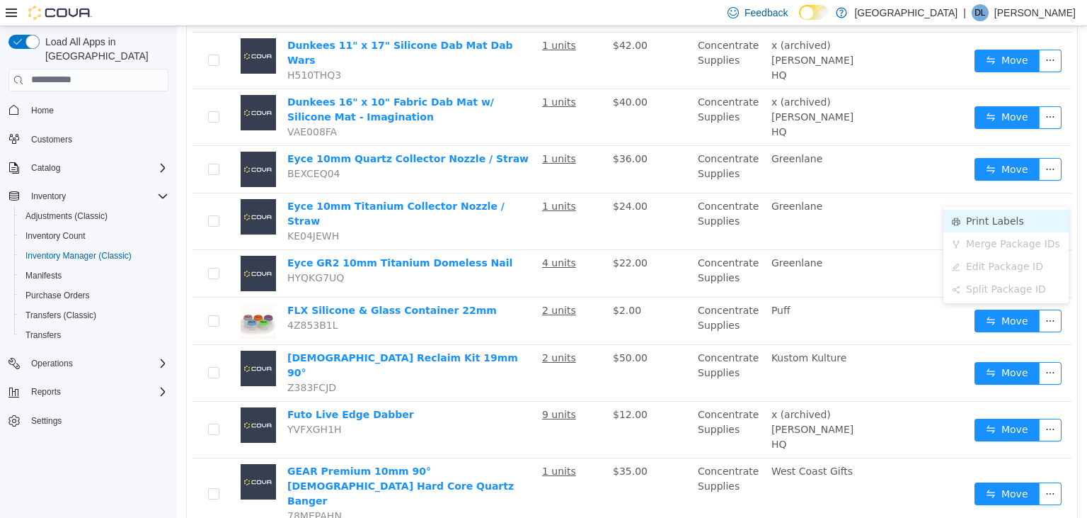
click at [985, 222] on li "Print Labels" at bounding box center [1006, 220] width 125 height 23
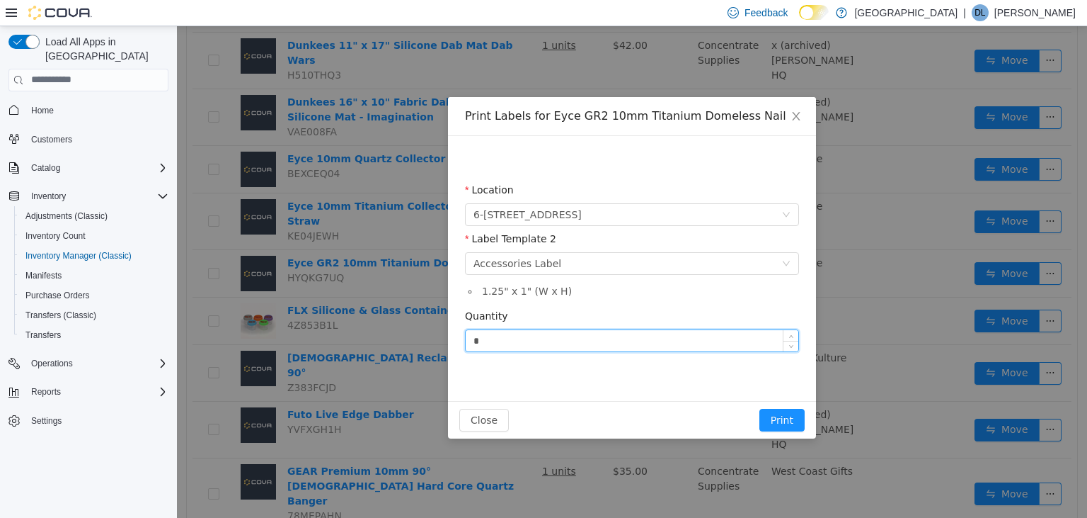
click at [534, 343] on input "*" at bounding box center [632, 339] width 333 height 21
type input "*"
click at [760, 408] on button "Print" at bounding box center [782, 419] width 45 height 23
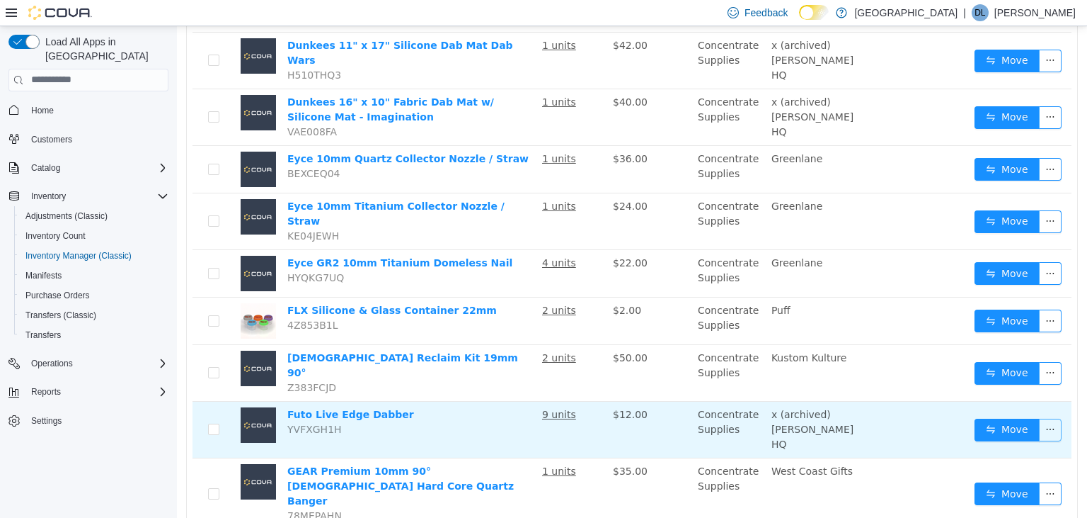
click at [1046, 418] on button "button" at bounding box center [1050, 429] width 23 height 23
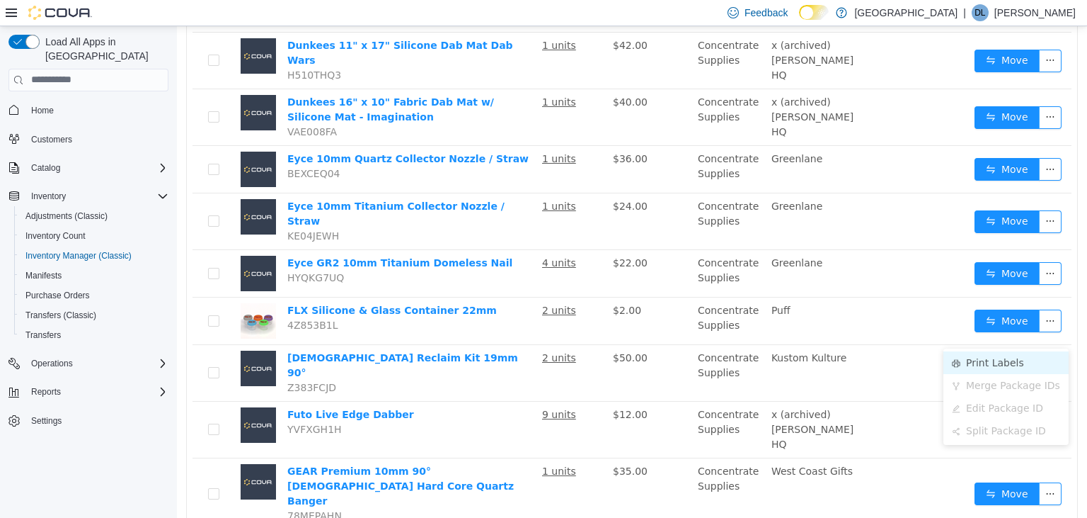
click at [976, 356] on li "Print Labels" at bounding box center [1006, 361] width 125 height 23
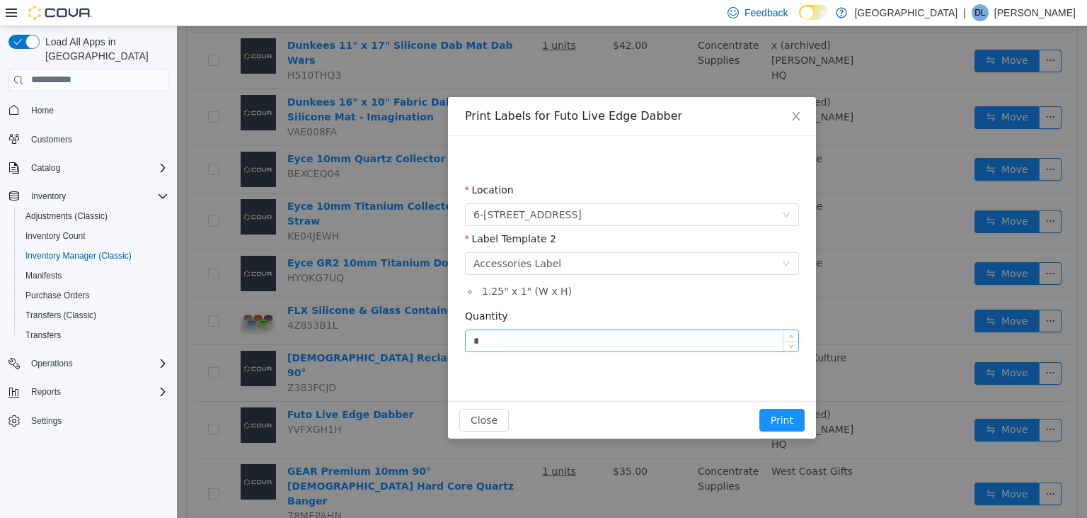
click at [578, 340] on input "*" at bounding box center [632, 339] width 333 height 21
type input "*"
click at [789, 418] on button "Print" at bounding box center [782, 419] width 45 height 23
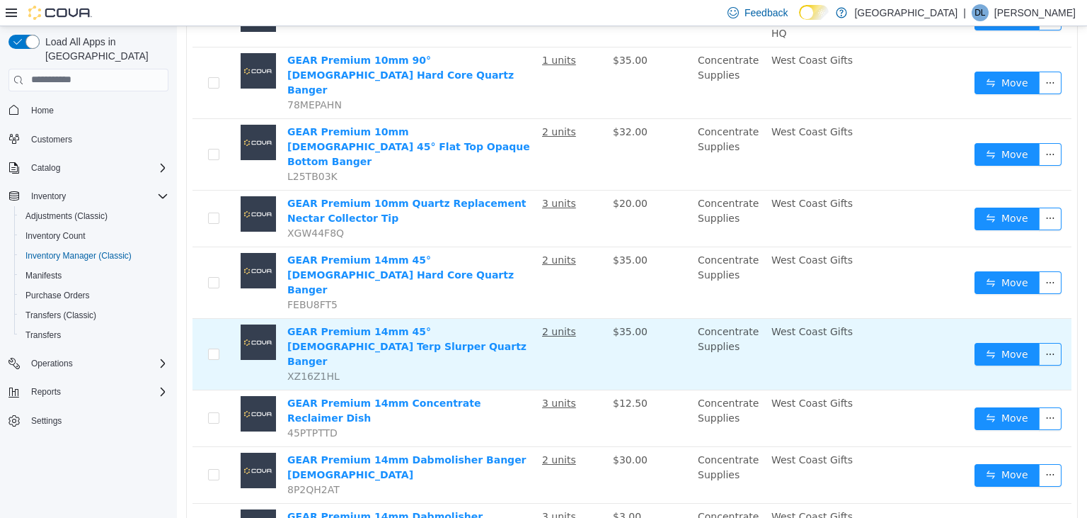
scroll to position [1024, 0]
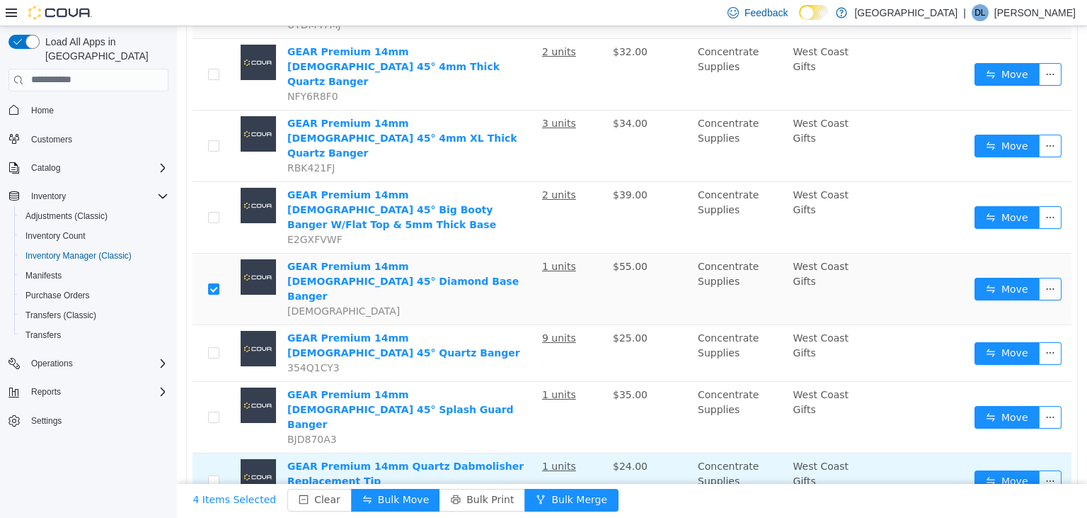
scroll to position [523, 0]
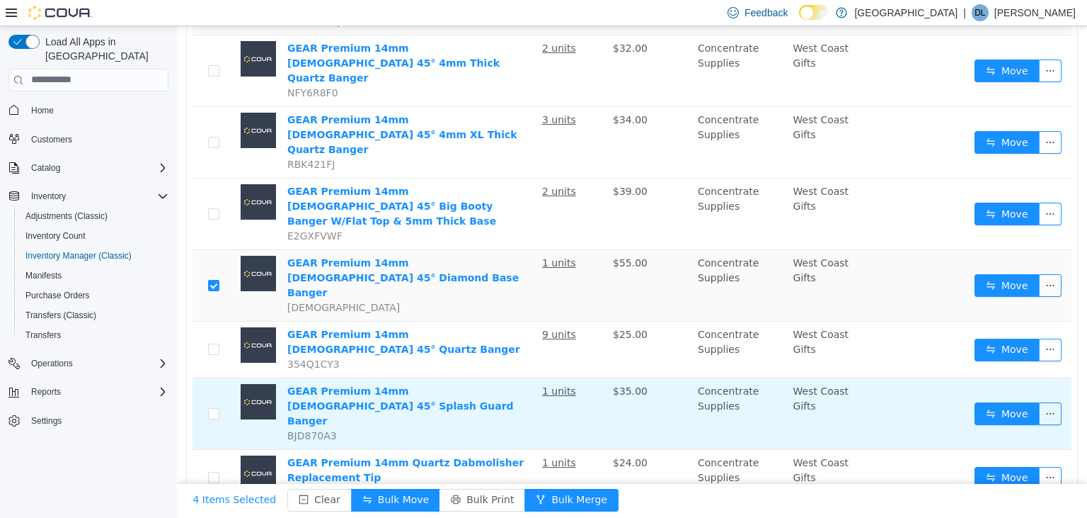
click at [219, 377] on td at bounding box center [214, 413] width 42 height 72
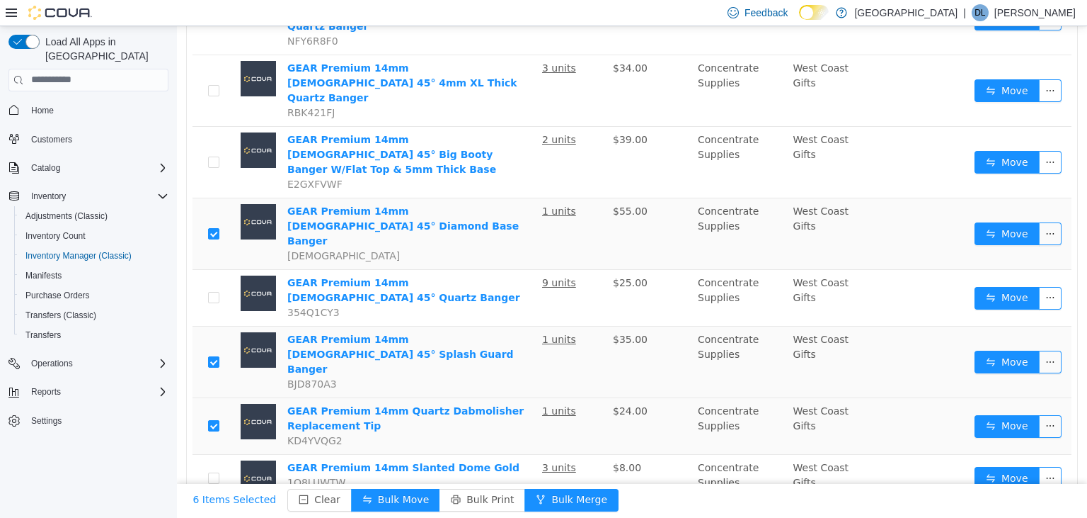
scroll to position [598, 0]
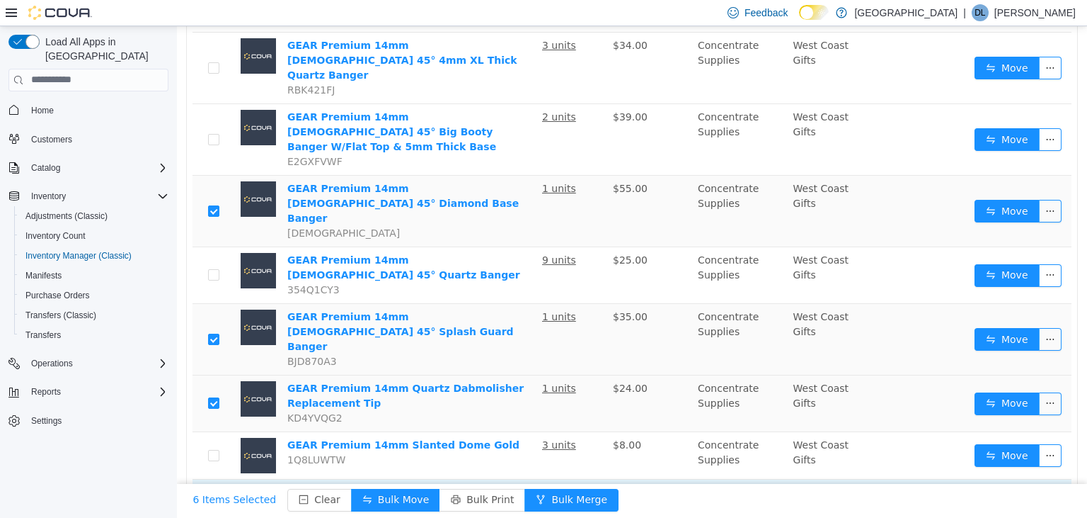
click at [215, 507] on label at bounding box center [213, 514] width 11 height 15
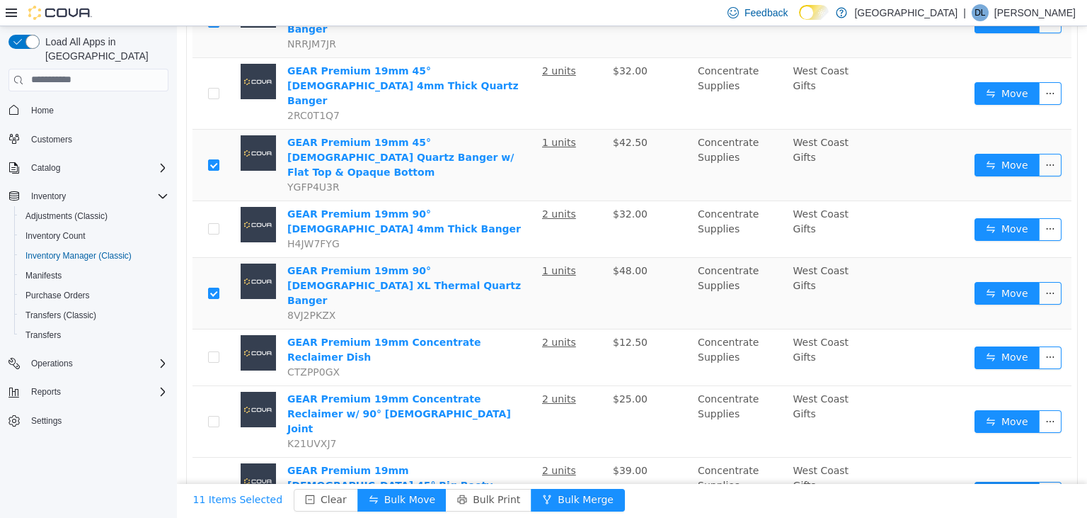
scroll to position [1116, 0]
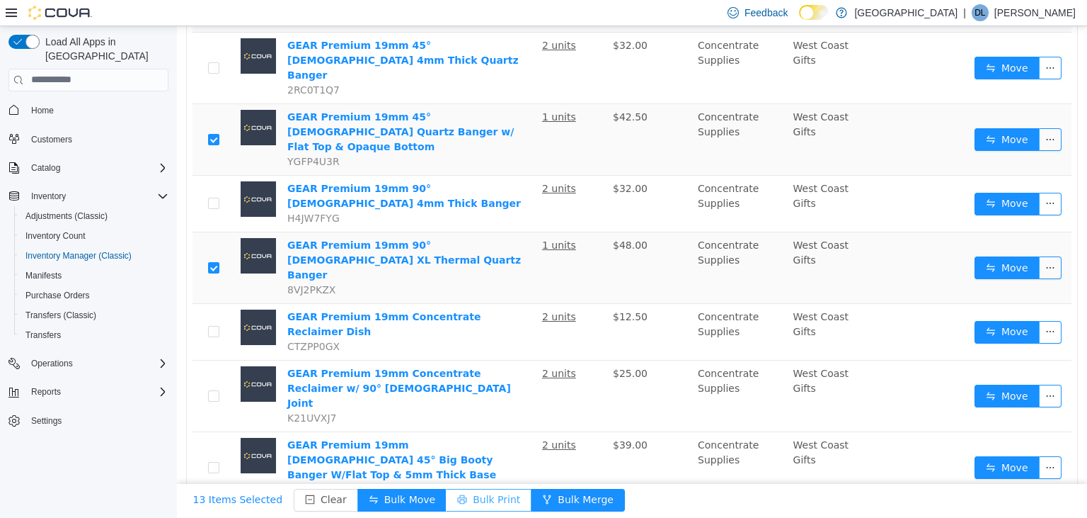
click at [480, 498] on button "Bulk Print" at bounding box center [489, 499] width 86 height 23
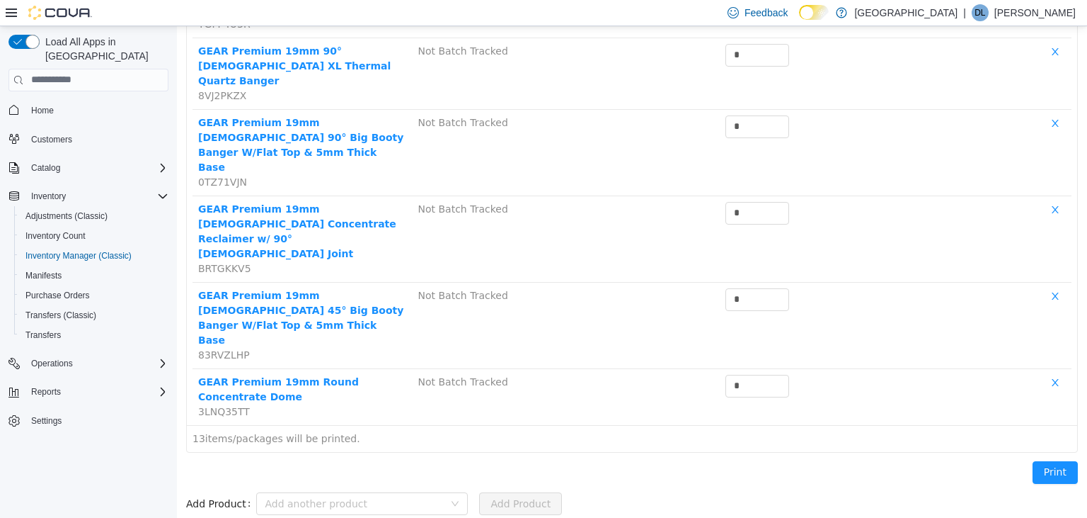
scroll to position [549, 0]
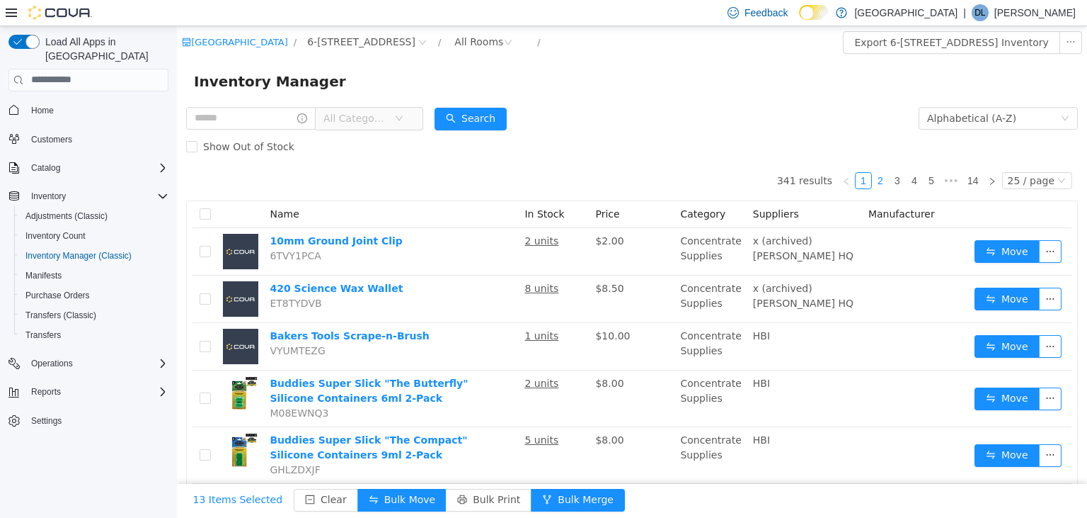
click at [885, 181] on link "2" at bounding box center [881, 180] width 16 height 16
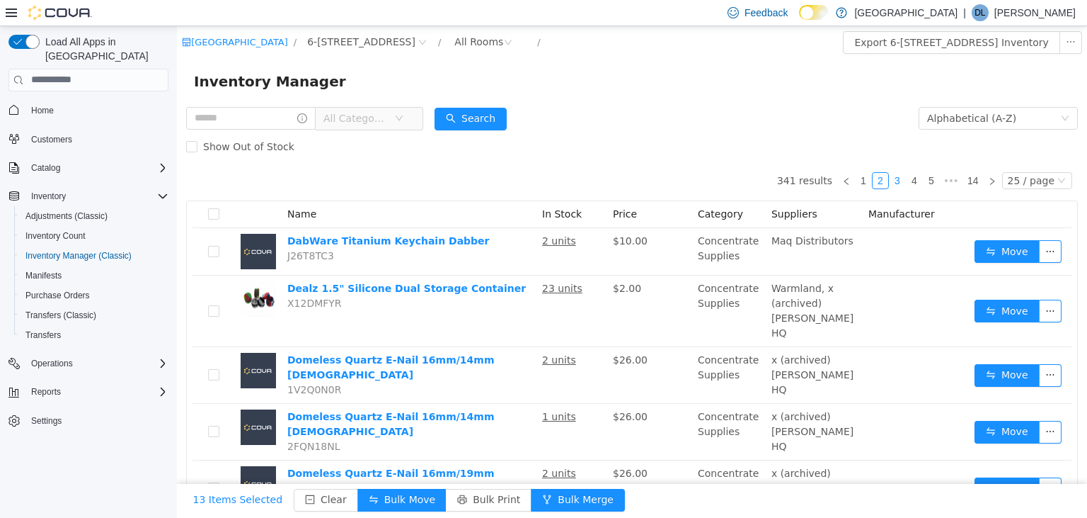
click at [902, 180] on link "3" at bounding box center [898, 180] width 16 height 16
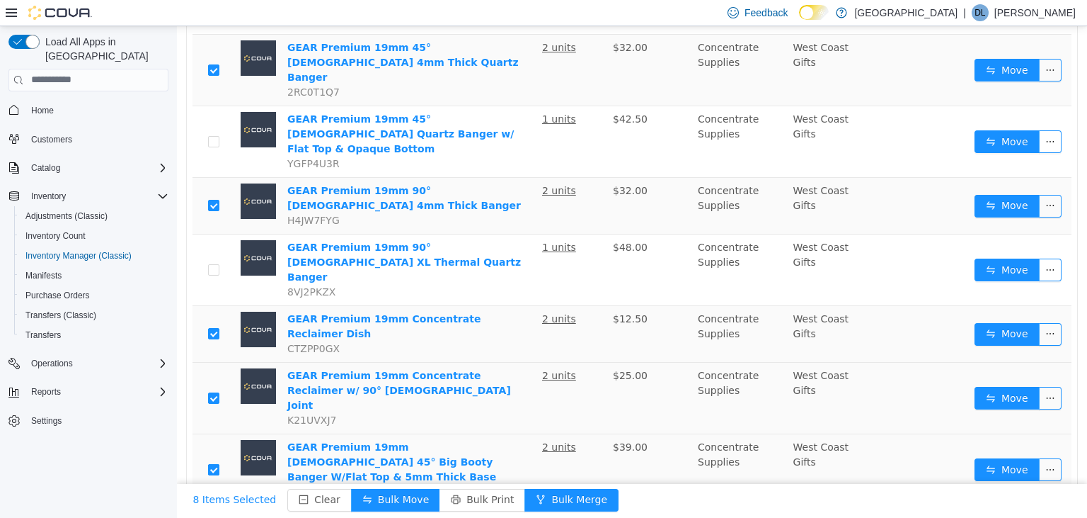
scroll to position [1116, 0]
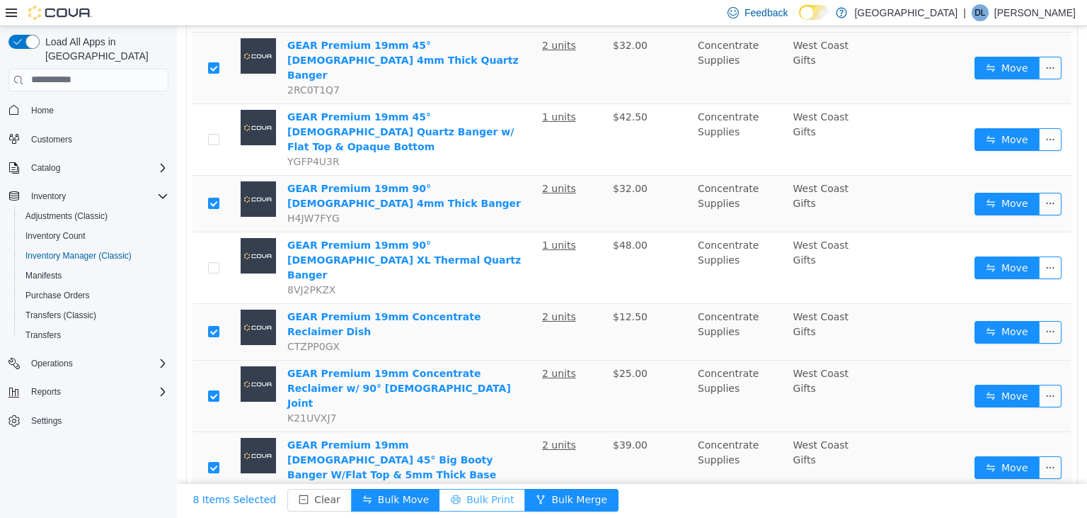
click at [459, 501] on button "Bulk Print" at bounding box center [483, 499] width 86 height 23
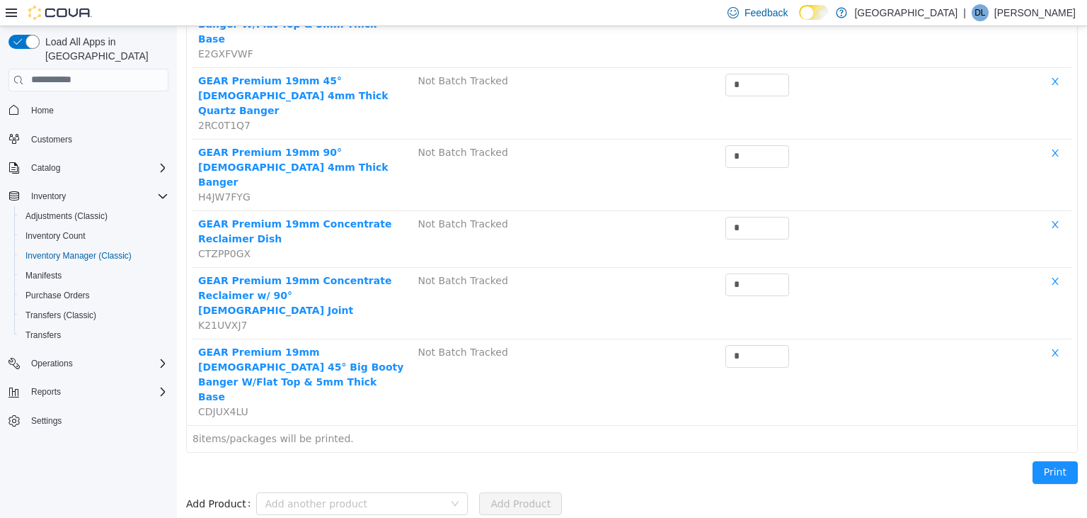
scroll to position [266, 0]
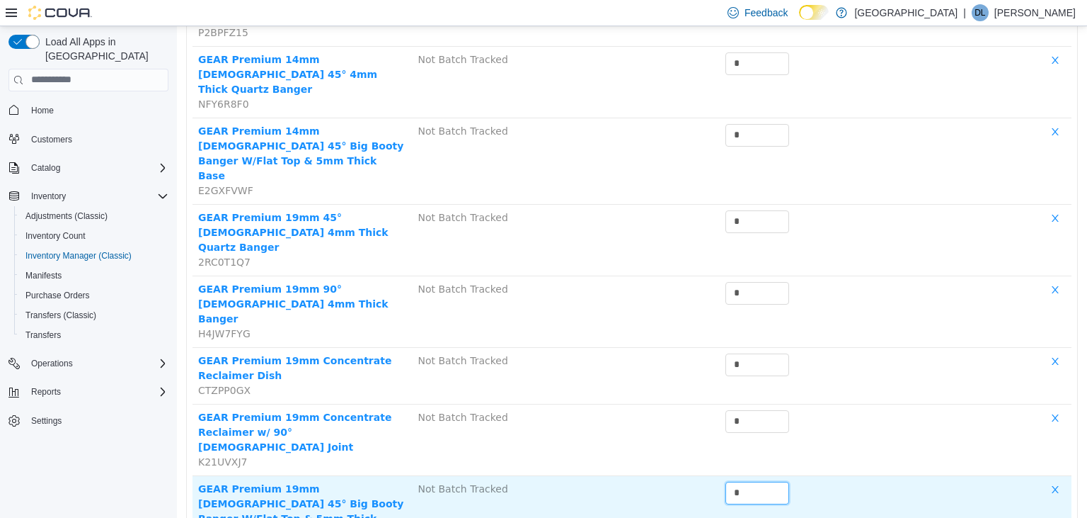
drag, startPoint x: 763, startPoint y: 384, endPoint x: 704, endPoint y: 383, distance: 59.5
click at [726, 481] on input "*" at bounding box center [757, 491] width 62 height 21
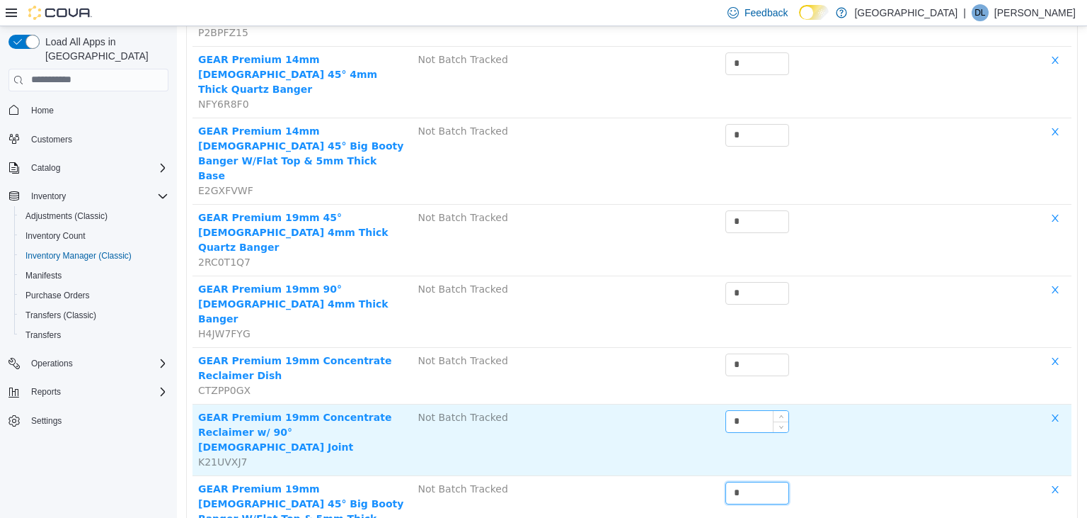
type input "*"
drag, startPoint x: 765, startPoint y: 329, endPoint x: 709, endPoint y: 327, distance: 55.3
click at [726, 410] on input "*" at bounding box center [757, 420] width 62 height 21
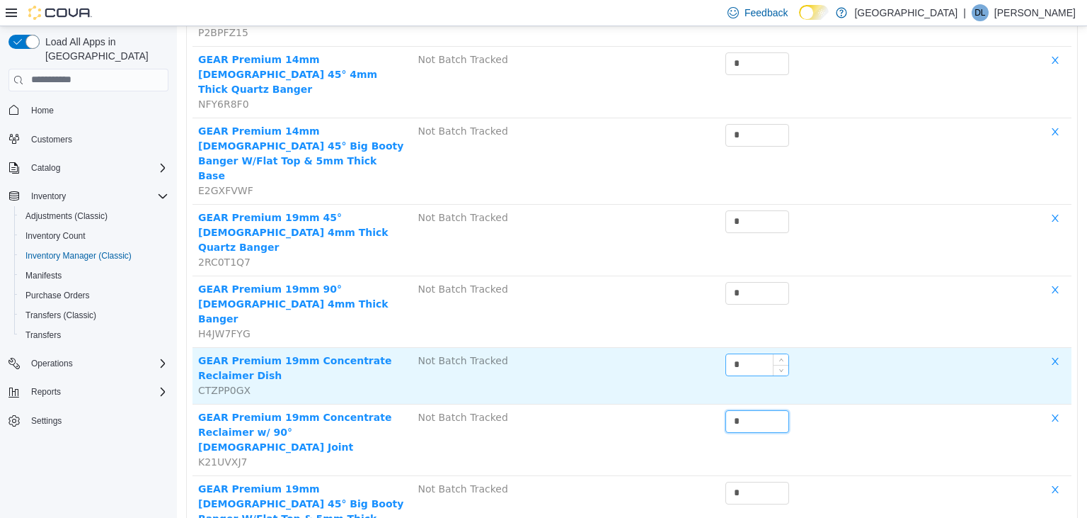
type input "*"
drag, startPoint x: 757, startPoint y: 270, endPoint x: 706, endPoint y: 272, distance: 51.7
click at [726, 353] on input "*" at bounding box center [757, 363] width 62 height 21
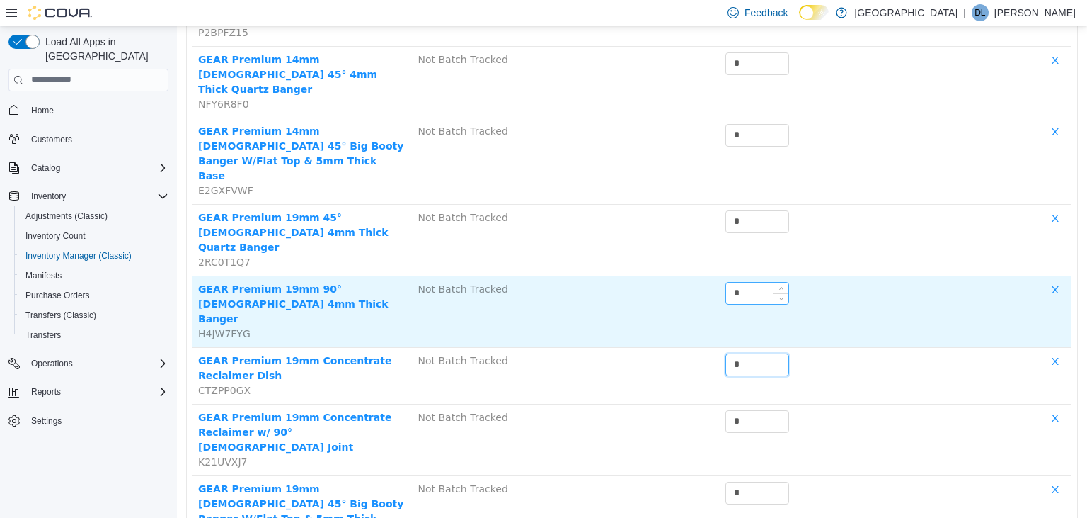
type input "*"
click at [757, 282] on input "*" at bounding box center [757, 292] width 62 height 21
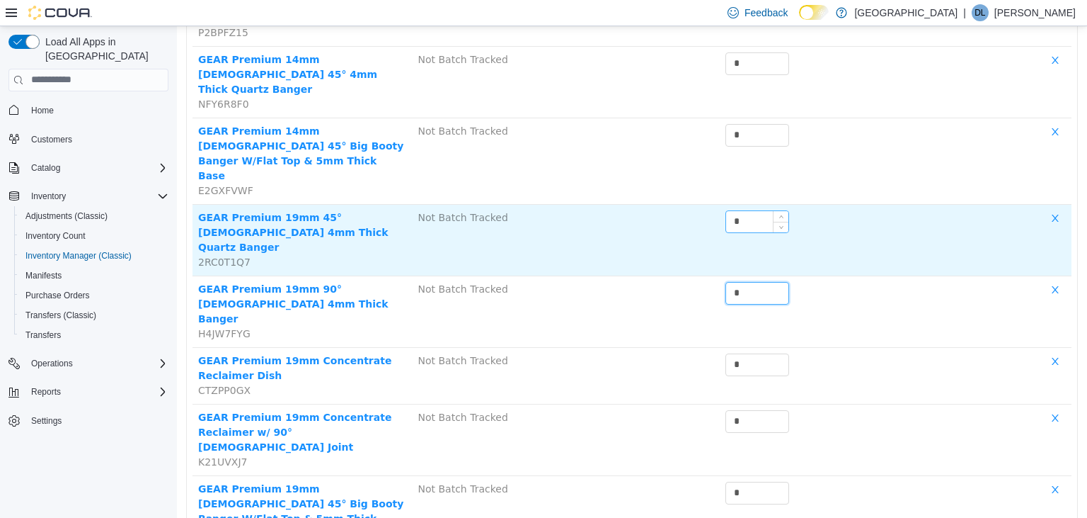
type input "*"
click at [767, 210] on input "*" at bounding box center [757, 220] width 62 height 21
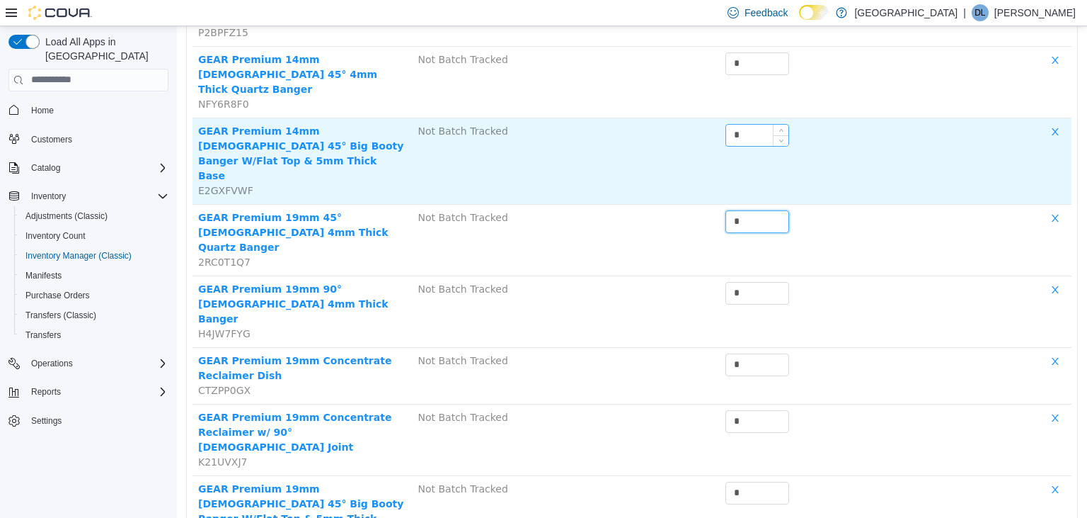
type input "*"
click at [760, 124] on input "*" at bounding box center [757, 134] width 62 height 21
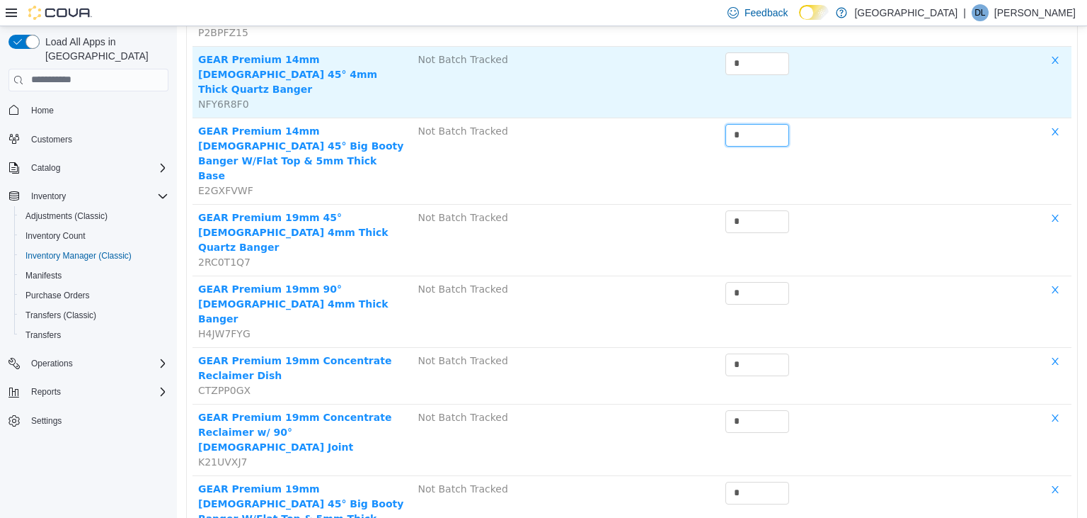
type input "*"
click at [762, 81] on td "*" at bounding box center [786, 82] width 132 height 72
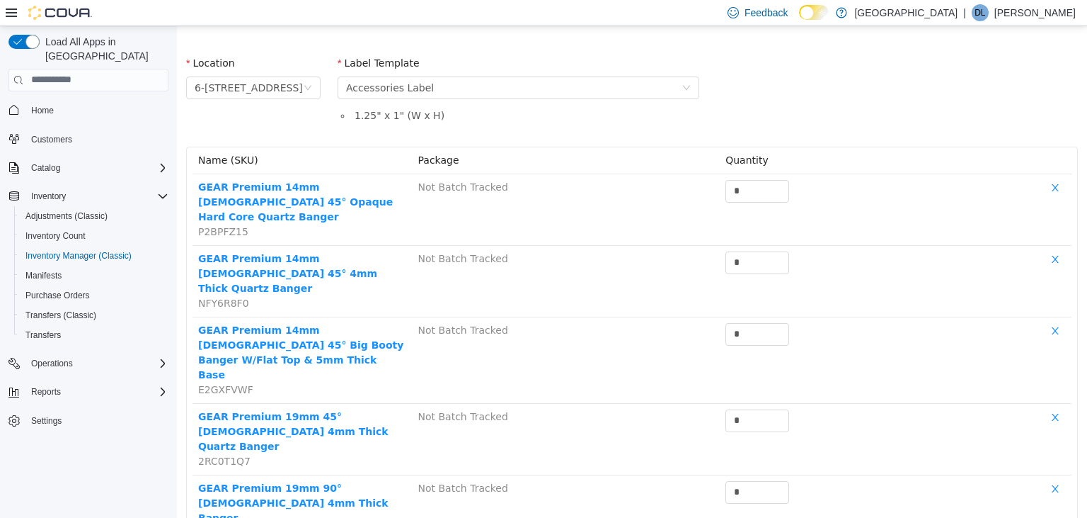
scroll to position [42, 0]
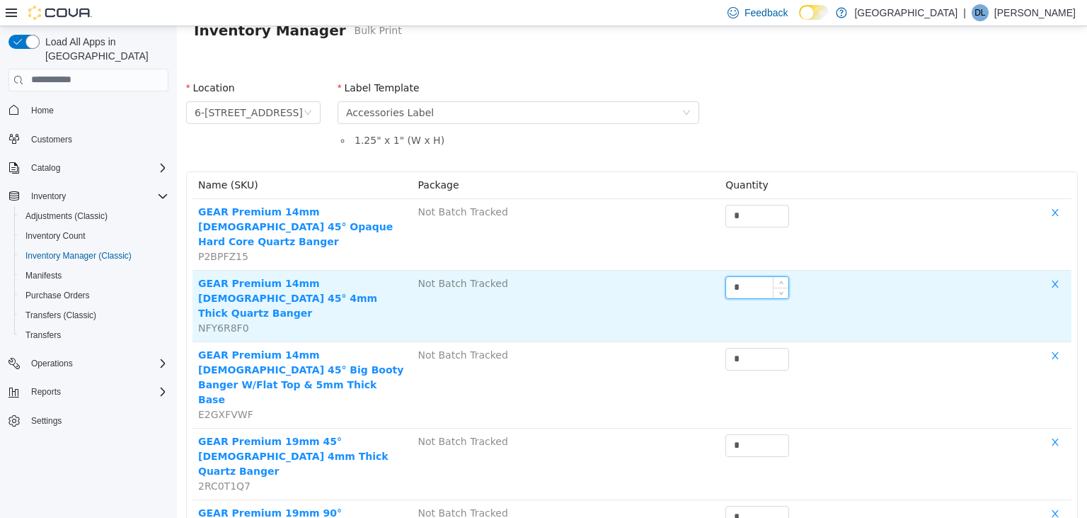
click at [753, 276] on input "*" at bounding box center [757, 286] width 62 height 21
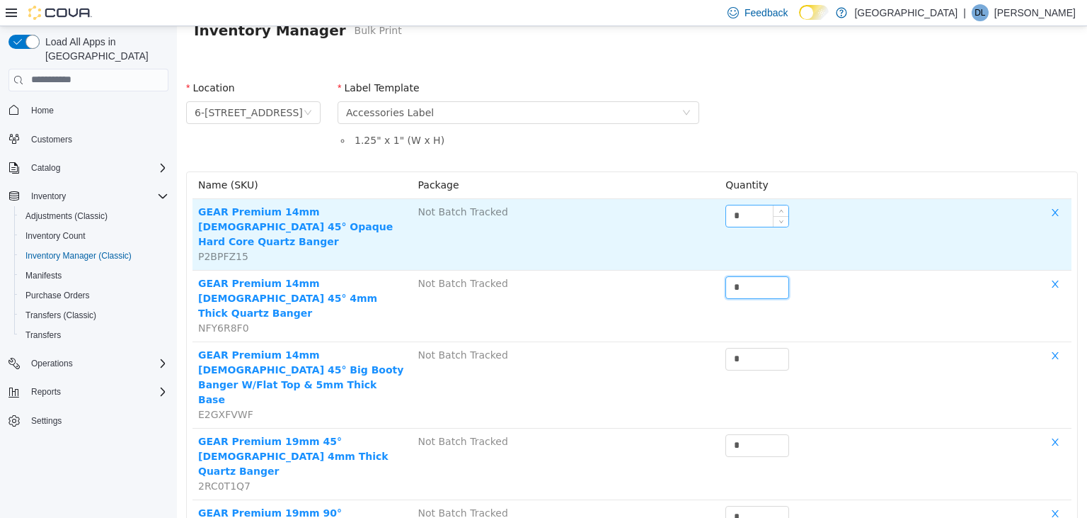
type input "*"
click at [762, 212] on input "*" at bounding box center [757, 215] width 62 height 21
type input "*"
click at [879, 231] on td at bounding box center [962, 234] width 220 height 72
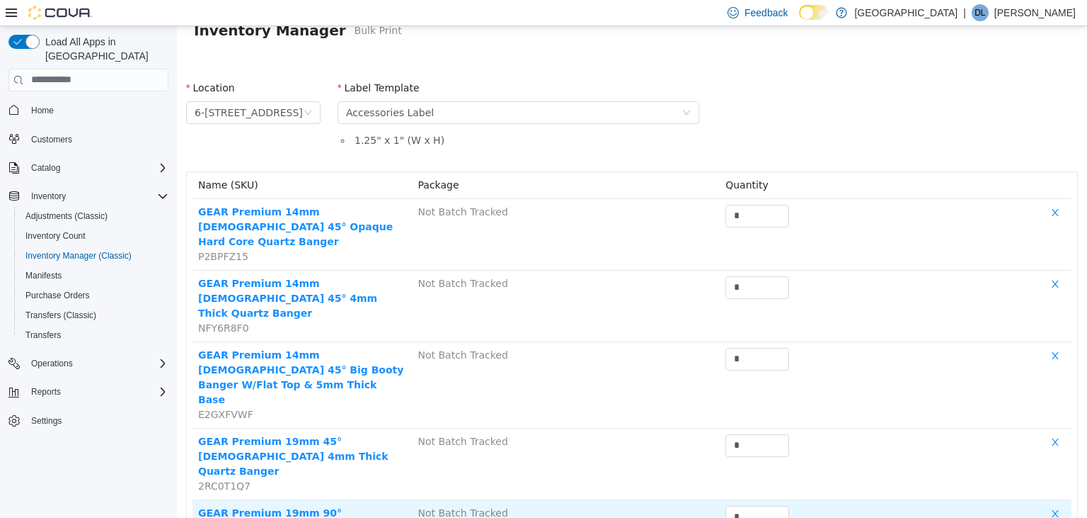
scroll to position [266, 0]
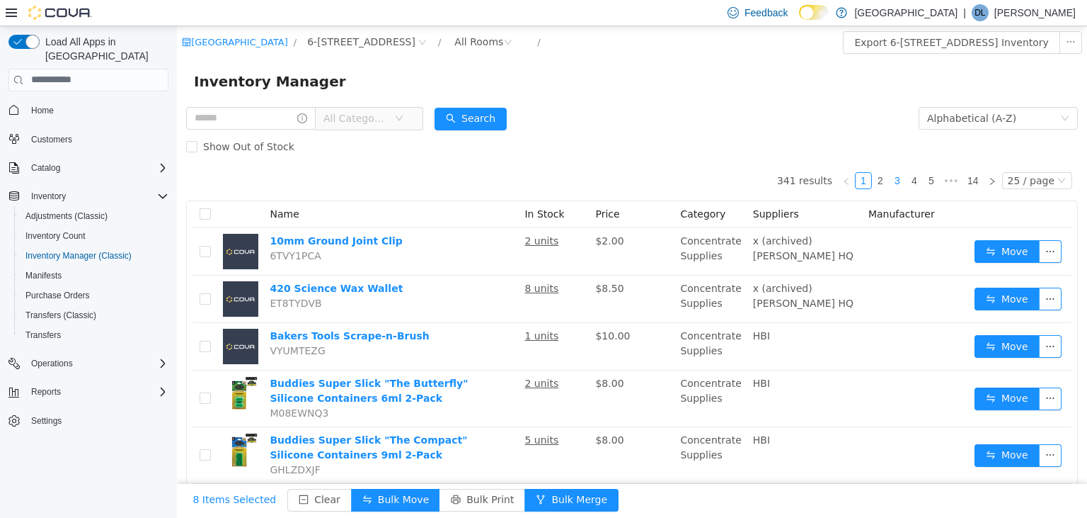
click at [903, 181] on link "3" at bounding box center [898, 180] width 16 height 16
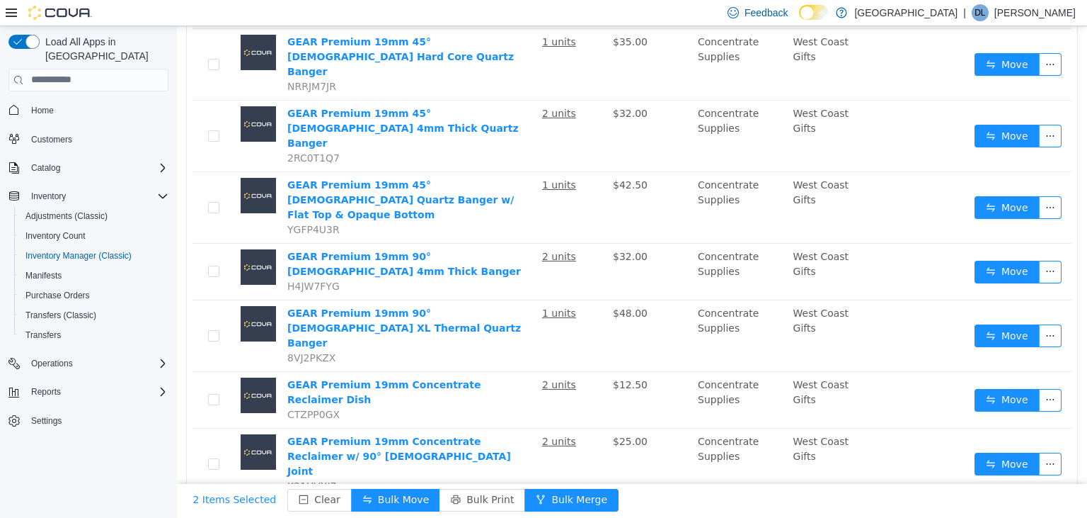
scroll to position [1116, 0]
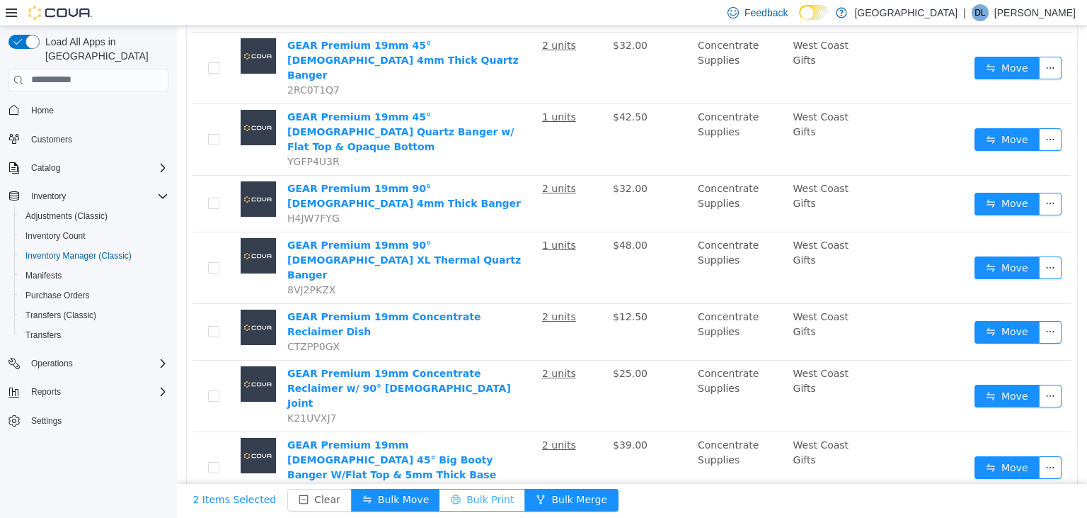
click at [466, 498] on button "Bulk Print" at bounding box center [483, 499] width 86 height 23
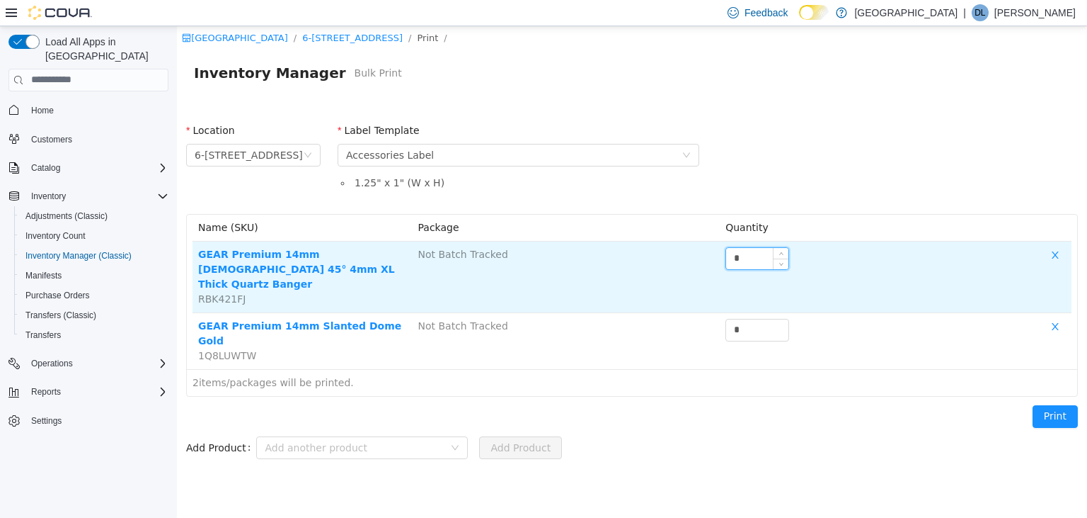
drag, startPoint x: 754, startPoint y: 254, endPoint x: 699, endPoint y: 258, distance: 55.3
click at [726, 258] on input "*" at bounding box center [757, 257] width 62 height 21
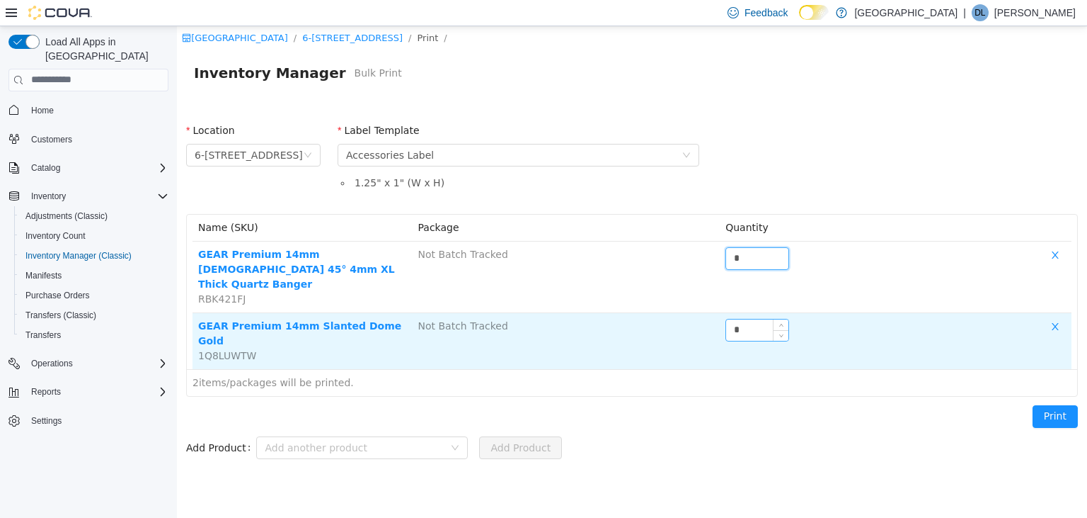
type input "*"
drag, startPoint x: 742, startPoint y: 308, endPoint x: 716, endPoint y: 315, distance: 27.1
click at [726, 319] on input "*" at bounding box center [757, 329] width 62 height 21
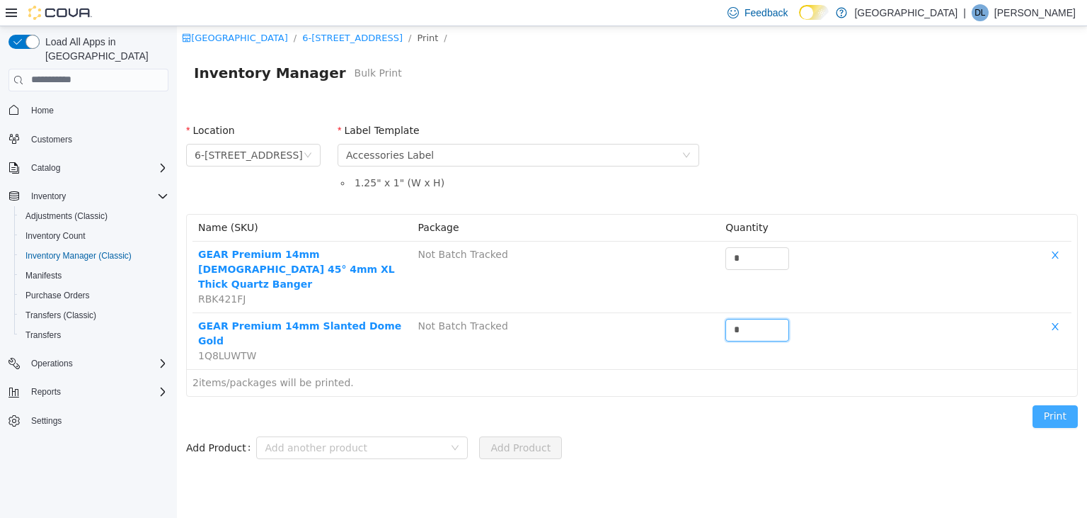
type input "*"
click at [1060, 404] on button "Print" at bounding box center [1055, 415] width 45 height 23
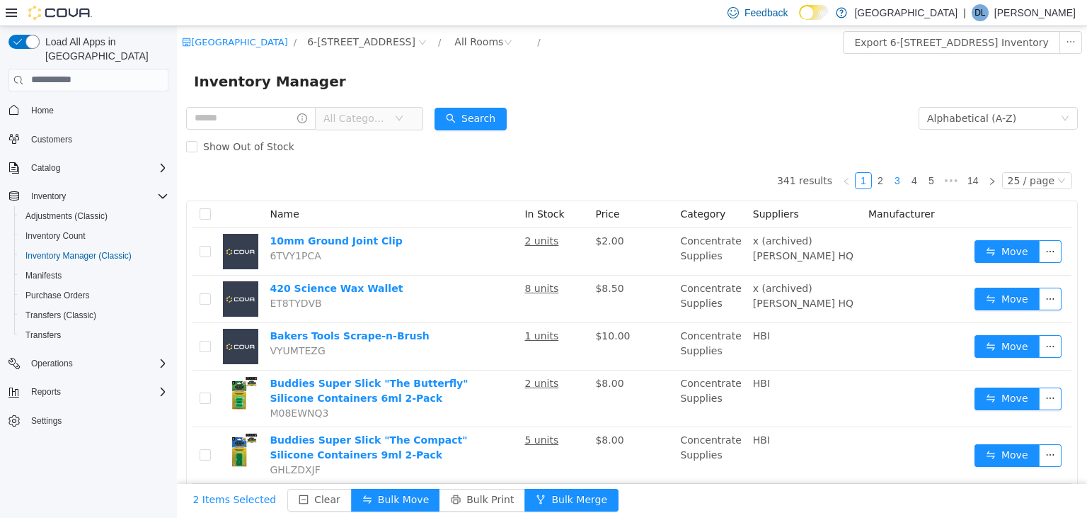
click at [901, 181] on link "3" at bounding box center [898, 180] width 16 height 16
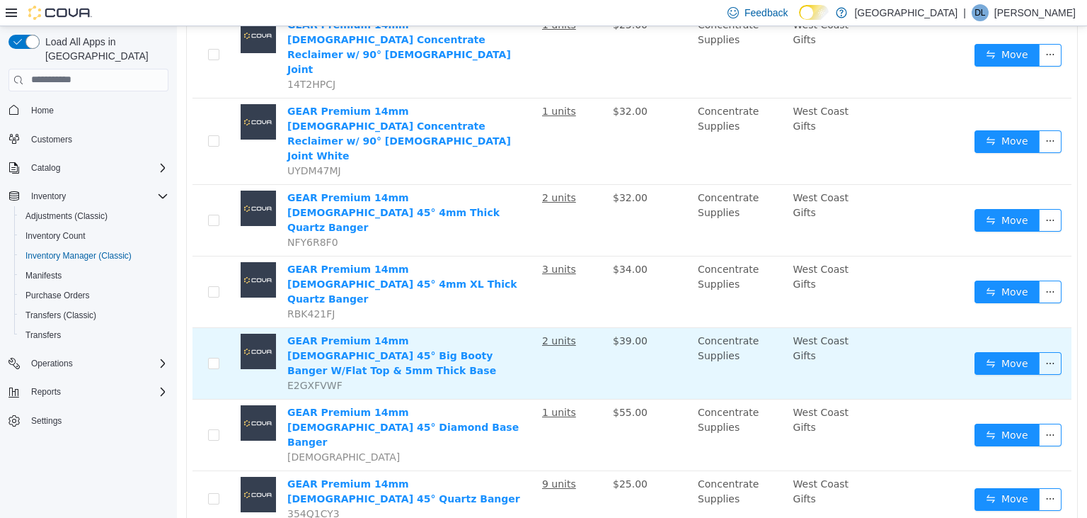
scroll to position [448, 0]
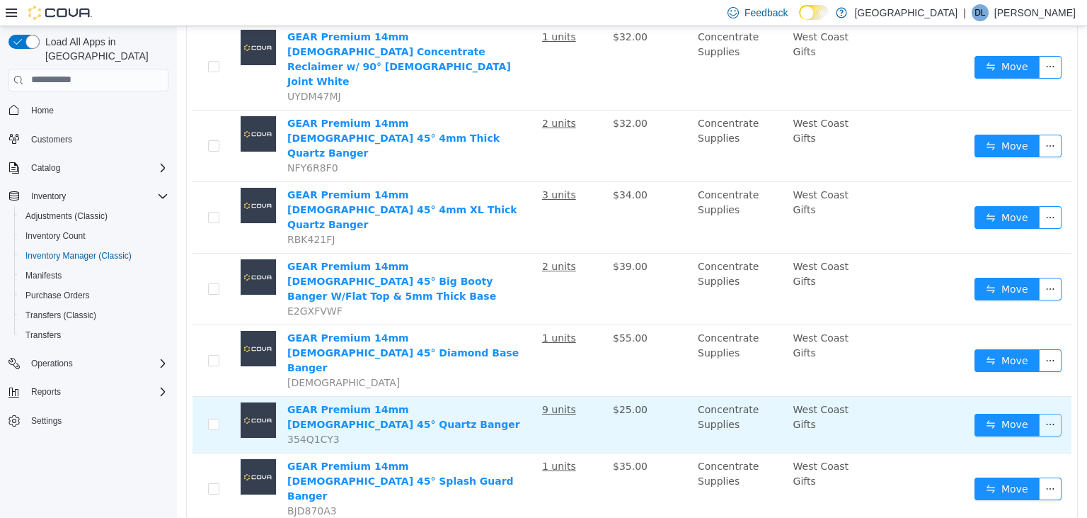
click at [1055, 413] on button "button" at bounding box center [1050, 424] width 23 height 23
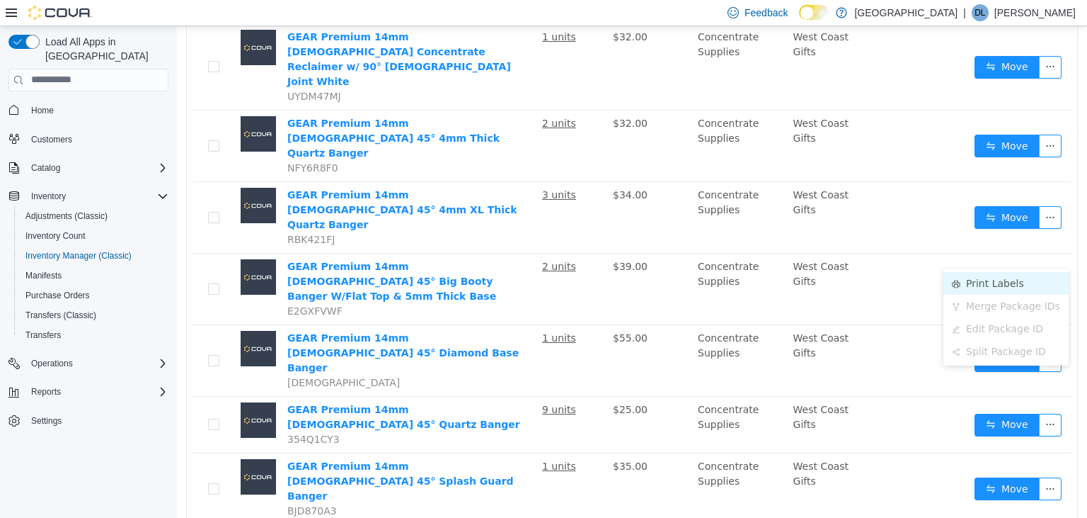
click at [1009, 280] on li "Print Labels" at bounding box center [1006, 282] width 125 height 23
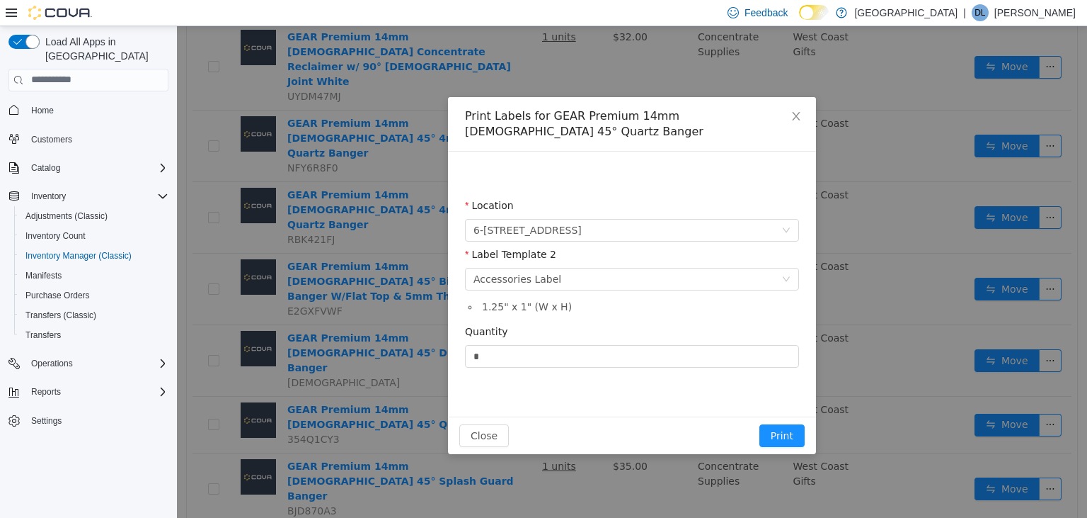
click at [541, 324] on div "Quantity" at bounding box center [632, 334] width 334 height 21
click at [542, 345] on input "*" at bounding box center [632, 355] width 333 height 21
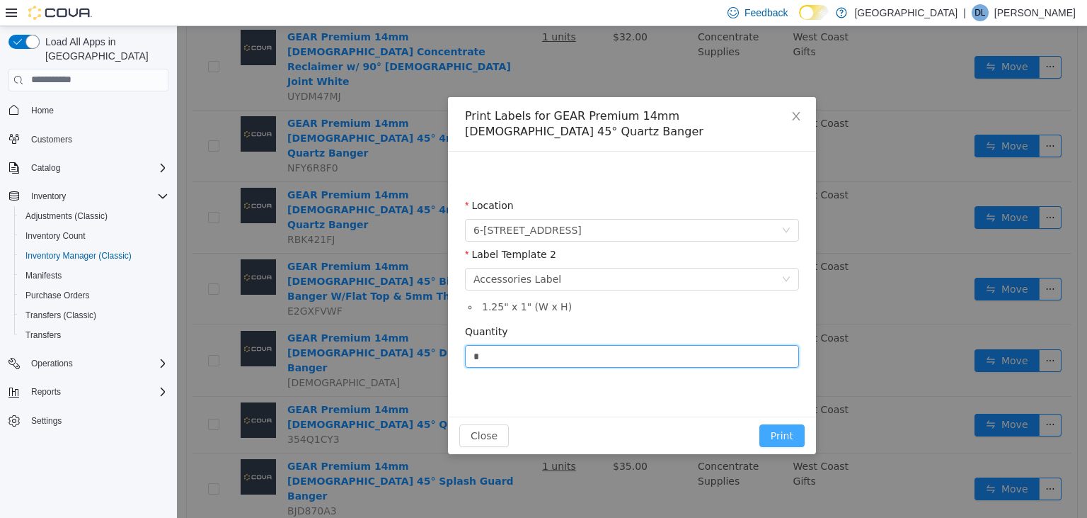
type input "*"
click at [782, 423] on button "Print" at bounding box center [782, 434] width 45 height 23
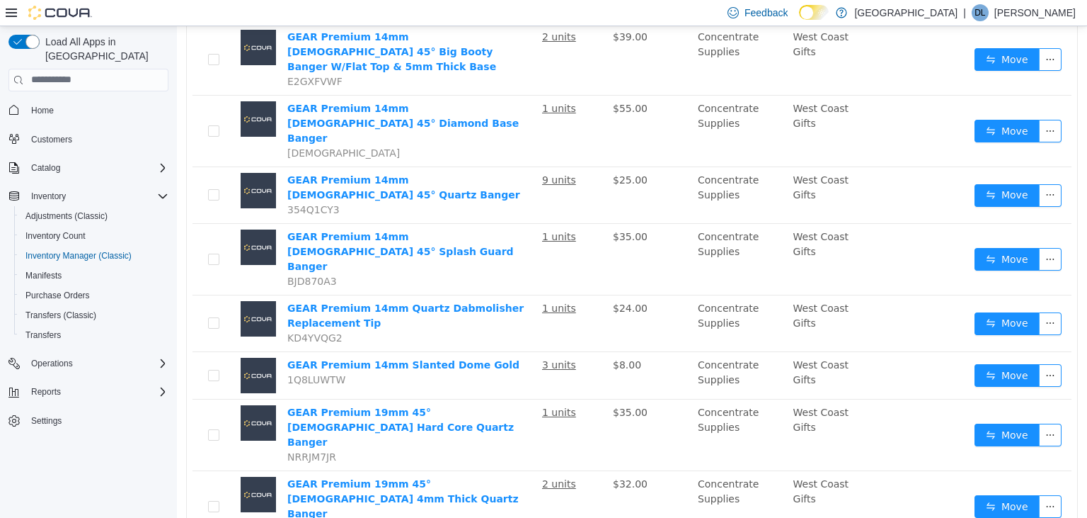
scroll to position [667, 0]
